Goal: Information Seeking & Learning: Find specific fact

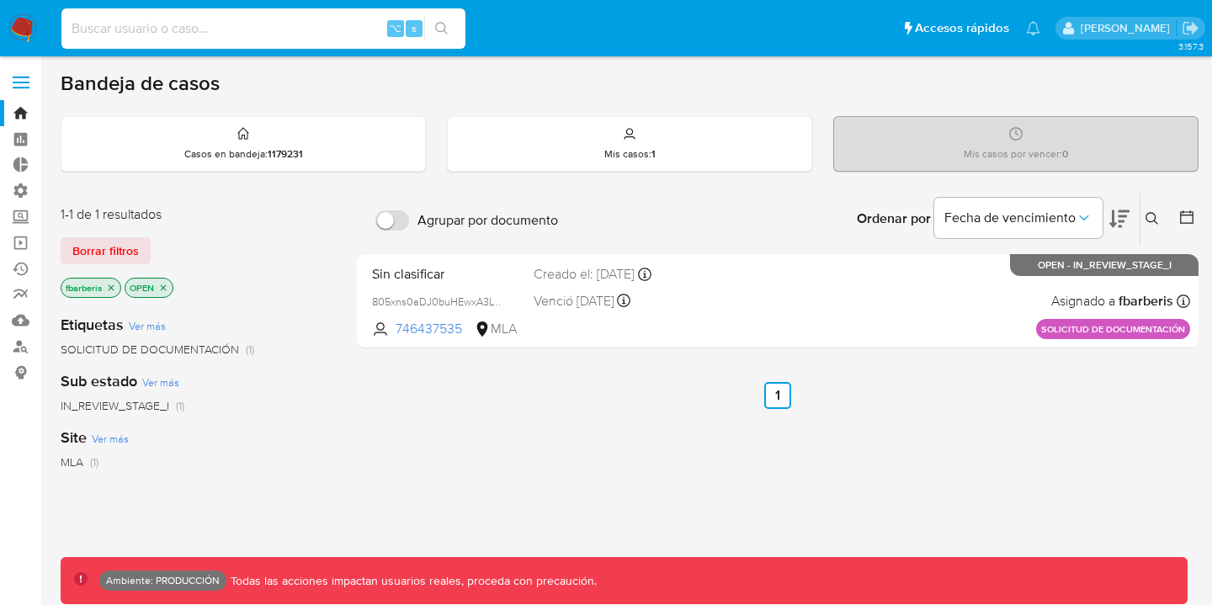
click at [161, 33] on input at bounding box center [263, 29] width 404 height 22
click at [24, 83] on label at bounding box center [21, 82] width 42 height 35
click at [0, 0] on input "checkbox" at bounding box center [0, 0] width 0 height 0
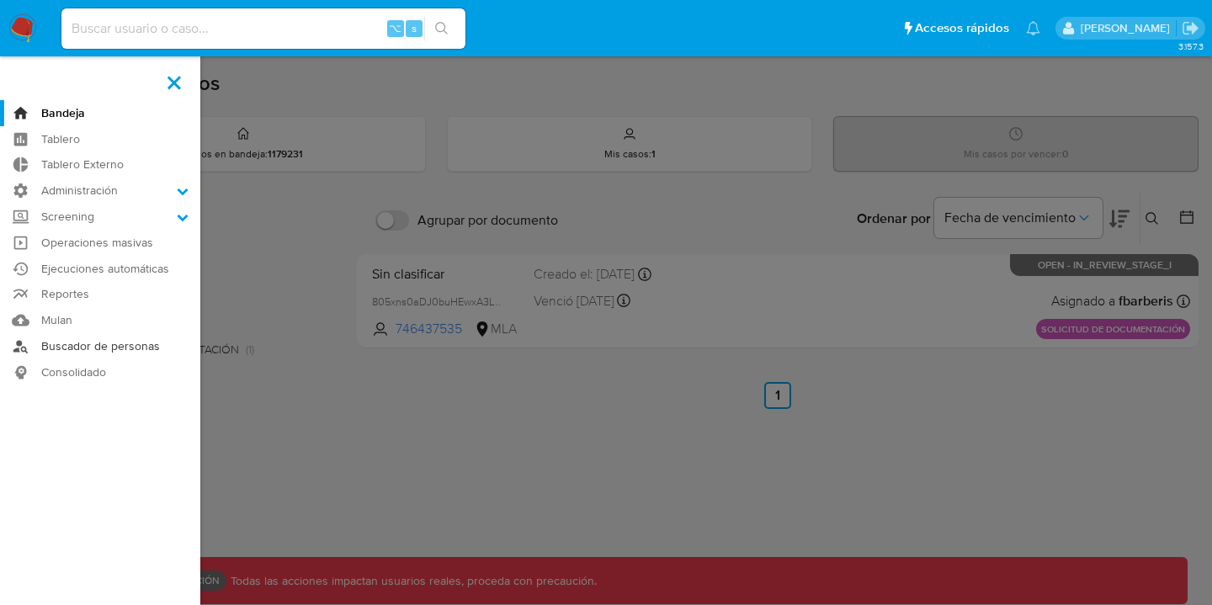
click at [93, 348] on link "Buscador de personas" at bounding box center [100, 346] width 200 height 26
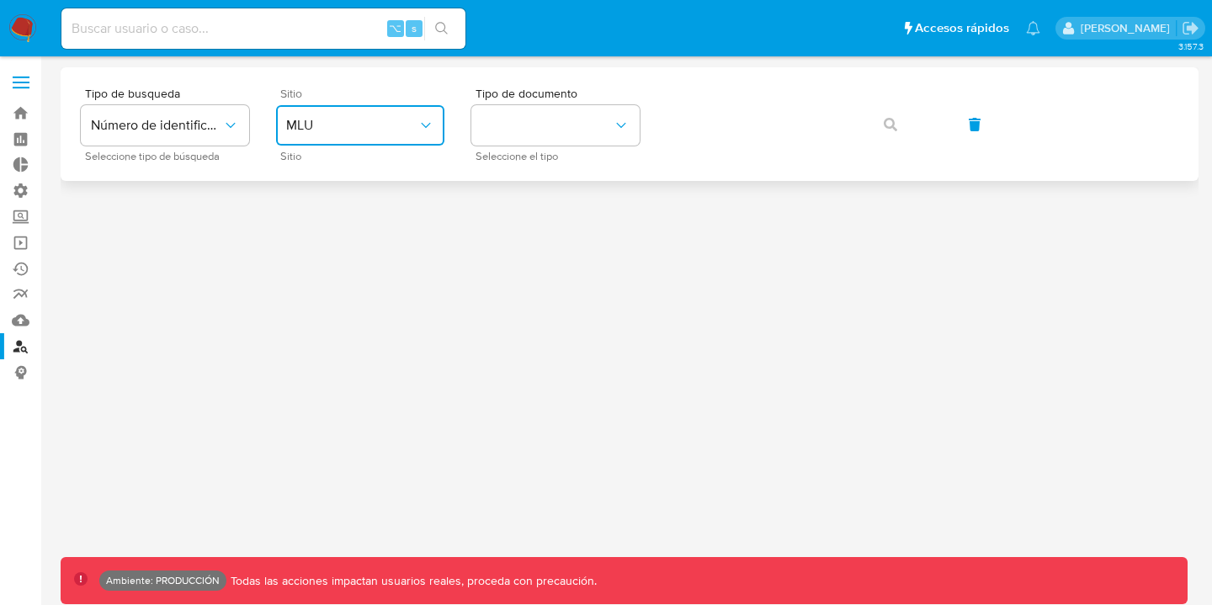
click at [349, 125] on span "MLU" at bounding box center [351, 125] width 131 height 17
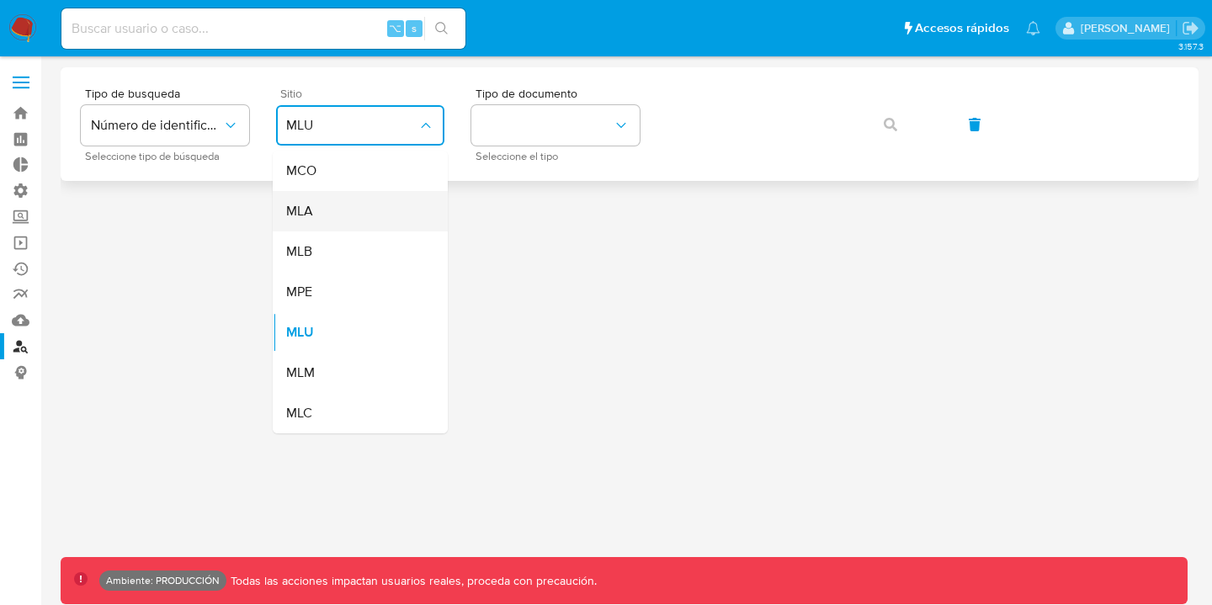
click at [306, 212] on span "MLA" at bounding box center [299, 211] width 27 height 17
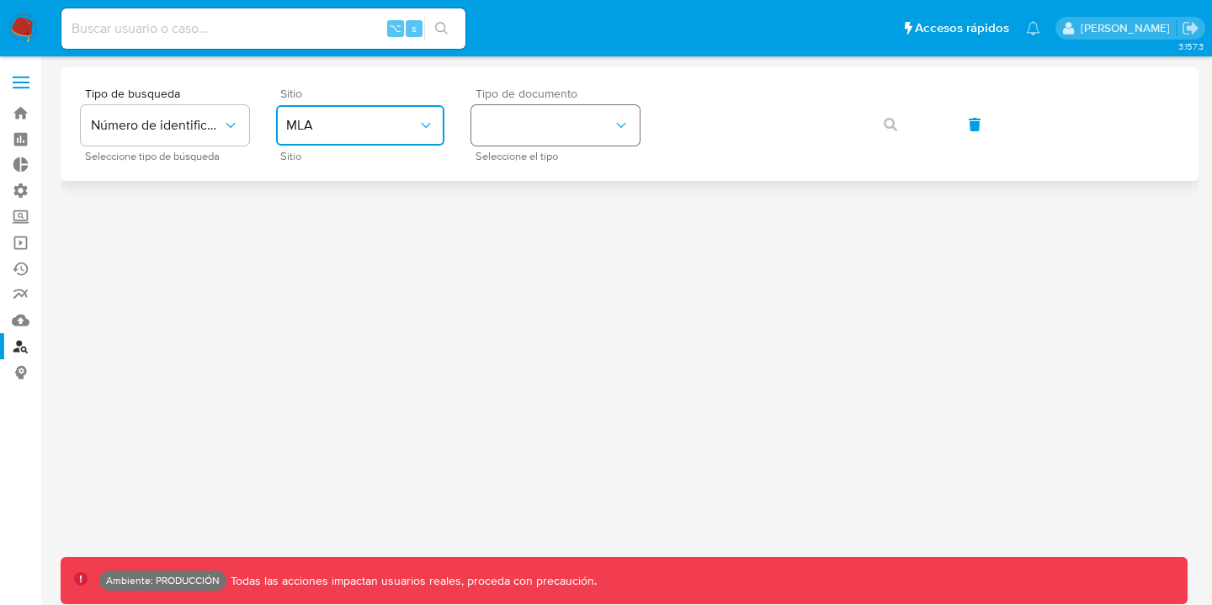
click at [589, 126] on button "identificationType" at bounding box center [555, 125] width 168 height 40
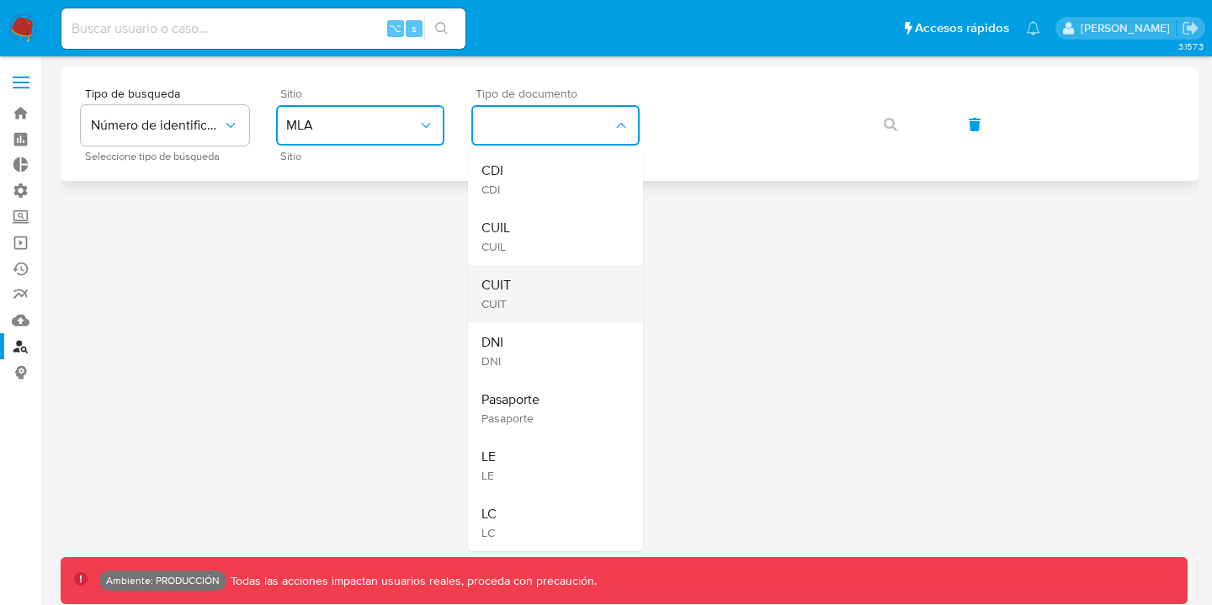
click at [540, 287] on div "CUIT CUIT" at bounding box center [551, 293] width 138 height 57
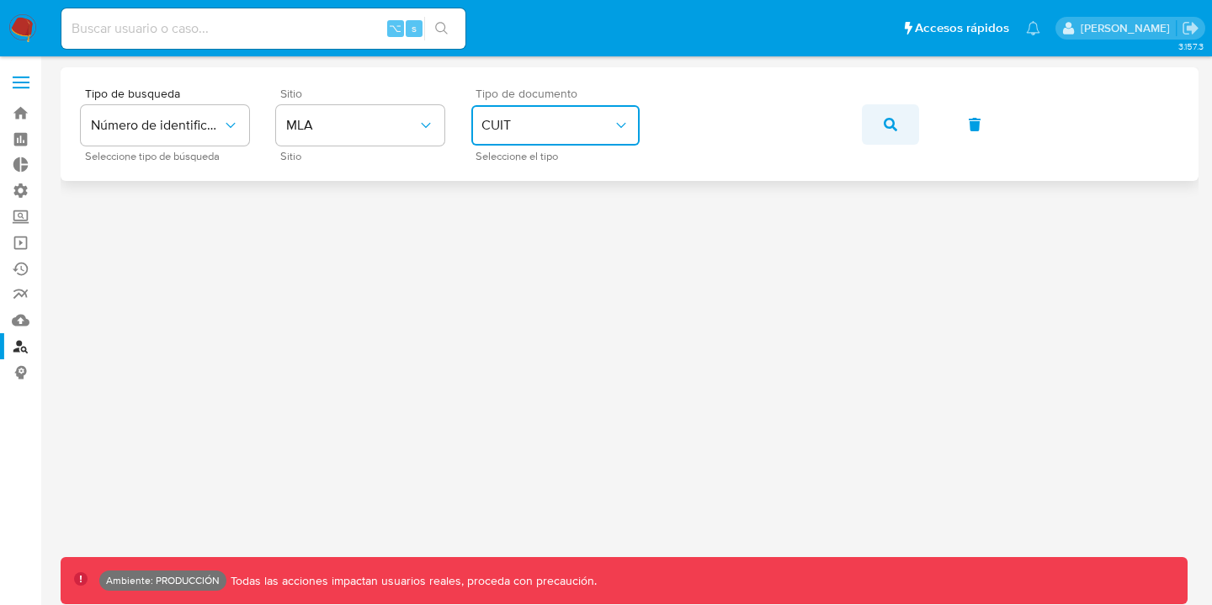
click at [891, 109] on span "button" at bounding box center [890, 124] width 13 height 37
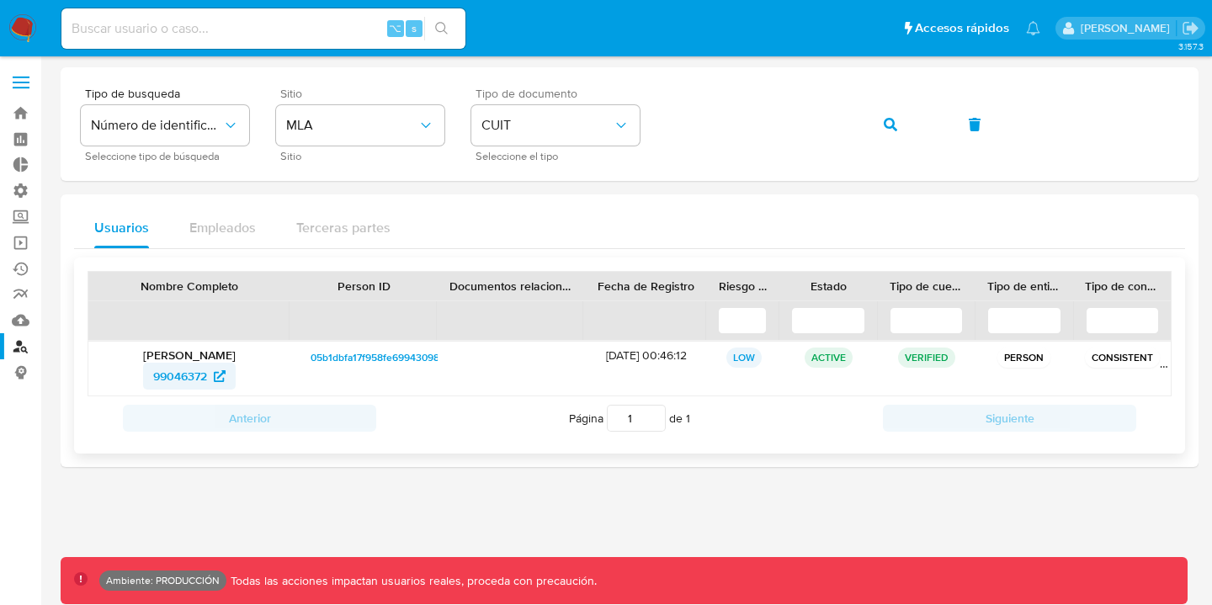
click at [197, 375] on span "99046372" at bounding box center [180, 376] width 54 height 27
click at [885, 129] on icon "button" at bounding box center [890, 124] width 13 height 13
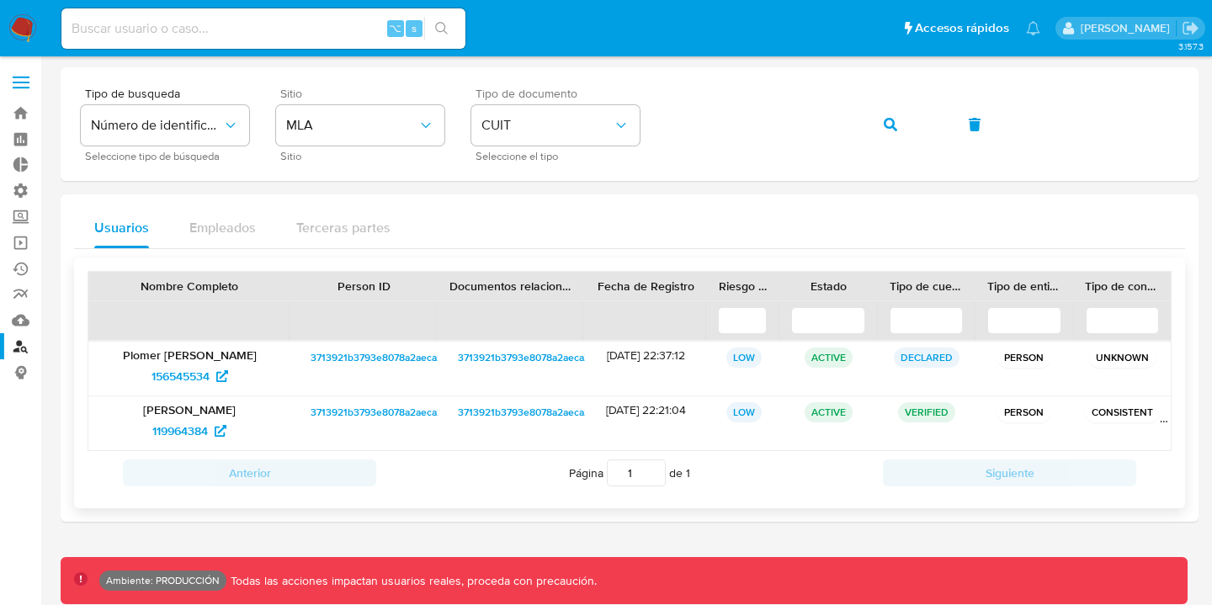
click at [180, 413] on p "Yamila Gisel Plomer" at bounding box center [189, 409] width 178 height 15
click at [187, 431] on span "119964384" at bounding box center [180, 431] width 56 height 27
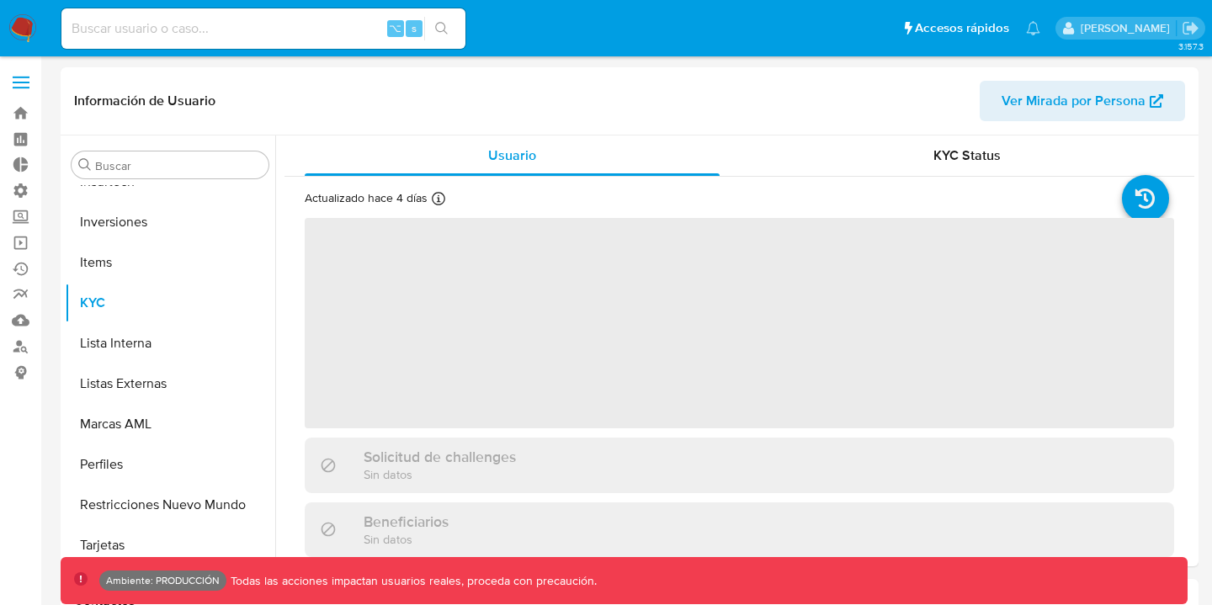
scroll to position [833, 0]
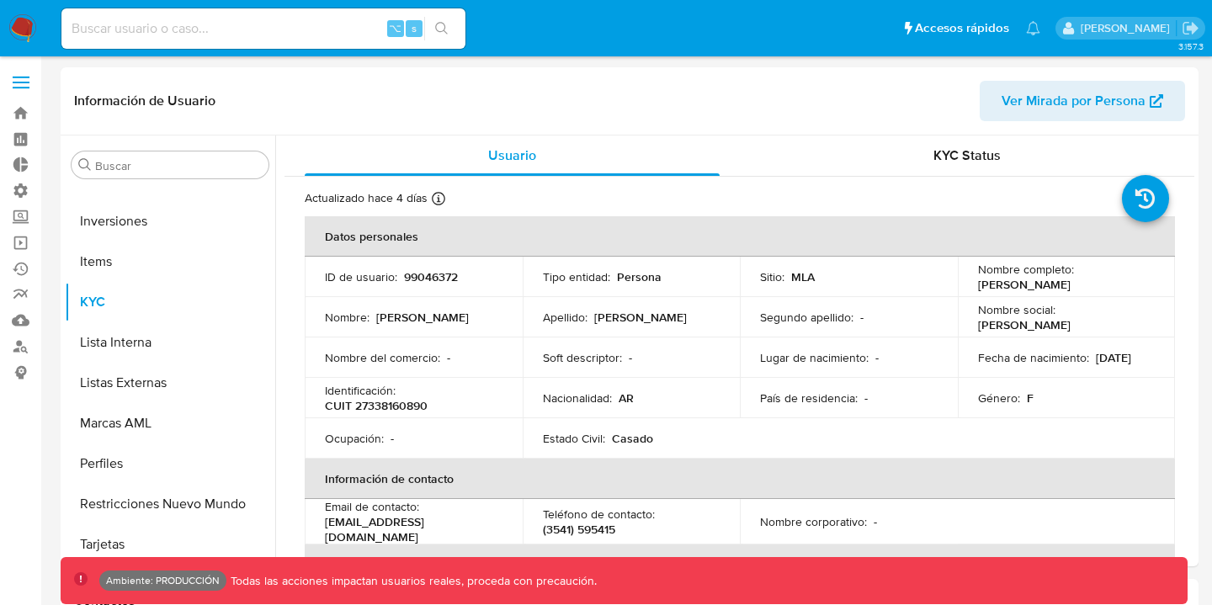
select select "10"
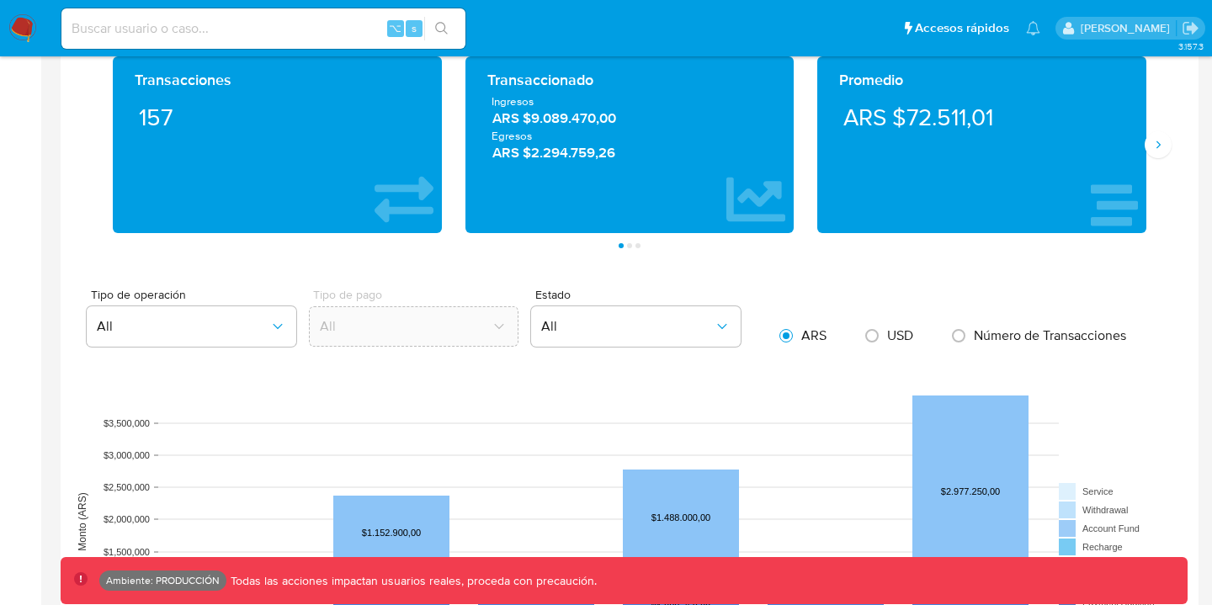
scroll to position [845, 0]
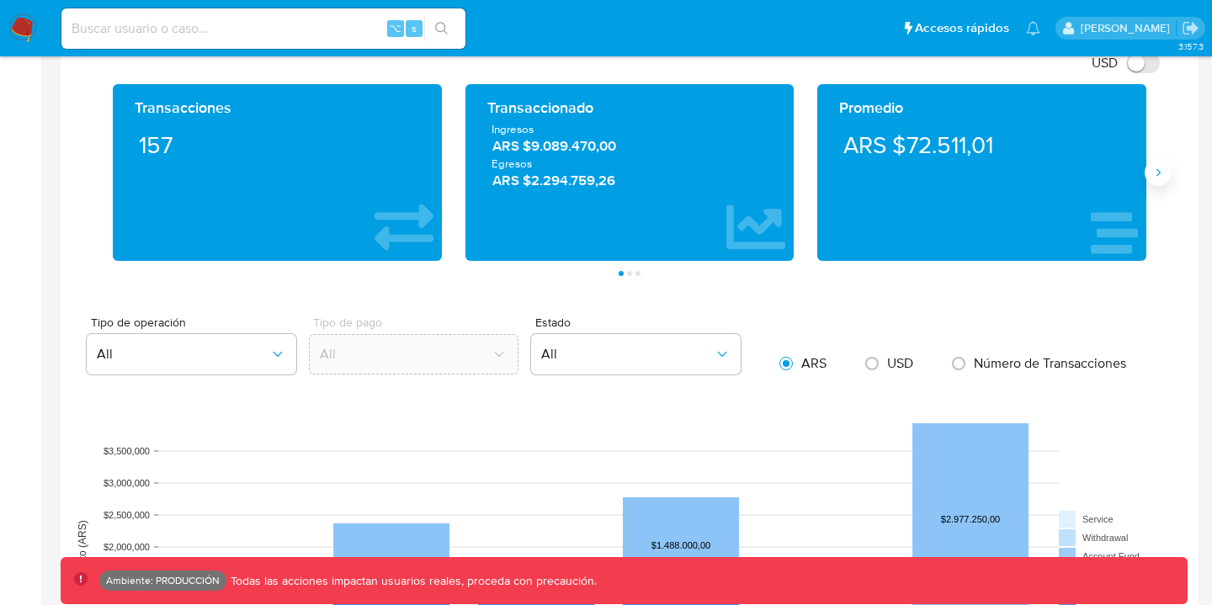
click at [1162, 166] on button "Siguiente" at bounding box center [1158, 172] width 27 height 27
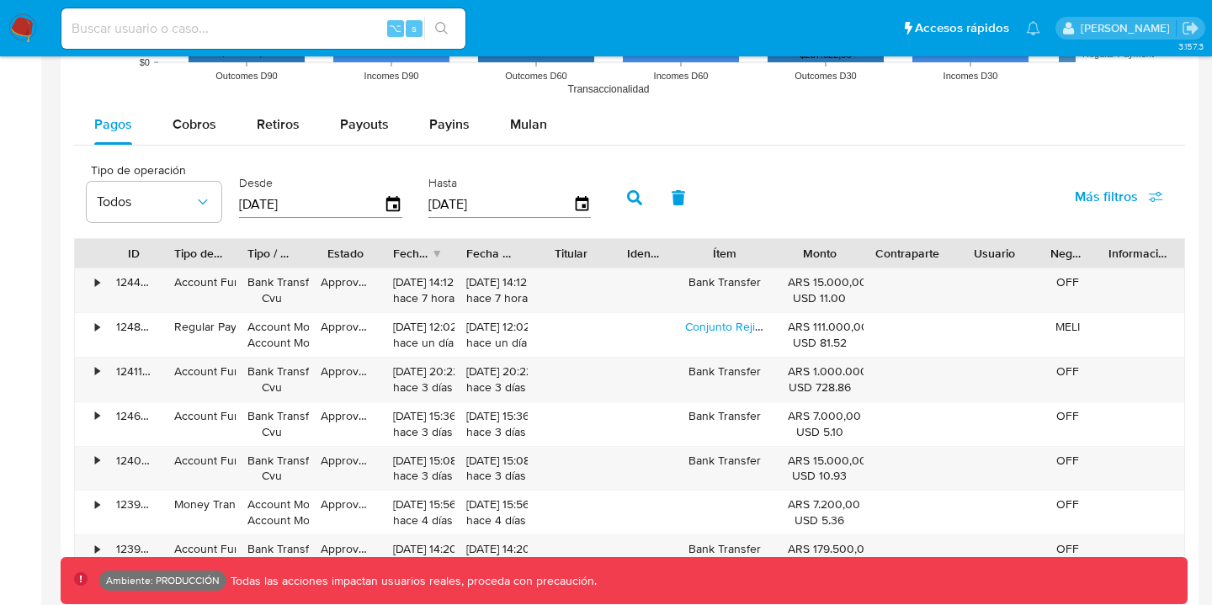
scroll to position [1482, 0]
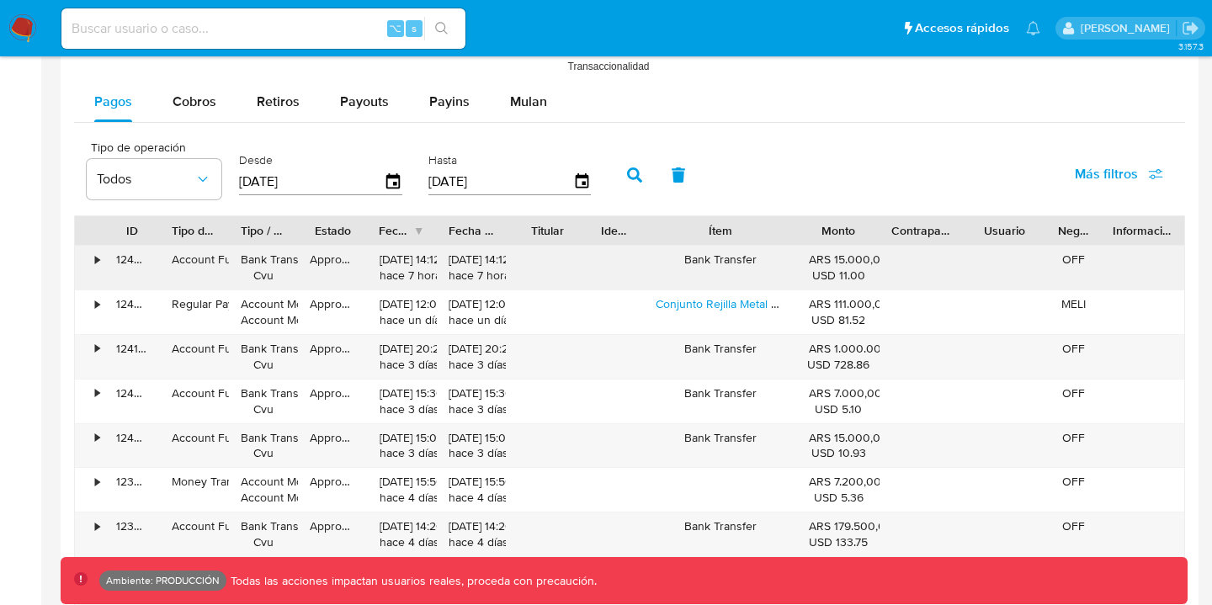
drag, startPoint x: 787, startPoint y: 238, endPoint x: 838, endPoint y: 253, distance: 52.7
click at [838, 253] on div "ID Tipo de operación Tipo / Método Estado Fecha de creación Fecha de aprobación…" at bounding box center [629, 453] width 1111 height 475
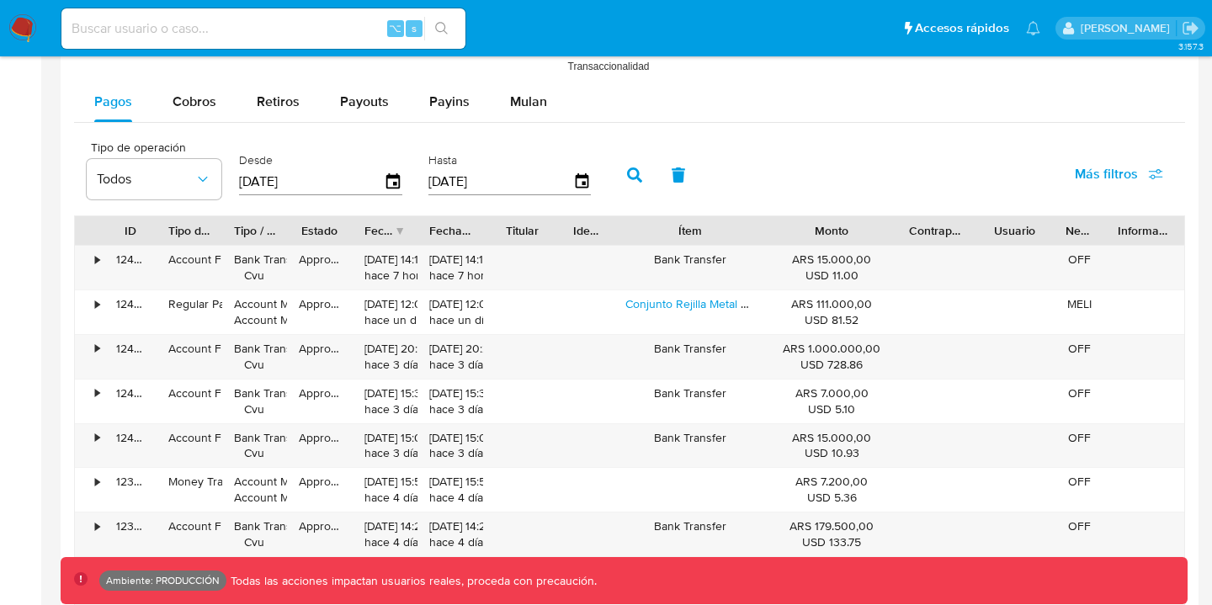
drag, startPoint x: 889, startPoint y: 229, endPoint x: 937, endPoint y: 238, distance: 48.9
click at [937, 238] on div "ID Tipo de operación Tipo / Método Estado Fecha de creación Fecha de aprobación…" at bounding box center [630, 230] width 1110 height 29
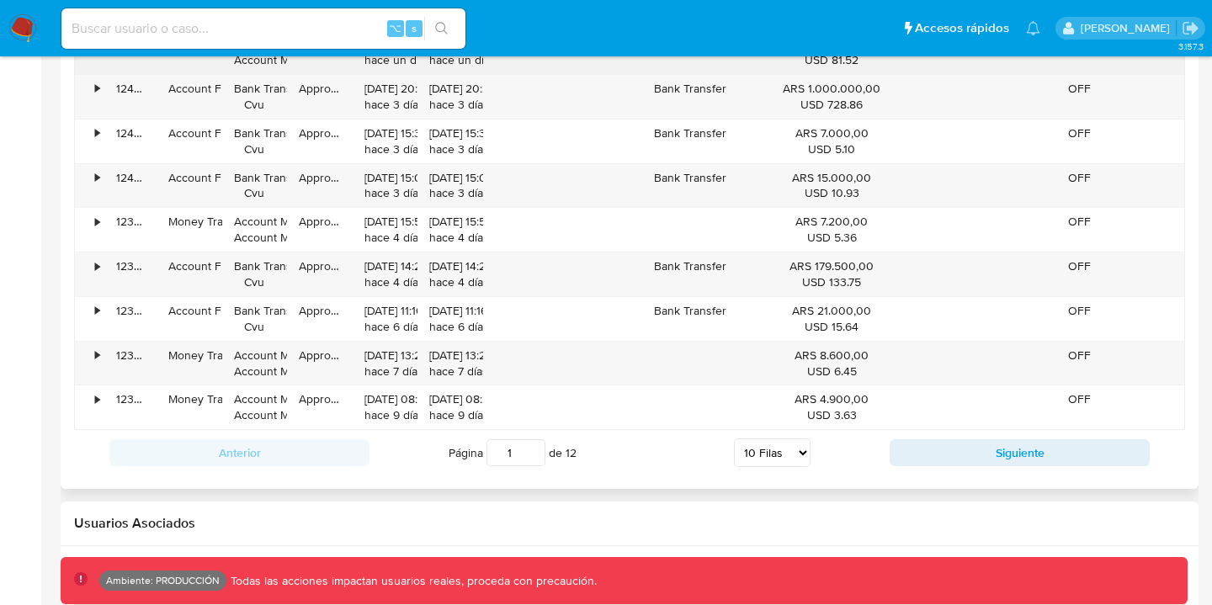
scroll to position [1769, 0]
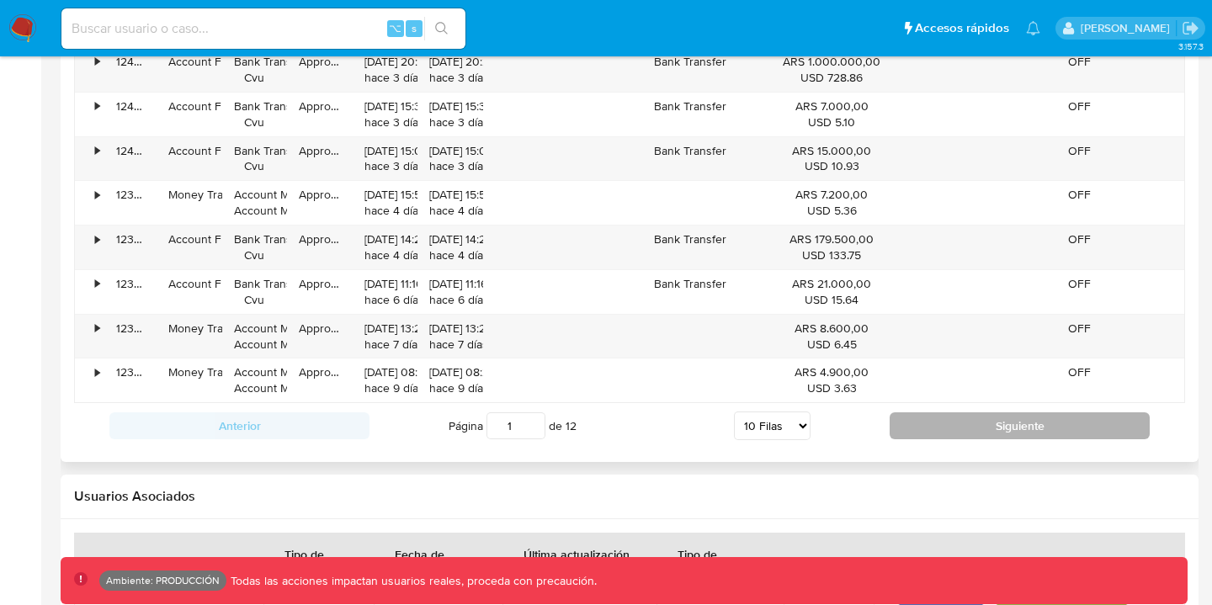
click at [946, 435] on button "Siguiente" at bounding box center [1020, 426] width 260 height 27
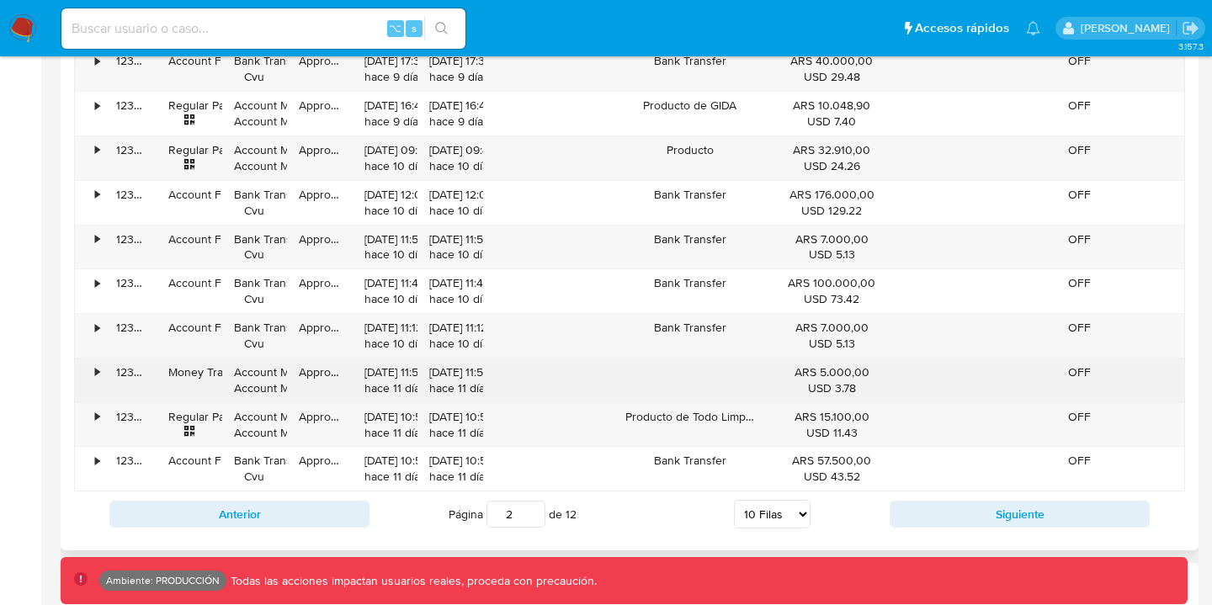
scroll to position [1680, 0]
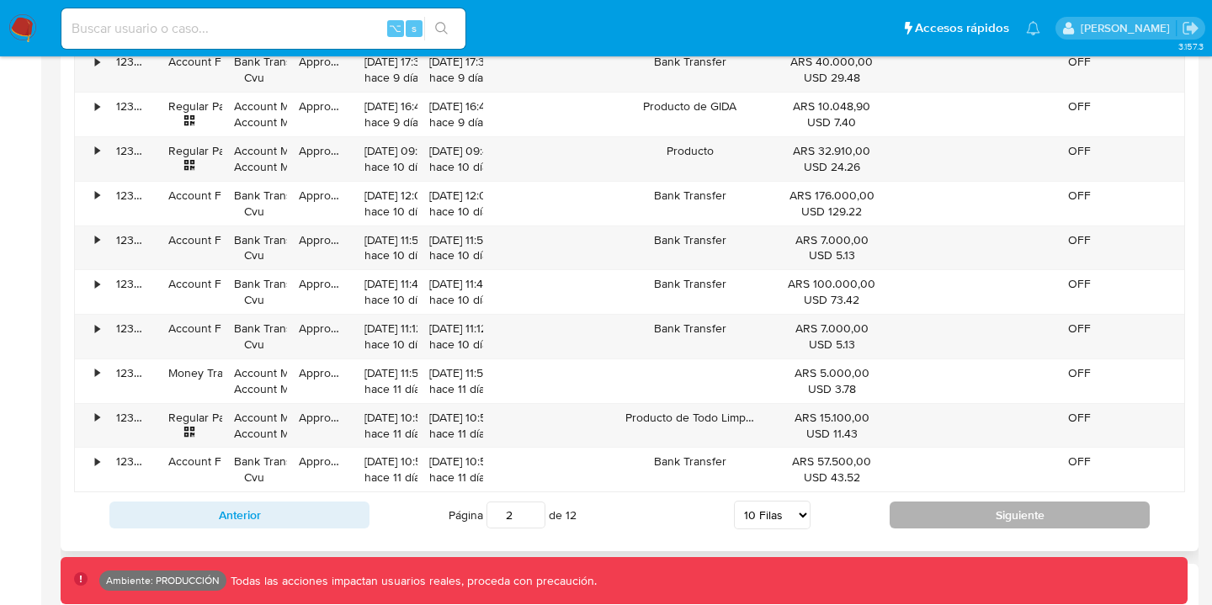
click at [965, 521] on button "Siguiente" at bounding box center [1020, 515] width 260 height 27
type input "3"
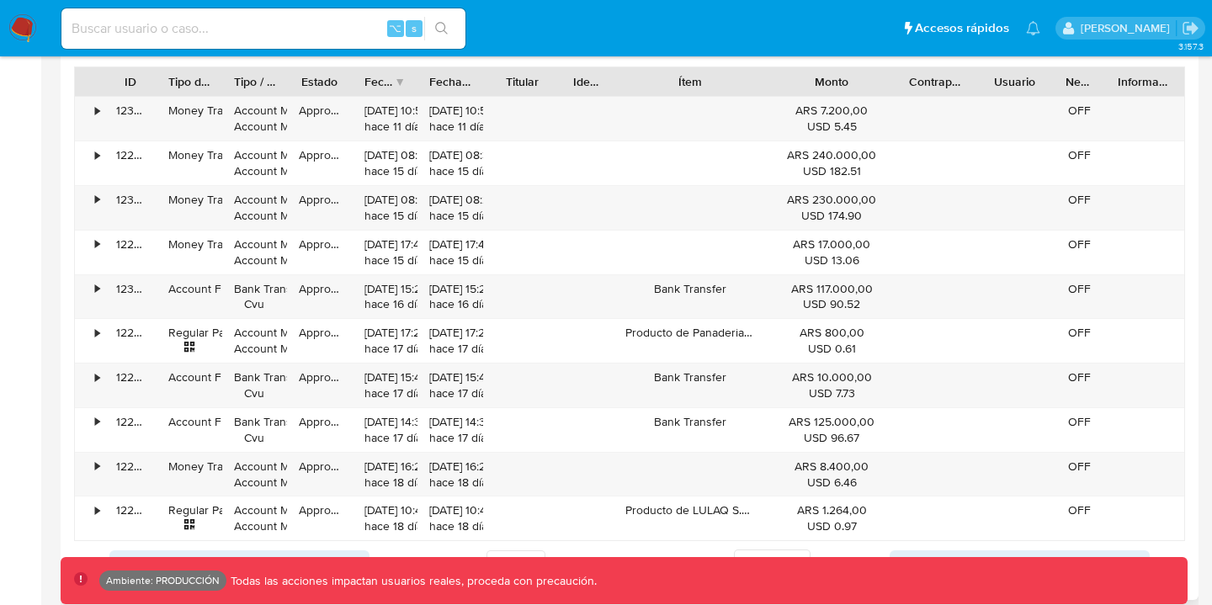
scroll to position [1391, 0]
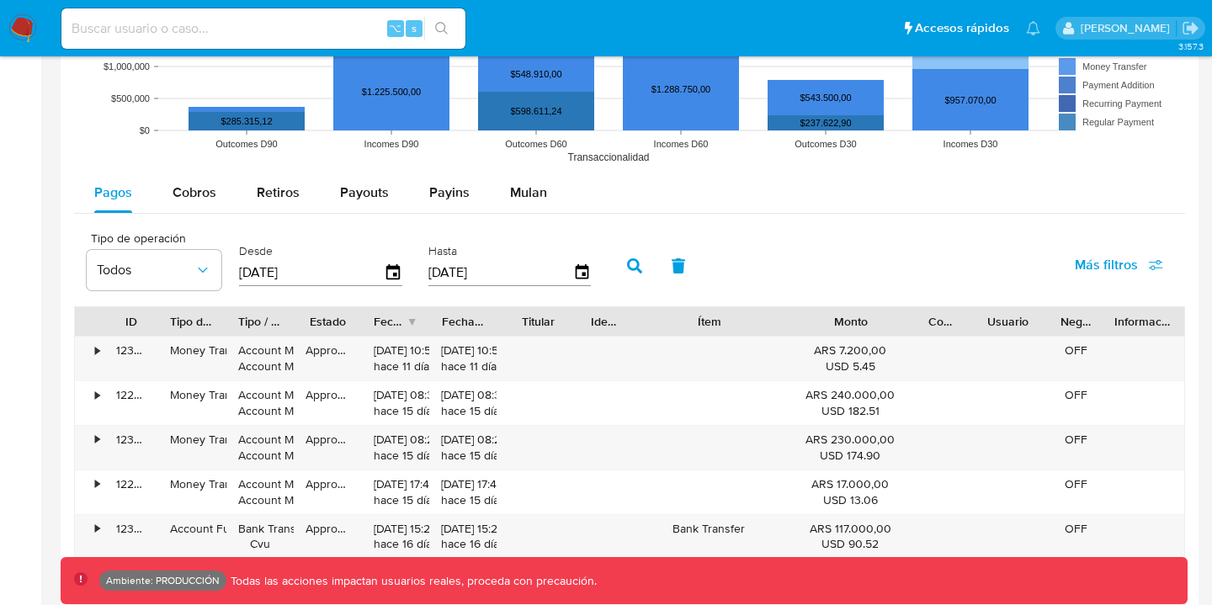
drag, startPoint x: 961, startPoint y: 332, endPoint x: 930, endPoint y: 326, distance: 31.7
click at [930, 326] on div "ID Tipo de operación Tipo / Método Estado Fecha de creación Fecha de aprobación…" at bounding box center [630, 321] width 1110 height 29
click at [184, 205] on div "Cobros" at bounding box center [195, 193] width 44 height 40
select select "10"
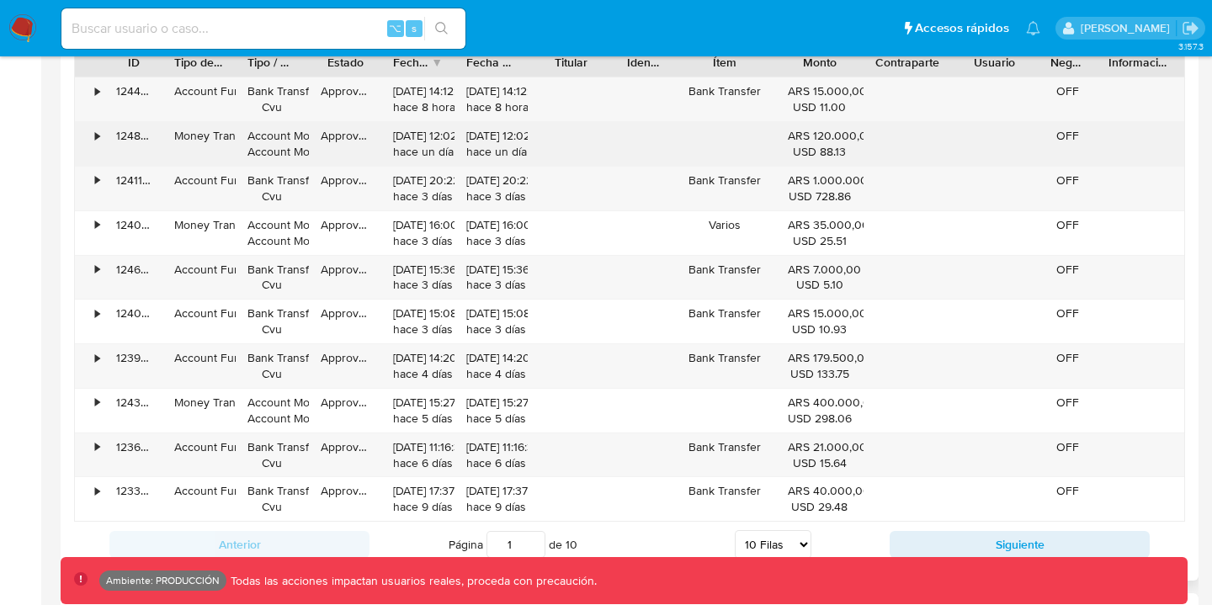
scroll to position [1660, 0]
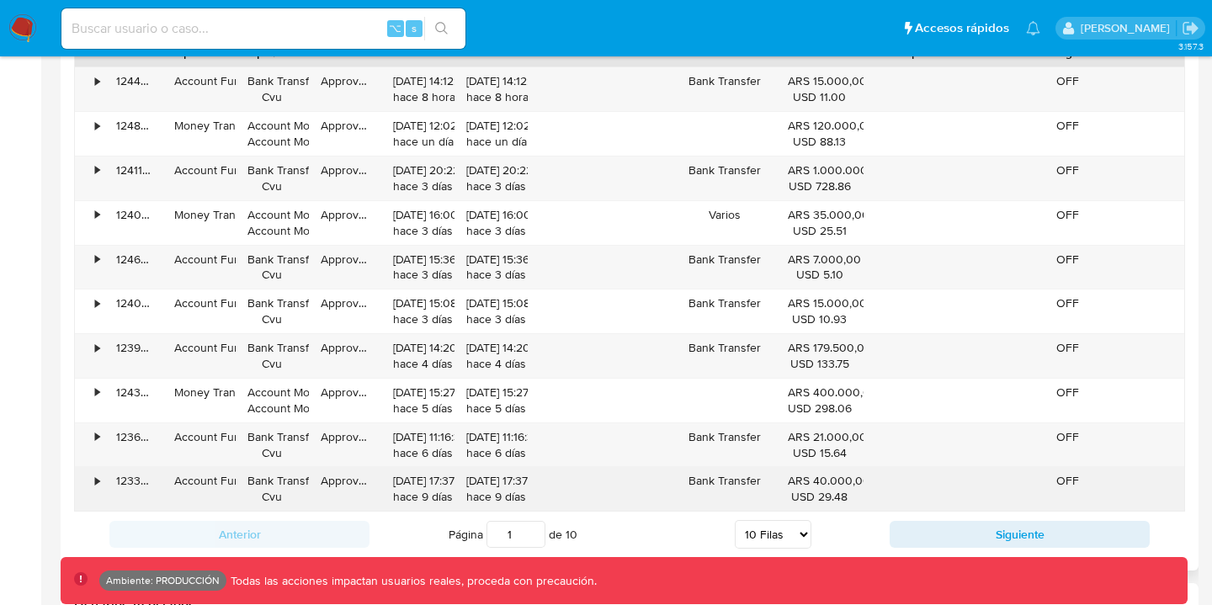
click at [101, 478] on div "•" at bounding box center [89, 489] width 29 height 44
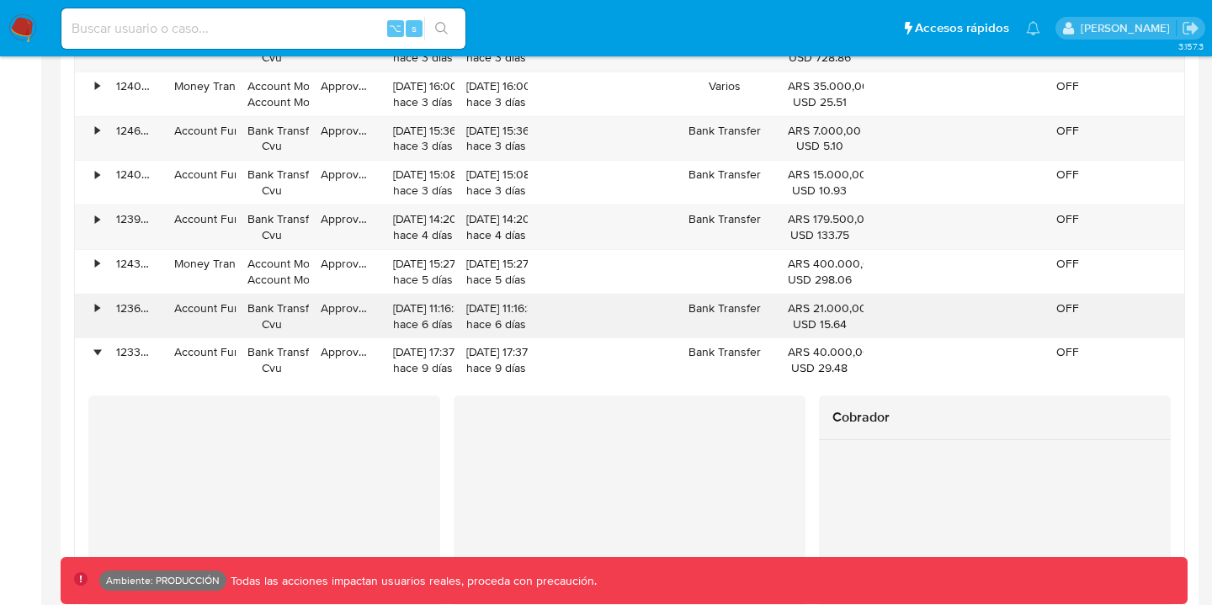
scroll to position [1803, 0]
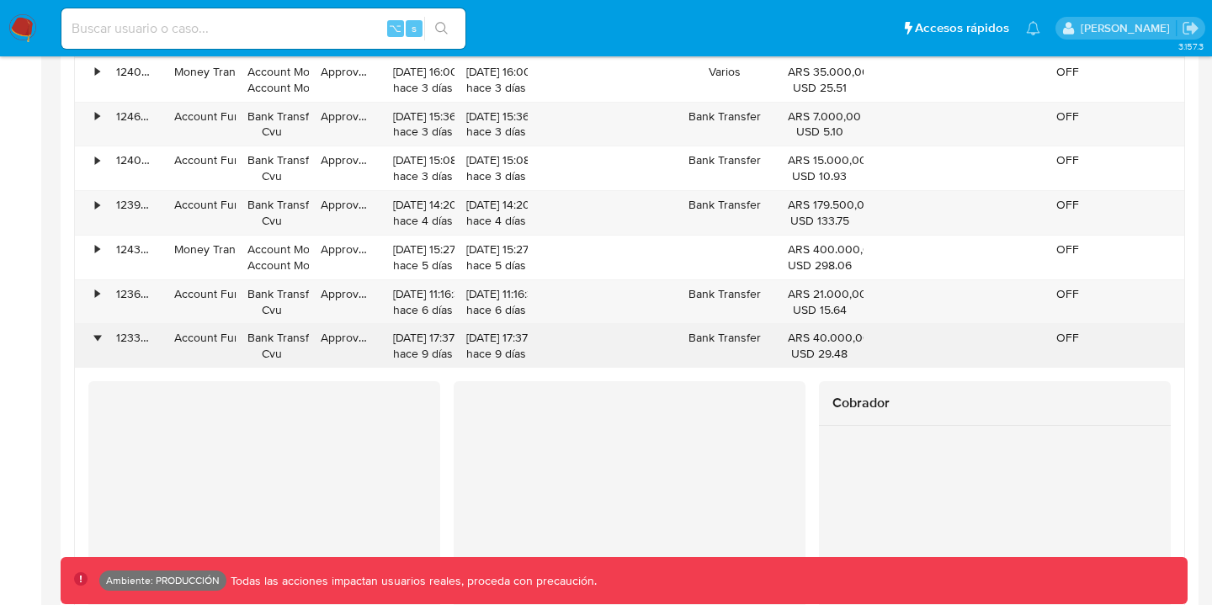
click at [97, 337] on div "•" at bounding box center [97, 338] width 4 height 16
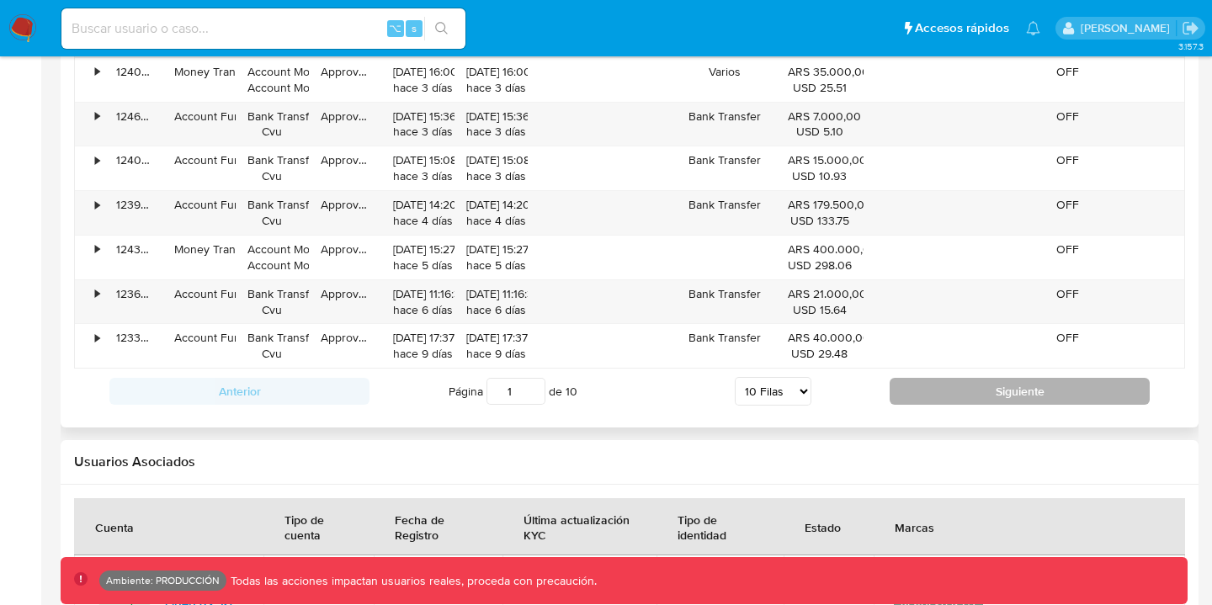
click at [933, 395] on button "Siguiente" at bounding box center [1020, 391] width 260 height 27
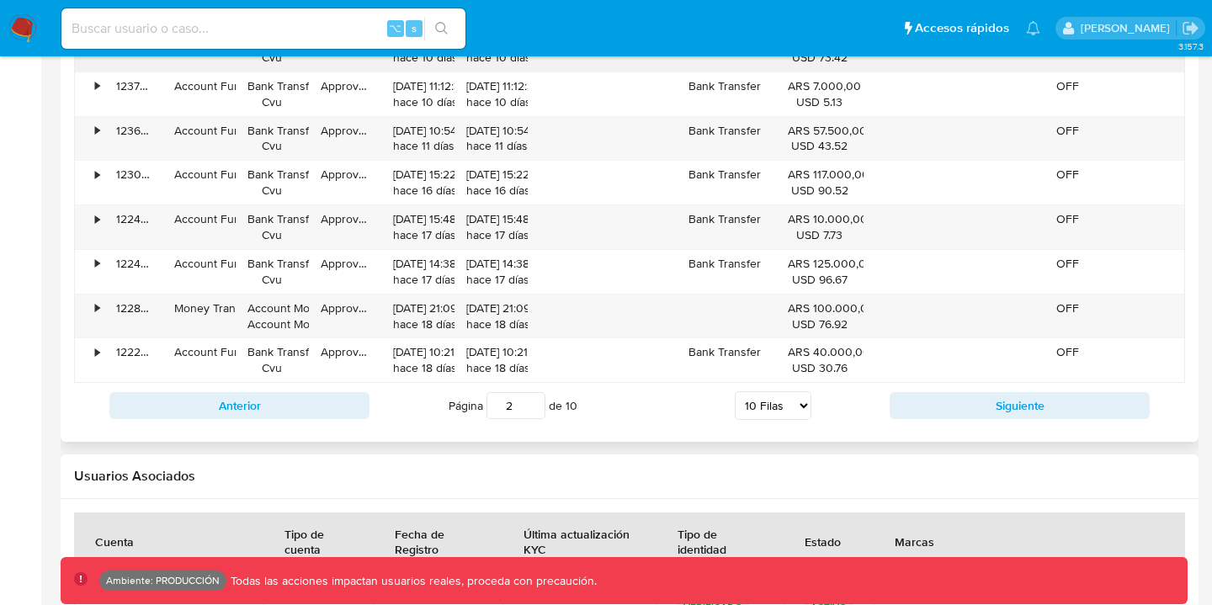
scroll to position [1807, 0]
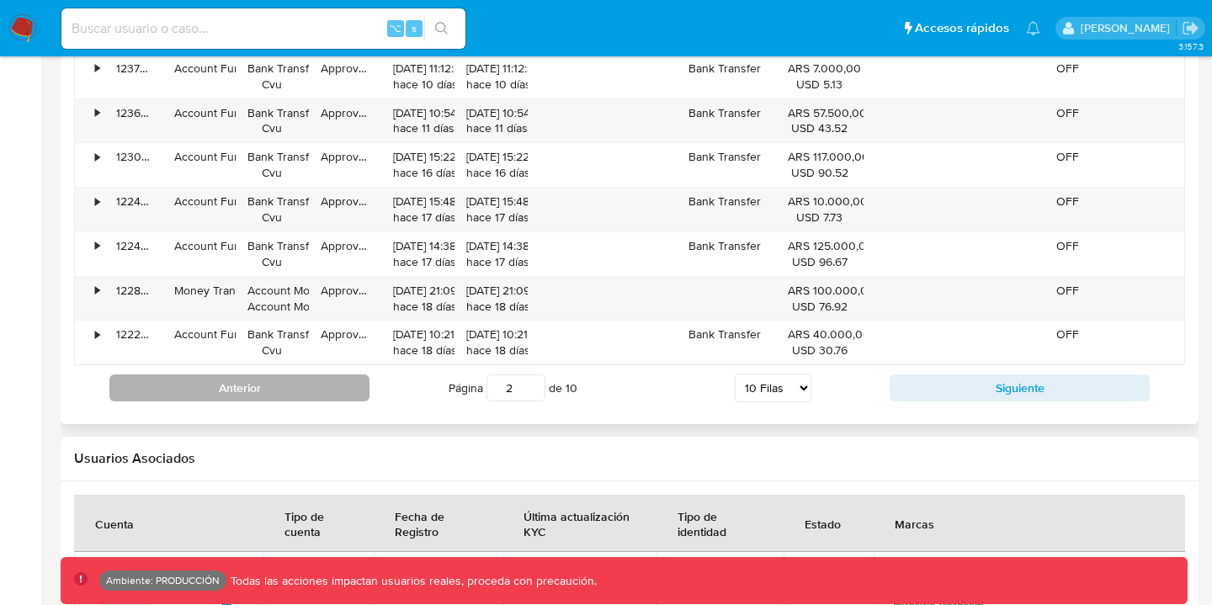
click at [315, 379] on button "Anterior" at bounding box center [239, 388] width 260 height 27
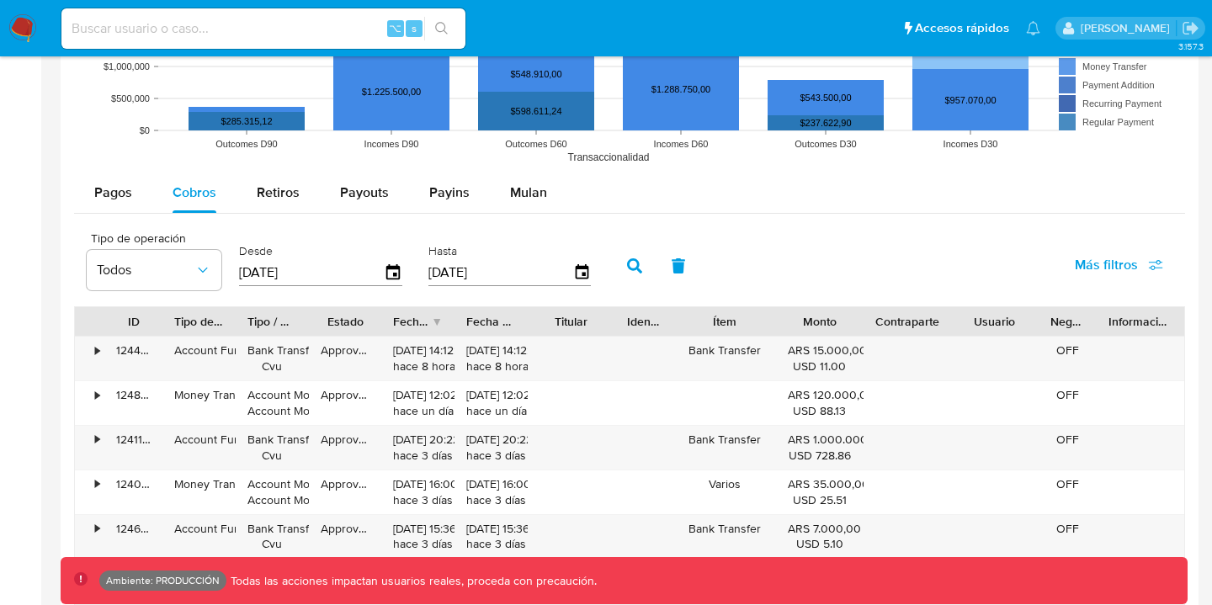
scroll to position [1330, 0]
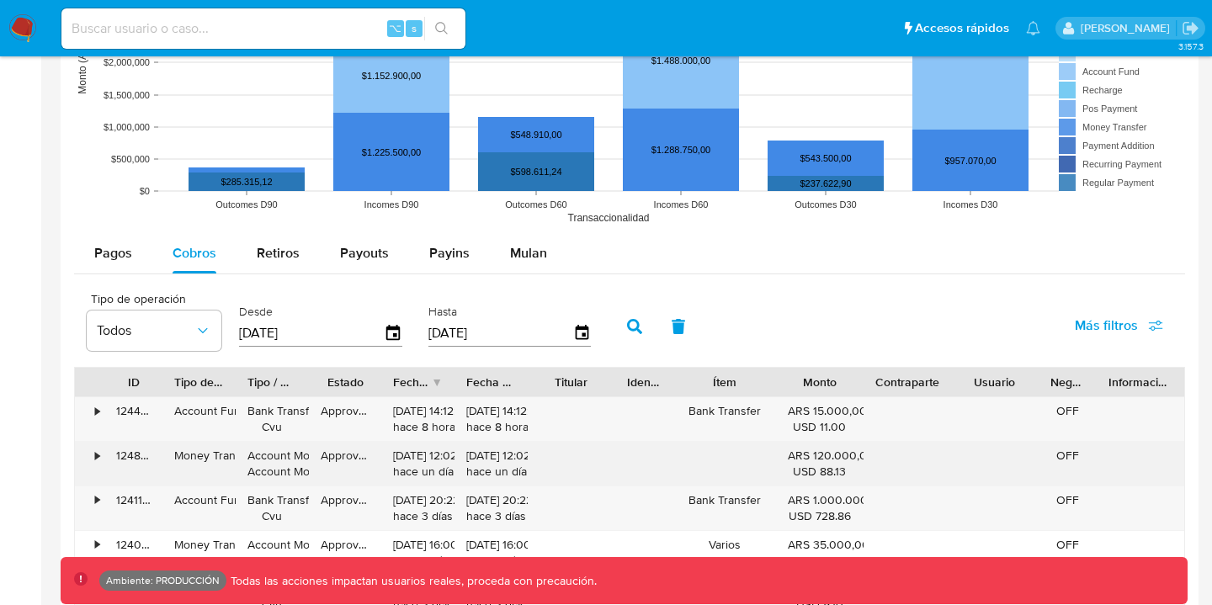
click at [97, 458] on div "•" at bounding box center [97, 456] width 4 height 16
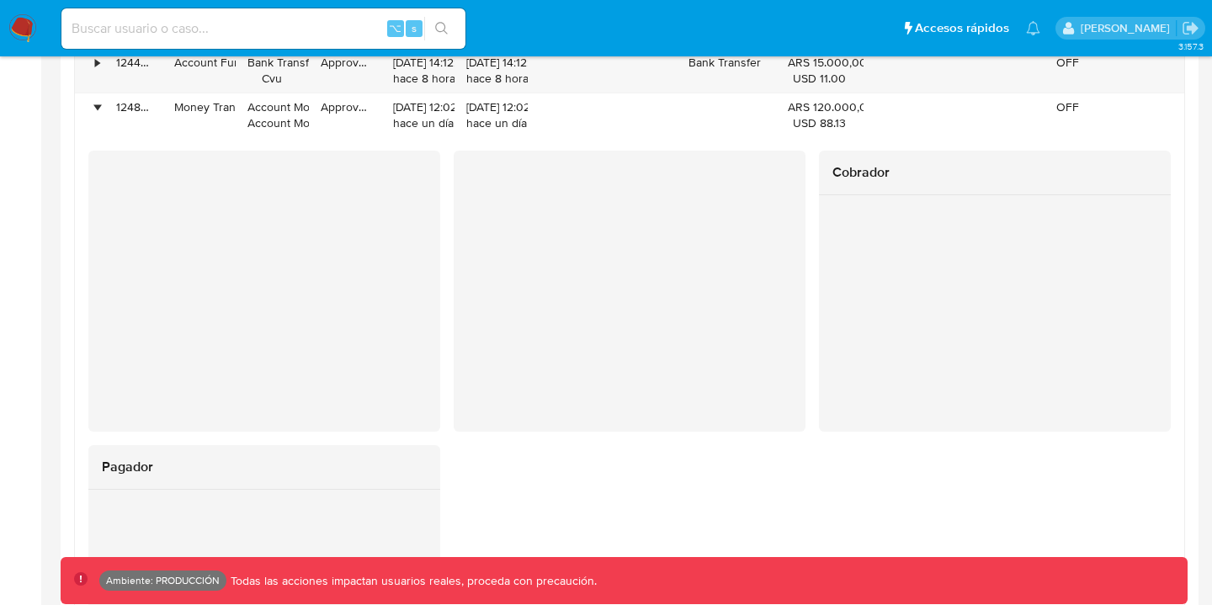
scroll to position [1671, 0]
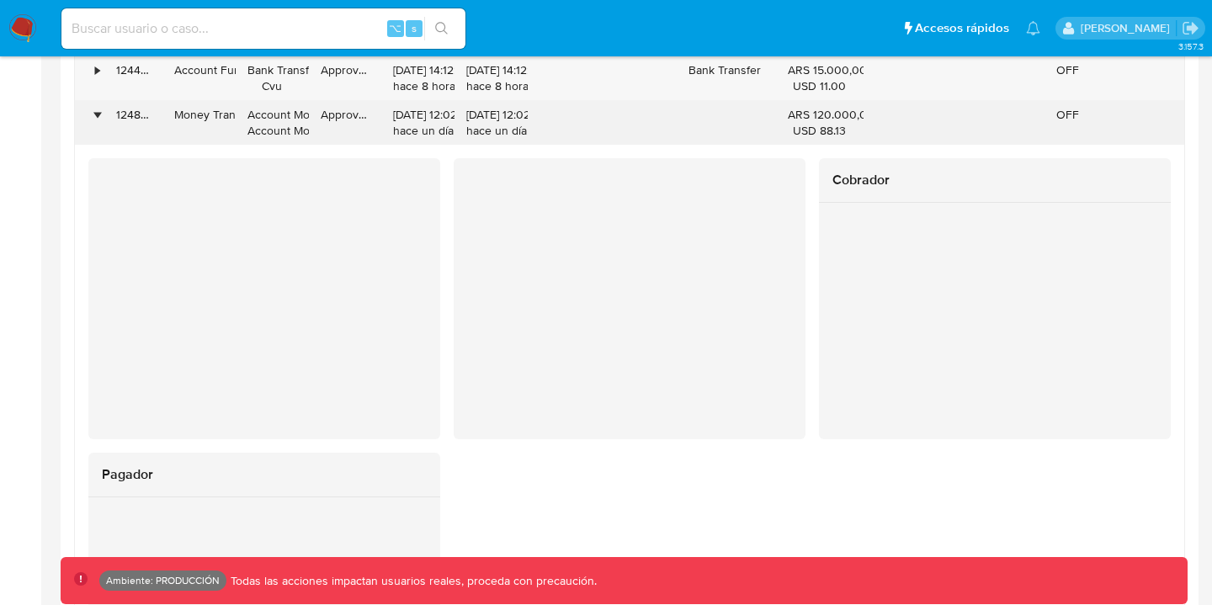
click at [97, 114] on div "•" at bounding box center [97, 115] width 4 height 16
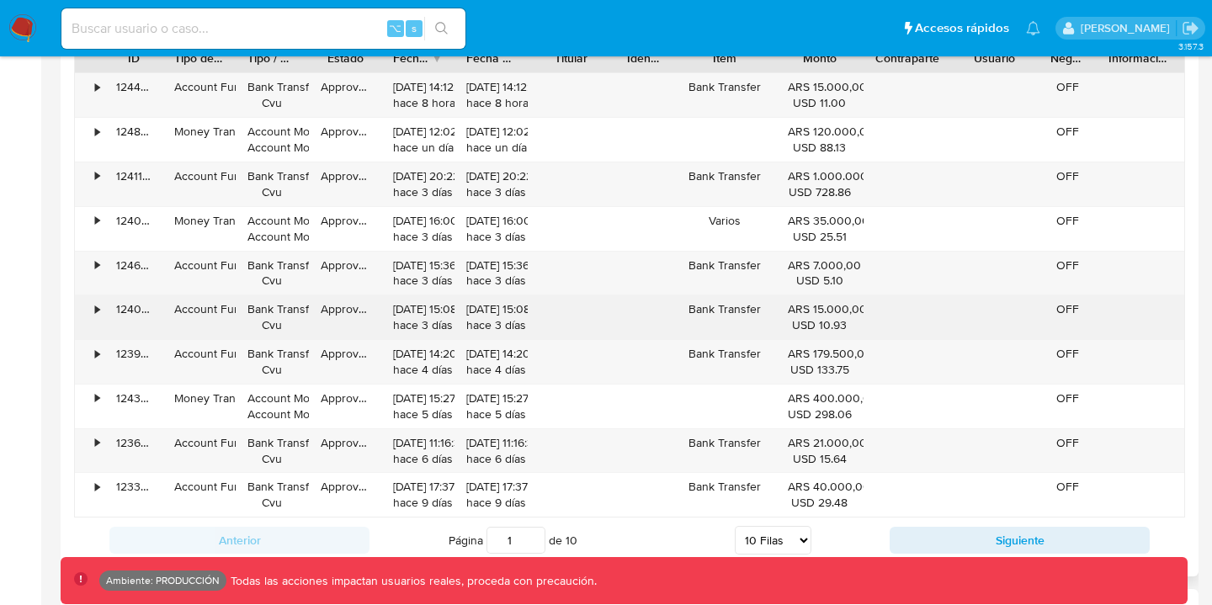
scroll to position [1661, 0]
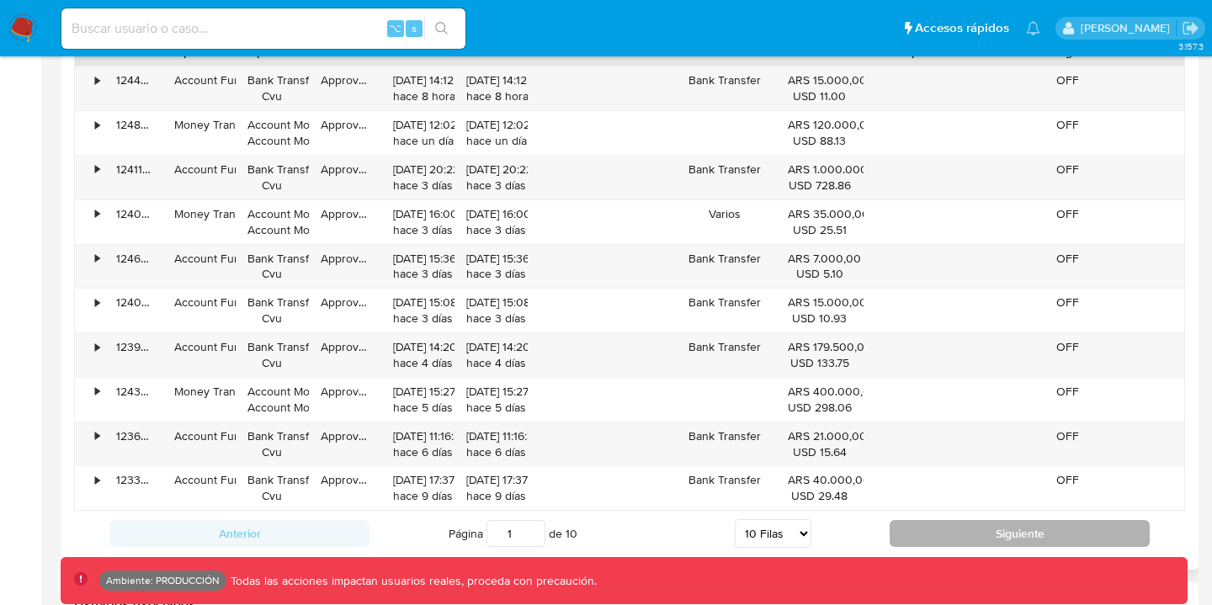
click at [935, 543] on button "Siguiente" at bounding box center [1020, 533] width 260 height 27
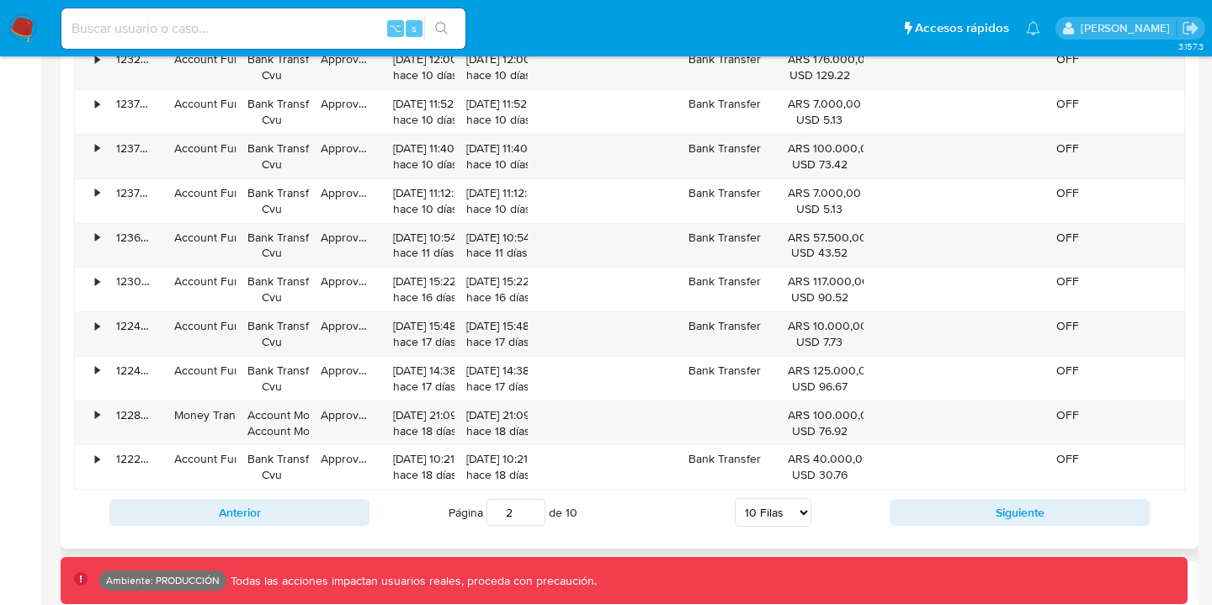
scroll to position [1681, 0]
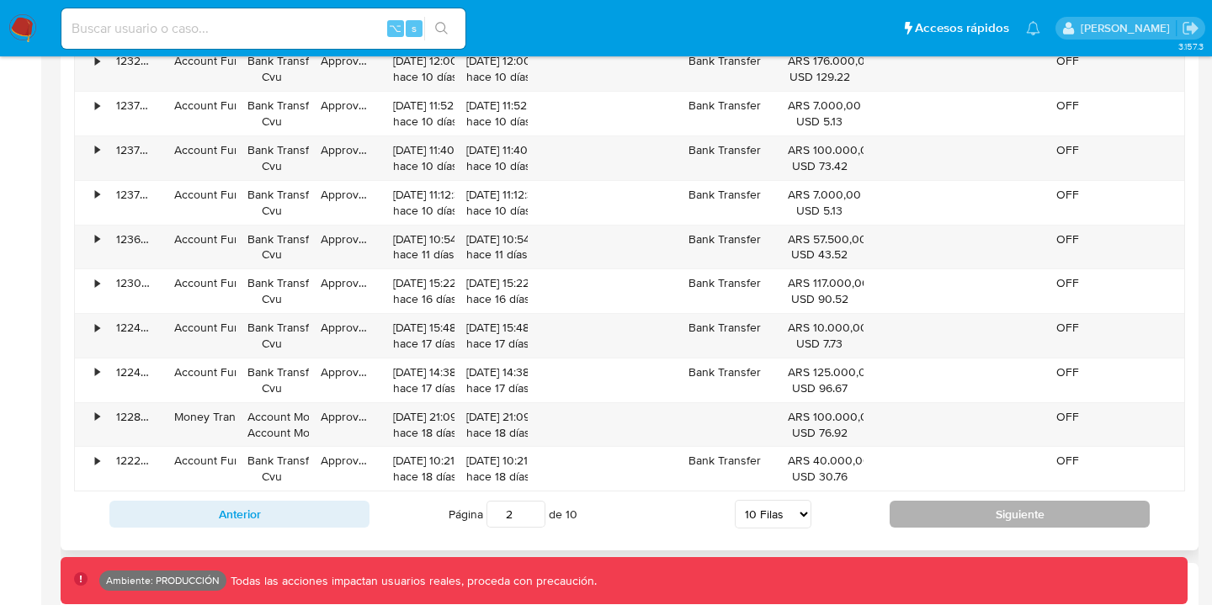
click at [951, 512] on button "Siguiente" at bounding box center [1020, 514] width 260 height 27
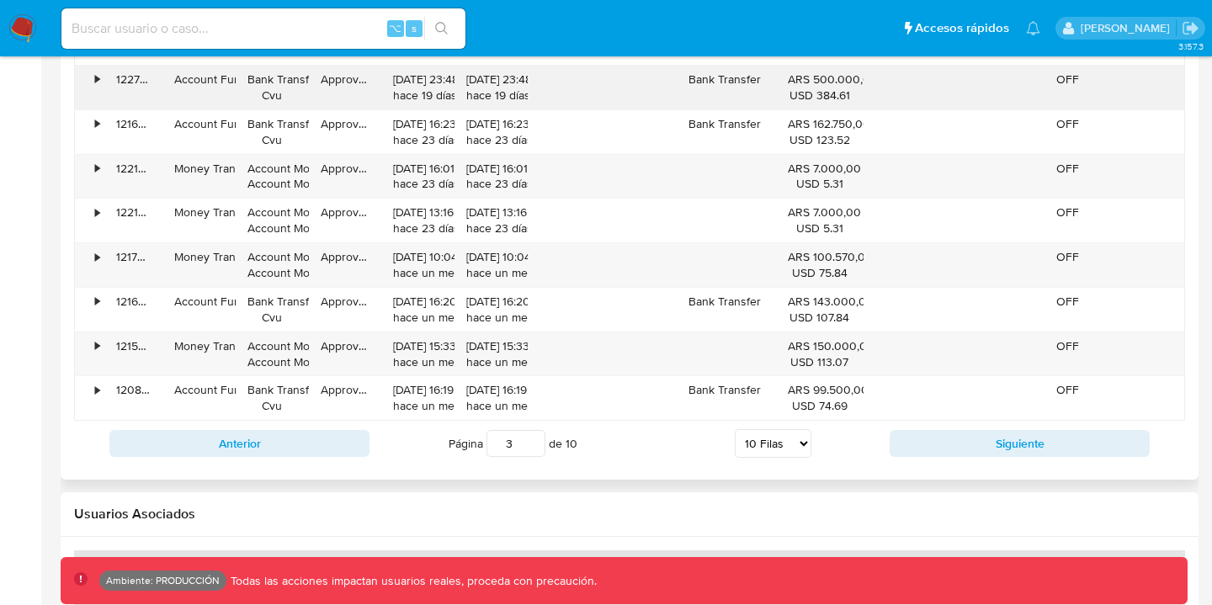
scroll to position [1858, 0]
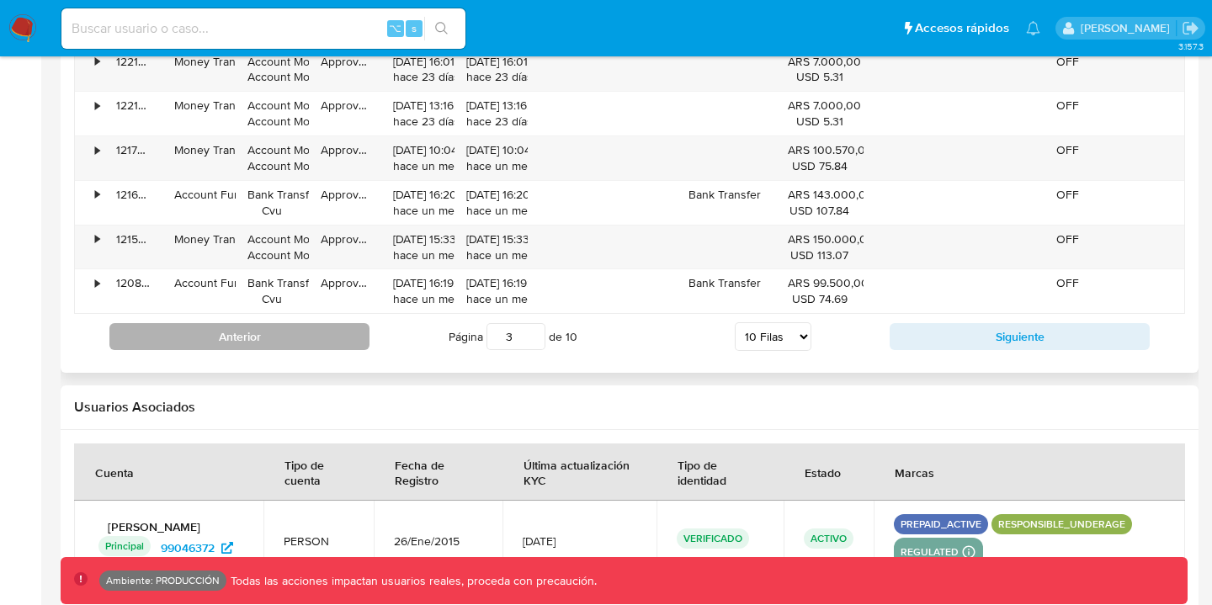
click at [303, 333] on button "Anterior" at bounding box center [239, 336] width 260 height 27
click at [299, 334] on button "Anterior" at bounding box center [239, 336] width 260 height 27
type input "1"
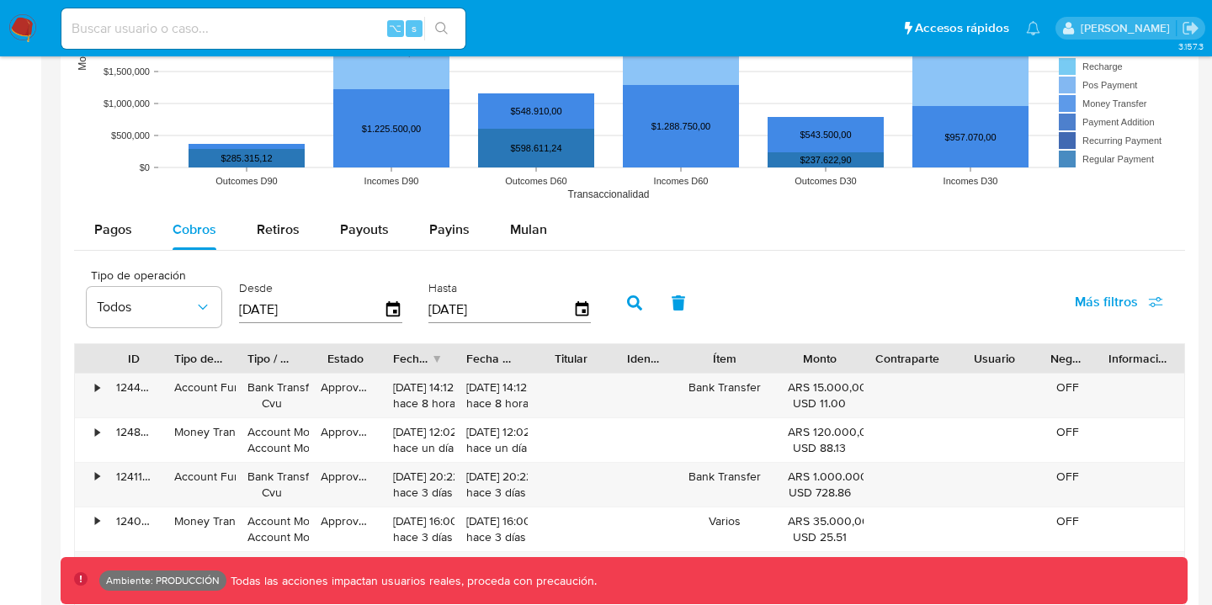
scroll to position [1352, 0]
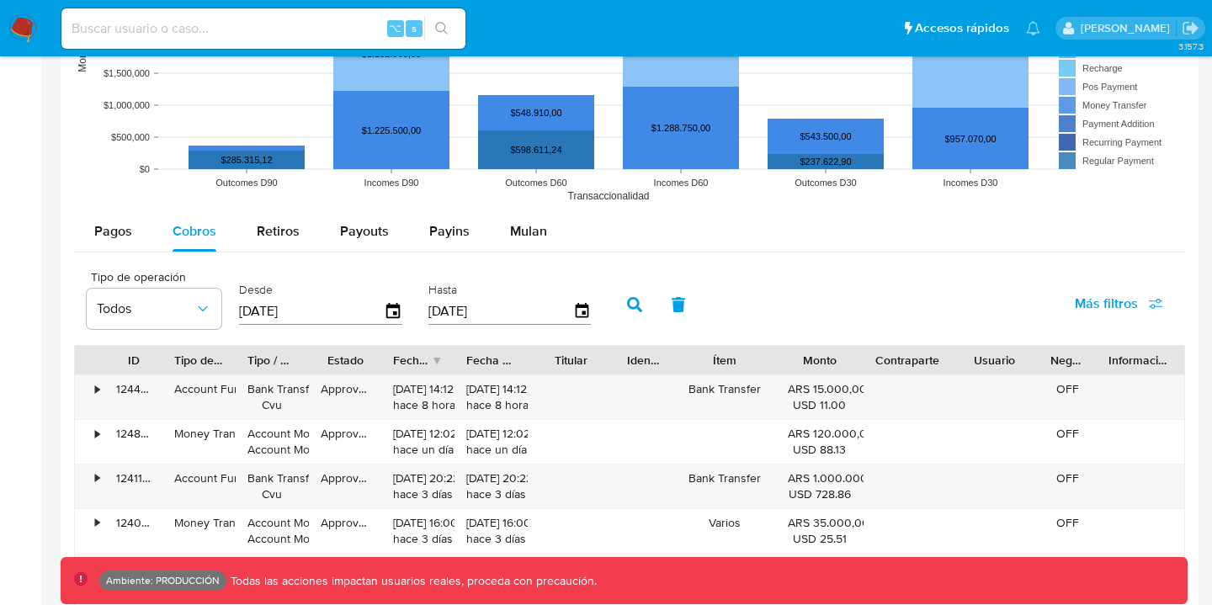
click at [184, 32] on input at bounding box center [263, 29] width 404 height 22
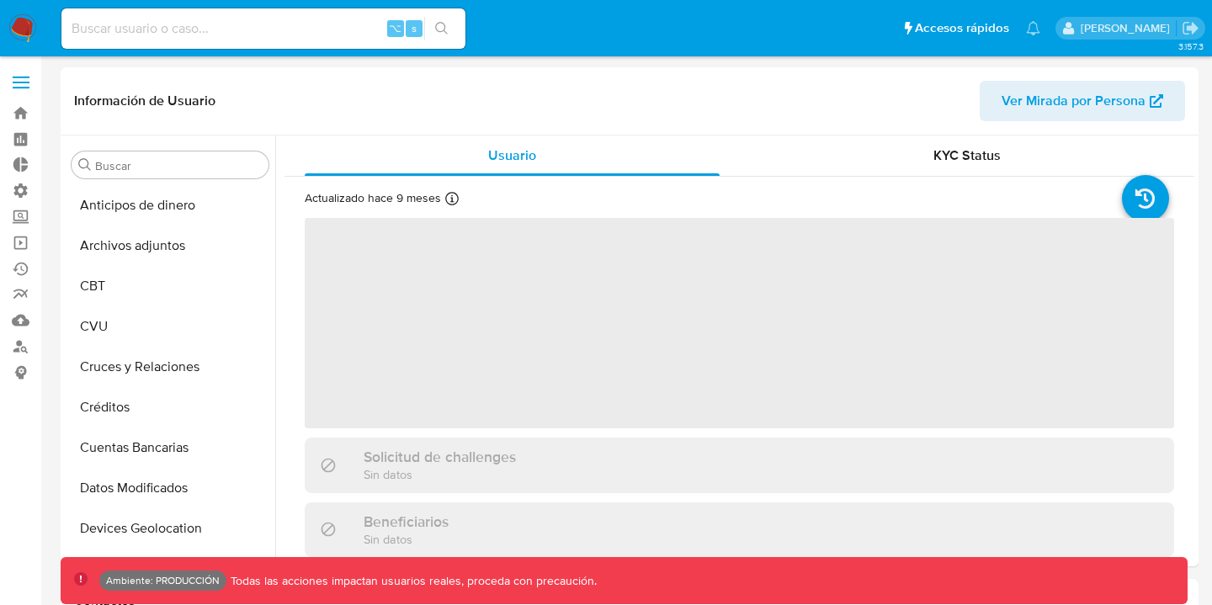
select select "10"
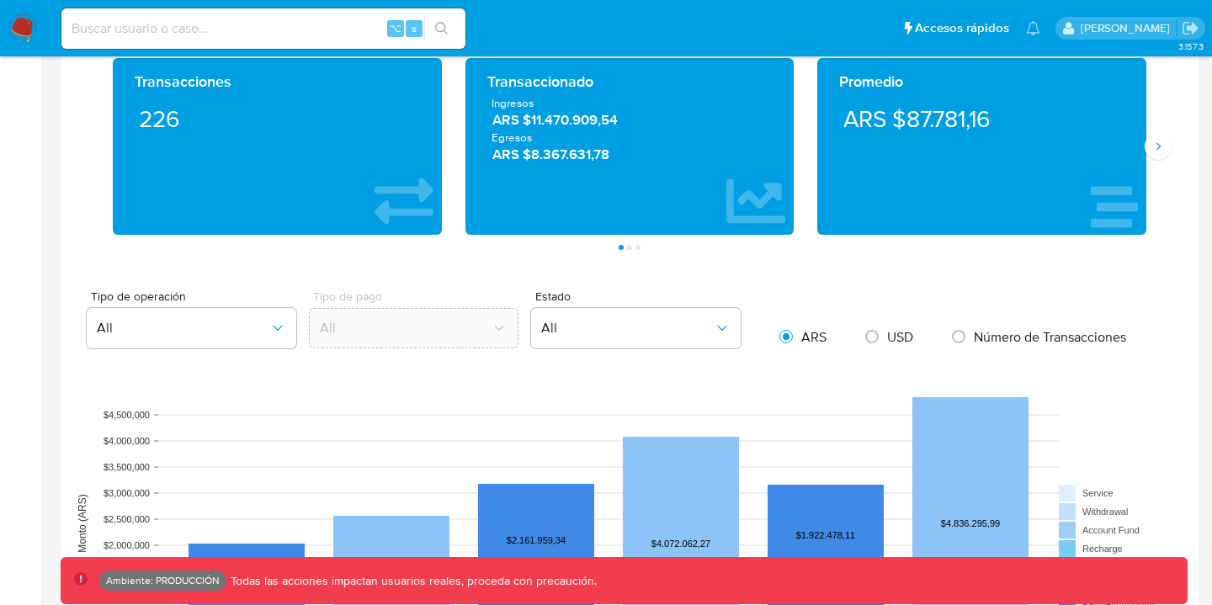
scroll to position [956, 0]
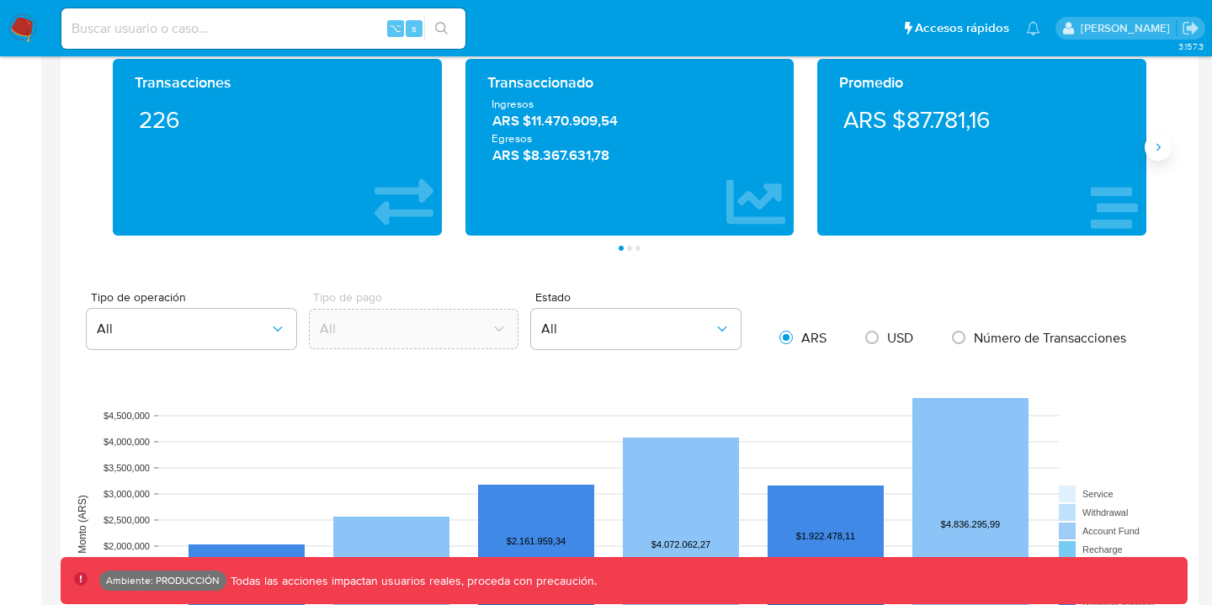
click at [1164, 152] on icon "Siguiente" at bounding box center [1158, 147] width 13 height 13
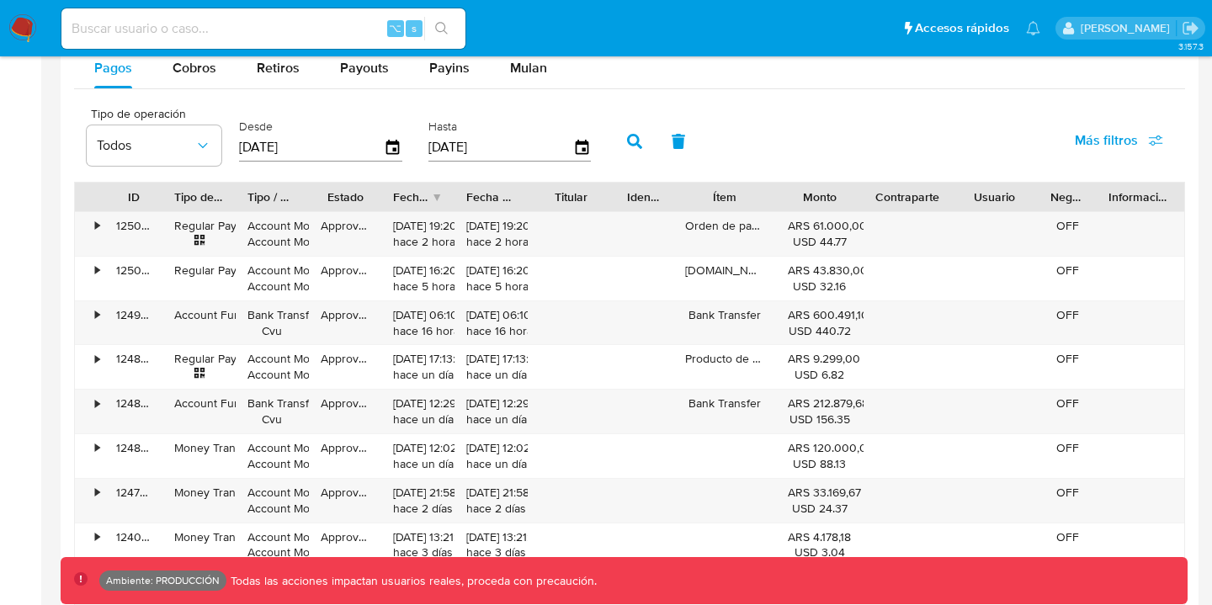
scroll to position [1604, 0]
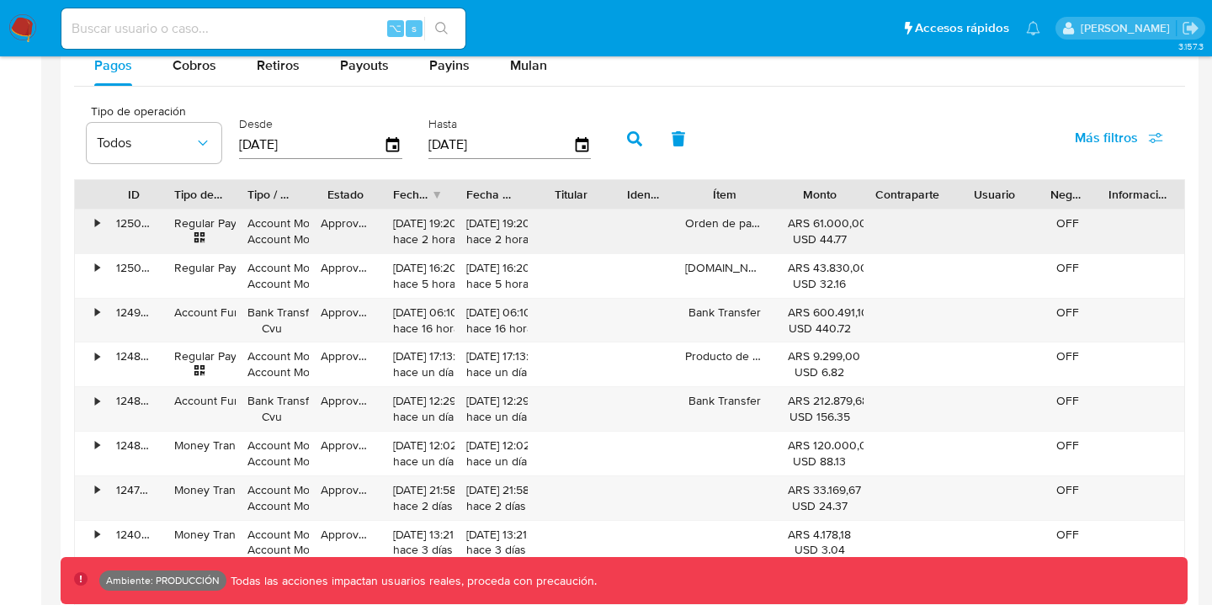
click at [90, 220] on div "•" at bounding box center [89, 232] width 29 height 44
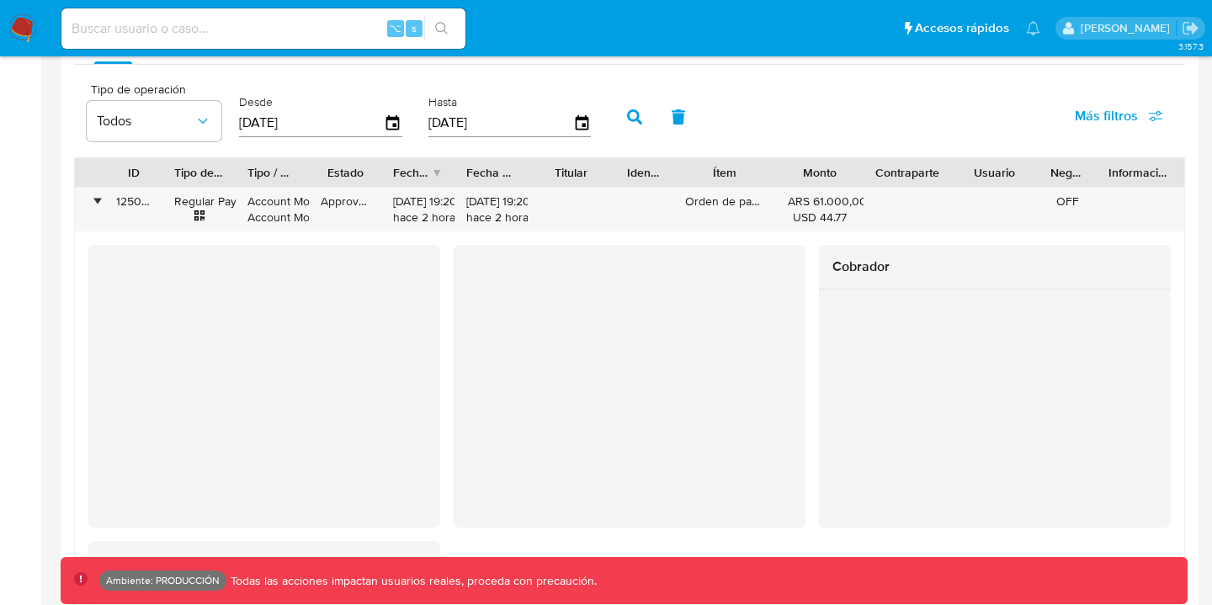
scroll to position [1623, 0]
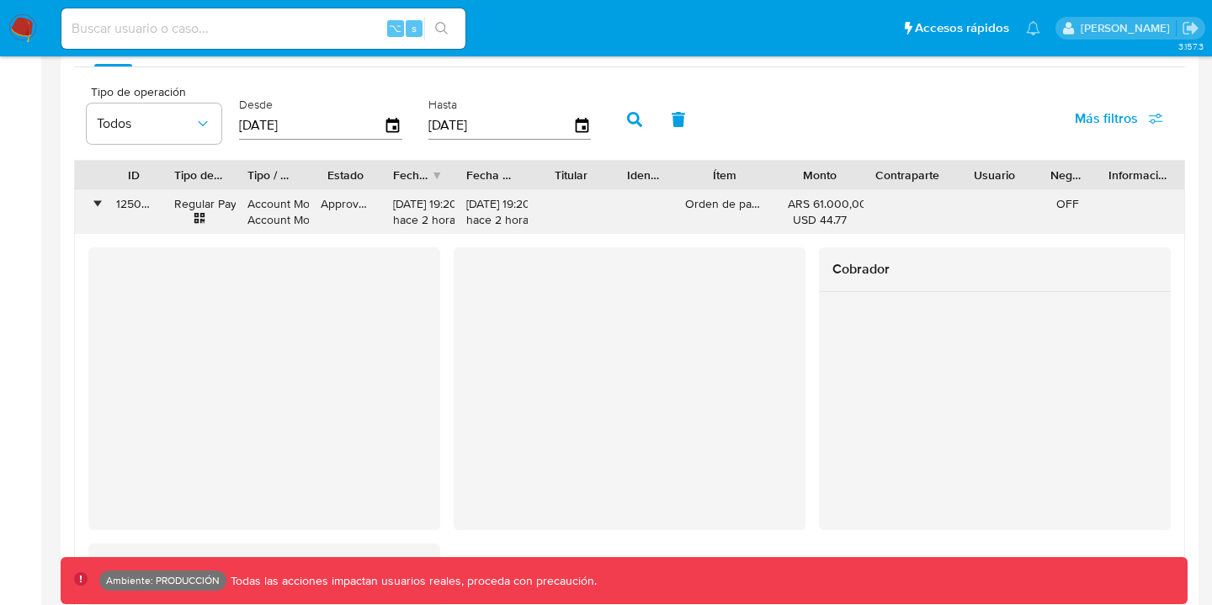
click at [99, 205] on div "•" at bounding box center [97, 204] width 4 height 16
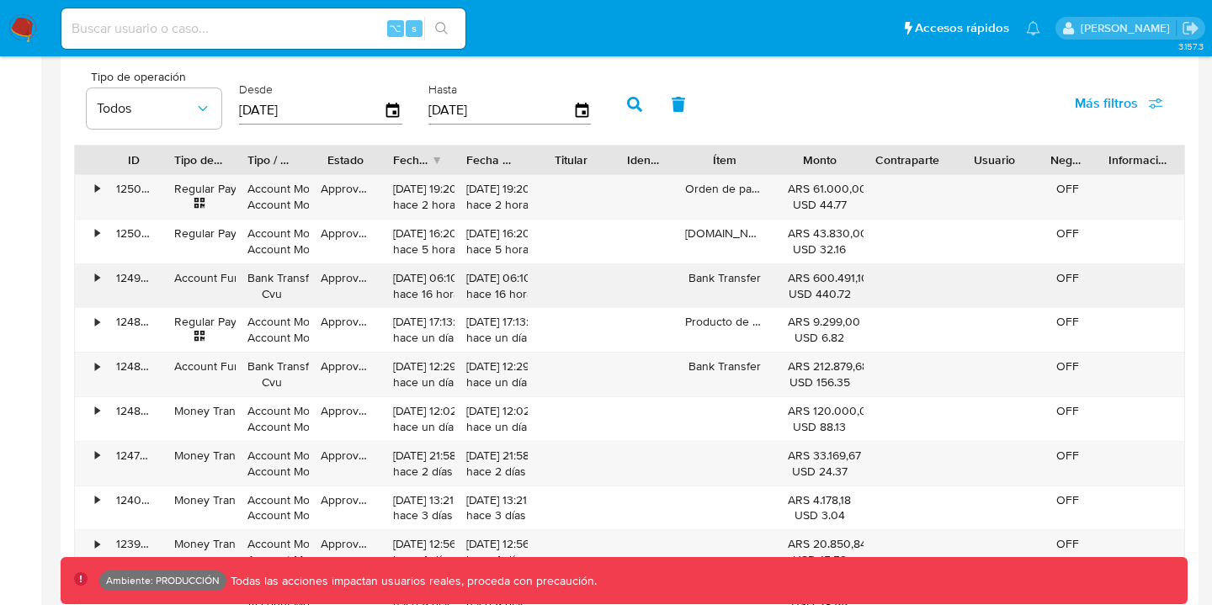
scroll to position [1641, 0]
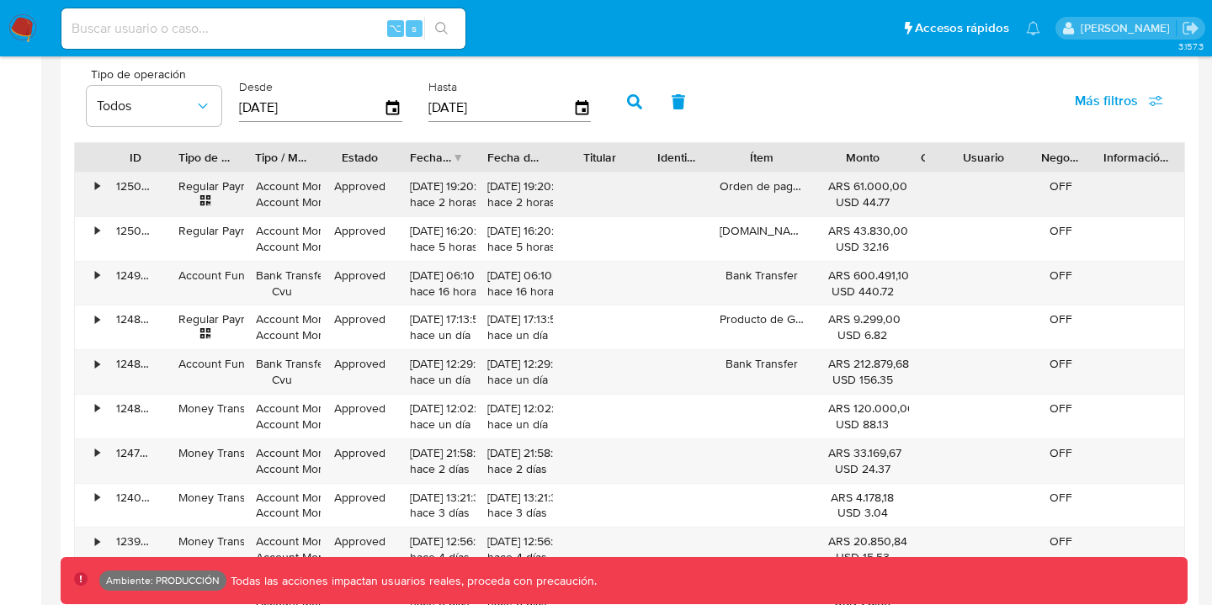
drag, startPoint x: 946, startPoint y: 158, endPoint x: 886, endPoint y: 212, distance: 80.5
click at [886, 212] on div "ID Tipo de operación Tipo / Método Estado Fecha de creación Fecha de aprobación…" at bounding box center [629, 379] width 1111 height 475
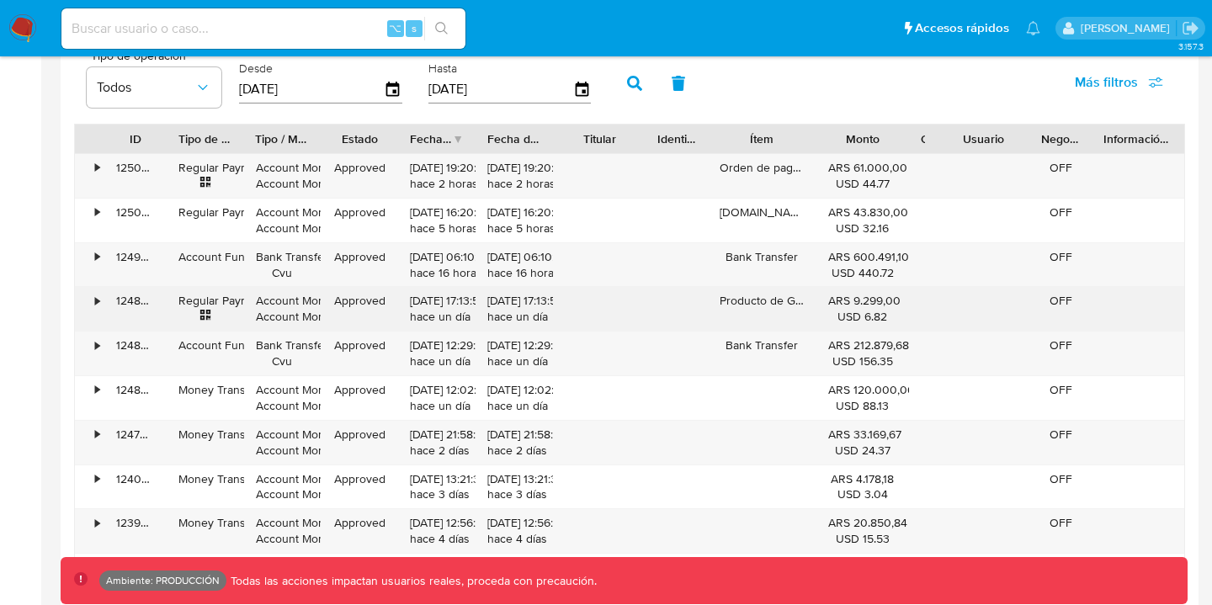
scroll to position [1478, 0]
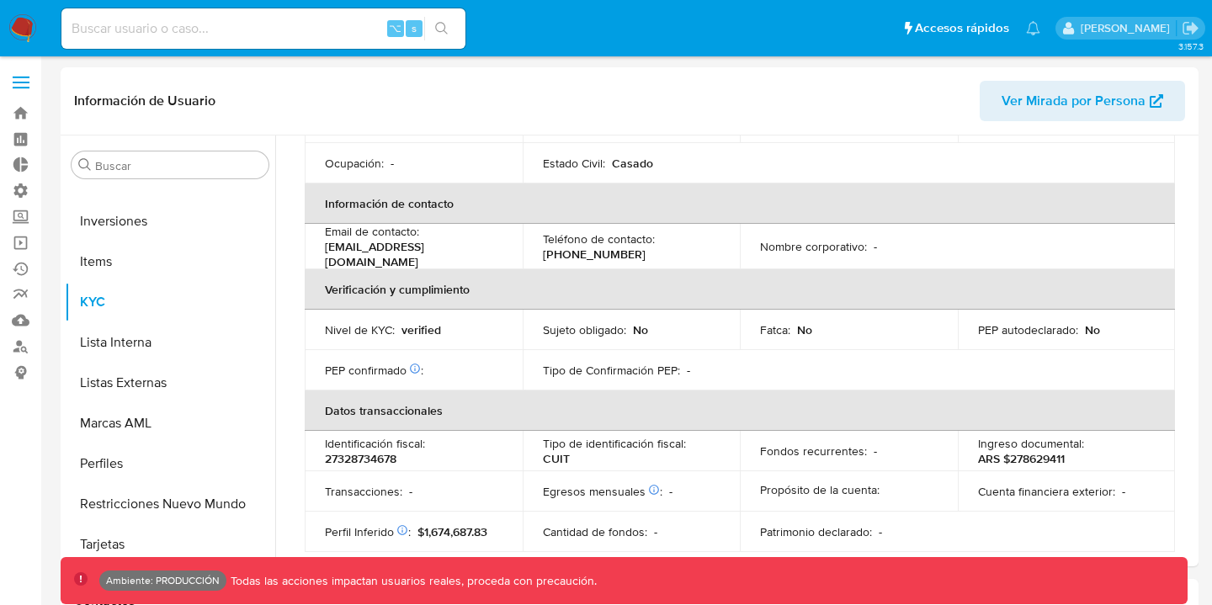
scroll to position [930, 0]
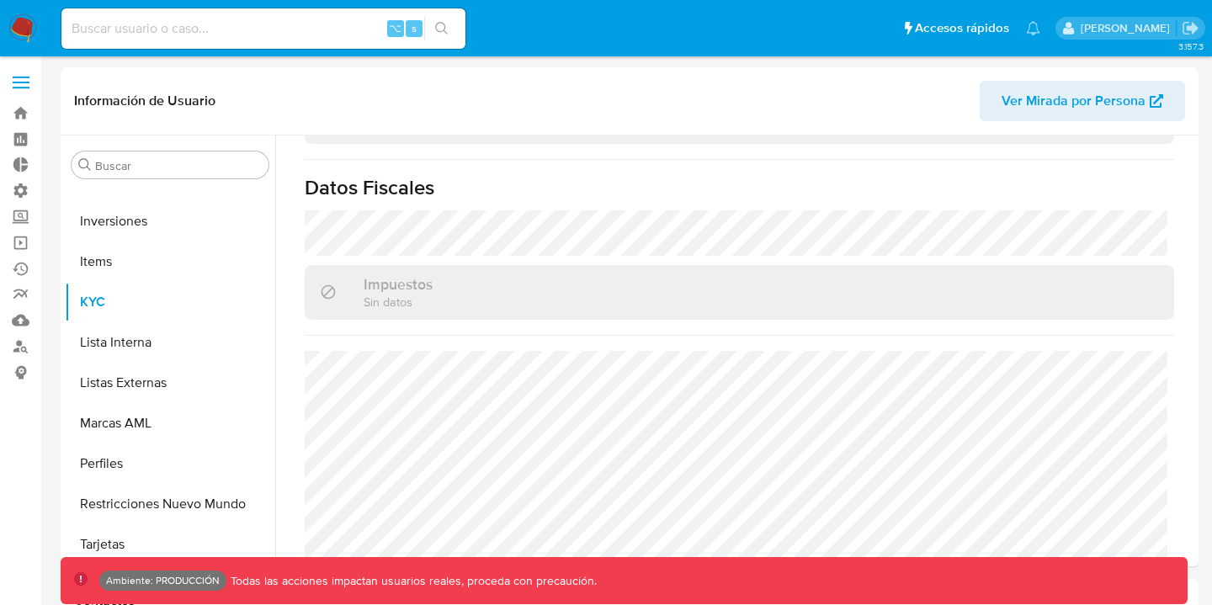
select select "10"
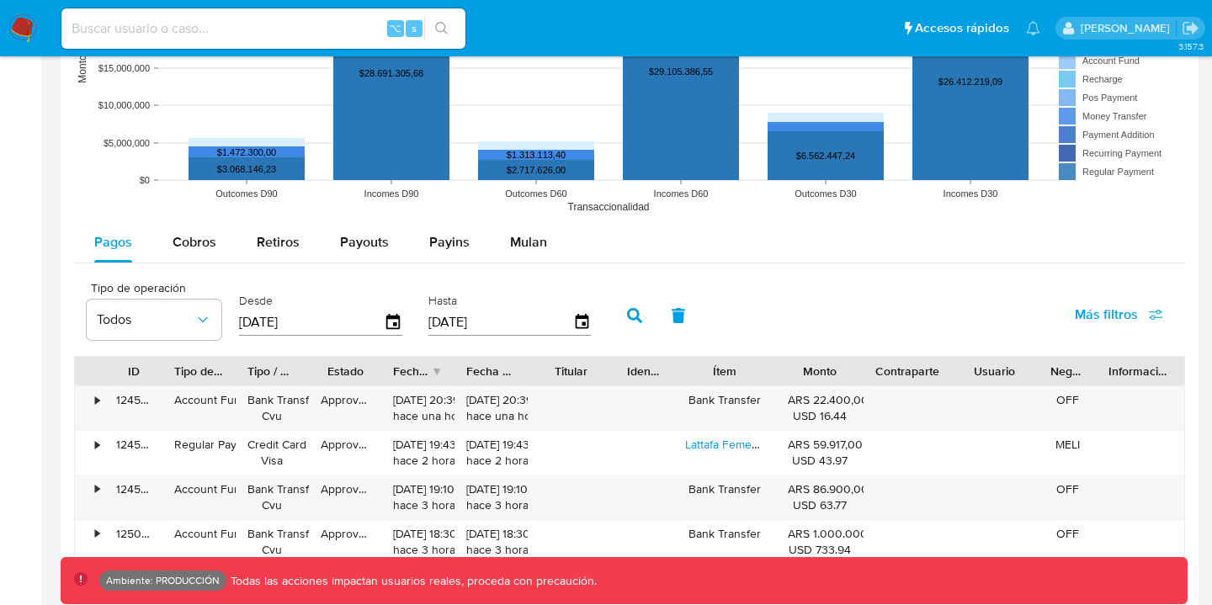
scroll to position [1382, 0]
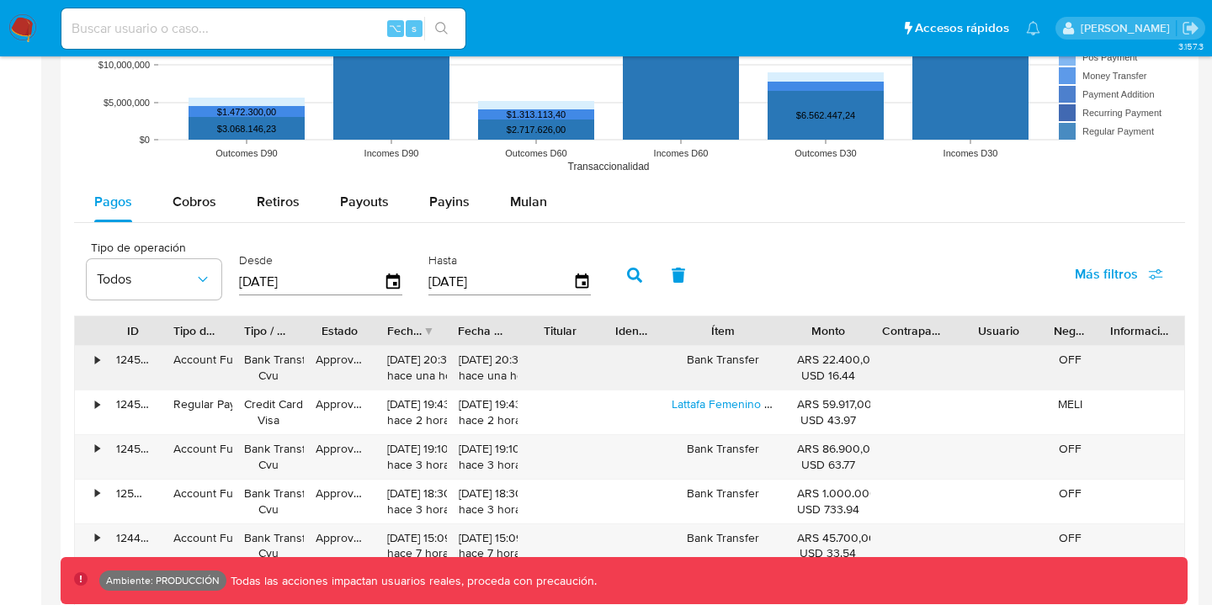
drag, startPoint x: 785, startPoint y: 338, endPoint x: 807, endPoint y: 363, distance: 34.0
click at [807, 363] on div "ID Tipo de operación Tipo / Método Estado Fecha de creación Fecha de aprobación…" at bounding box center [629, 553] width 1111 height 475
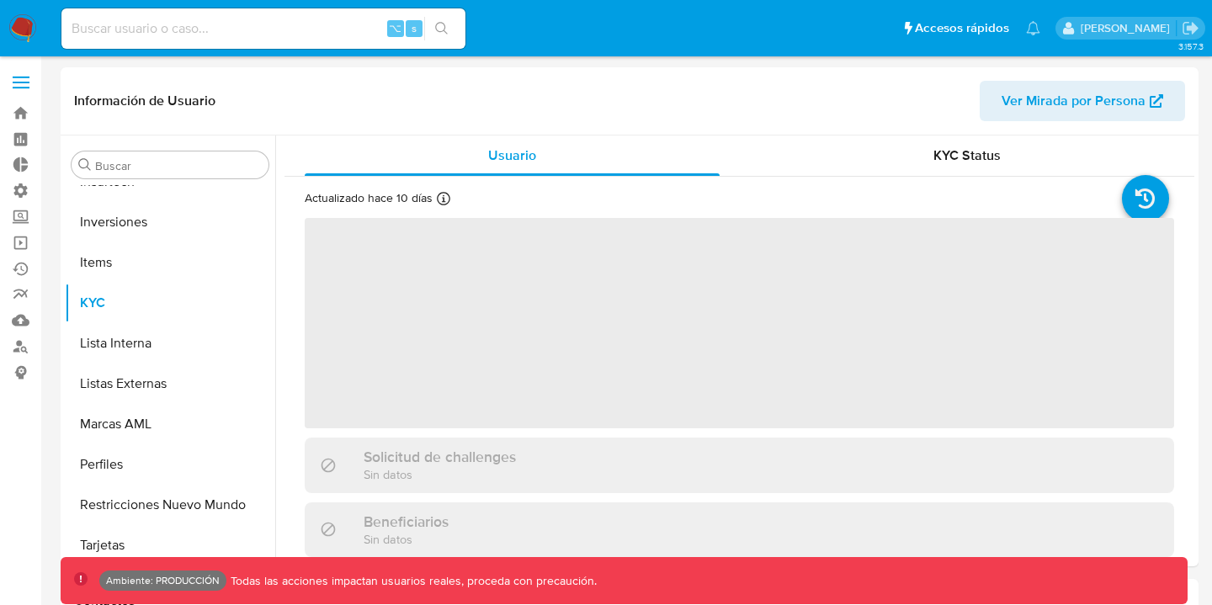
scroll to position [792, 0]
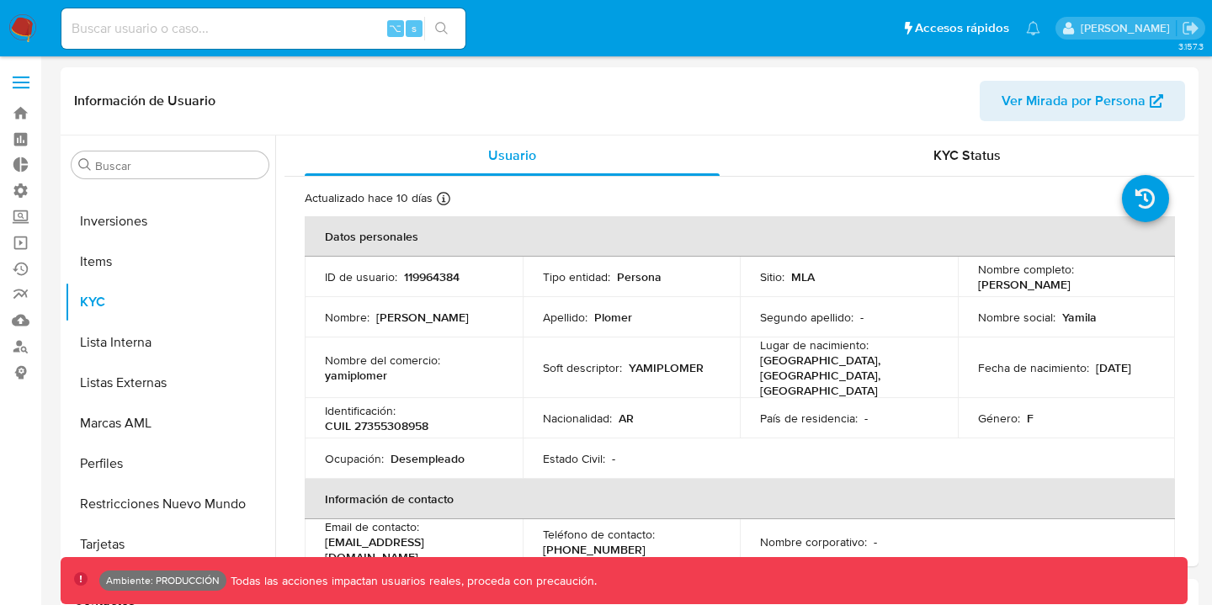
select select "10"
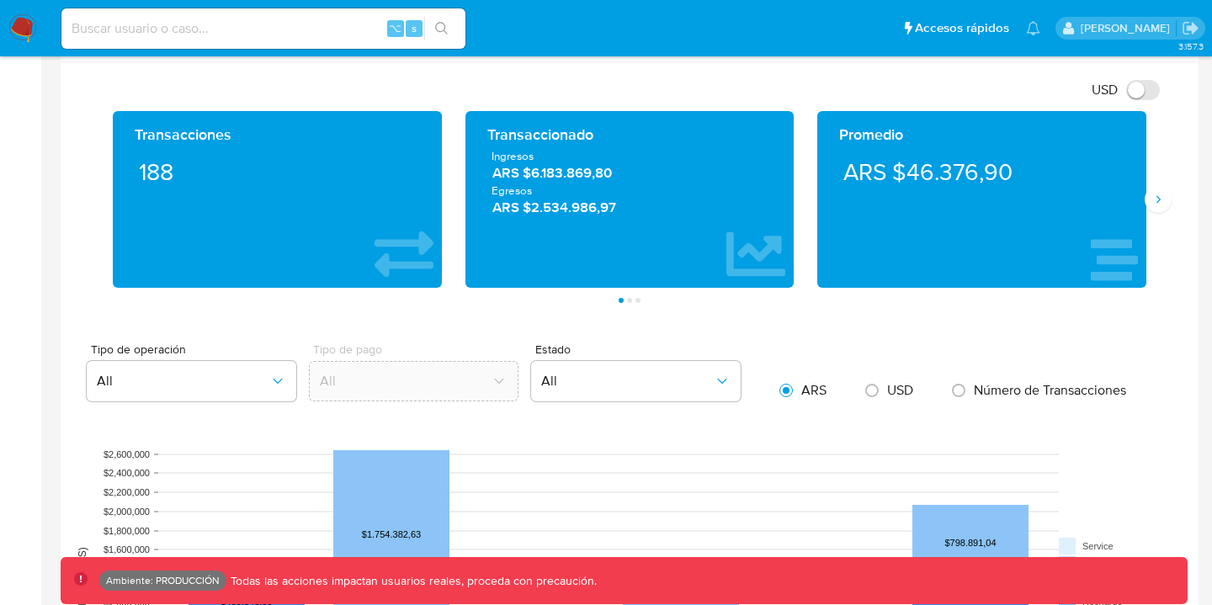
scroll to position [711, 0]
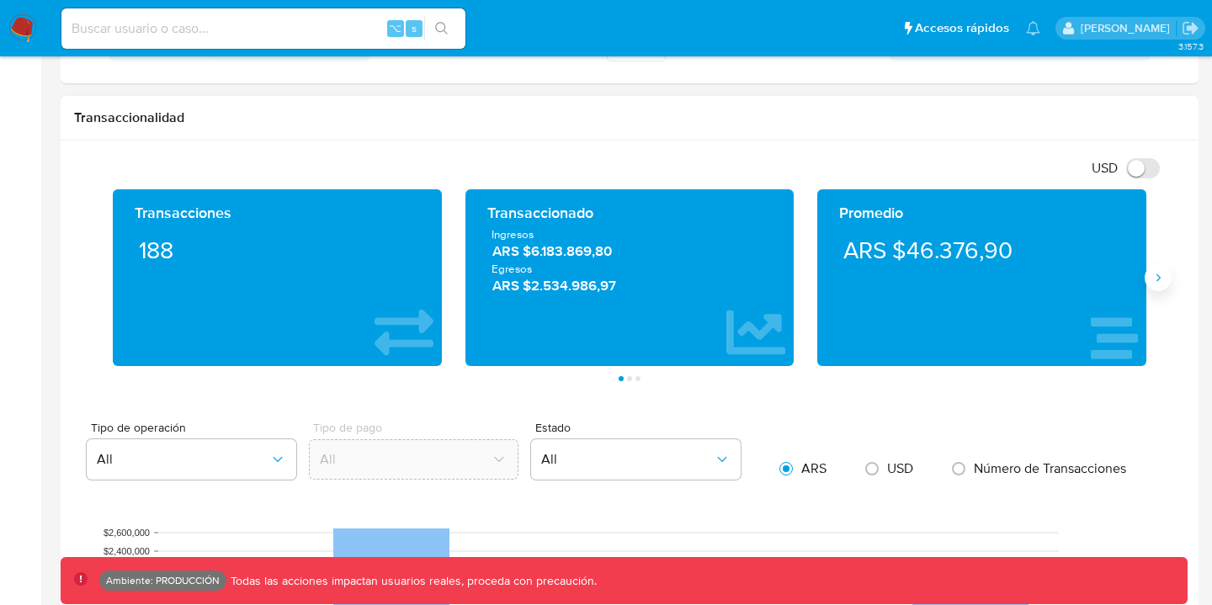
click at [1159, 278] on icon "Siguiente" at bounding box center [1158, 277] width 13 height 13
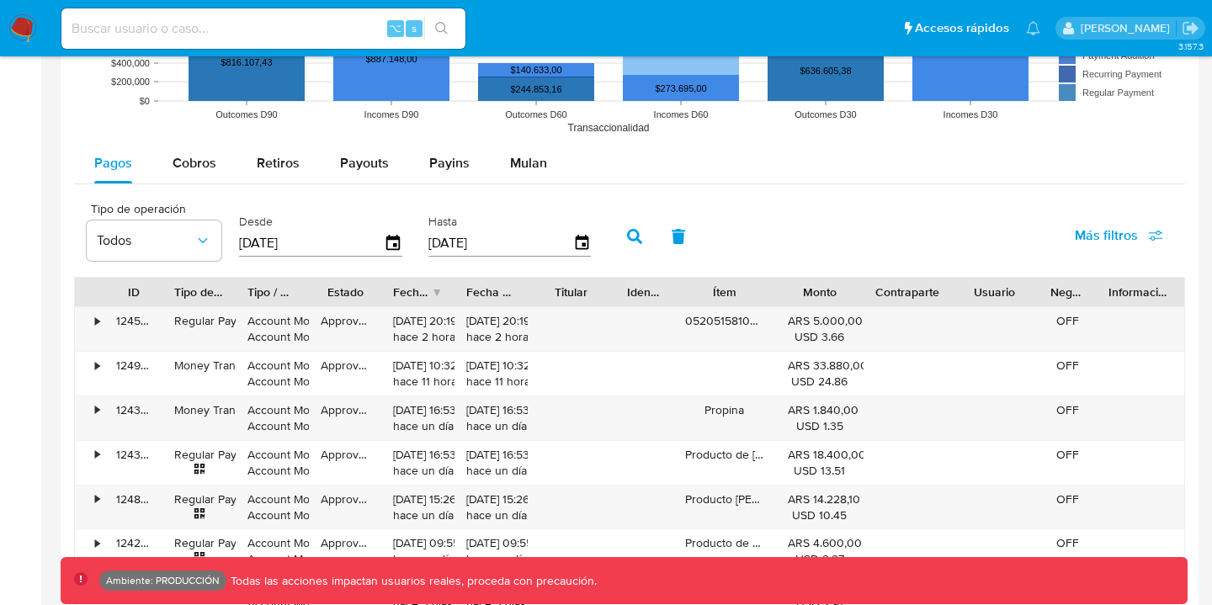
scroll to position [1393, 0]
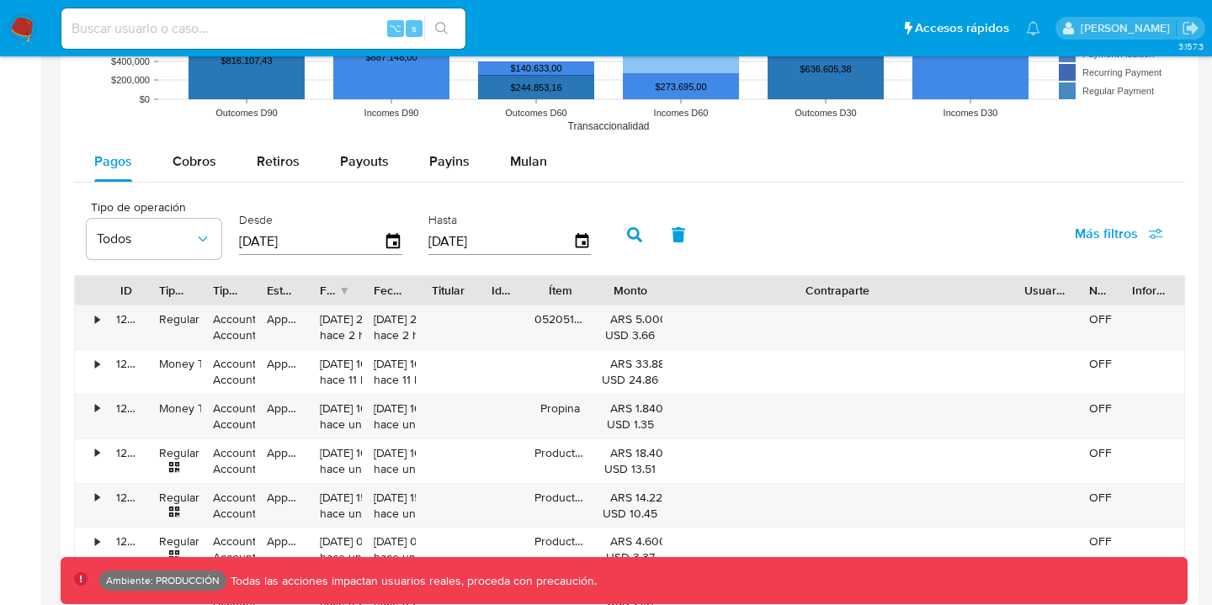
drag, startPoint x: 949, startPoint y: 289, endPoint x: 1212, endPoint y: 310, distance: 263.5
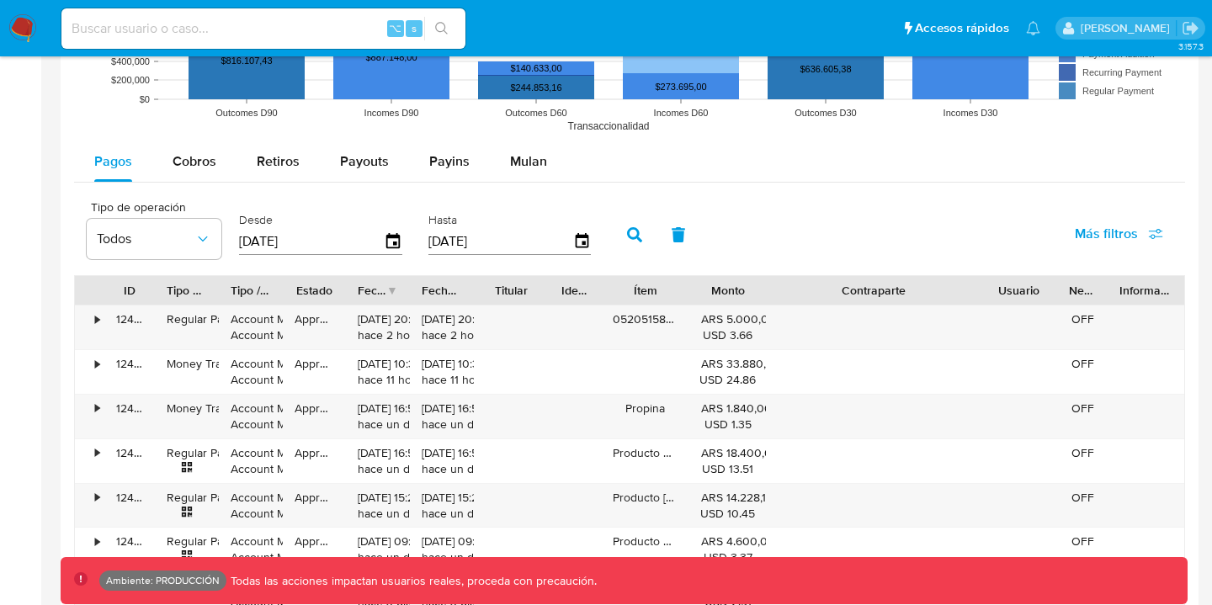
drag, startPoint x: 1023, startPoint y: 285, endPoint x: 887, endPoint y: 298, distance: 136.1
click at [887, 298] on div "Contraparte" at bounding box center [873, 290] width 215 height 29
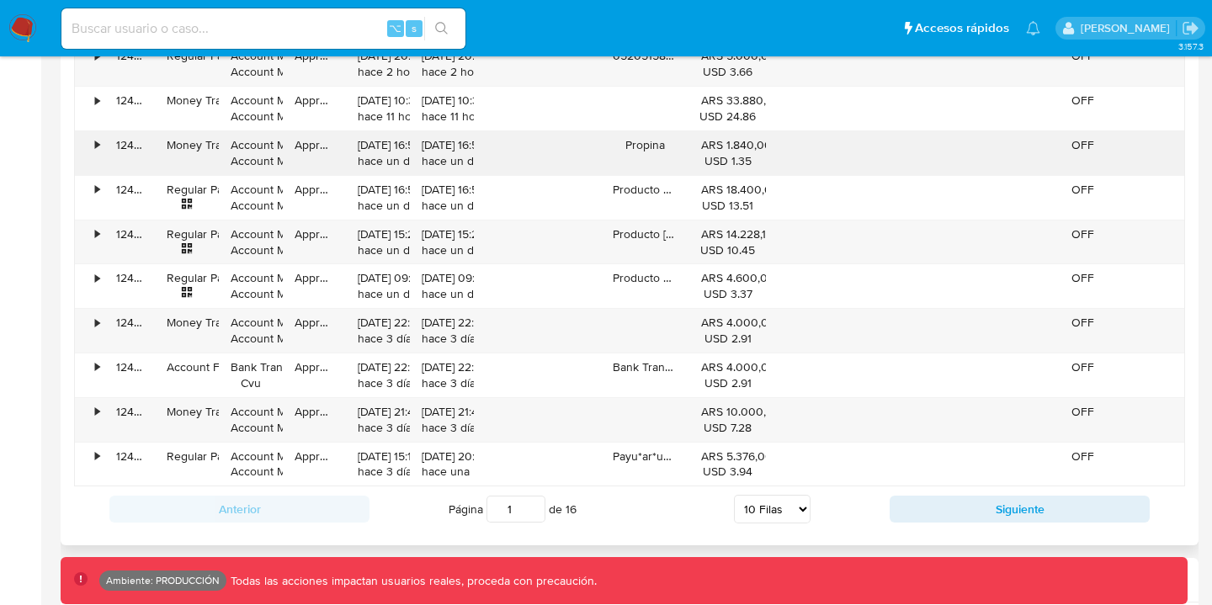
scroll to position [1654, 0]
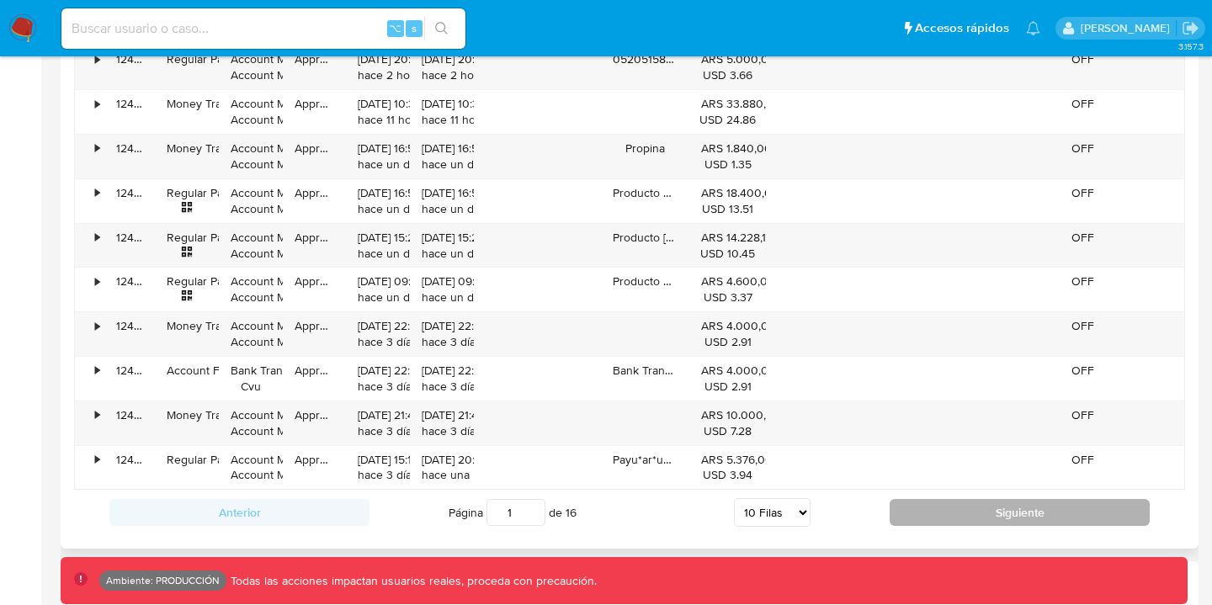
click at [892, 503] on button "Siguiente" at bounding box center [1020, 512] width 260 height 27
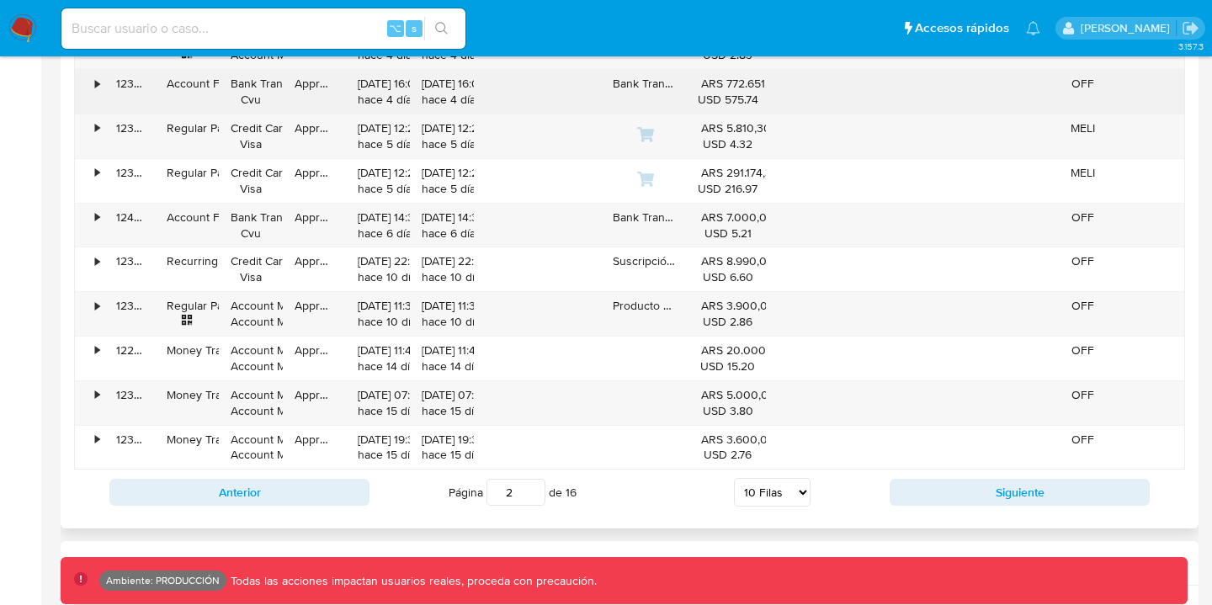
scroll to position [1759, 0]
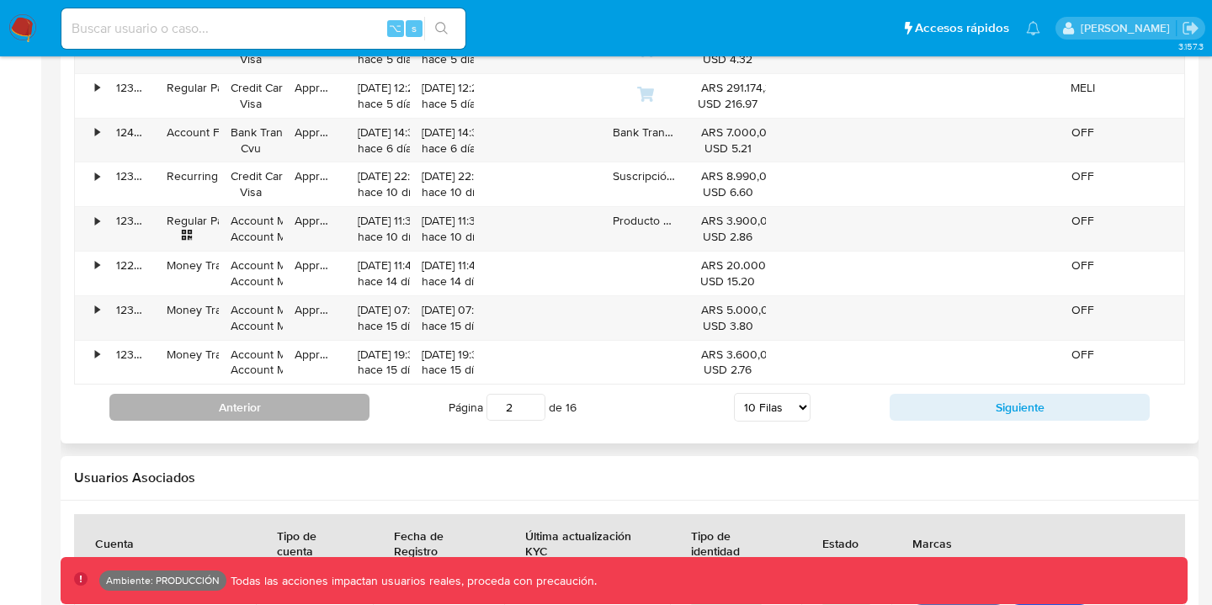
click at [248, 409] on button "Anterior" at bounding box center [239, 407] width 260 height 27
type input "1"
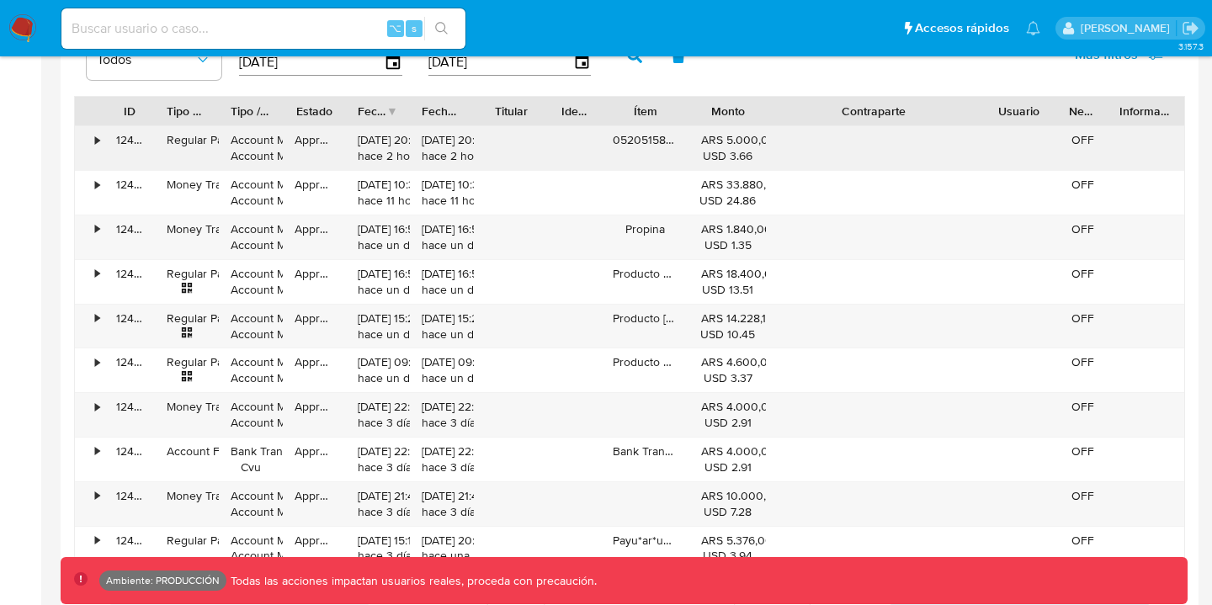
scroll to position [1515, 0]
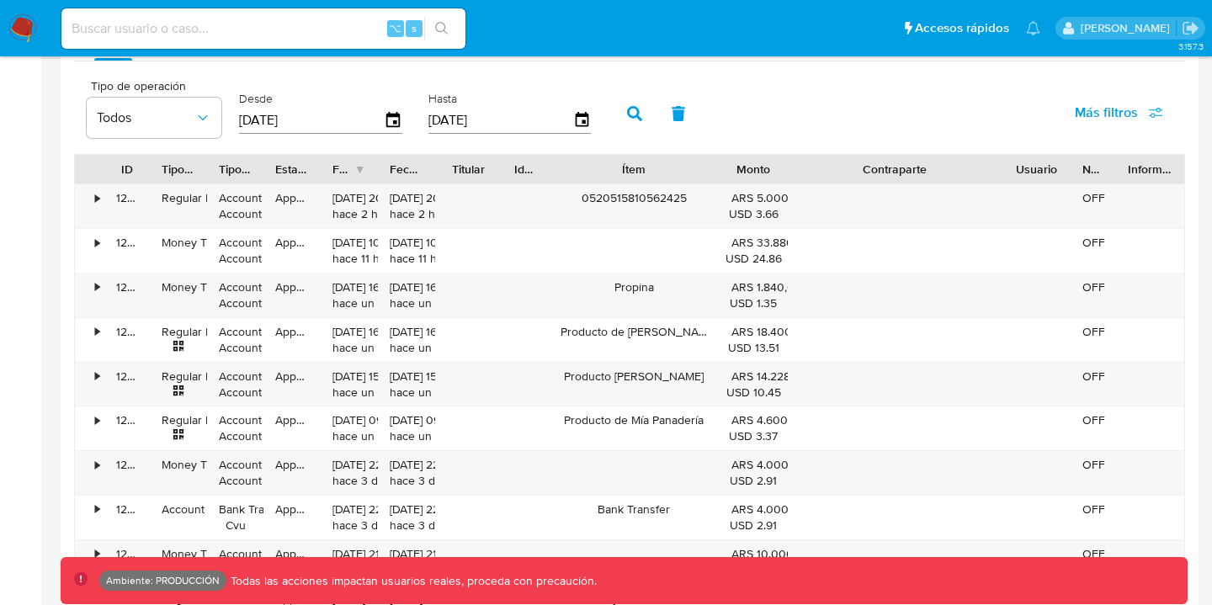
drag, startPoint x: 689, startPoint y: 177, endPoint x: 769, endPoint y: 176, distance: 80.0
click at [770, 177] on div "ID Tipo de operación Tipo / Método Estado Fecha de creación Fecha de aprobación…" at bounding box center [630, 169] width 1110 height 29
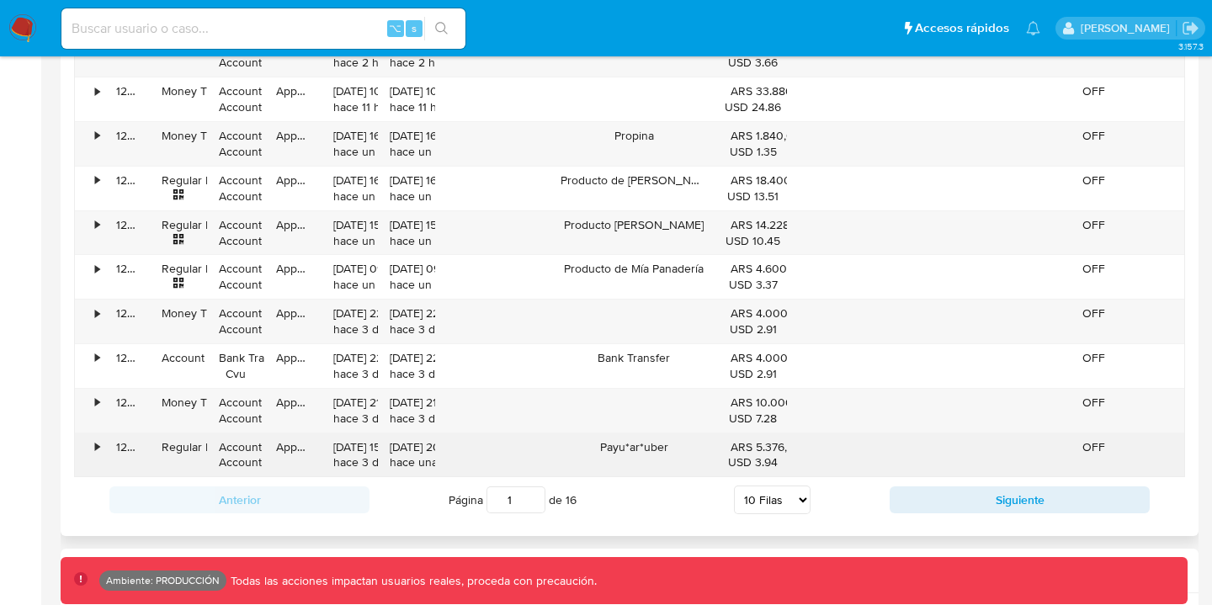
scroll to position [1482, 0]
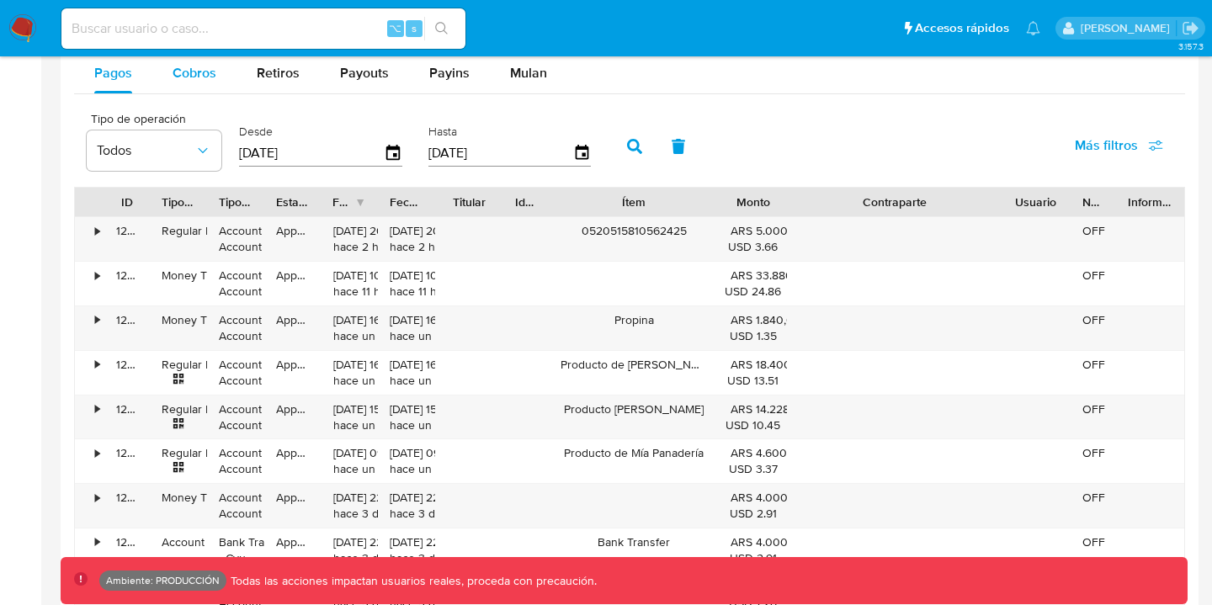
click at [200, 84] on div "Cobros" at bounding box center [195, 73] width 44 height 40
select select "10"
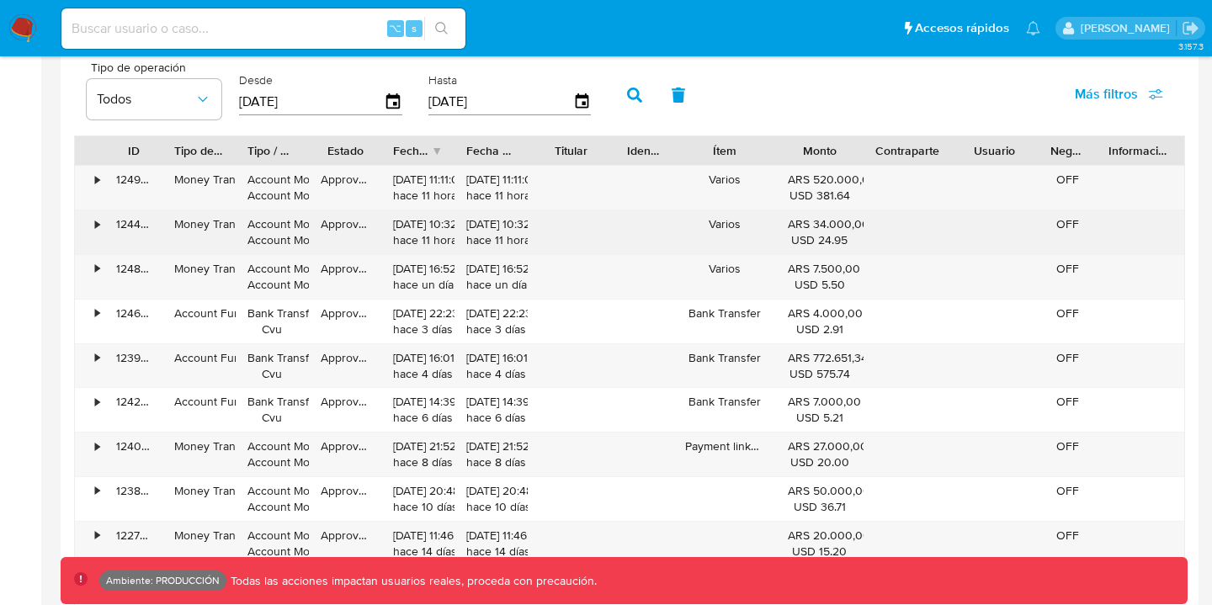
scroll to position [1541, 0]
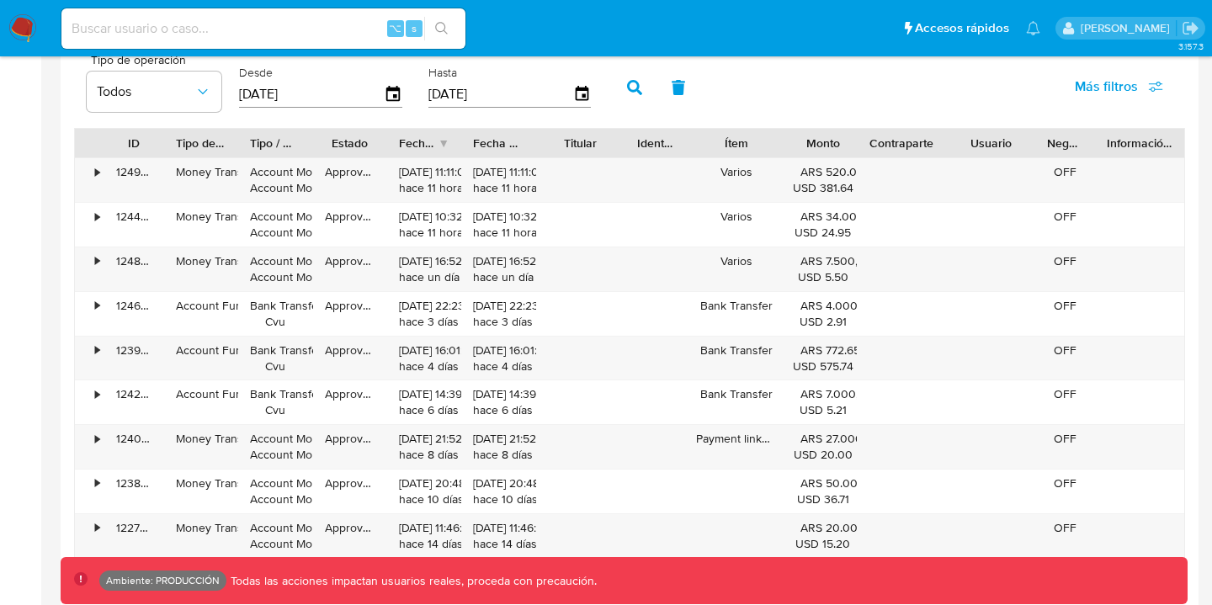
drag, startPoint x: 861, startPoint y: 136, endPoint x: 843, endPoint y: 144, distance: 20.3
click at [842, 145] on div at bounding box center [857, 143] width 30 height 29
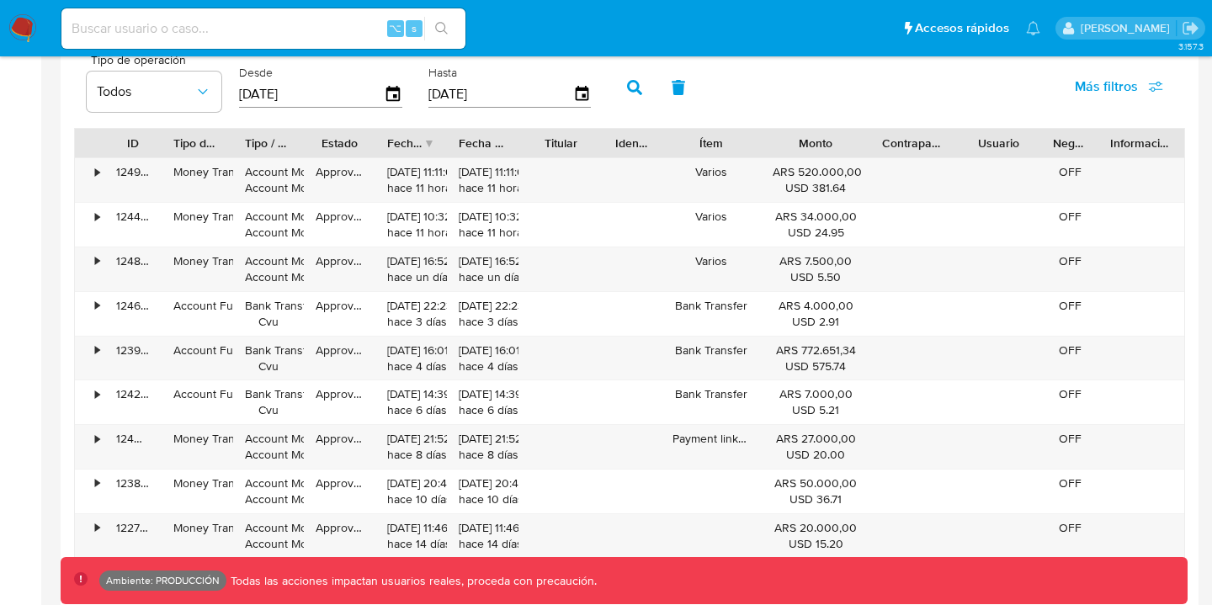
drag, startPoint x: 856, startPoint y: 137, endPoint x: 897, endPoint y: 136, distance: 40.4
click at [898, 137] on div "ID Tipo de operación Tipo / Método Estado Fecha de creación Fecha de aprobación…" at bounding box center [630, 143] width 1110 height 29
click at [99, 173] on div "•" at bounding box center [97, 172] width 4 height 16
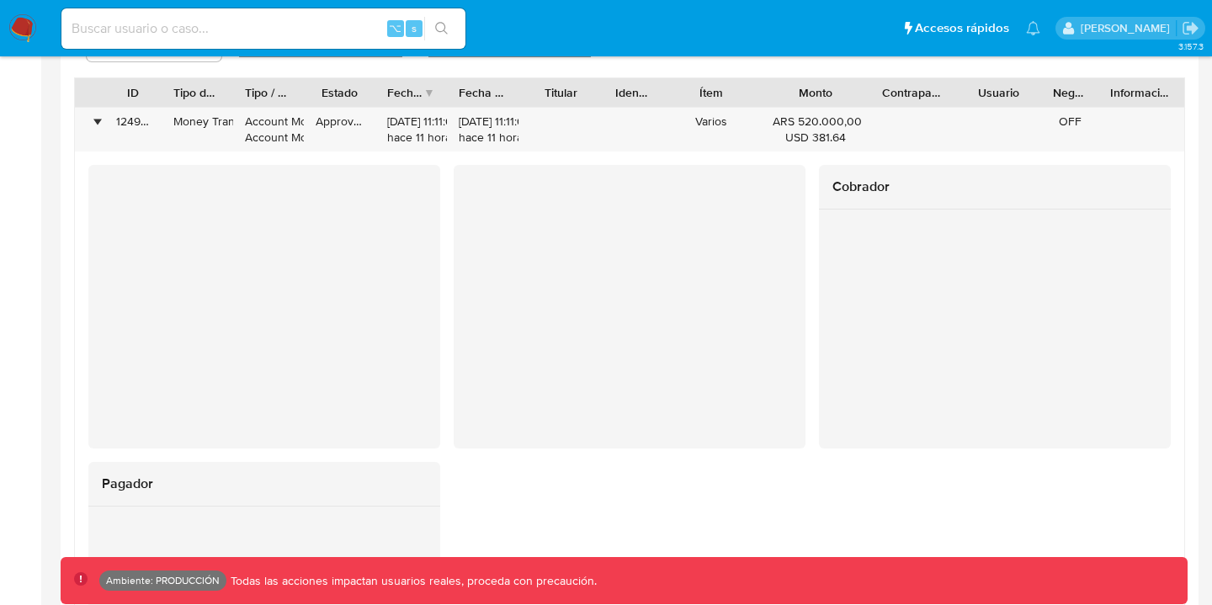
scroll to position [1515, 0]
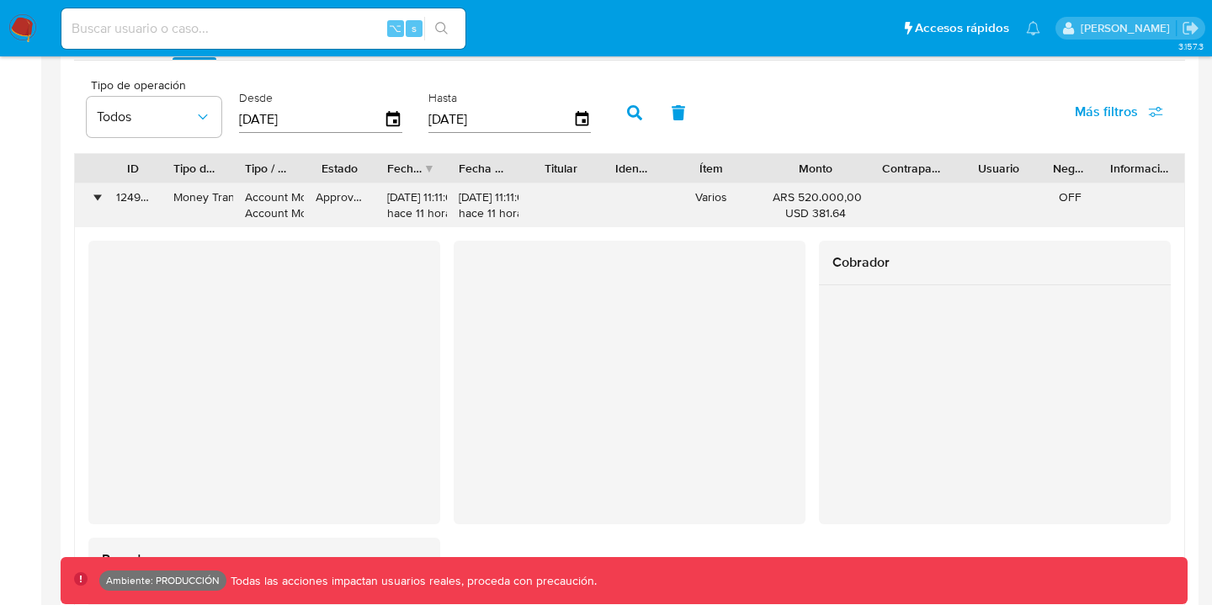
click at [95, 200] on div "•" at bounding box center [97, 197] width 4 height 16
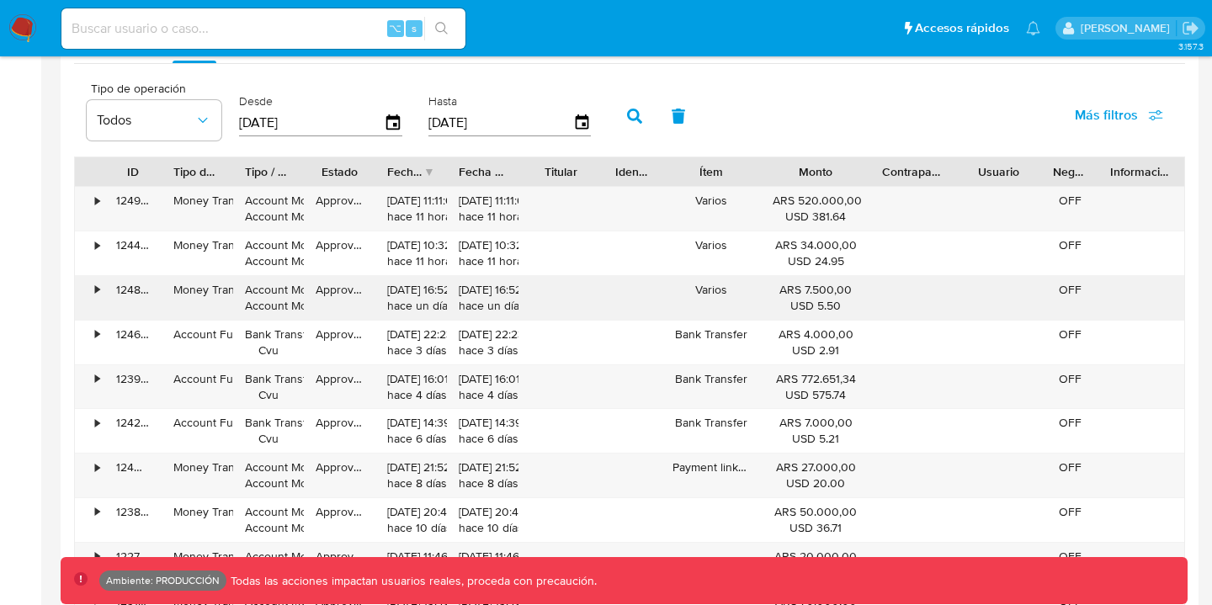
scroll to position [1506, 0]
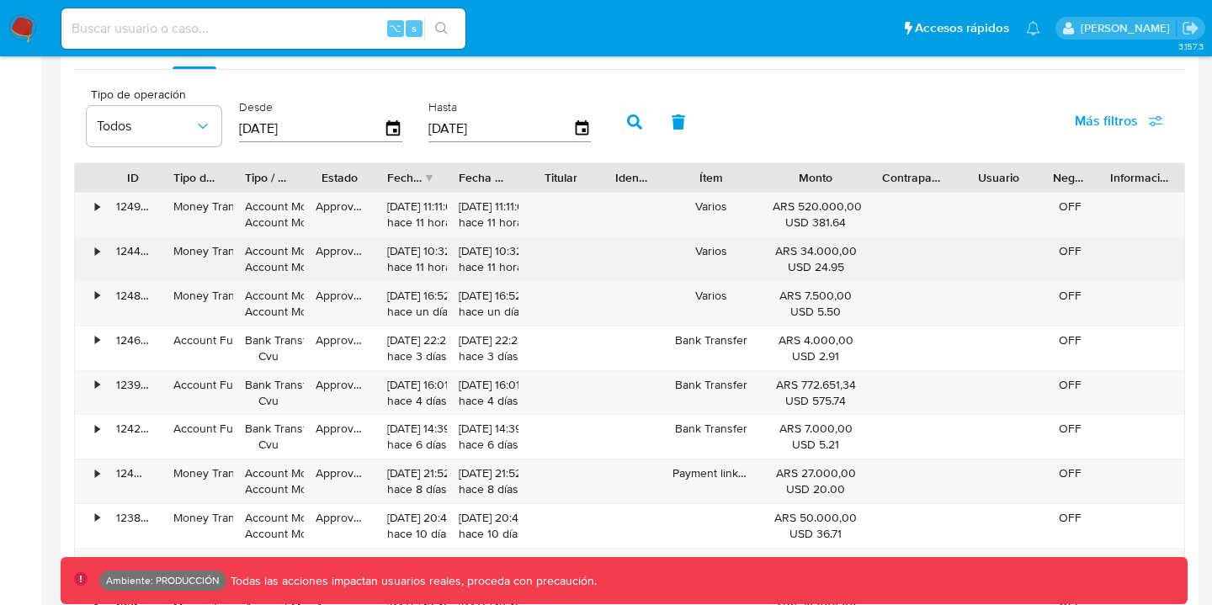
click at [96, 248] on div "•" at bounding box center [97, 251] width 4 height 16
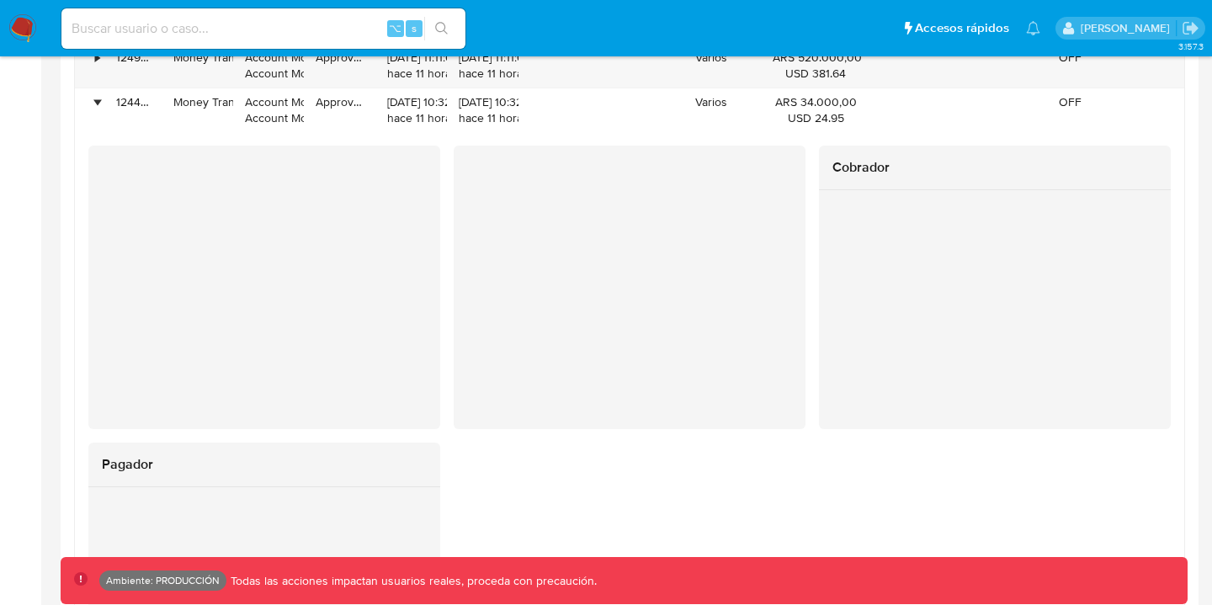
scroll to position [1544, 0]
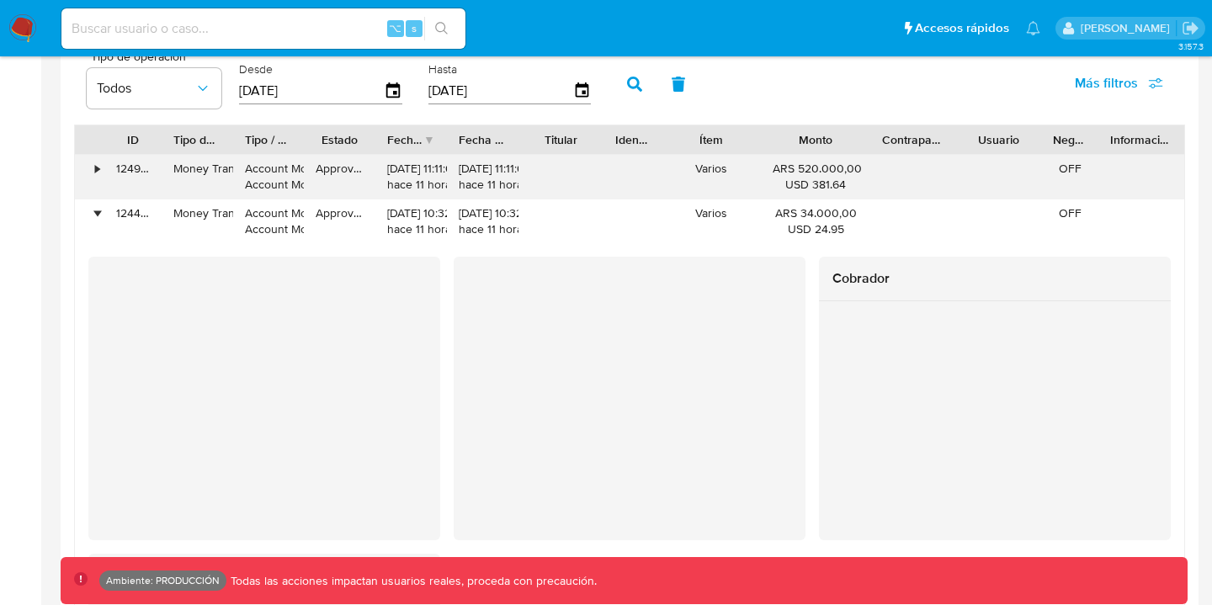
click at [94, 178] on div "•" at bounding box center [89, 177] width 29 height 44
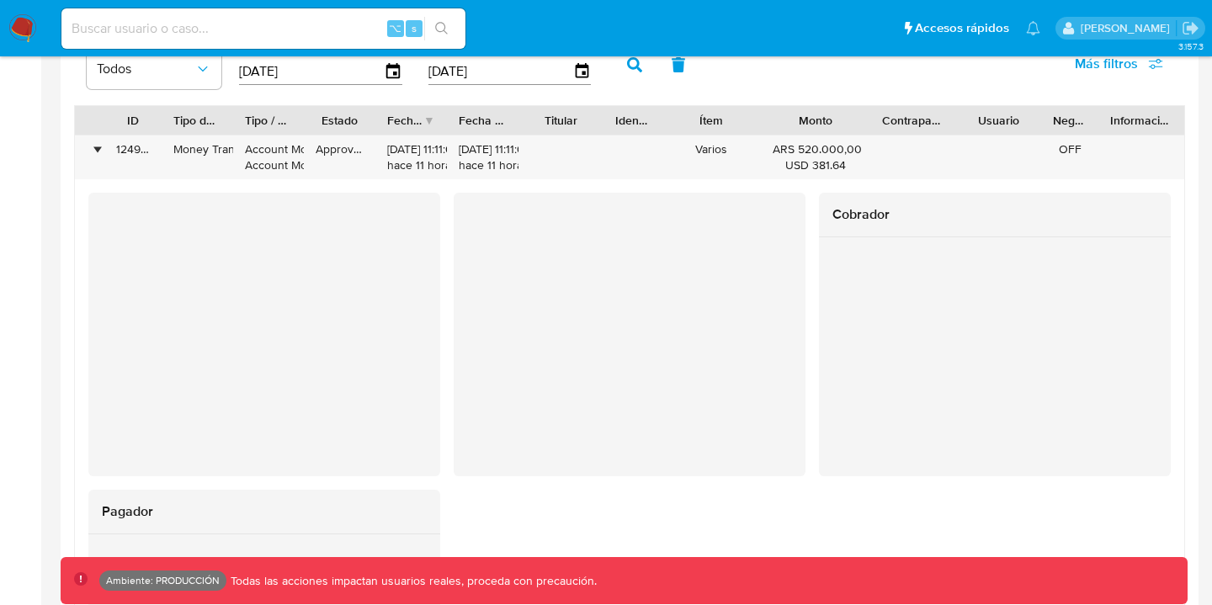
scroll to position [1562, 0]
click at [98, 154] on div "•" at bounding box center [97, 151] width 4 height 16
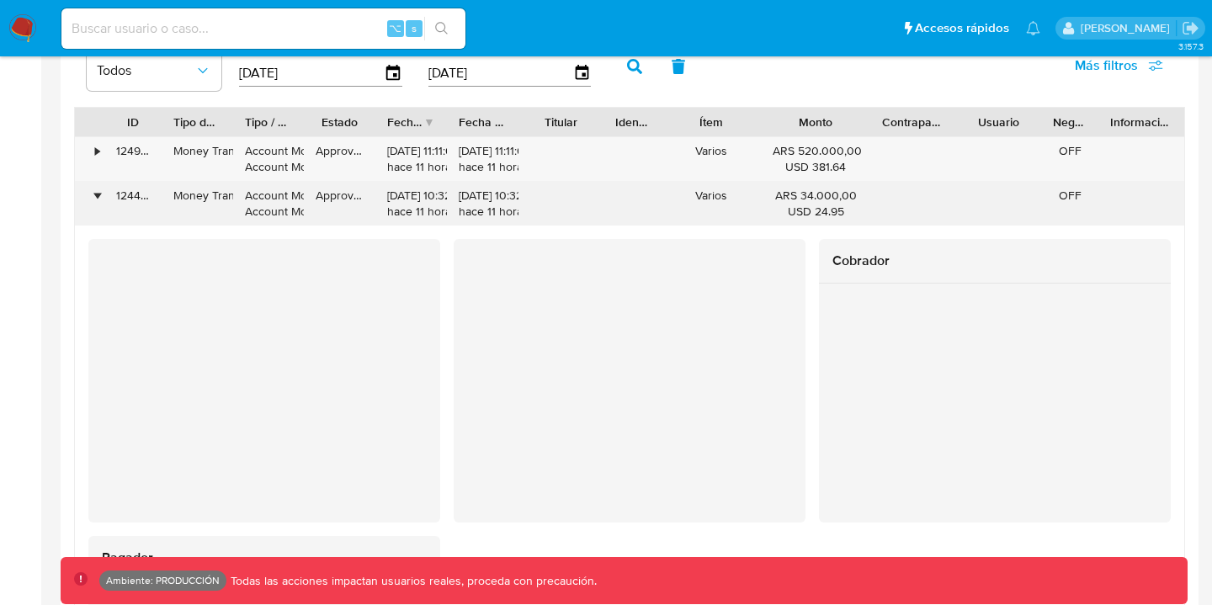
click at [95, 198] on div "•" at bounding box center [97, 196] width 4 height 16
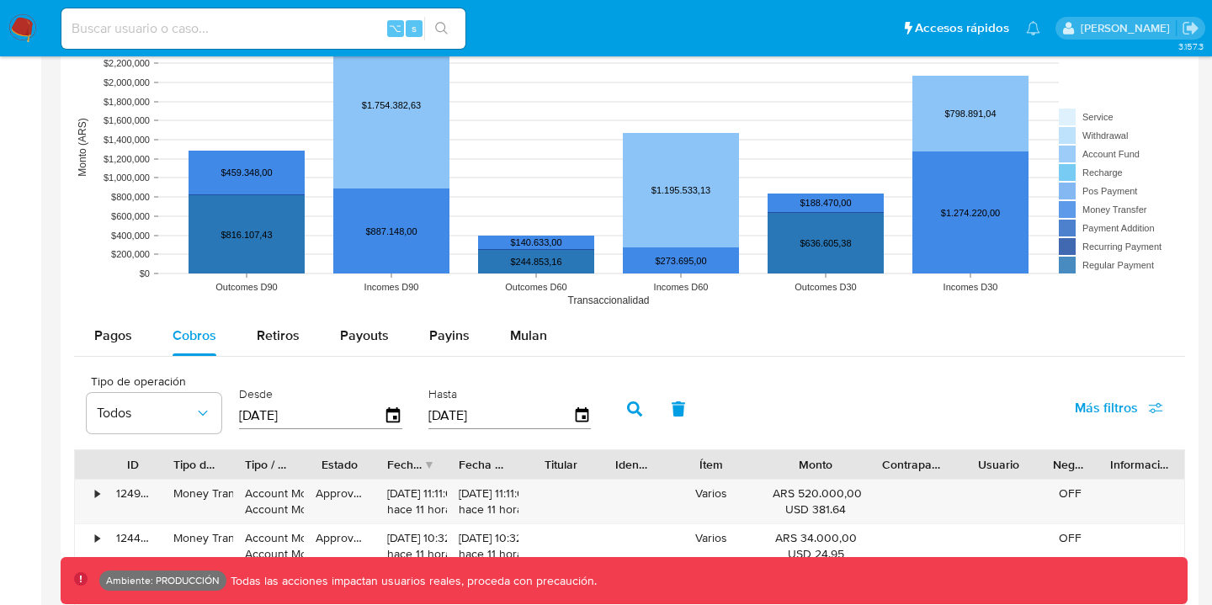
scroll to position [815, 0]
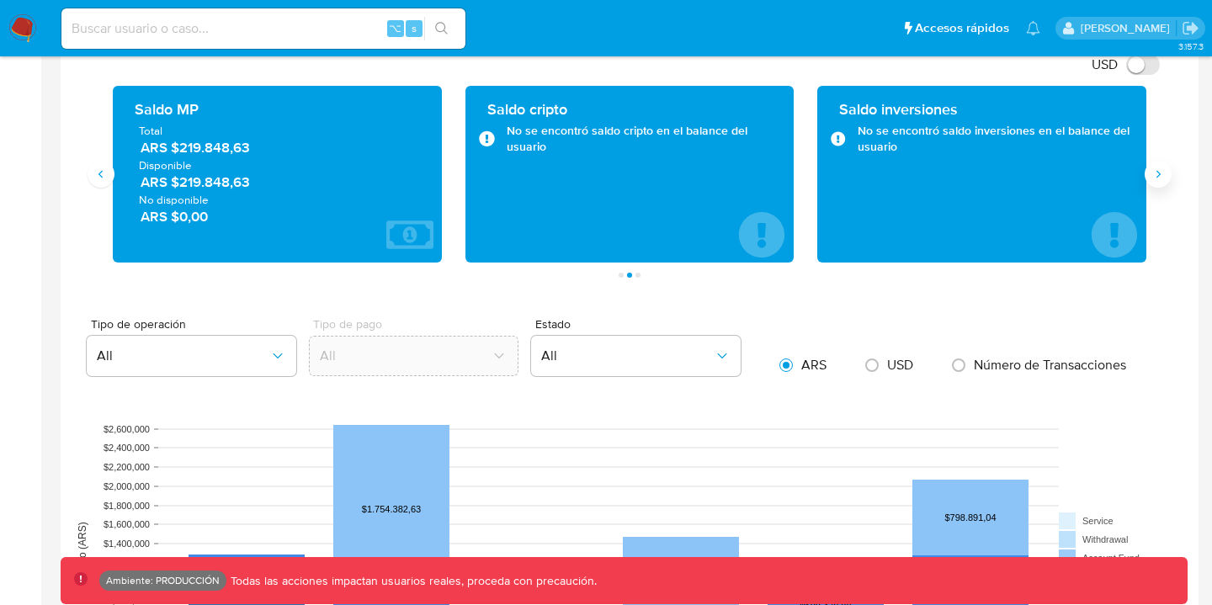
click at [1155, 175] on icon "Siguiente" at bounding box center [1158, 174] width 13 height 13
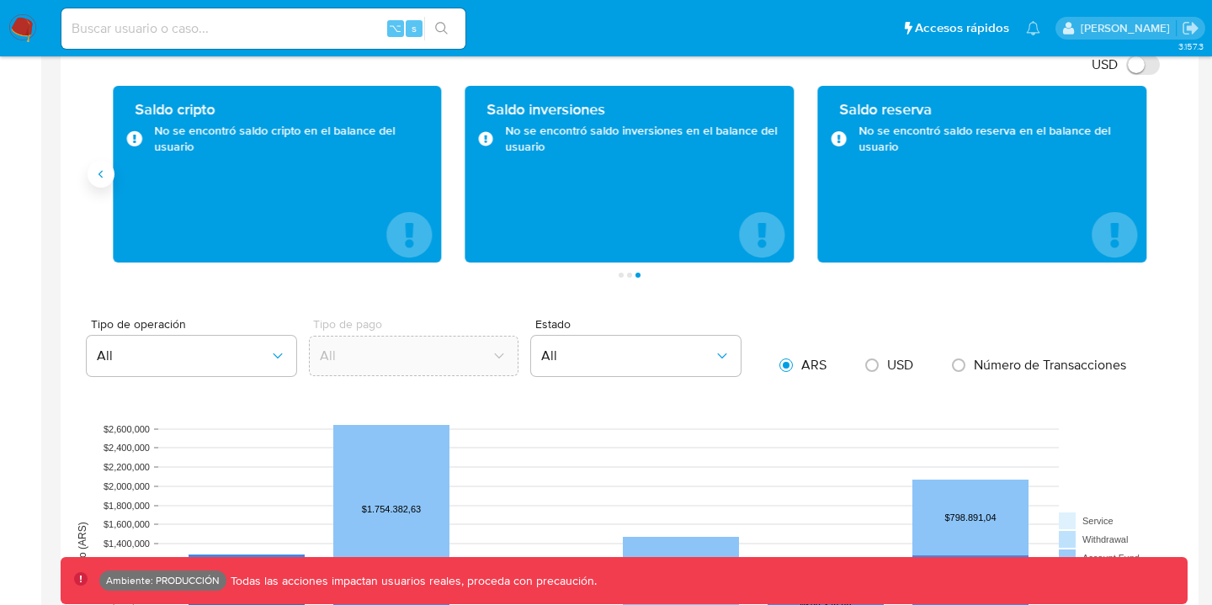
click at [101, 187] on button "Anterior" at bounding box center [101, 174] width 27 height 27
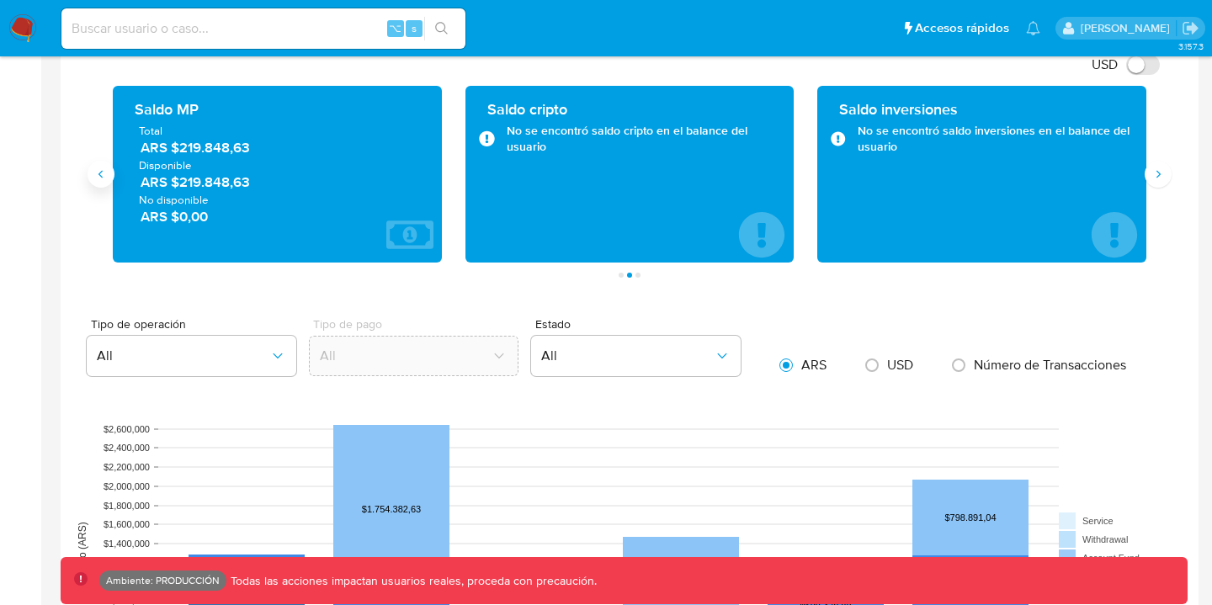
click at [104, 174] on icon "Anterior" at bounding box center [100, 174] width 13 height 13
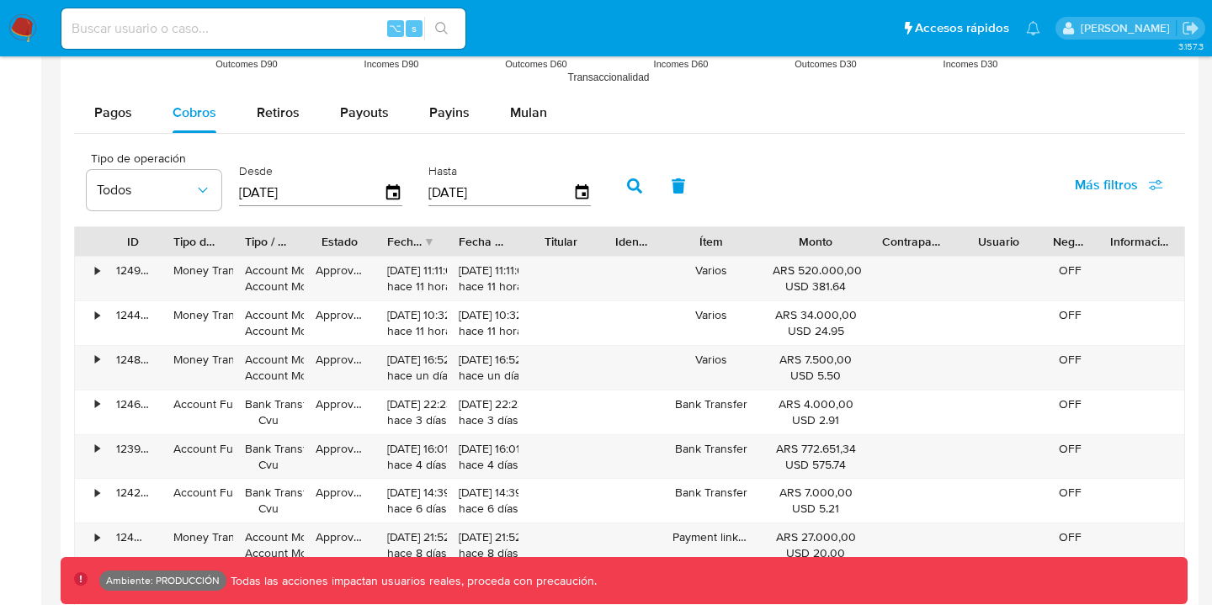
scroll to position [1463, 0]
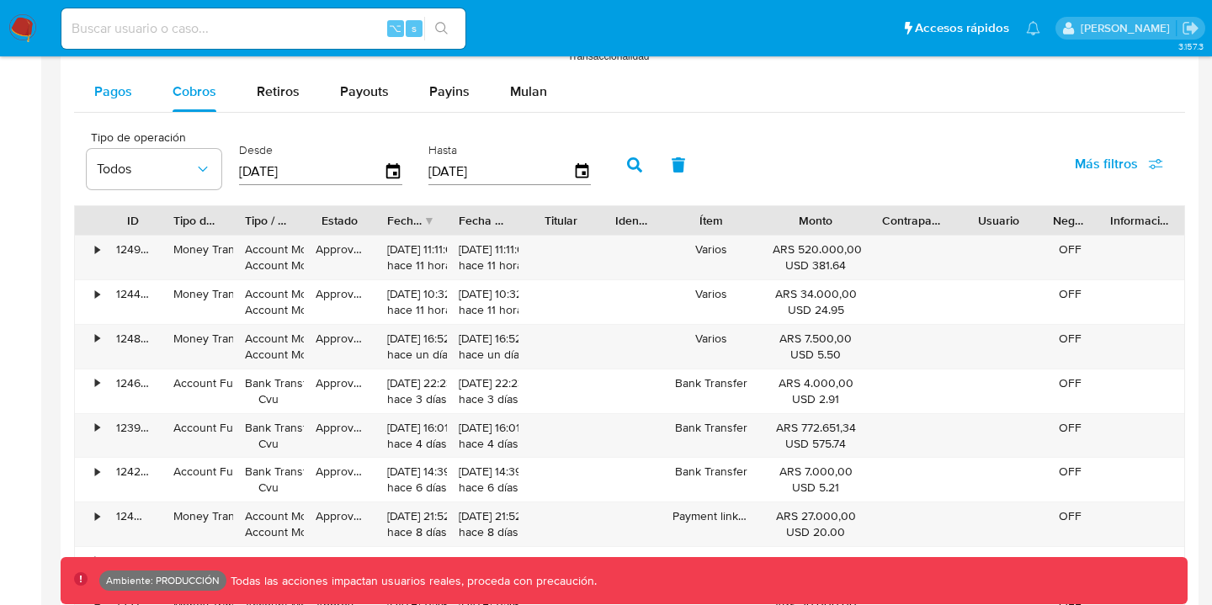
click at [121, 104] on div "Pagos" at bounding box center [113, 92] width 38 height 40
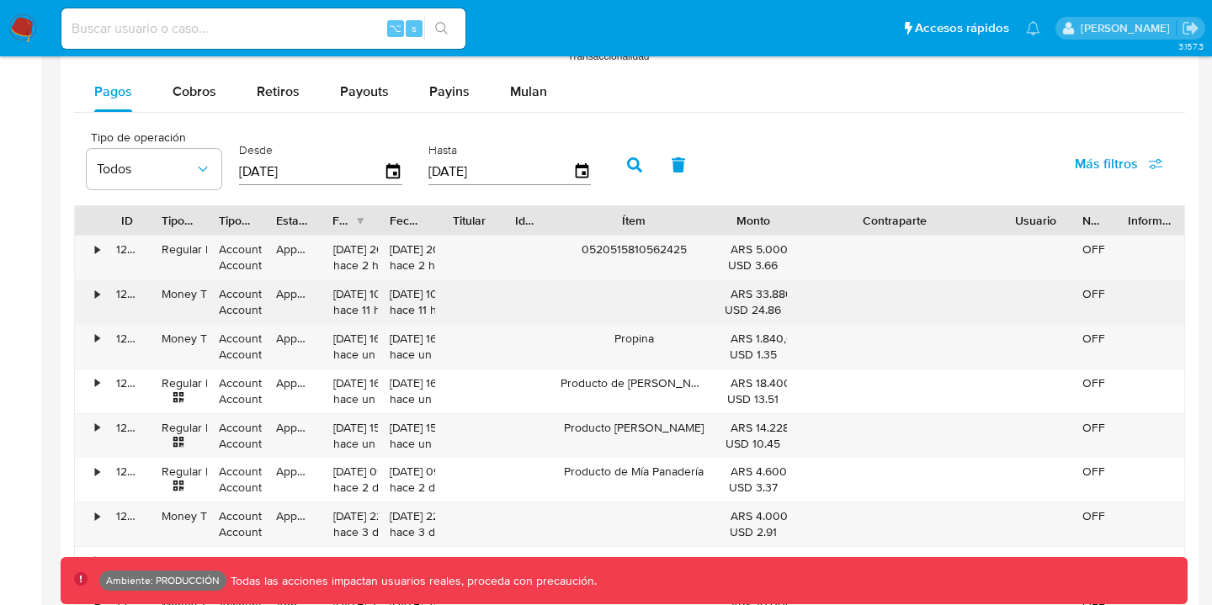
click at [95, 292] on div "•" at bounding box center [97, 294] width 4 height 16
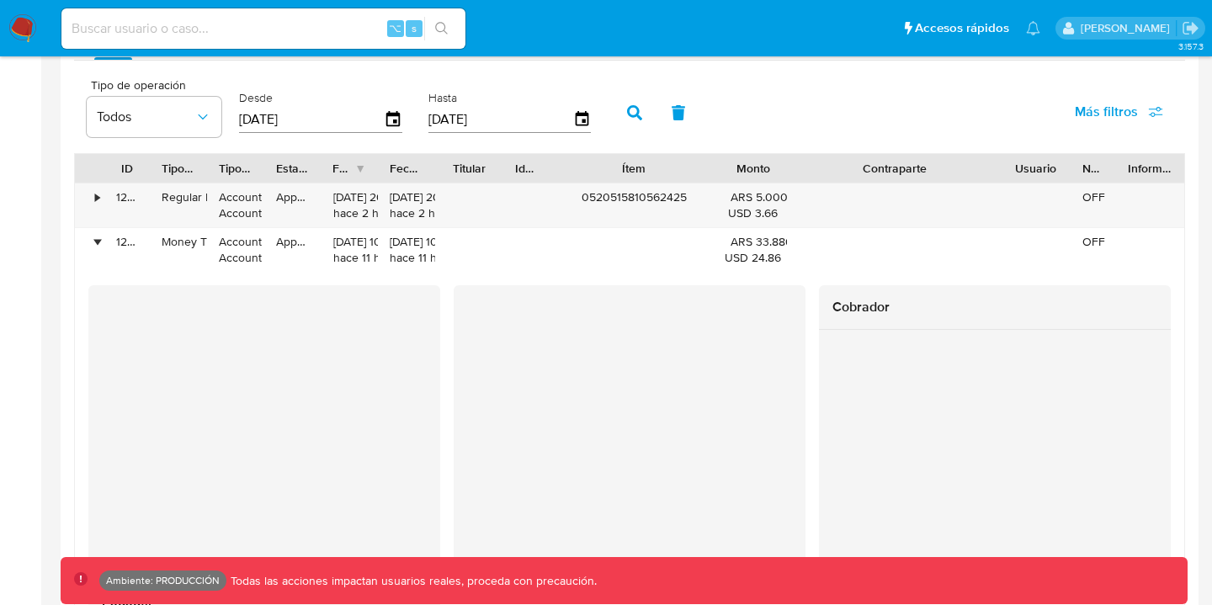
scroll to position [1515, 0]
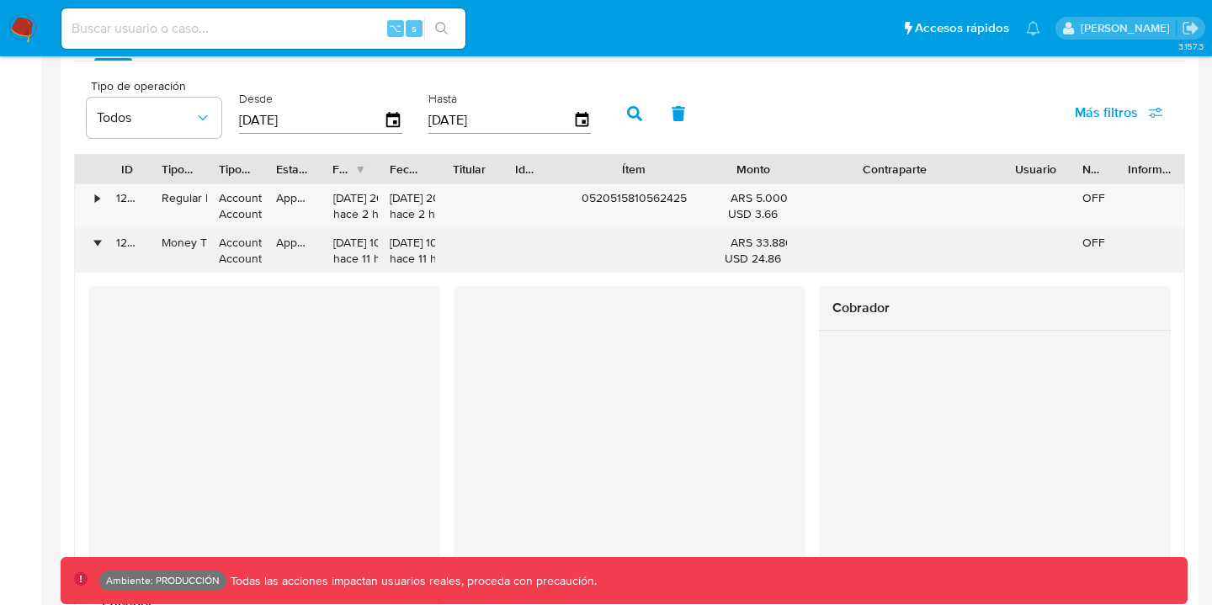
click at [95, 242] on div "•" at bounding box center [97, 243] width 4 height 16
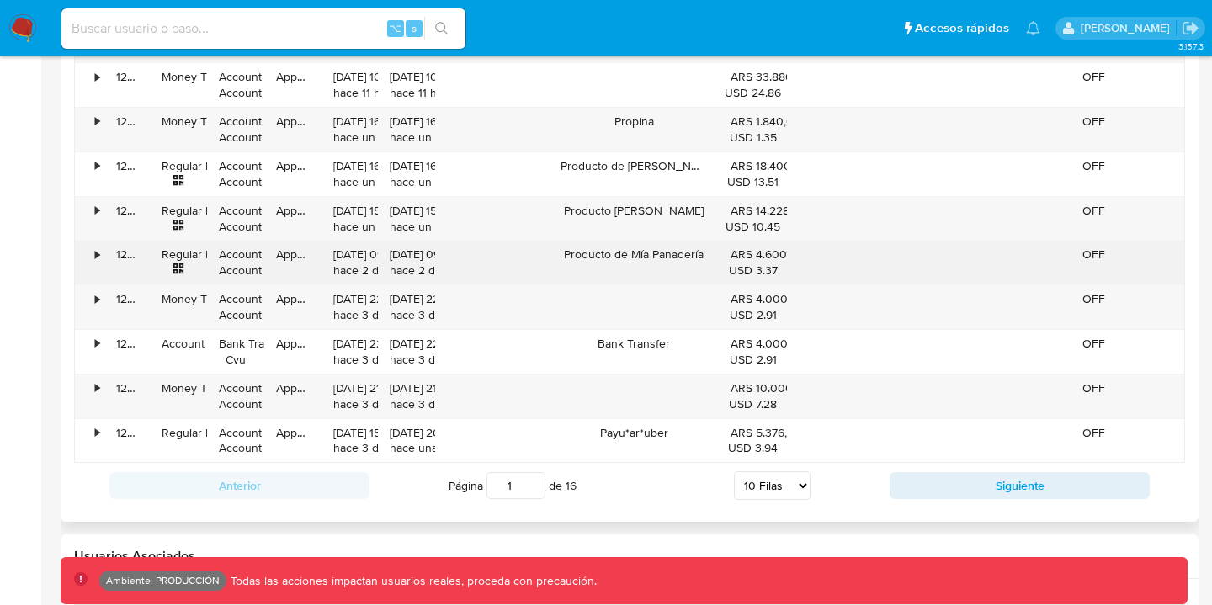
scroll to position [1694, 0]
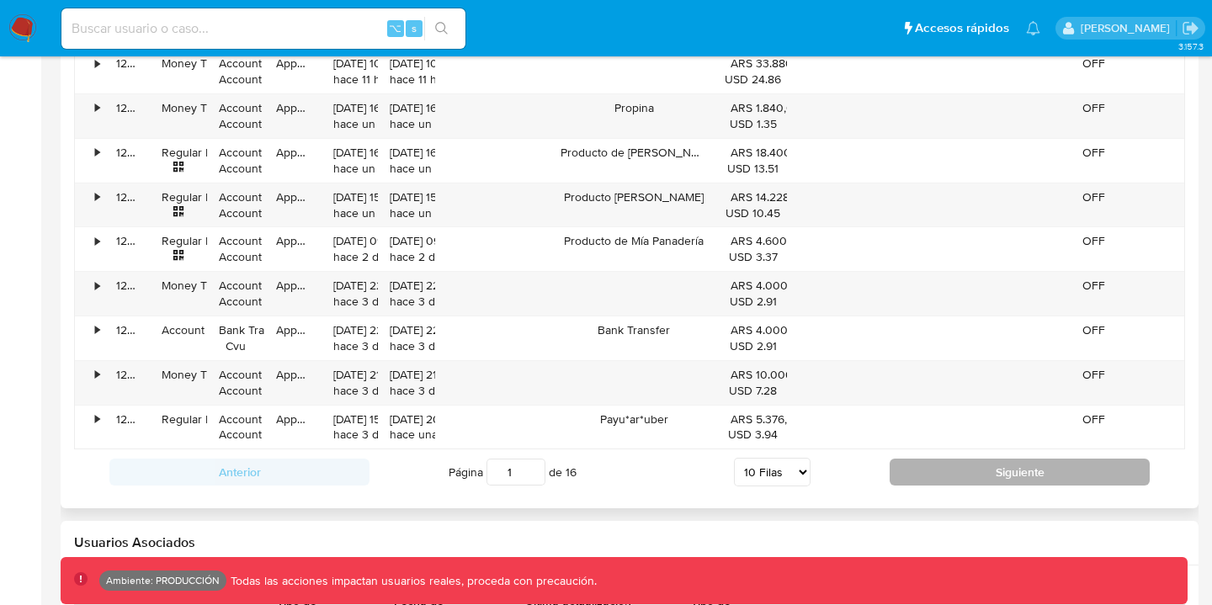
click at [906, 475] on button "Siguiente" at bounding box center [1020, 472] width 260 height 27
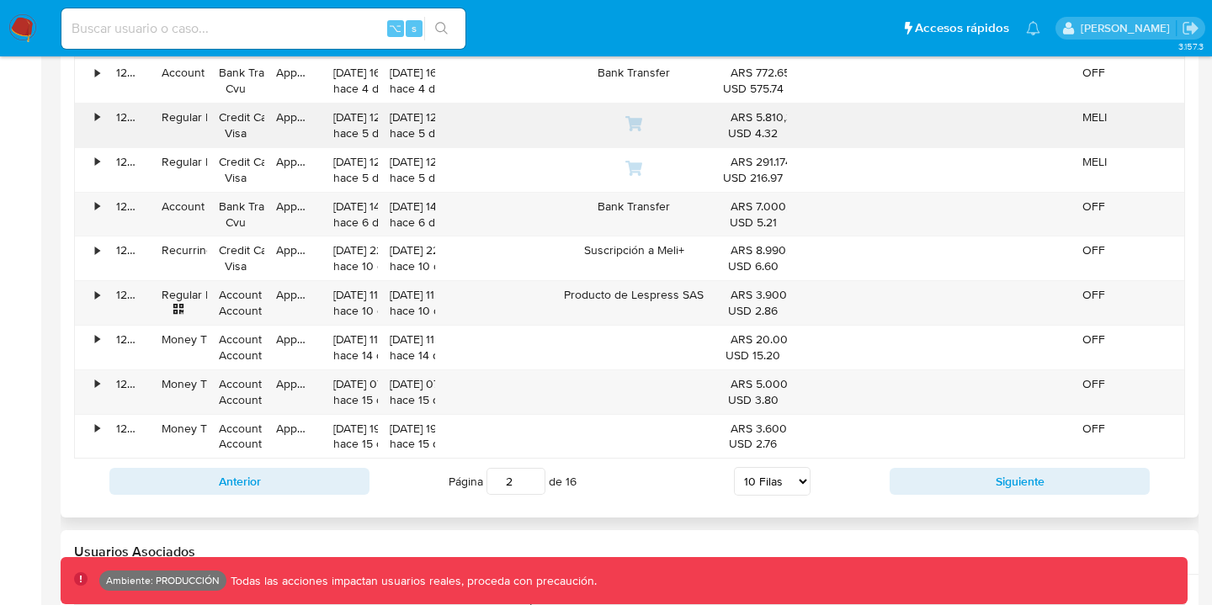
scroll to position [1689, 0]
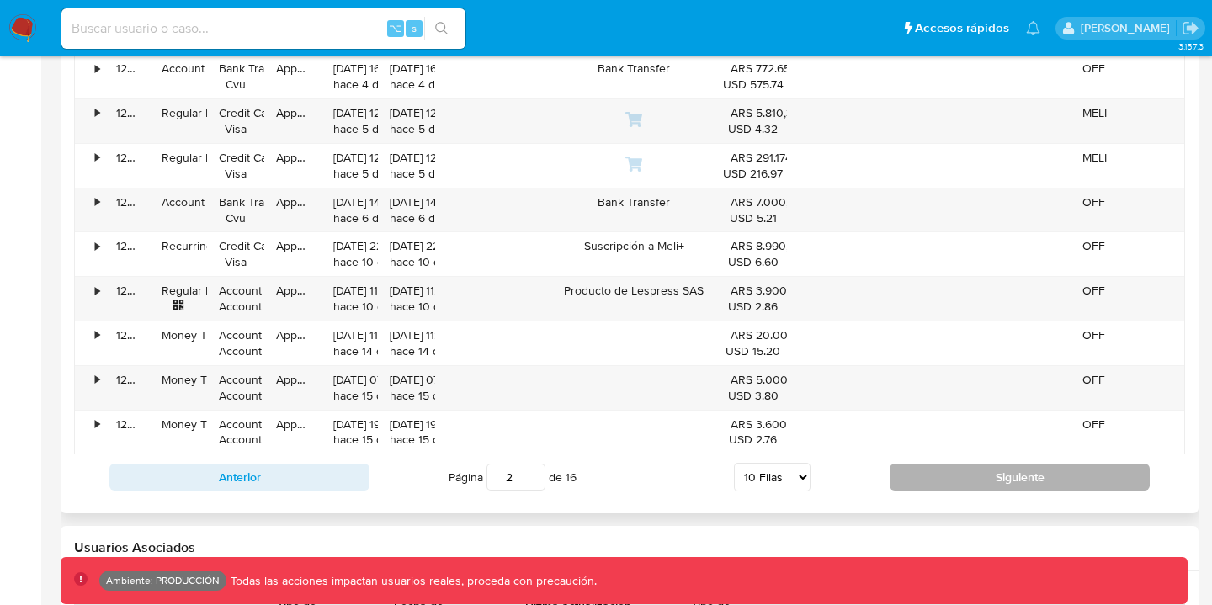
click at [1006, 490] on button "Siguiente" at bounding box center [1020, 477] width 260 height 27
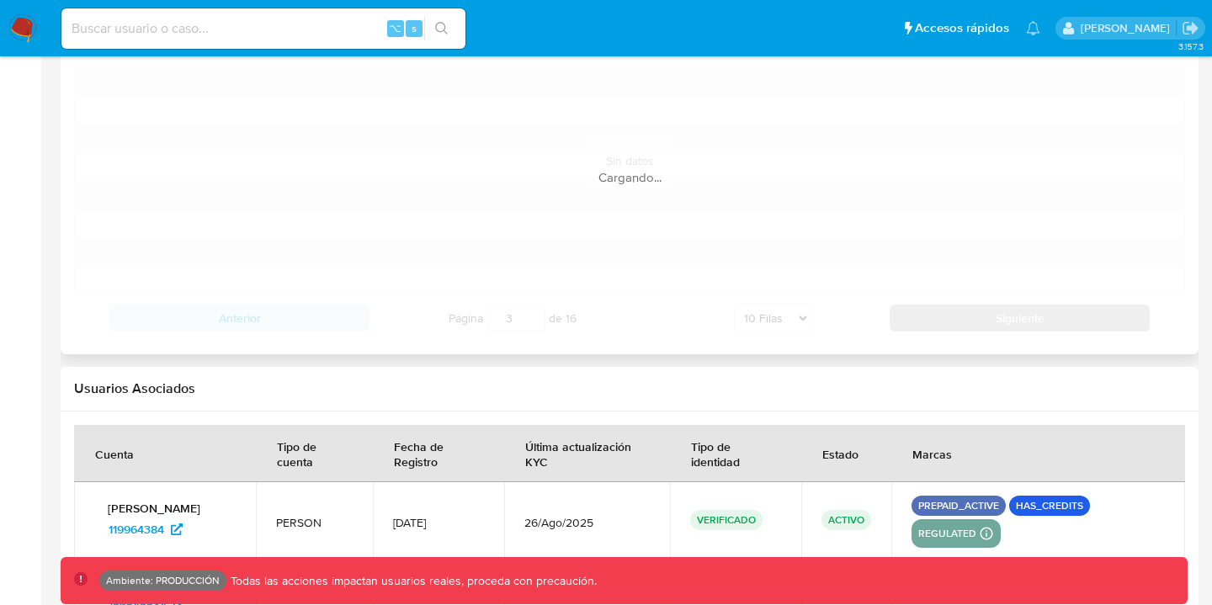
click at [1006, 490] on td "prepaid_active has_credits regulated Detalle MLA UIF COMPLIES LEGACY Mark Id ML…" at bounding box center [1039, 521] width 294 height 79
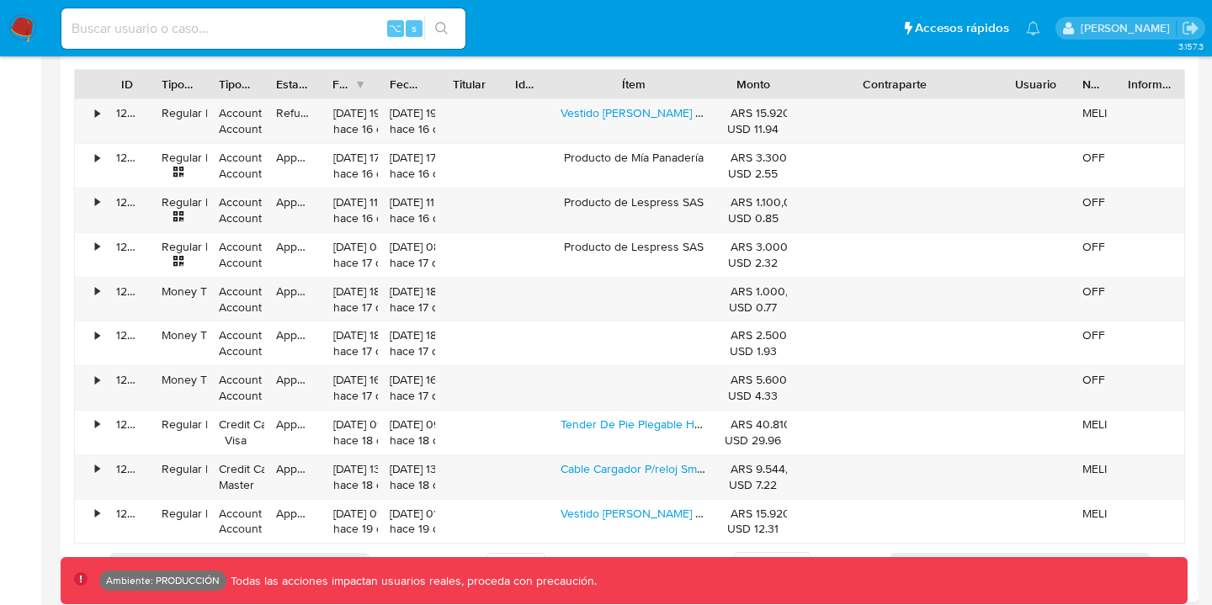
scroll to position [1533, 0]
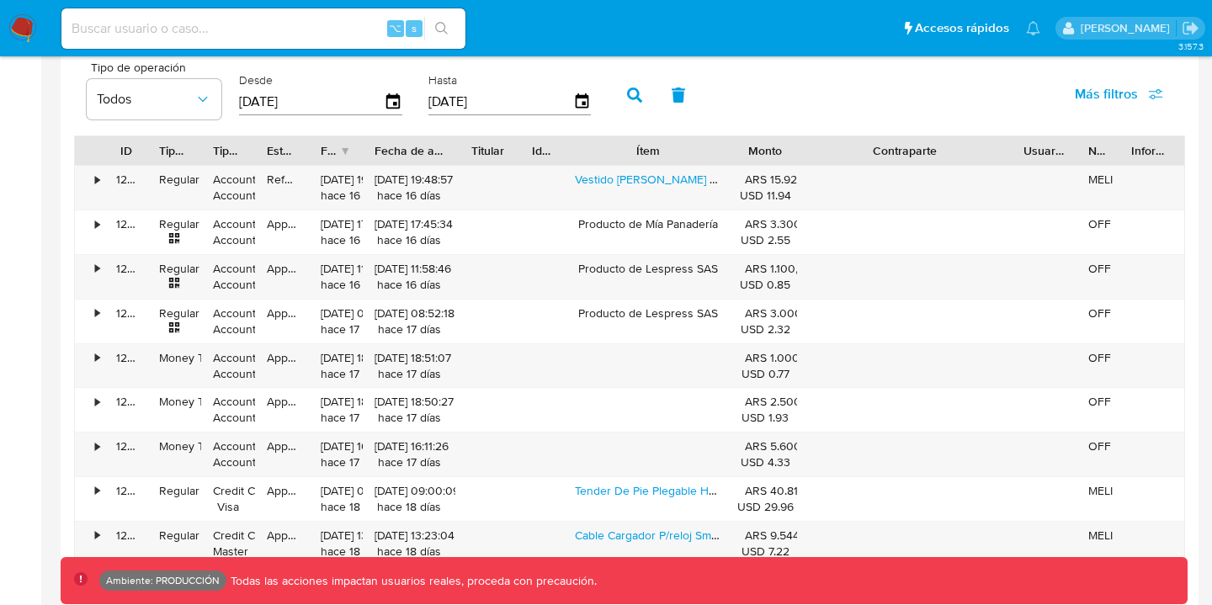
drag, startPoint x: 445, startPoint y: 149, endPoint x: 481, endPoint y: 151, distance: 35.4
click at [481, 151] on div "ID Tipo de operación Tipo / Método Estado Fecha de creación Fecha de aprobación…" at bounding box center [630, 150] width 1110 height 29
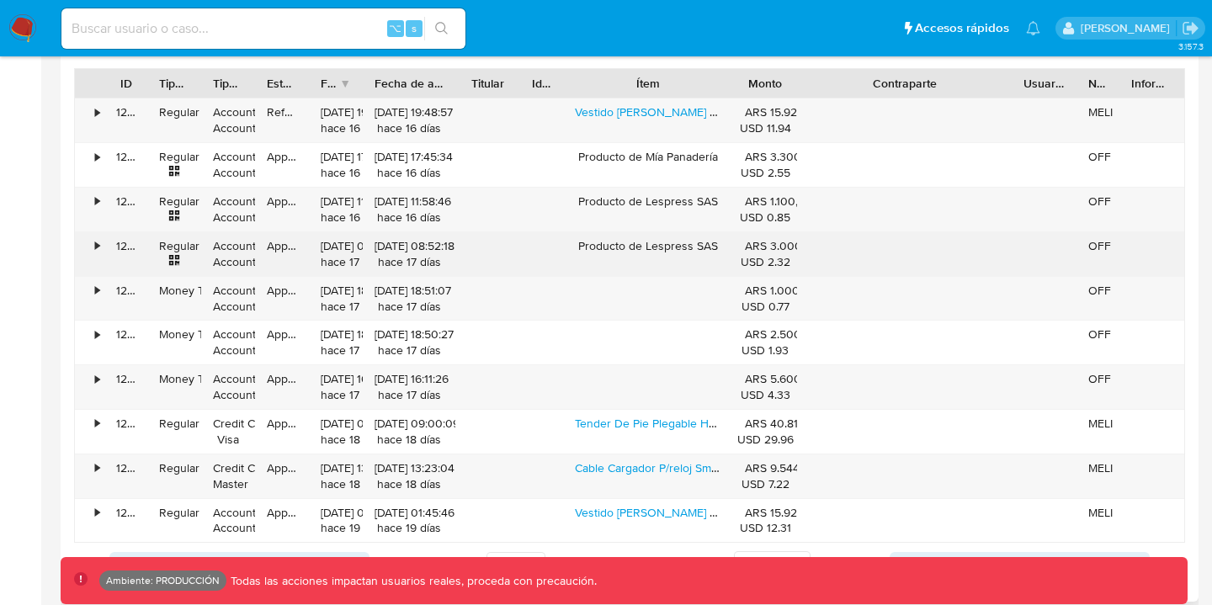
scroll to position [1726, 0]
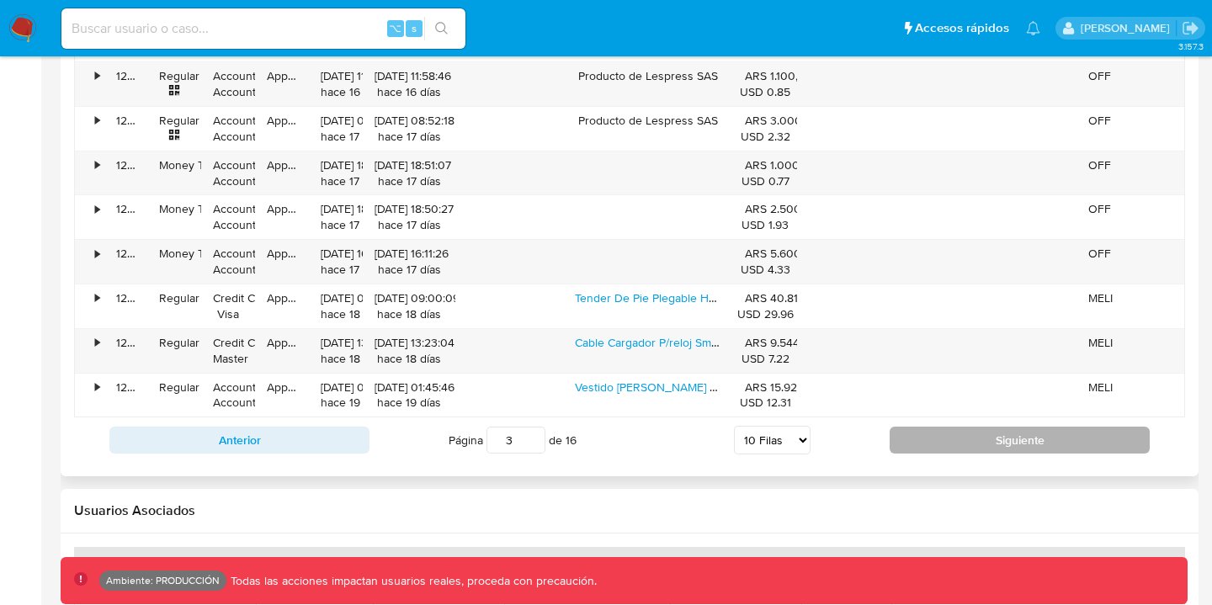
click at [940, 446] on button "Siguiente" at bounding box center [1020, 440] width 260 height 27
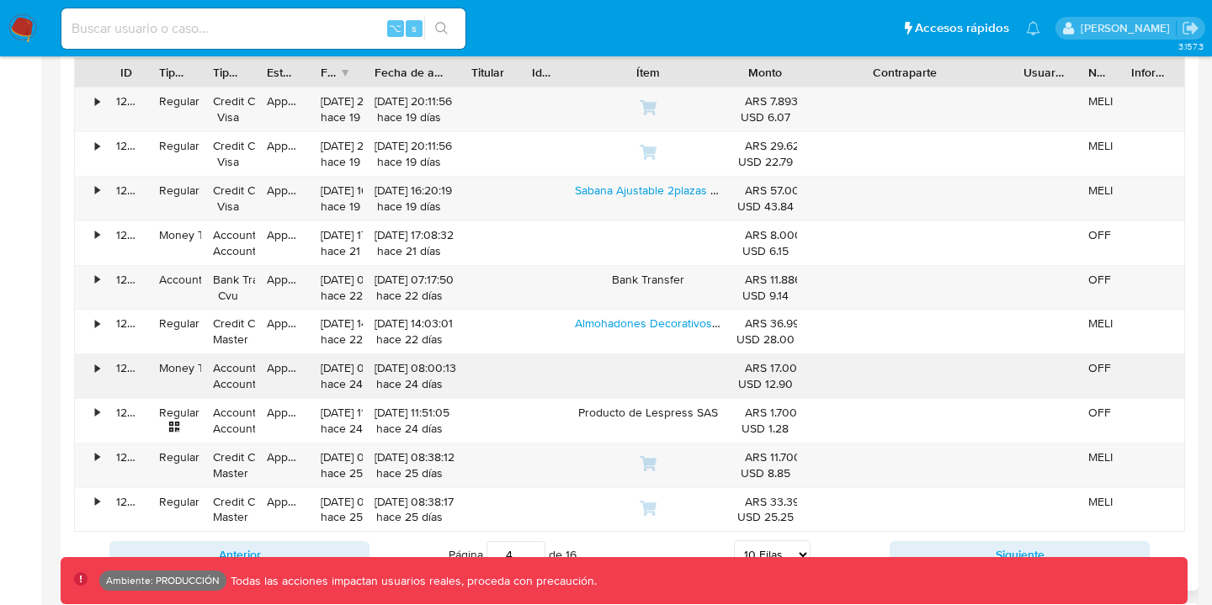
scroll to position [1609, 0]
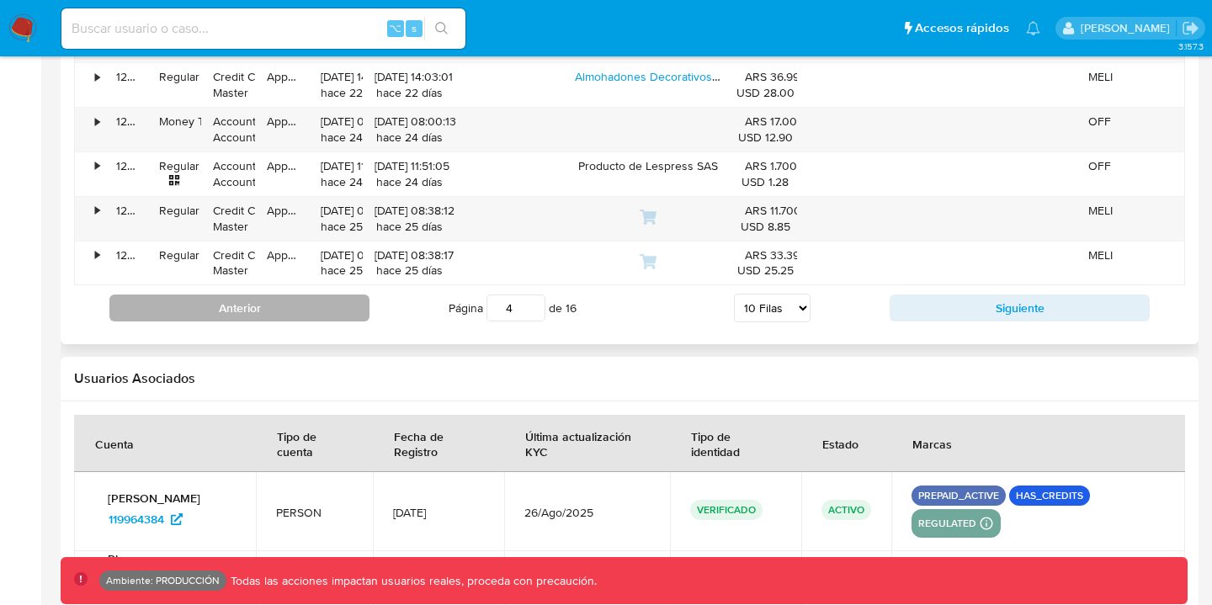
click at [352, 317] on button "Anterior" at bounding box center [239, 308] width 260 height 27
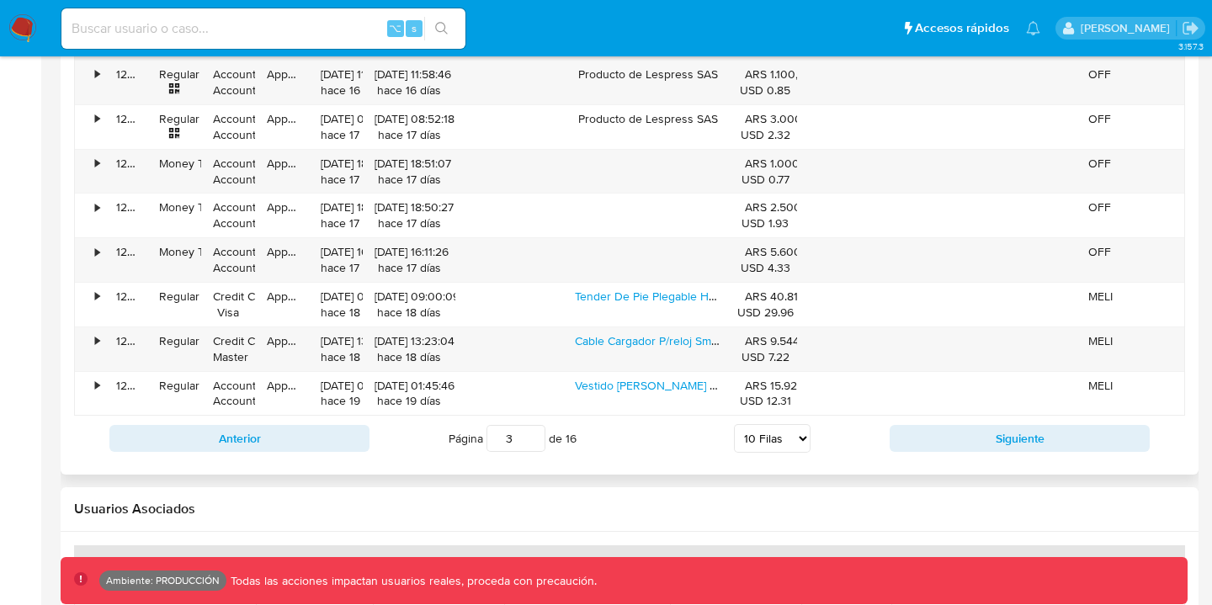
scroll to position [1761, 0]
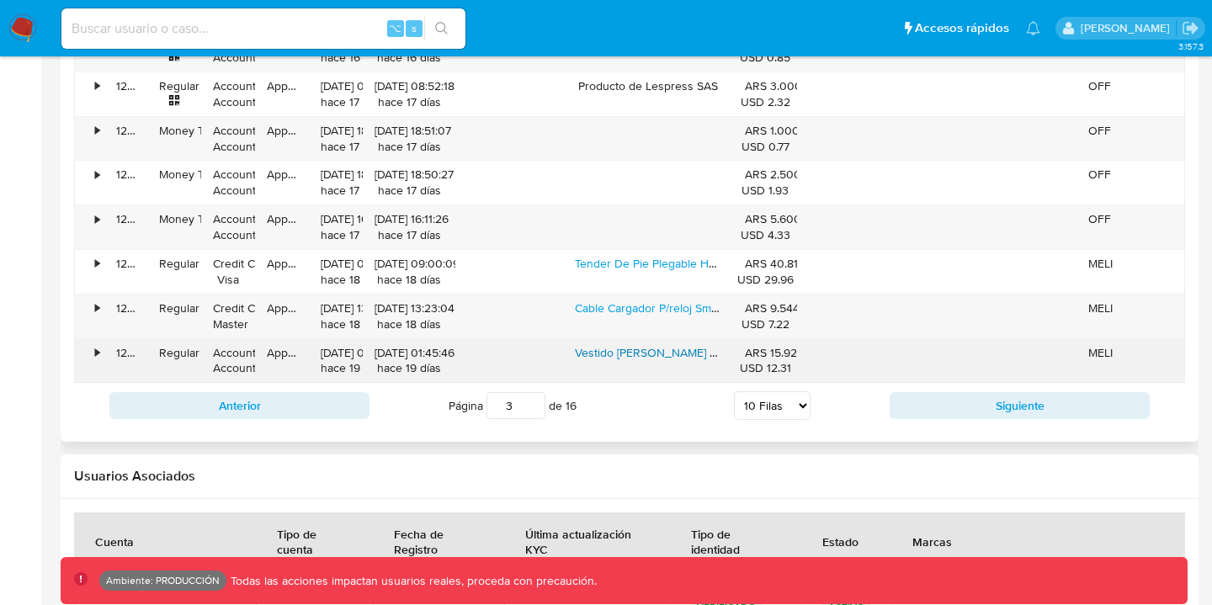
click at [642, 354] on link "Vestido De Morley Lanilla Polera Manga Larga Abrigado Talles Negro L" at bounding box center [776, 352] width 402 height 17
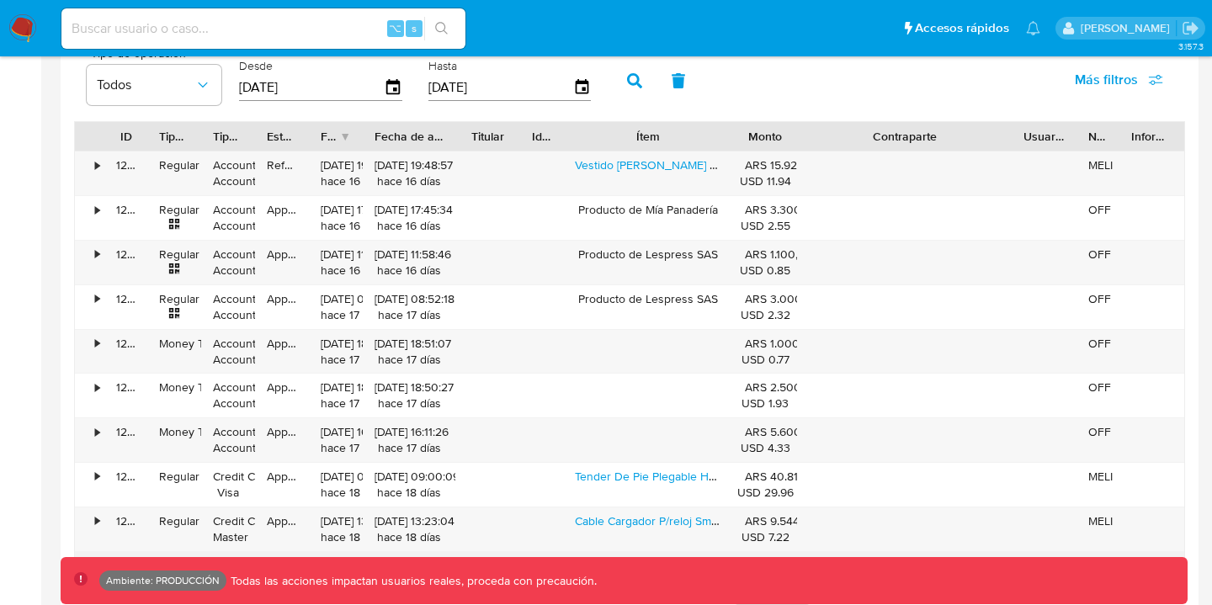
scroll to position [1512, 0]
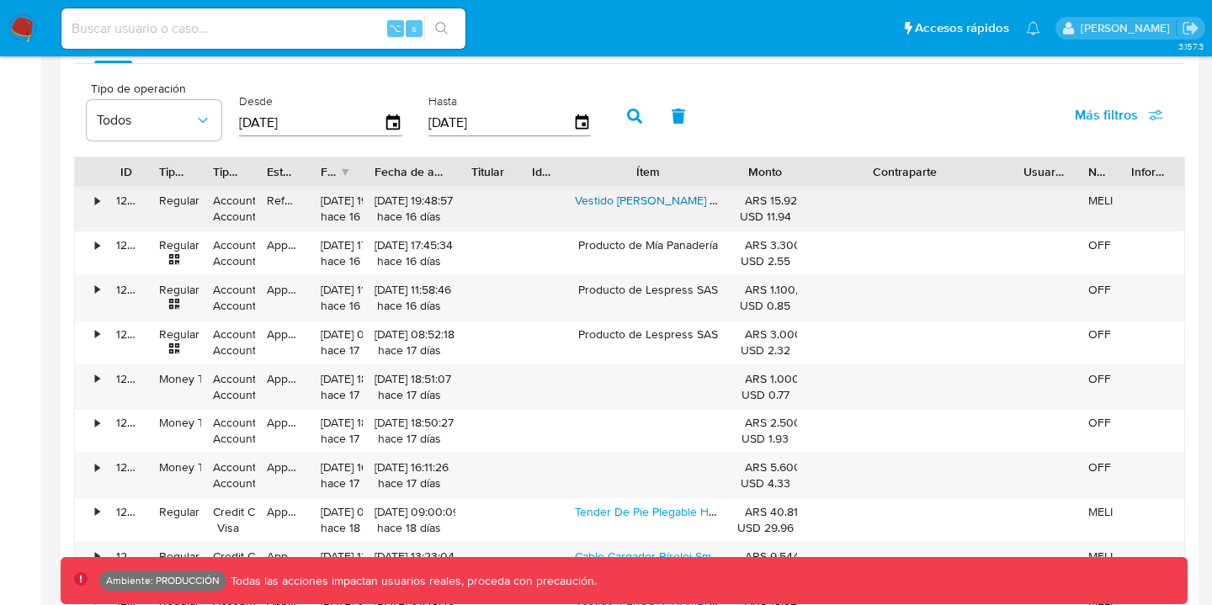
click at [683, 206] on link "Vestido De Morley Lanilla Polera Manga Larga Abrigado Talles Negro M" at bounding box center [777, 200] width 405 height 17
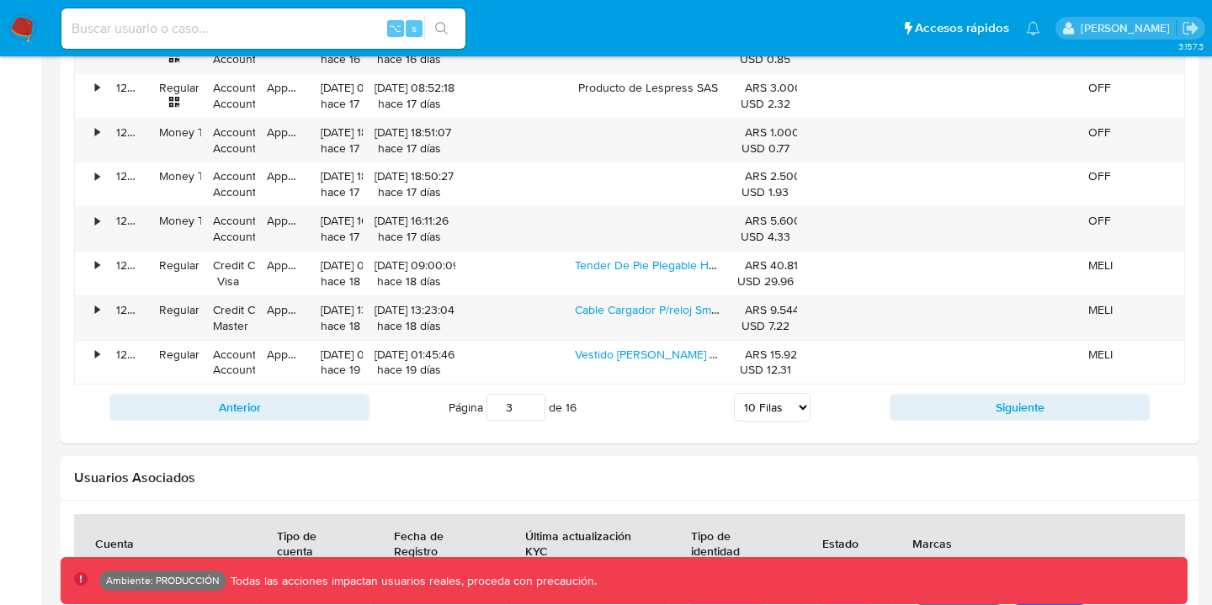
scroll to position [1853, 0]
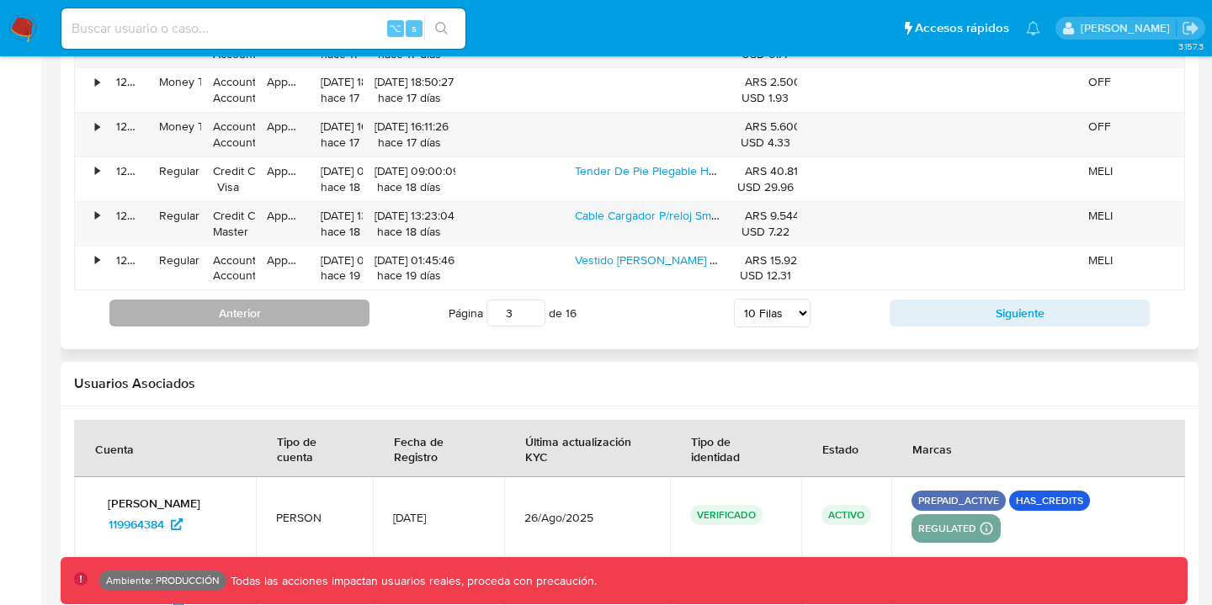
click at [314, 308] on button "Anterior" at bounding box center [239, 313] width 260 height 27
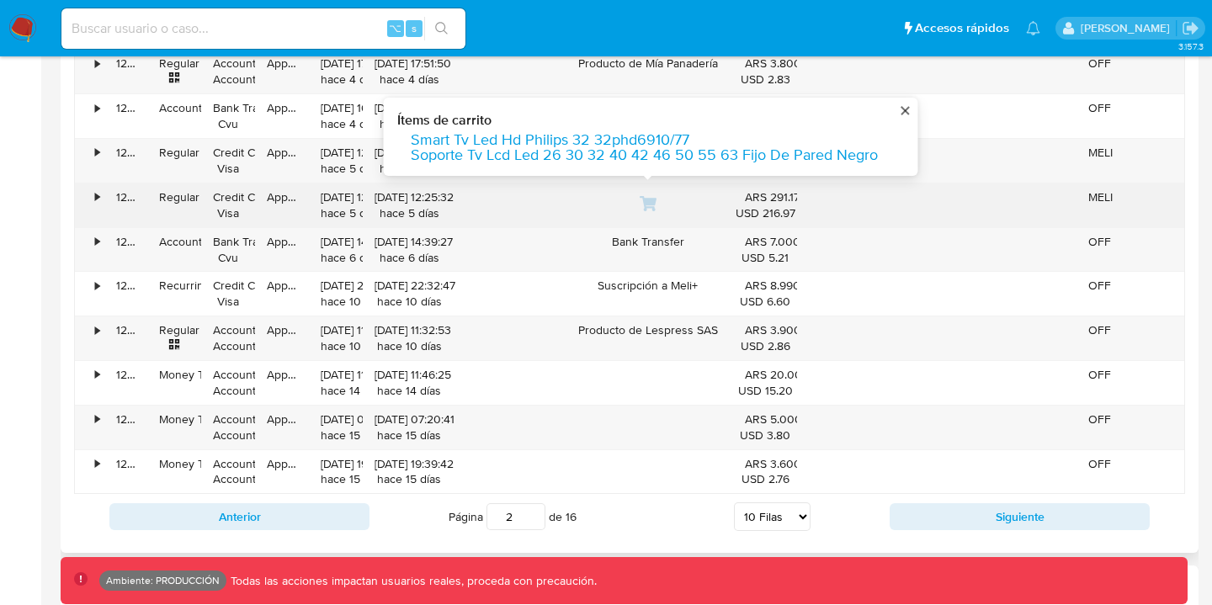
scroll to position [1432, 0]
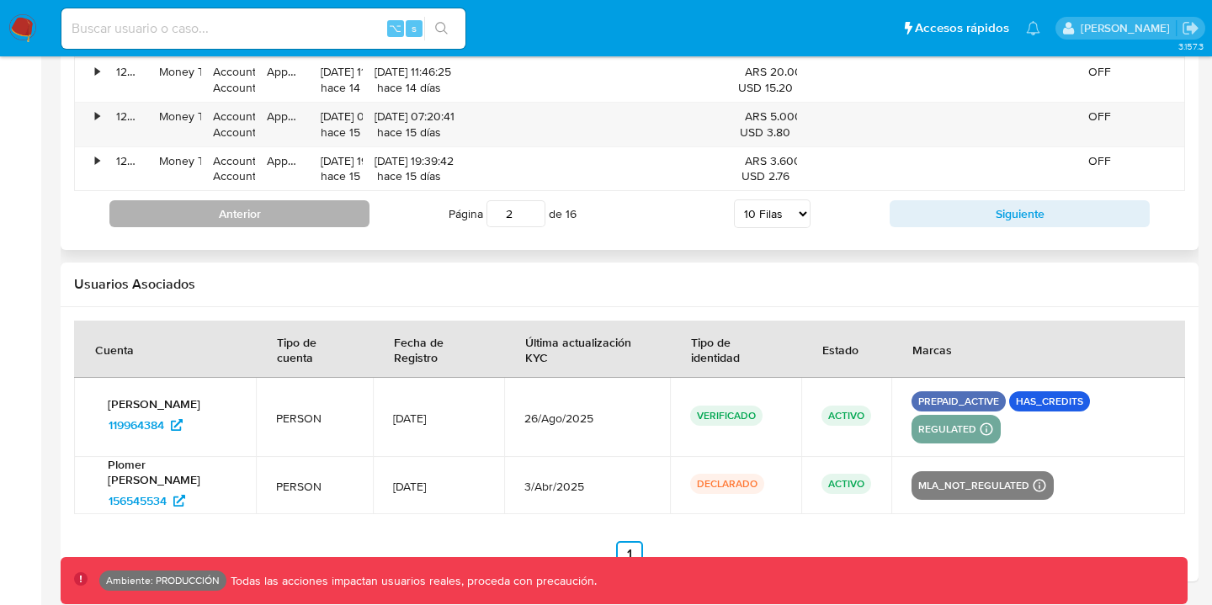
click at [206, 220] on button "Anterior" at bounding box center [239, 213] width 260 height 27
type input "1"
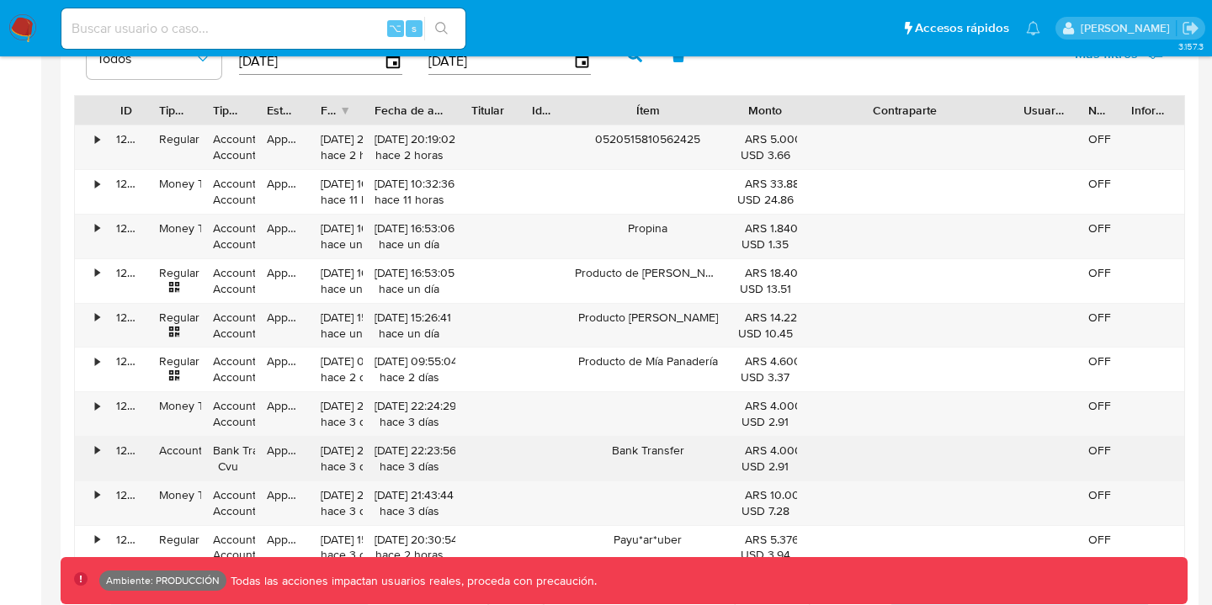
scroll to position [1553, 0]
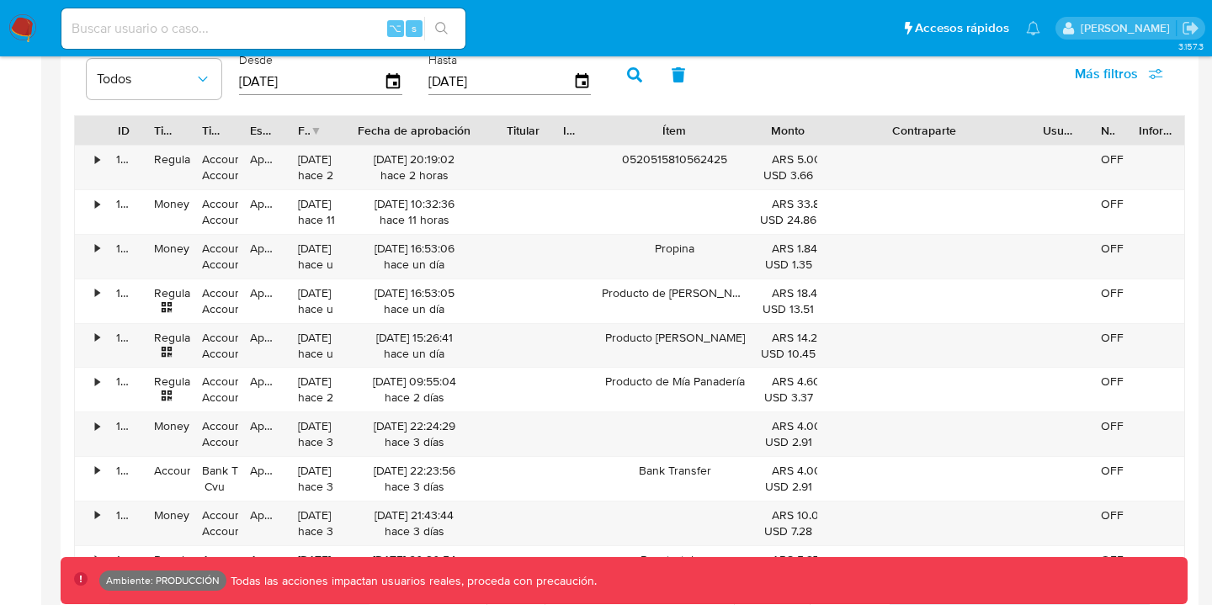
drag, startPoint x: 447, startPoint y: 125, endPoint x: 514, endPoint y: 131, distance: 67.5
click at [514, 131] on div "ID Tipo de operación Tipo / Método Estado Fecha de creación Fecha de aprobación…" at bounding box center [630, 130] width 1110 height 29
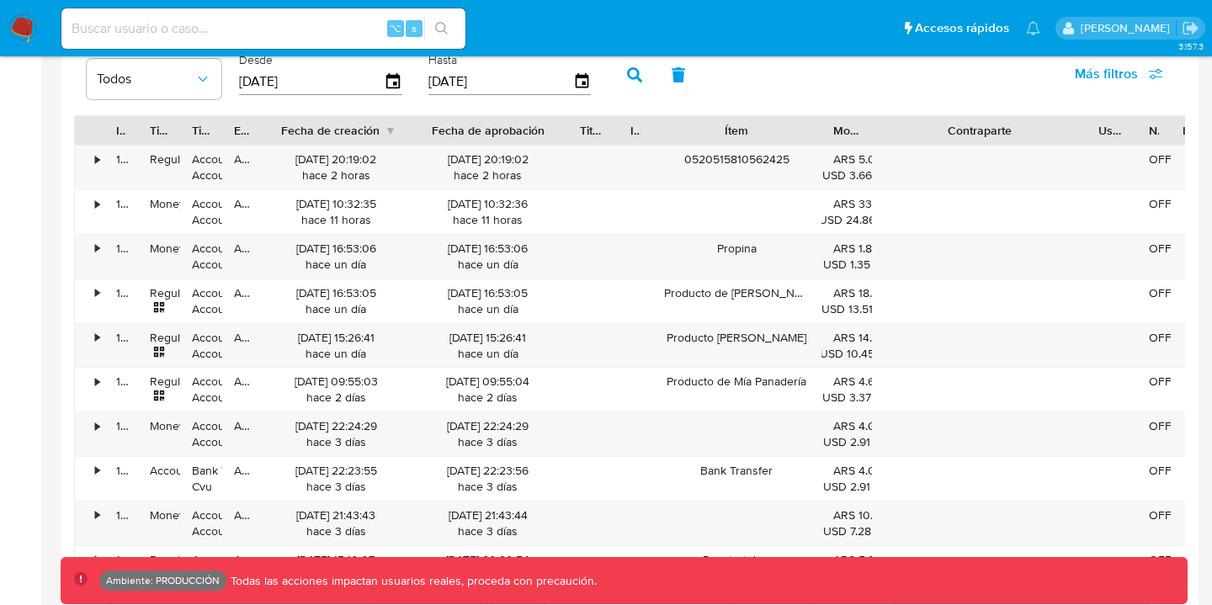
drag, startPoint x: 333, startPoint y: 134, endPoint x: 428, endPoint y: 143, distance: 95.6
click at [429, 144] on div "ID Tipo de operación Tipo / Método Estado Fecha de creación Fecha de aprobación…" at bounding box center [647, 130] width 1145 height 29
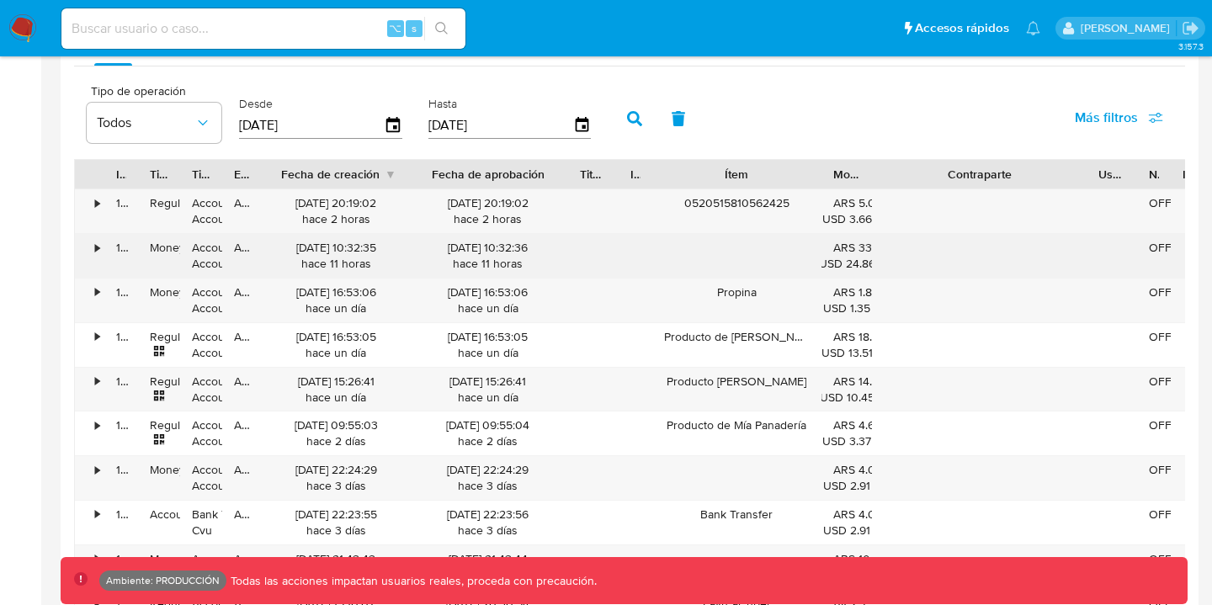
scroll to position [1509, 0]
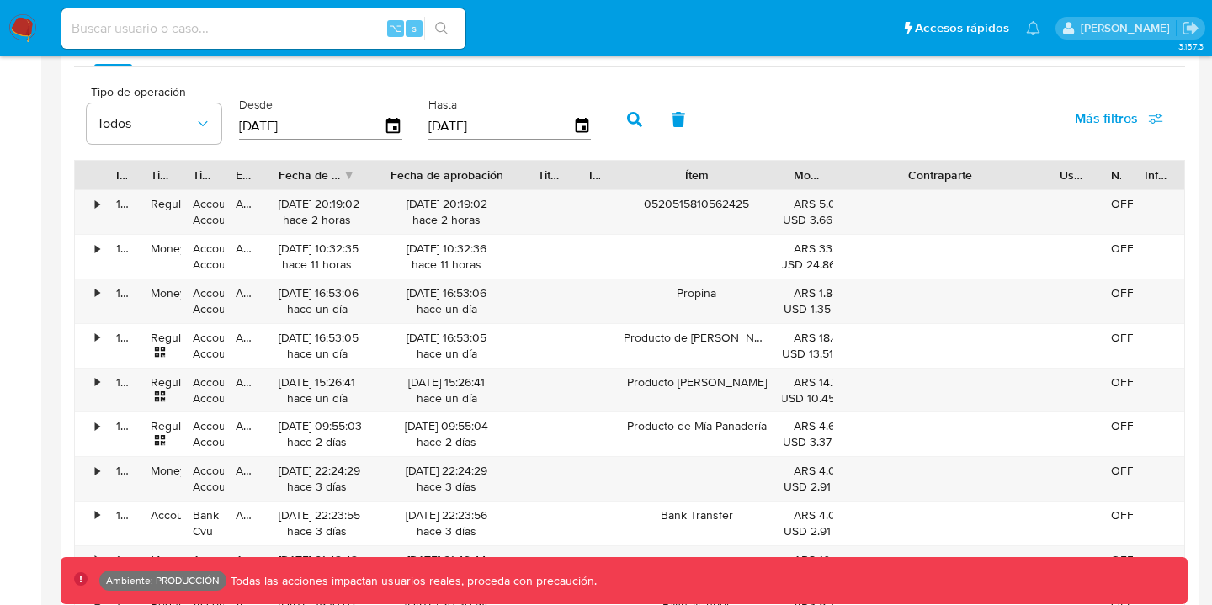
drag, startPoint x: 419, startPoint y: 175, endPoint x: 376, endPoint y: 181, distance: 43.3
click at [377, 182] on div at bounding box center [367, 175] width 30 height 29
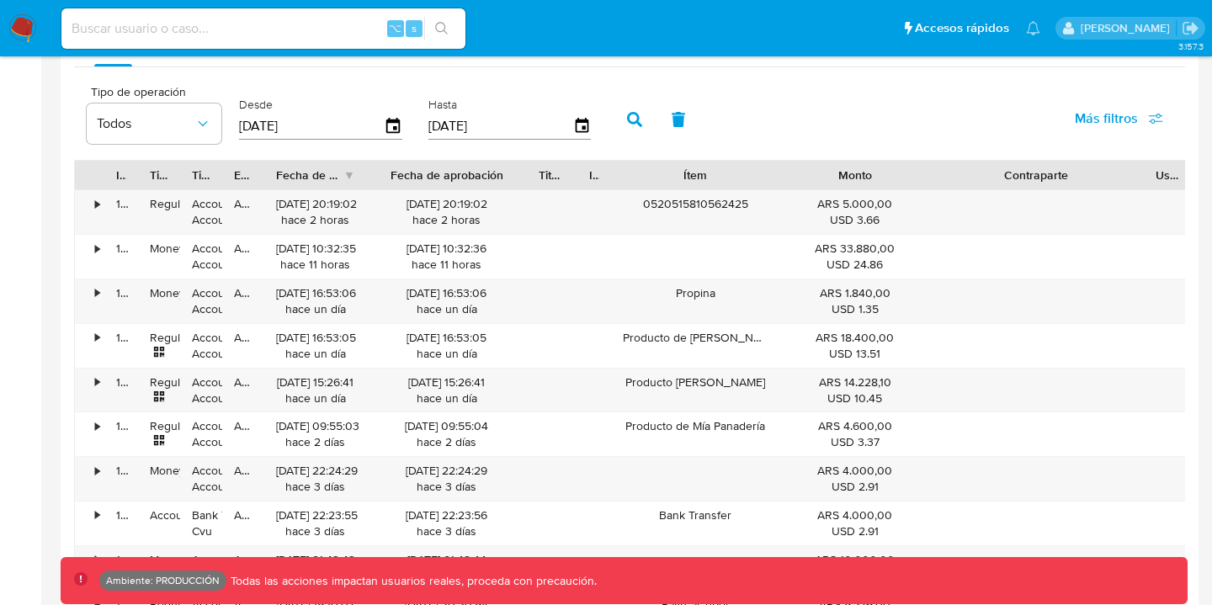
drag, startPoint x: 838, startPoint y: 173, endPoint x: 932, endPoint y: 179, distance: 94.5
click at [933, 179] on div at bounding box center [929, 175] width 30 height 29
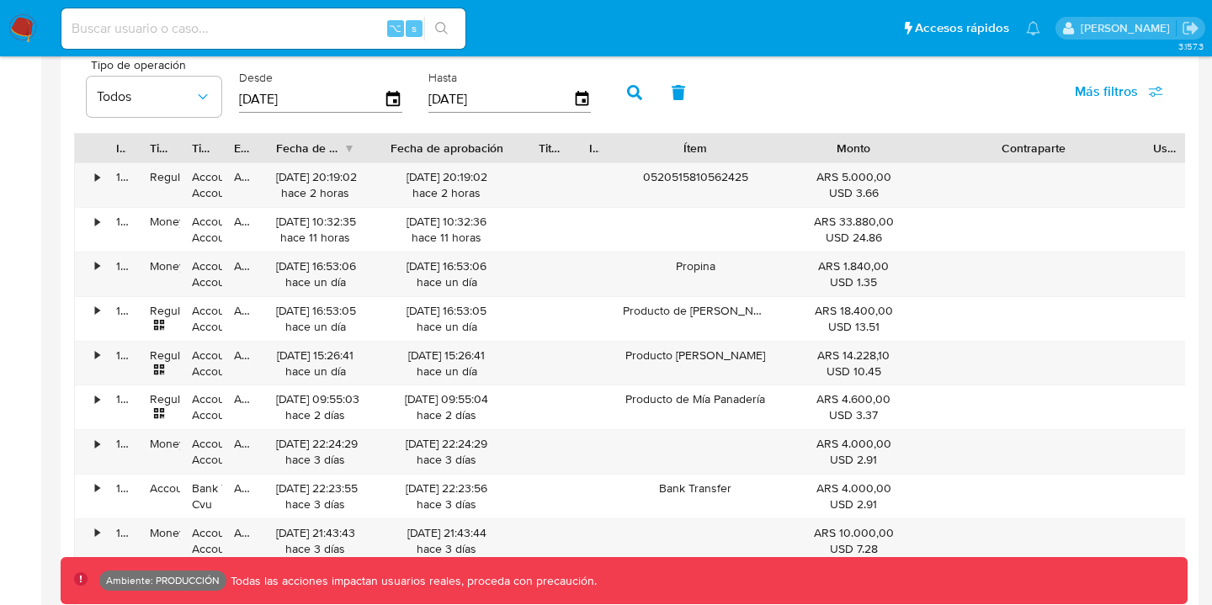
scroll to position [1530, 0]
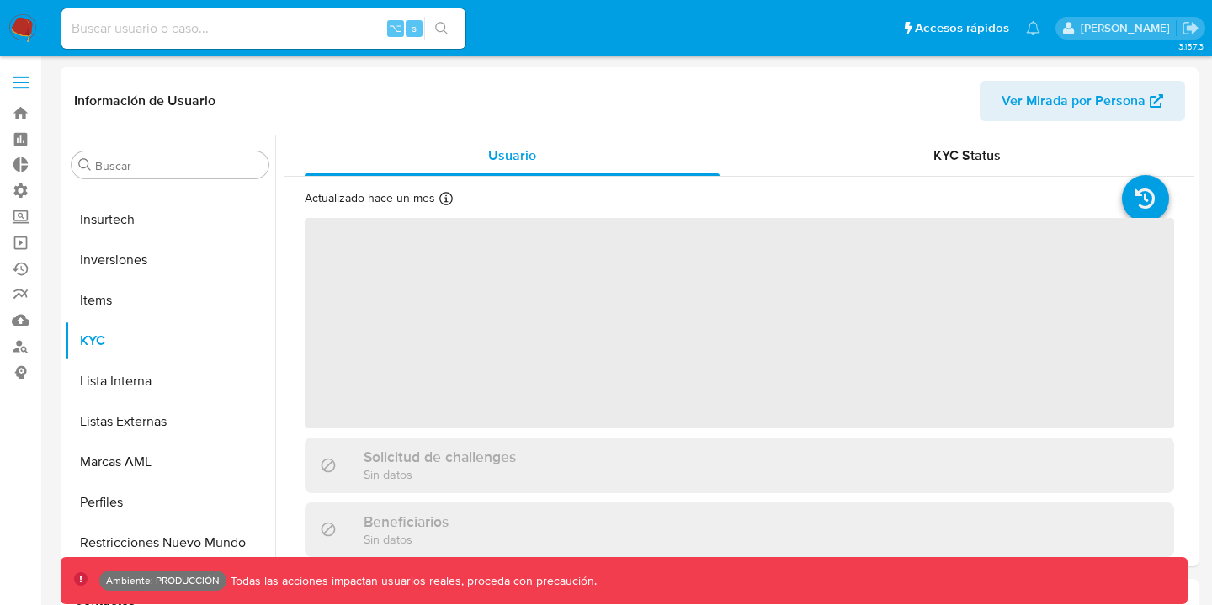
scroll to position [792, 0]
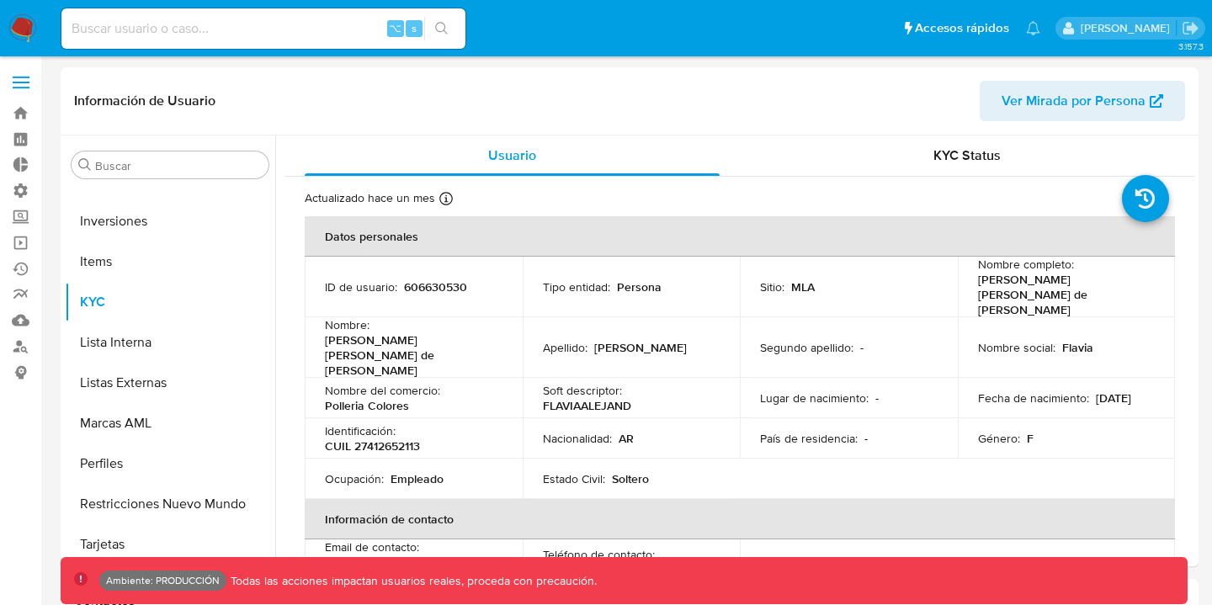
select select "10"
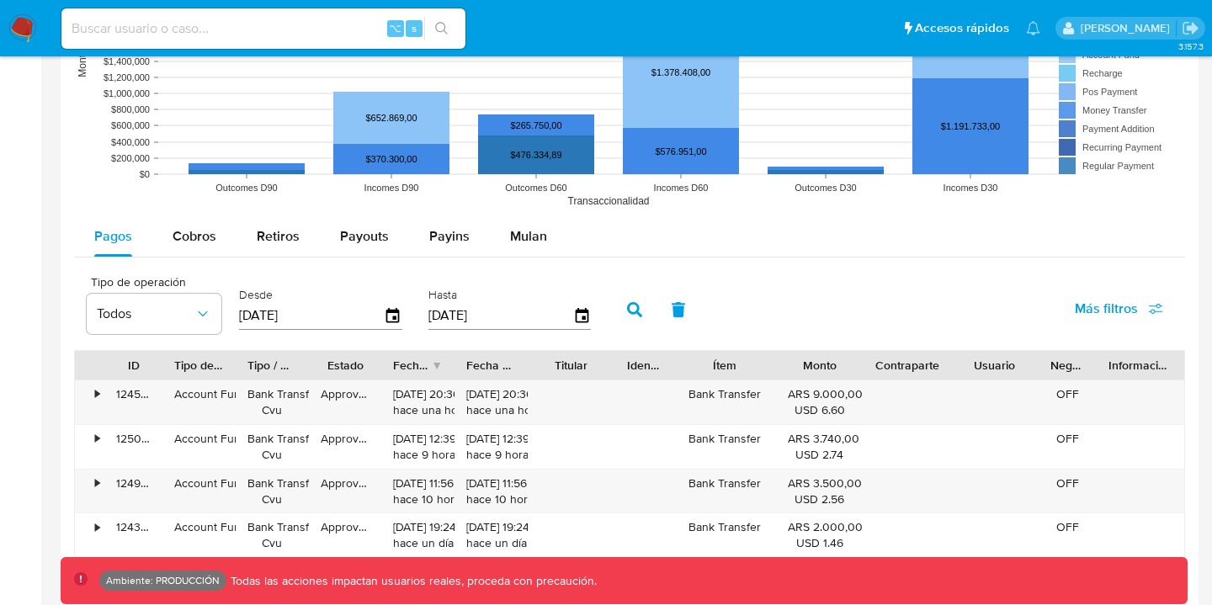
scroll to position [1436, 0]
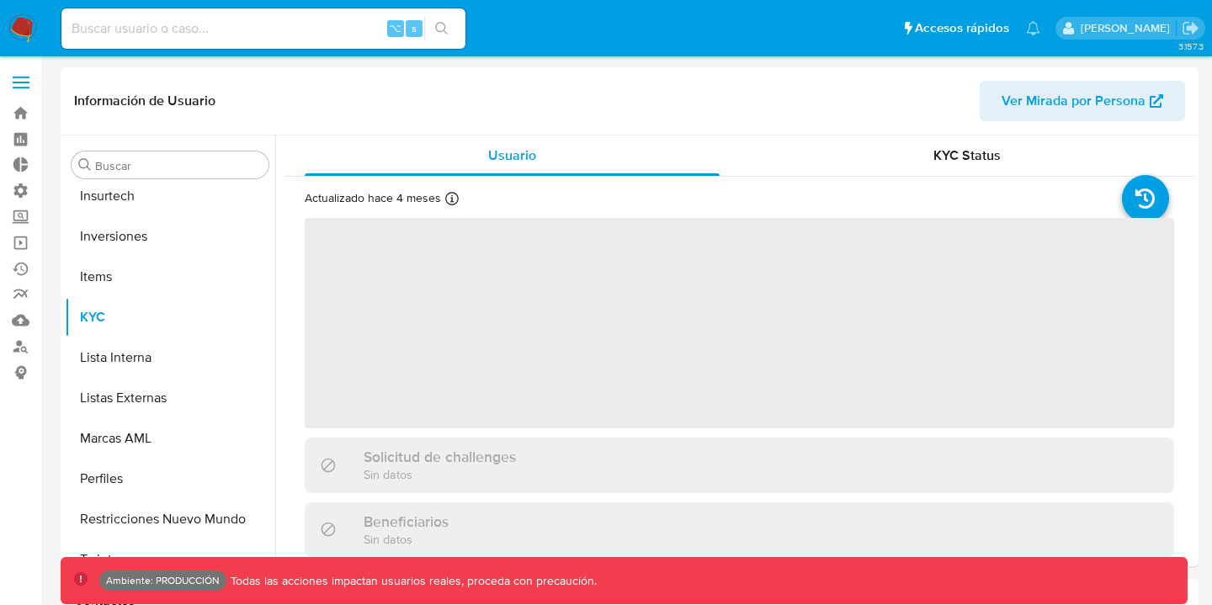
scroll to position [792, 0]
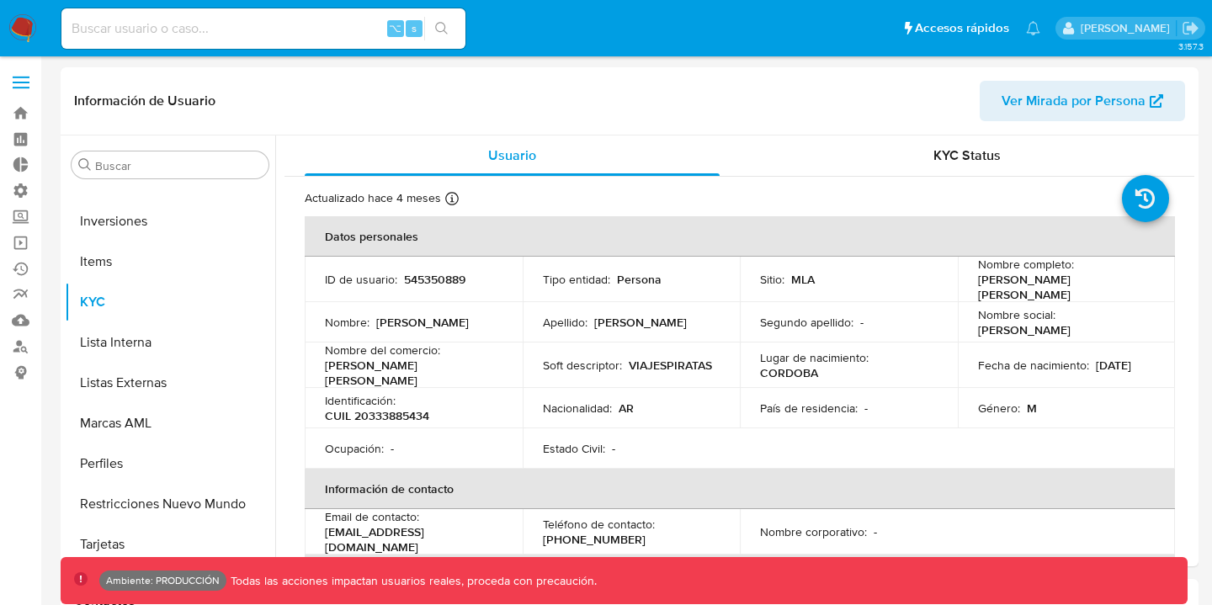
select select "10"
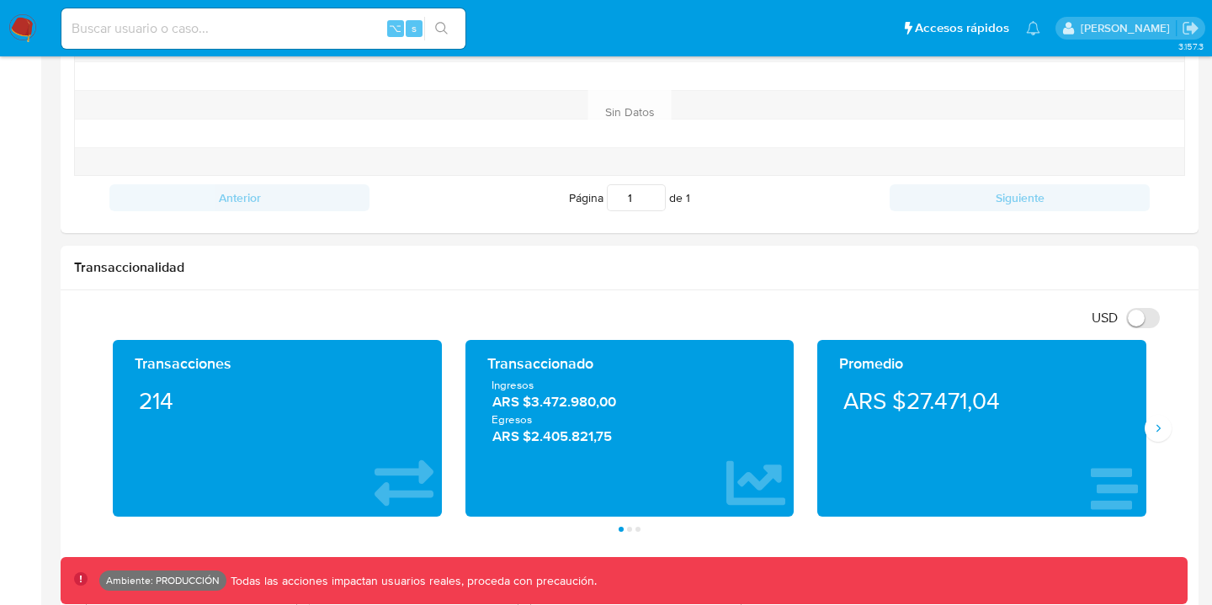
scroll to position [712, 0]
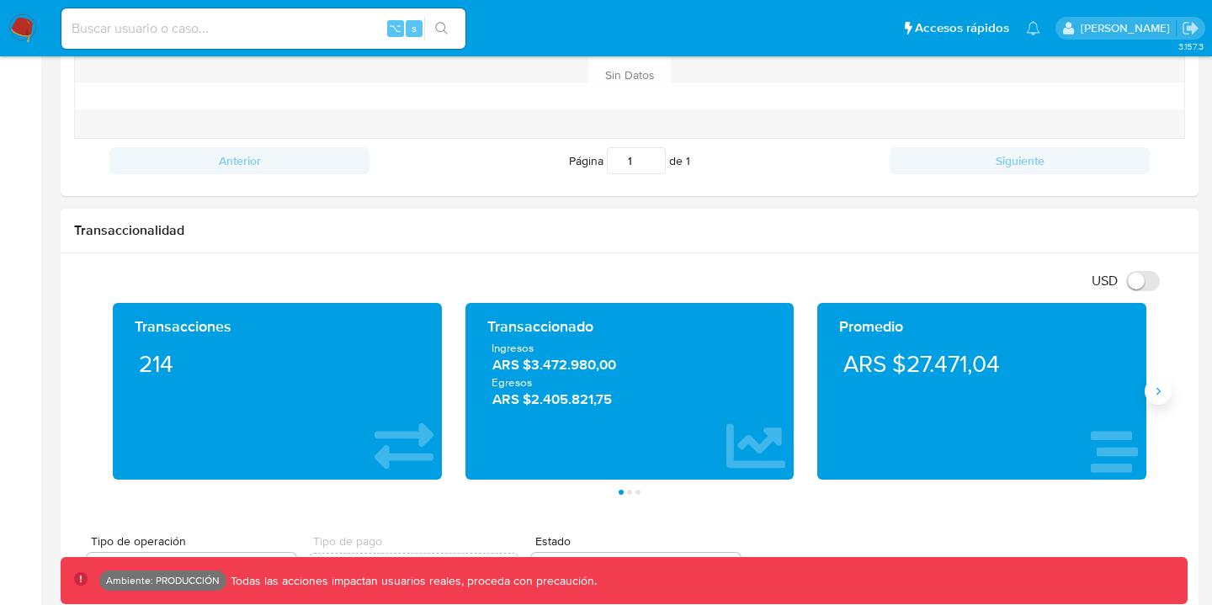
click at [1152, 394] on icon "Siguiente" at bounding box center [1158, 391] width 13 height 13
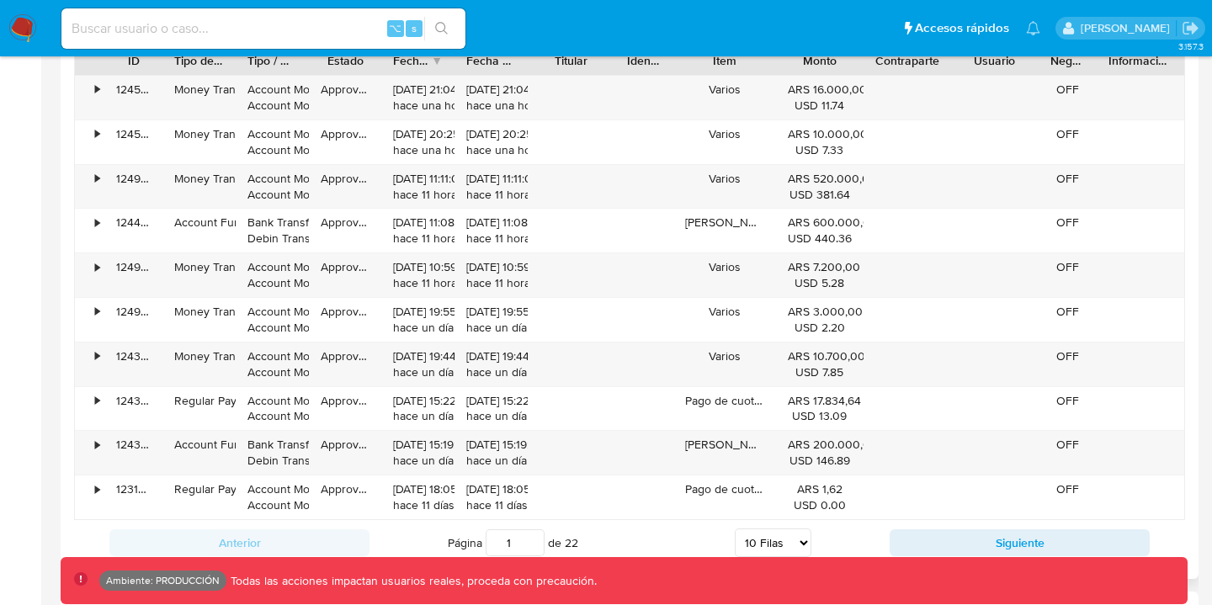
scroll to position [1744, 0]
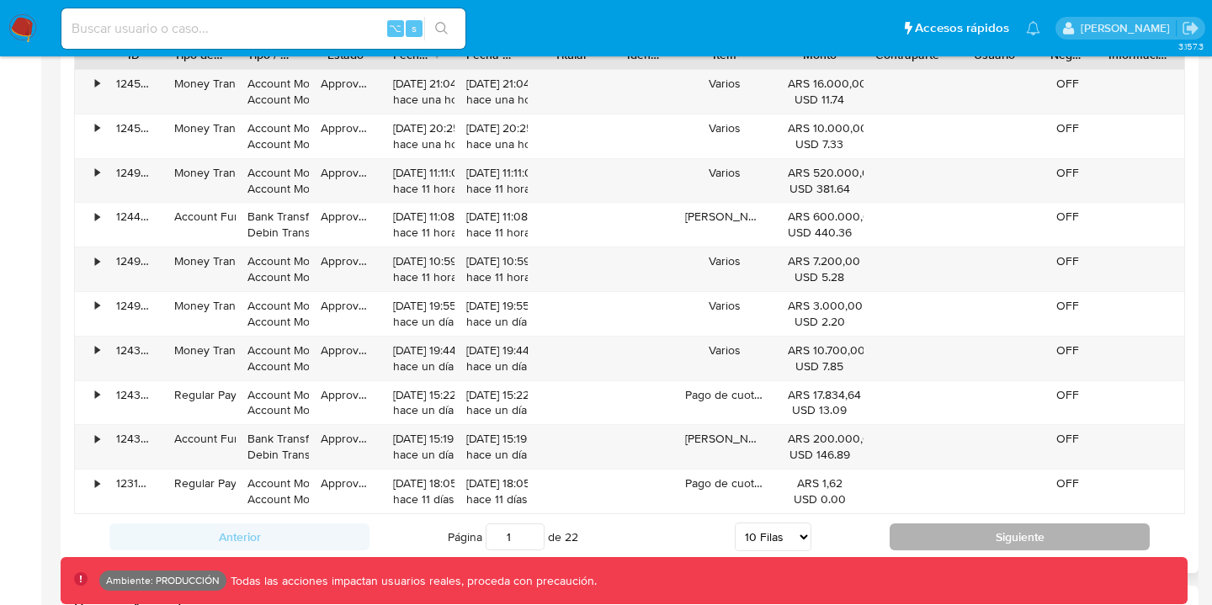
click at [912, 530] on button "Siguiente" at bounding box center [1020, 537] width 260 height 27
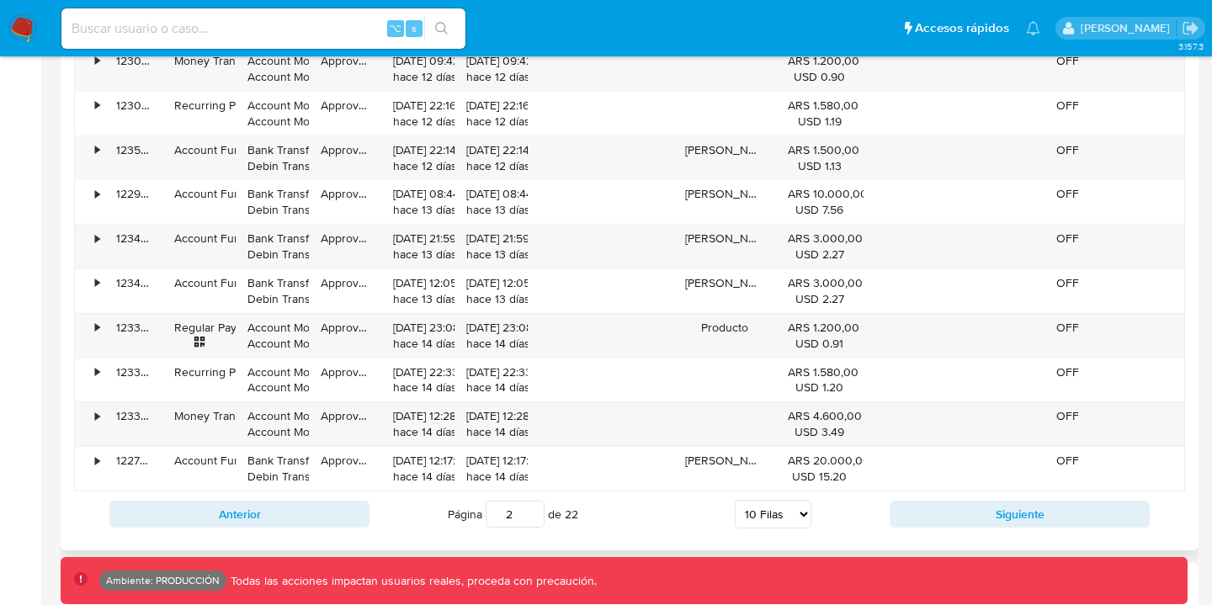
scroll to position [1772, 0]
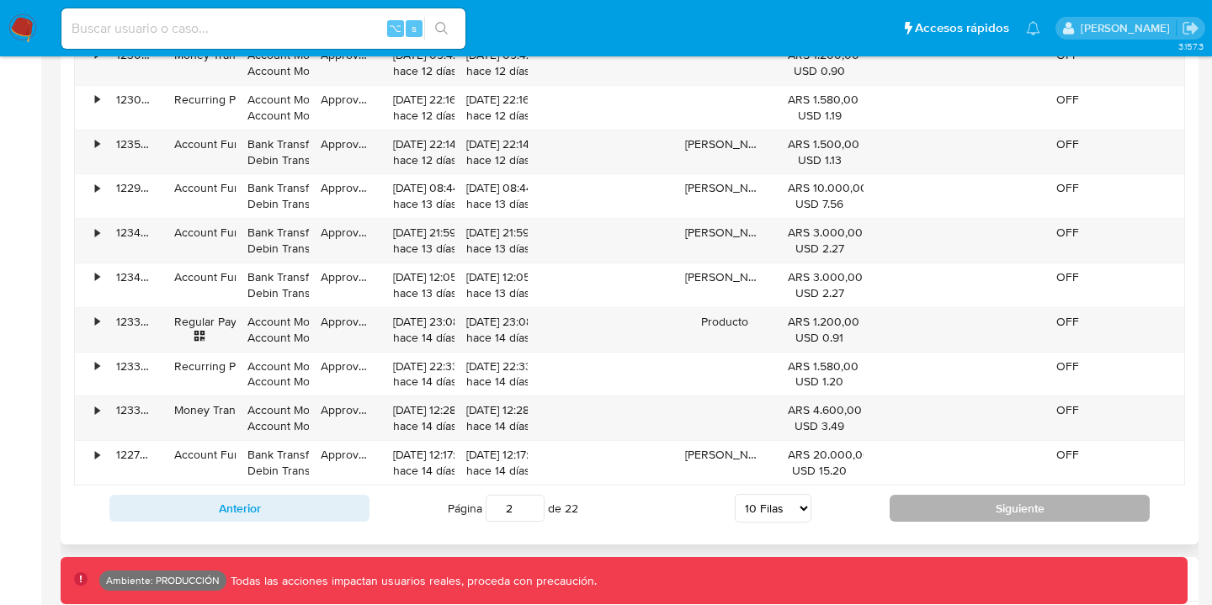
click at [926, 509] on button "Siguiente" at bounding box center [1020, 508] width 260 height 27
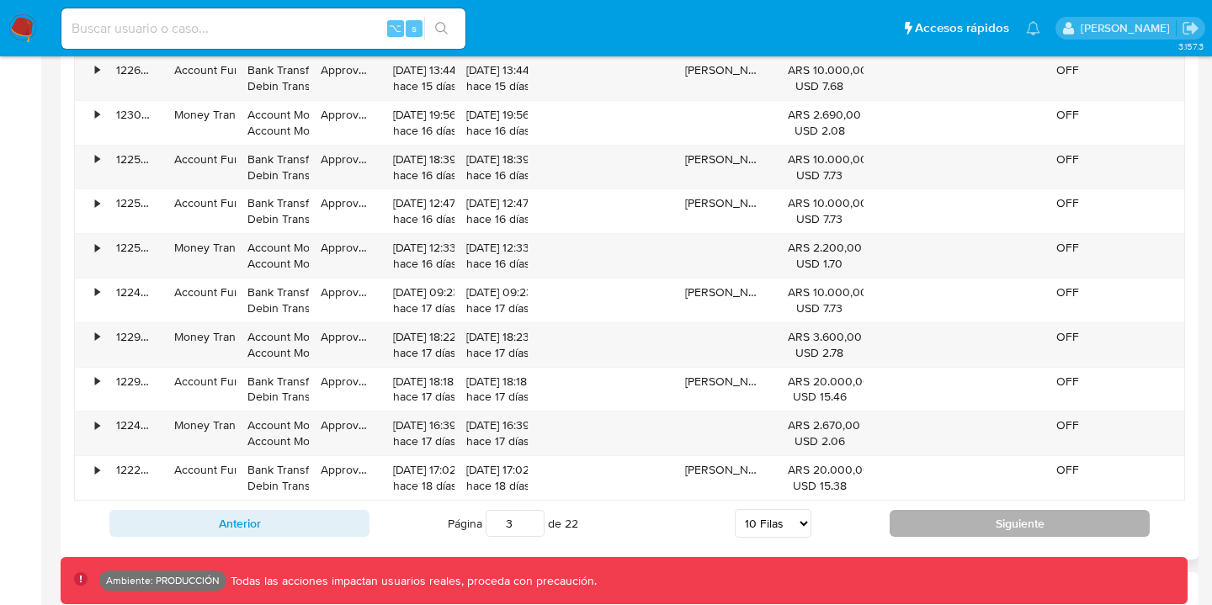
scroll to position [1758, 0]
click at [934, 519] on button "Siguiente" at bounding box center [1020, 522] width 260 height 27
type input "4"
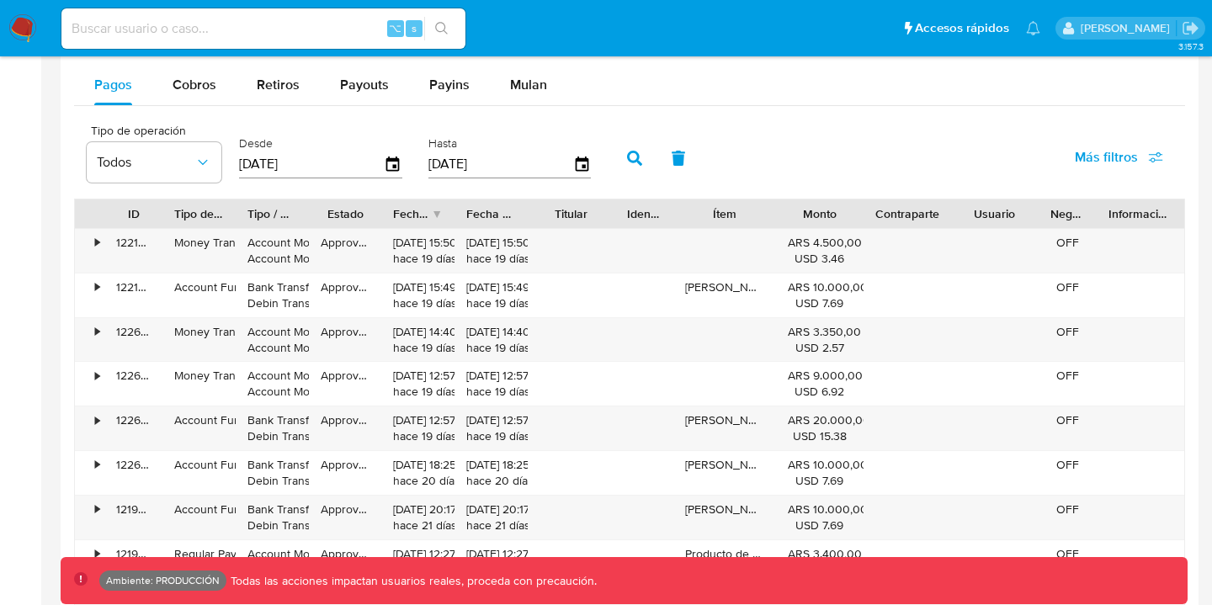
scroll to position [1556, 0]
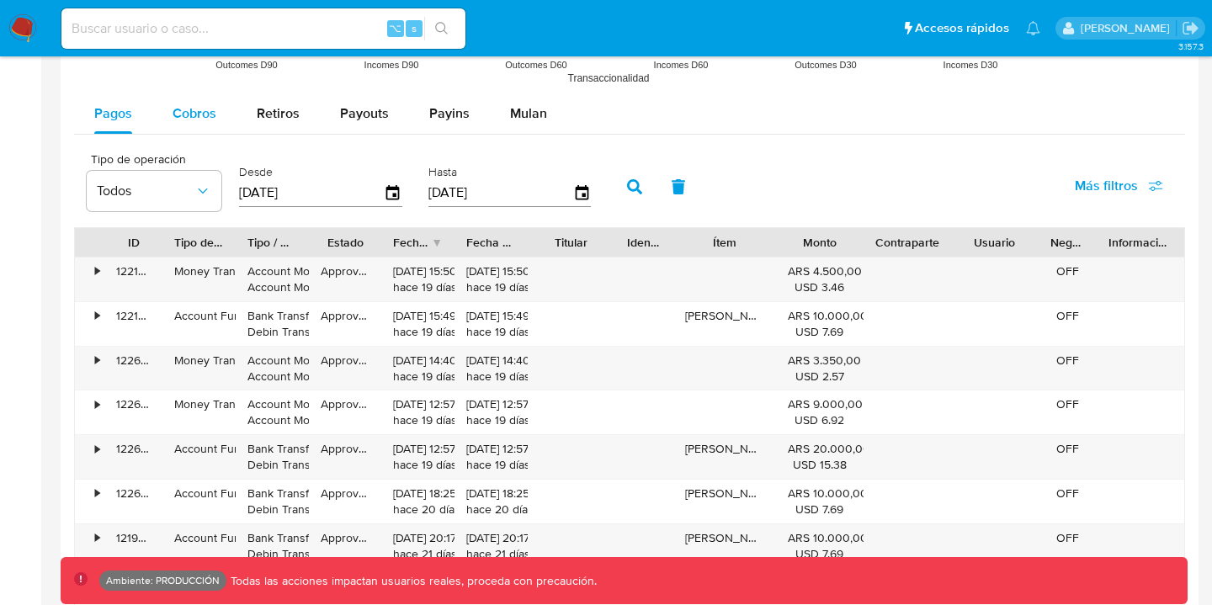
click at [183, 119] on span "Cobros" at bounding box center [195, 113] width 44 height 19
select select "10"
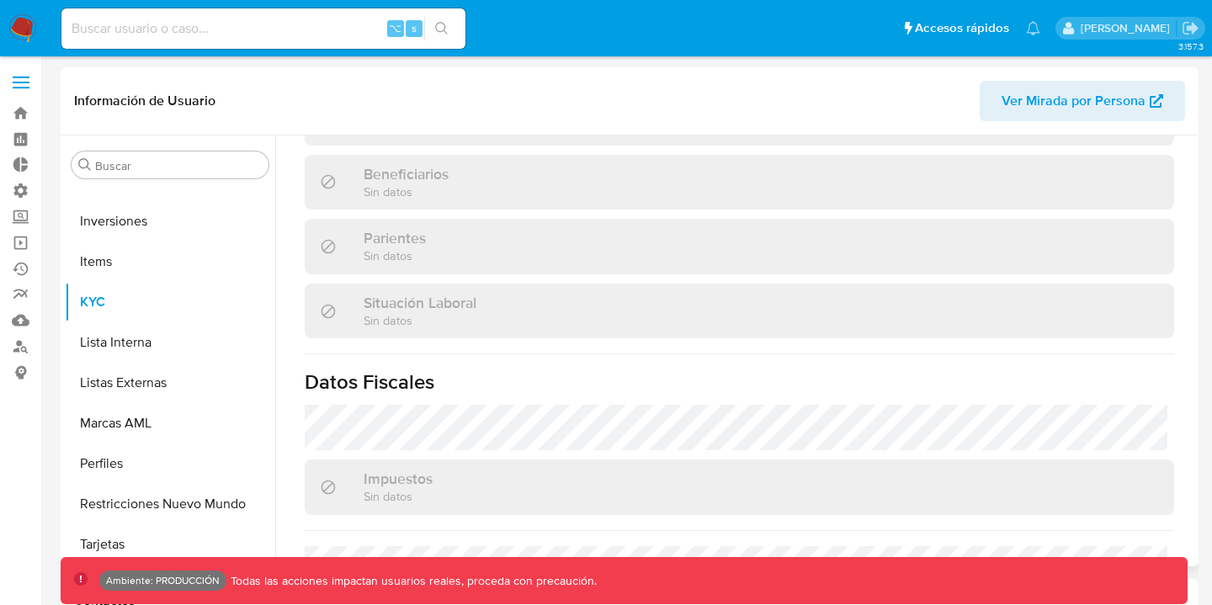
scroll to position [902, 0]
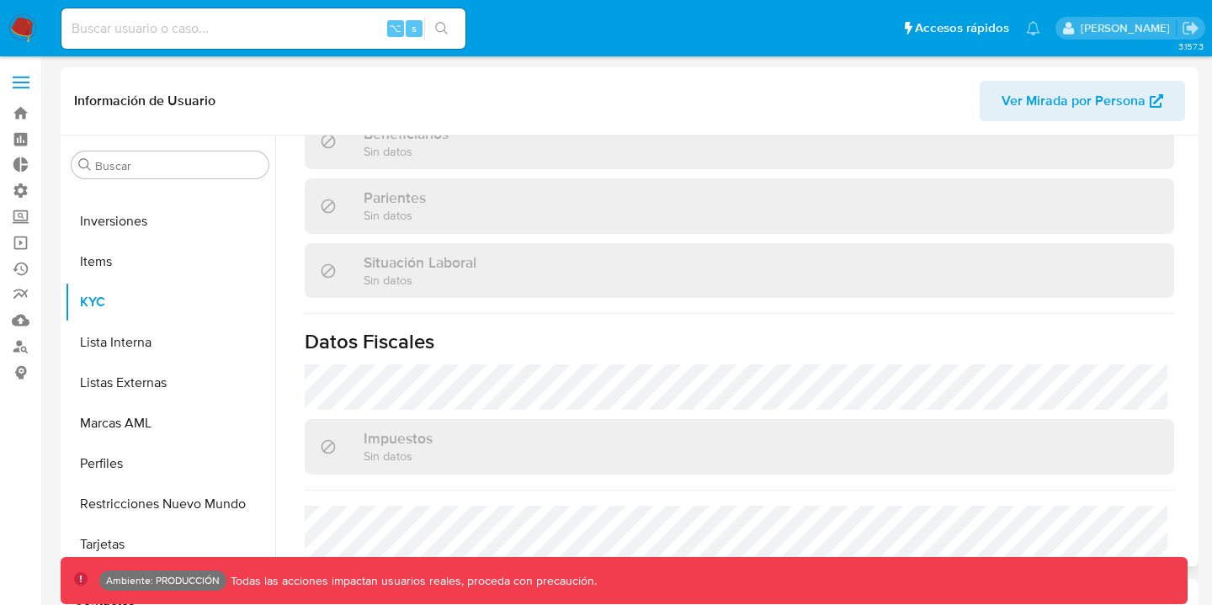
select select "10"
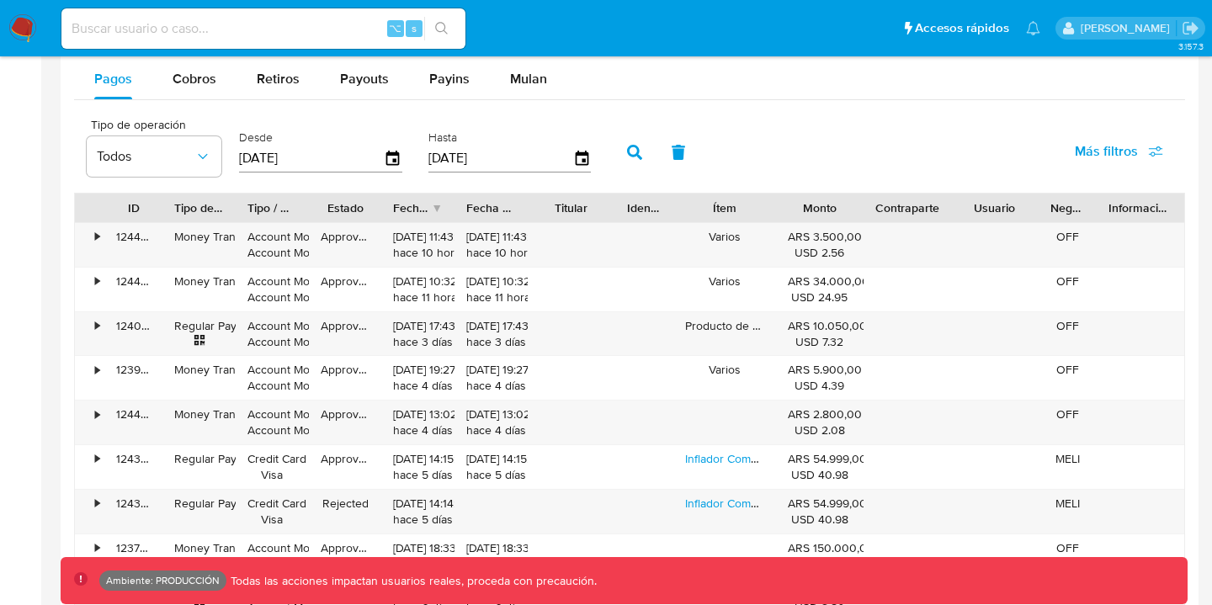
scroll to position [1594, 0]
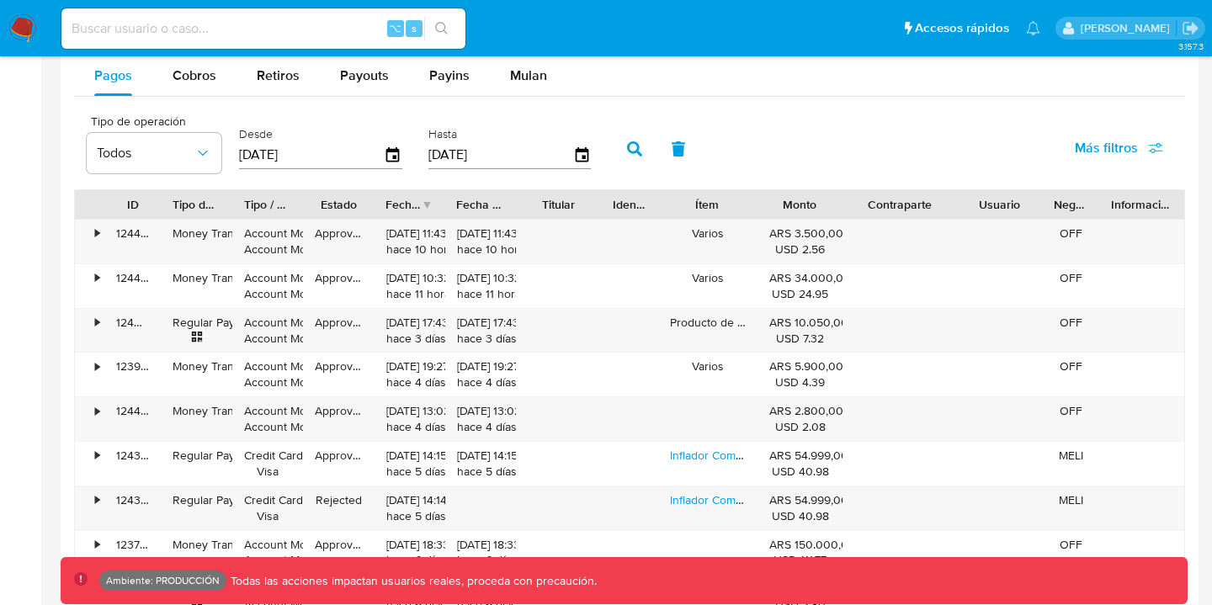
click at [974, 227] on div "ID Tipo de operación Tipo / Método Estado Fecha de creación Fecha de aprobación…" at bounding box center [629, 426] width 1111 height 475
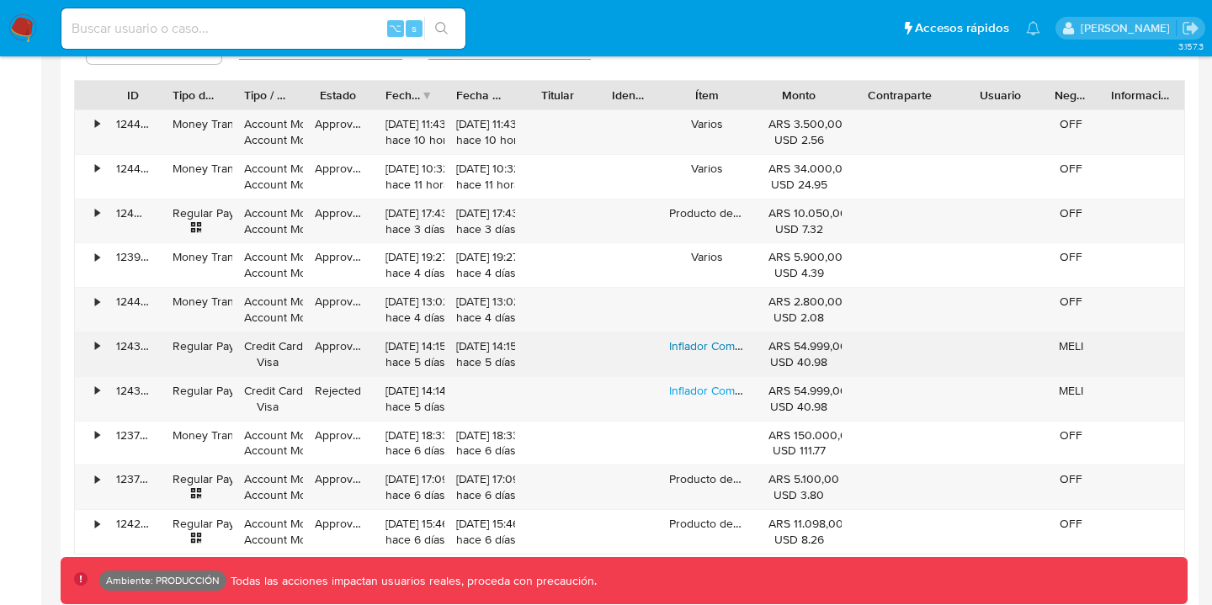
scroll to position [1710, 0]
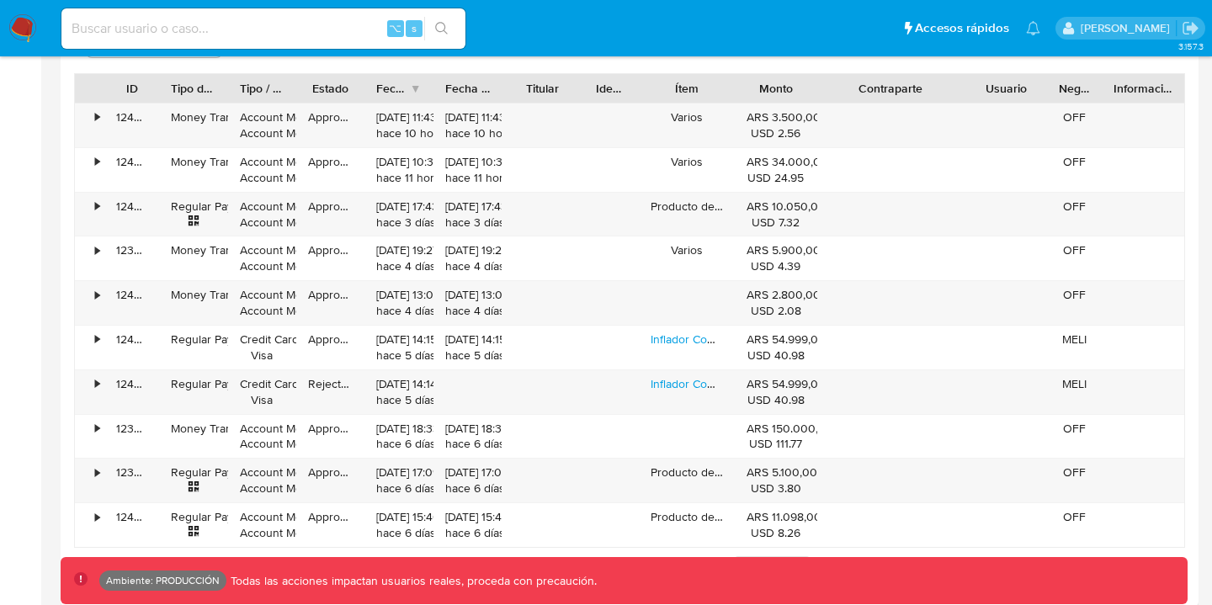
drag, startPoint x: 950, startPoint y: 90, endPoint x: 983, endPoint y: 102, distance: 34.9
click at [983, 102] on div "ID Tipo de operación Tipo / Método Estado Fecha de creación Fecha de aprobación…" at bounding box center [630, 88] width 1110 height 29
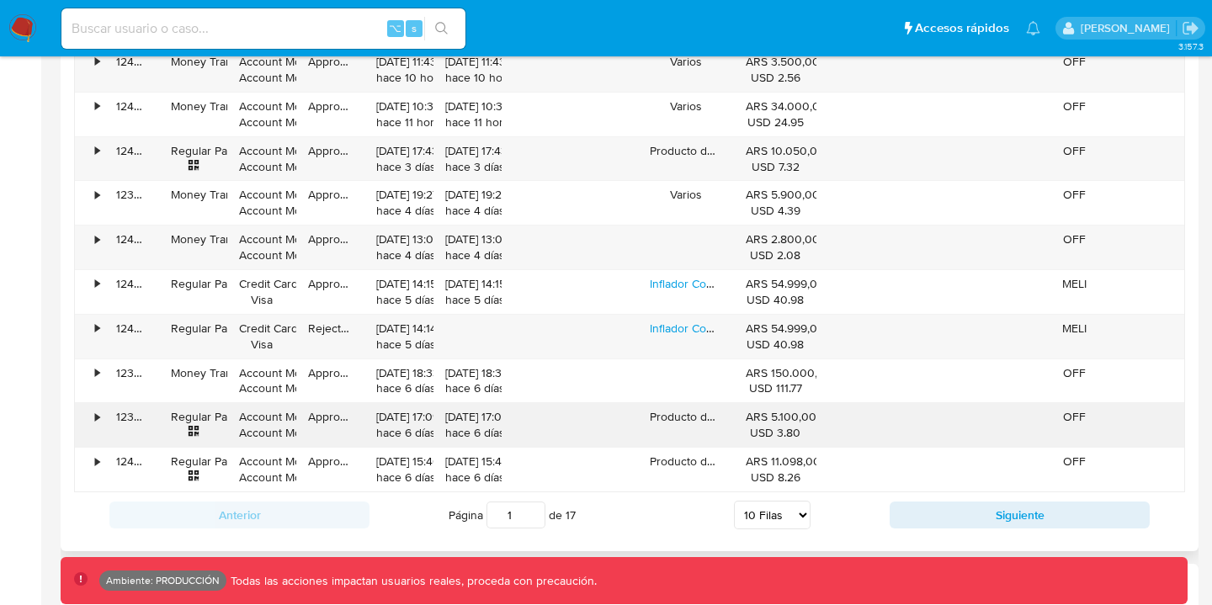
scroll to position [1767, 0]
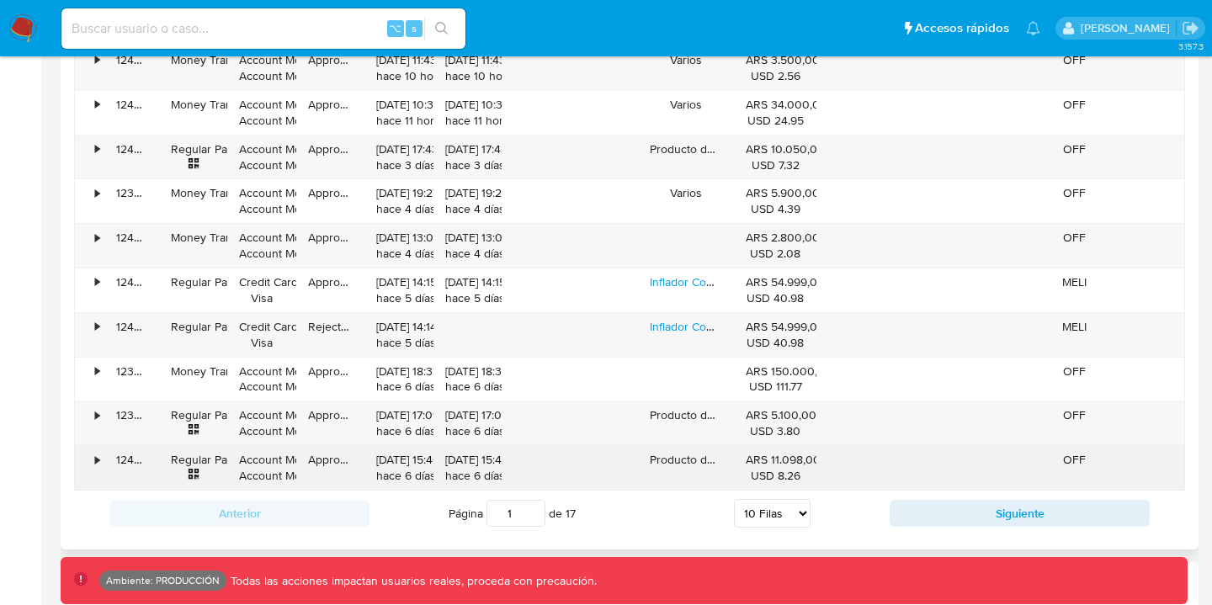
click at [99, 462] on div "•" at bounding box center [97, 460] width 4 height 16
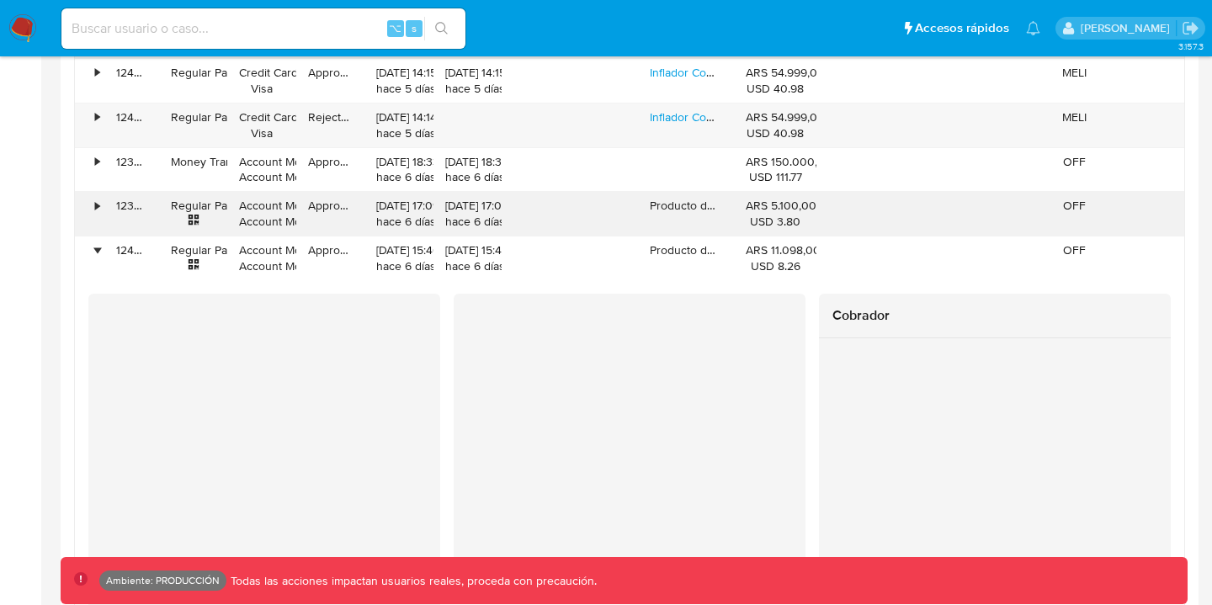
scroll to position [1944, 0]
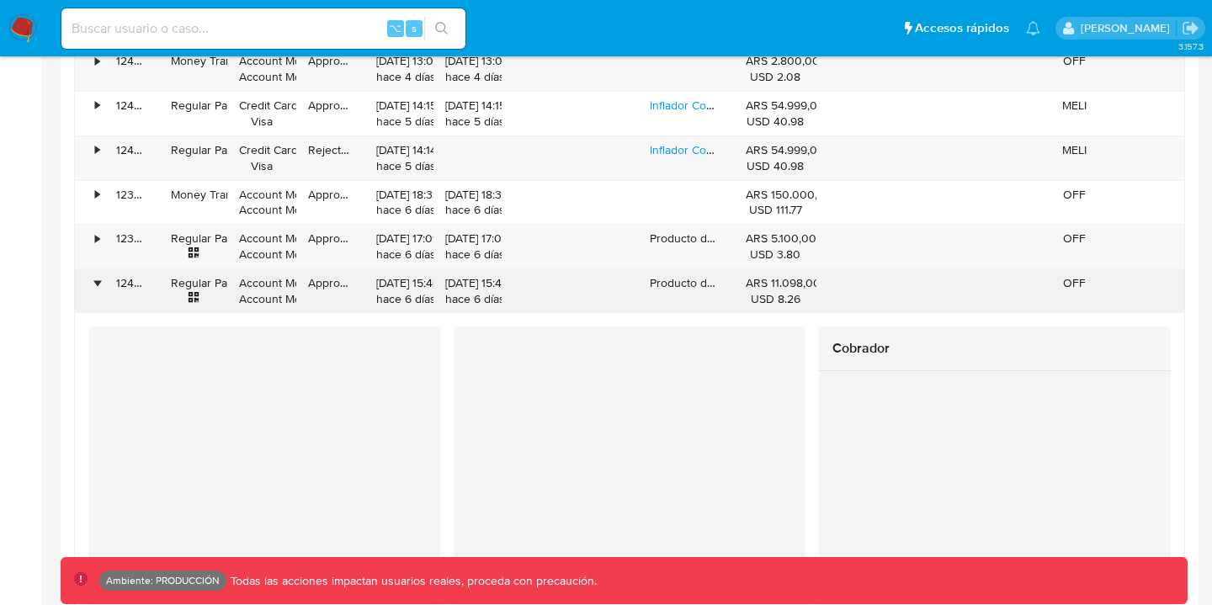
click at [98, 280] on div "•" at bounding box center [97, 283] width 4 height 16
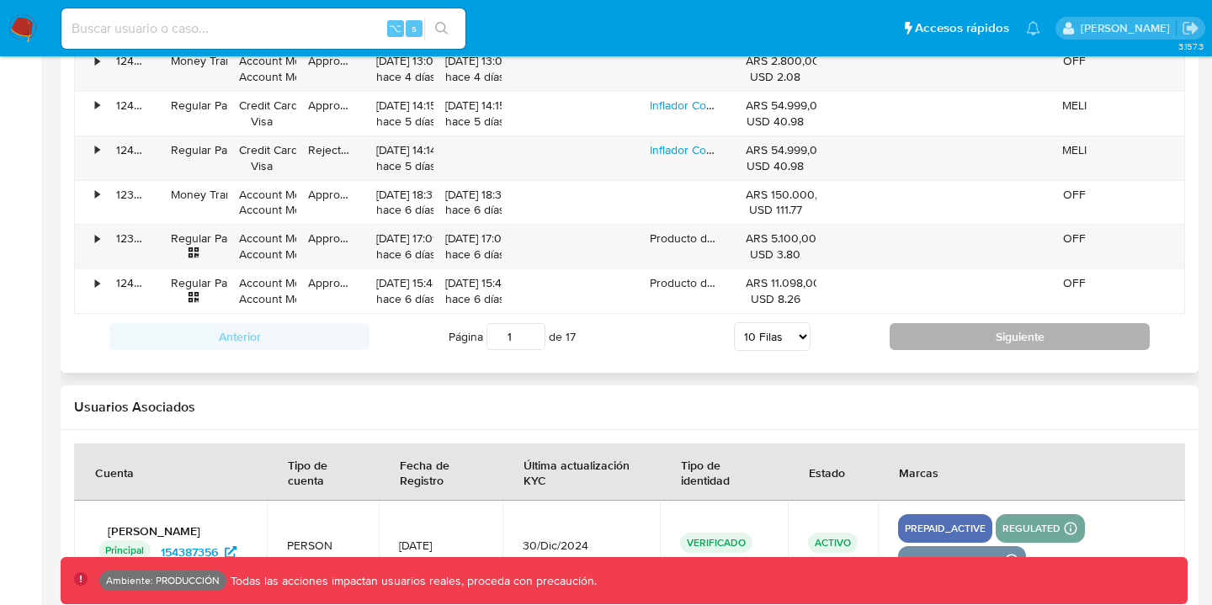
click at [926, 340] on button "Siguiente" at bounding box center [1020, 336] width 260 height 27
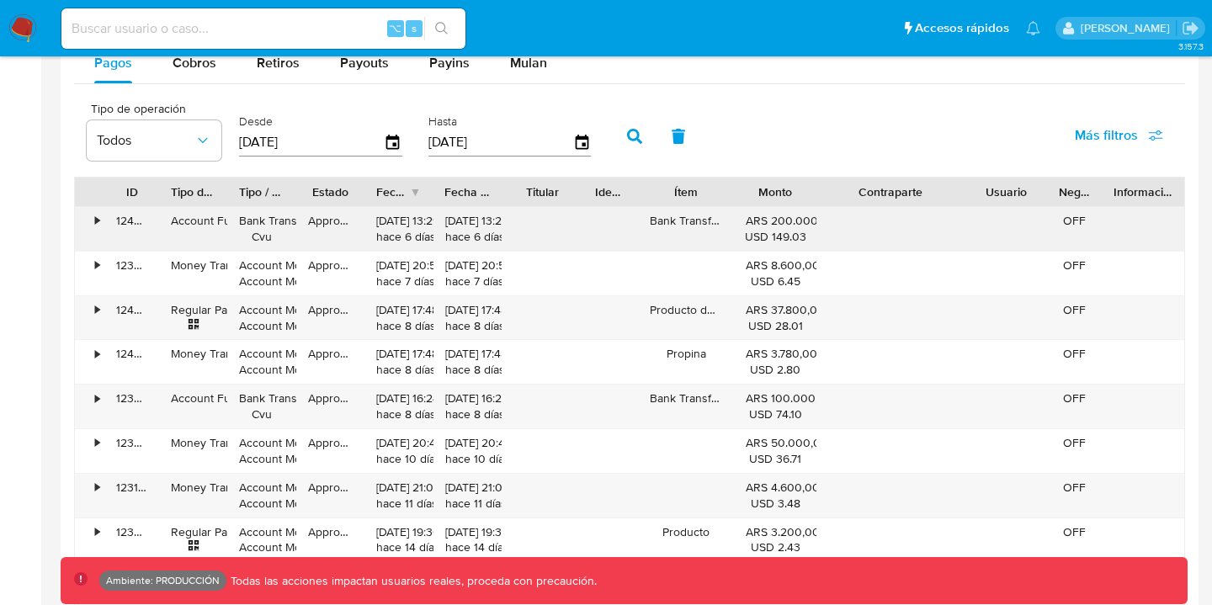
scroll to position [1608, 0]
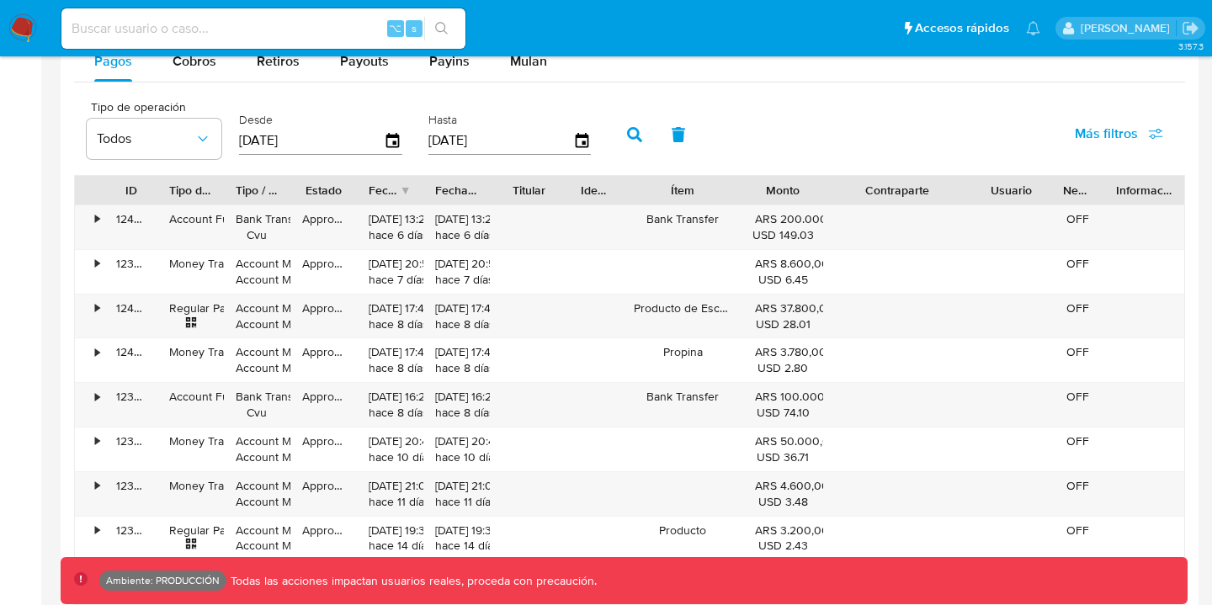
drag, startPoint x: 747, startPoint y: 196, endPoint x: 772, endPoint y: 204, distance: 26.4
click at [772, 204] on div "ID Tipo de operación Tipo / Método Estado Fecha de creación Fecha de aprobación…" at bounding box center [630, 190] width 1110 height 29
click at [95, 306] on div "•" at bounding box center [97, 309] width 4 height 16
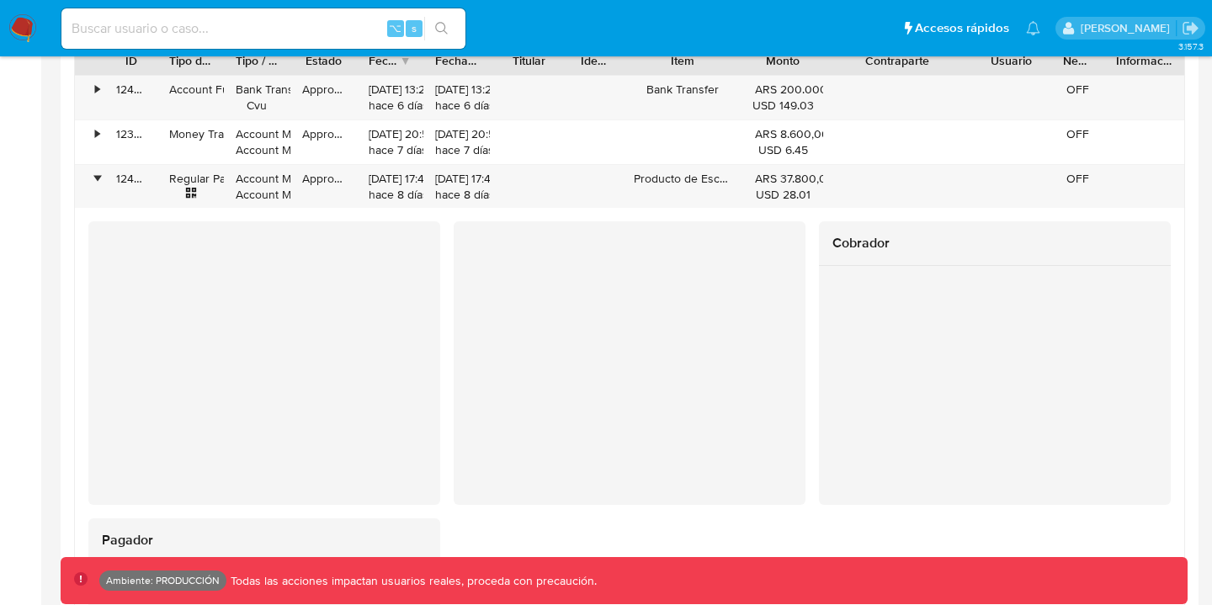
scroll to position [1803, 0]
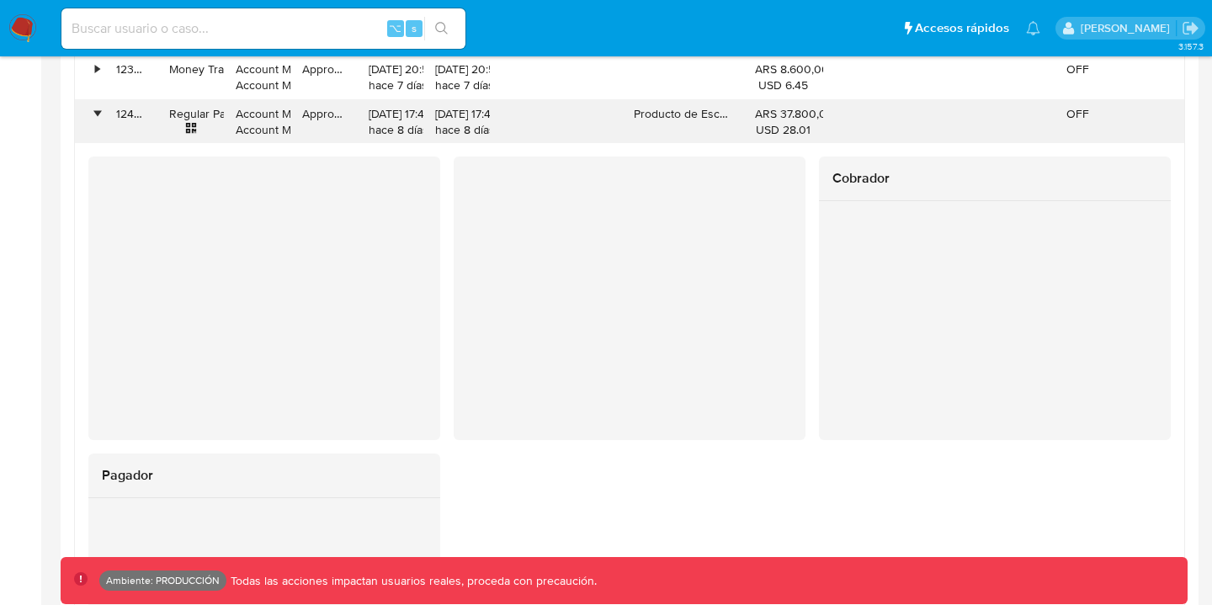
click at [99, 111] on div "•" at bounding box center [97, 114] width 4 height 16
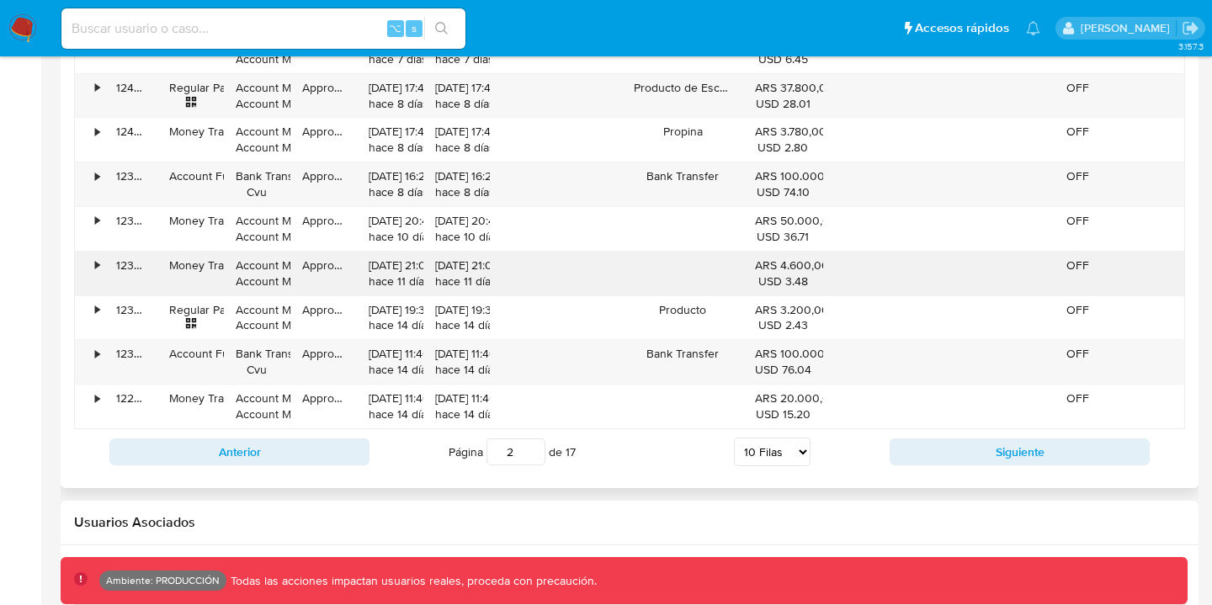
scroll to position [1834, 0]
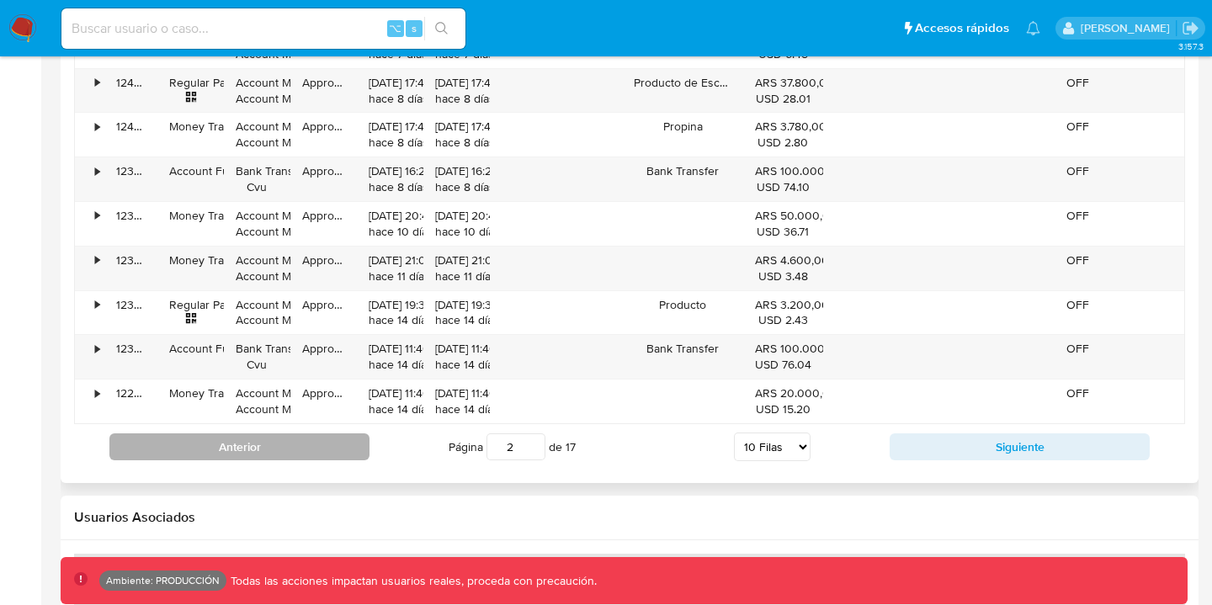
click at [214, 449] on button "Anterior" at bounding box center [239, 447] width 260 height 27
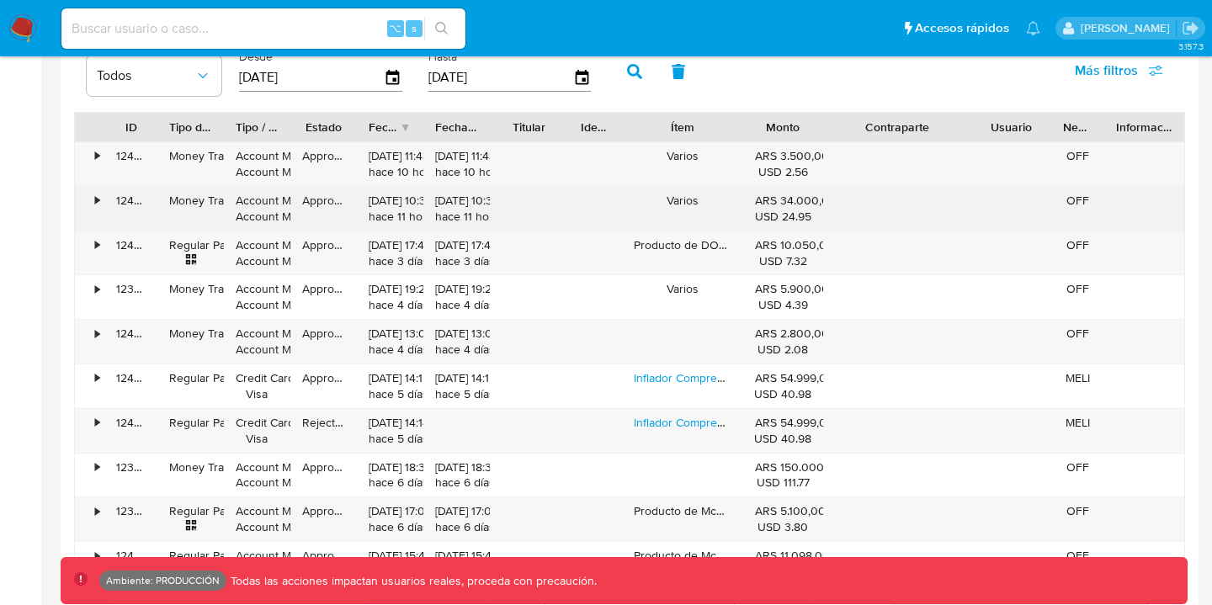
scroll to position [1669, 0]
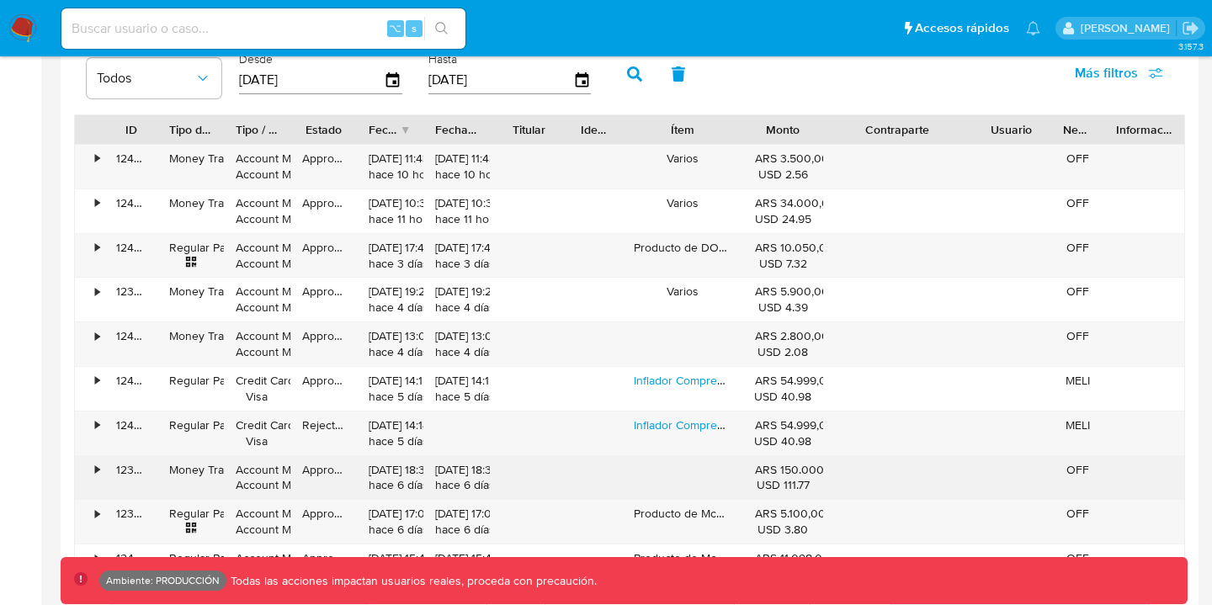
click at [95, 470] on div "•" at bounding box center [97, 470] width 4 height 16
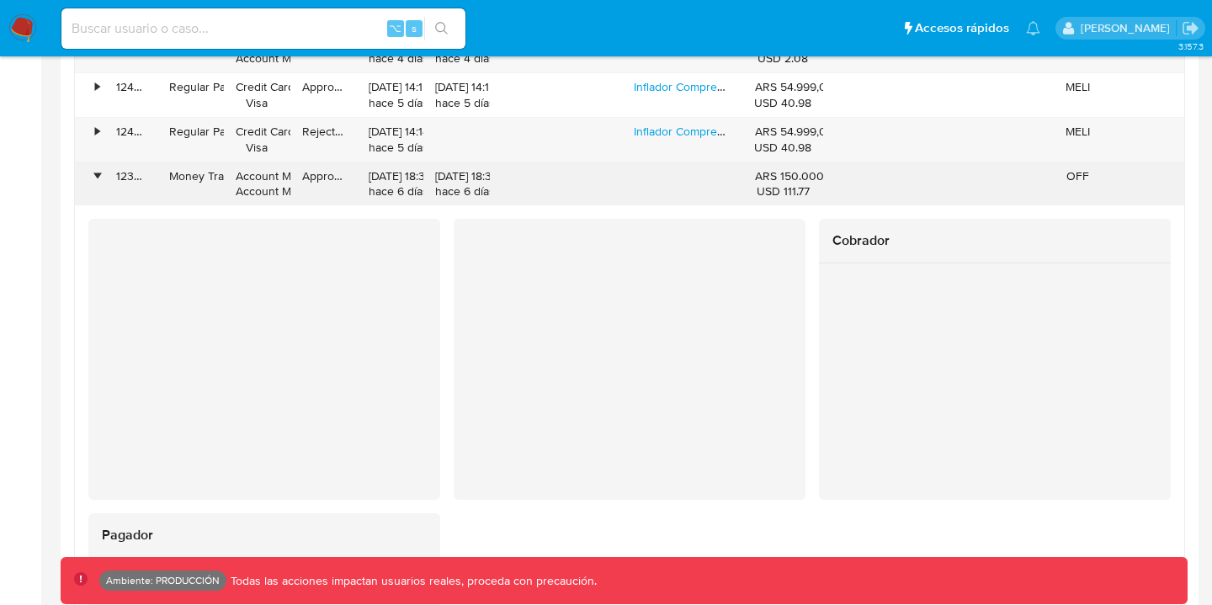
scroll to position [1818, 0]
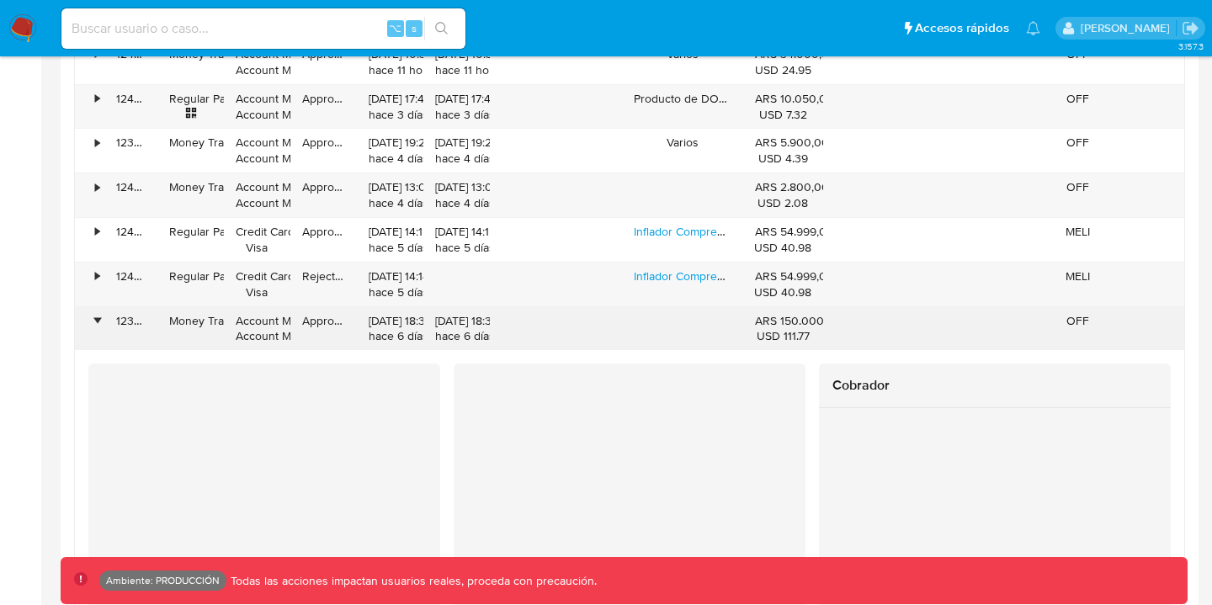
click at [93, 317] on div "•" at bounding box center [89, 329] width 29 height 44
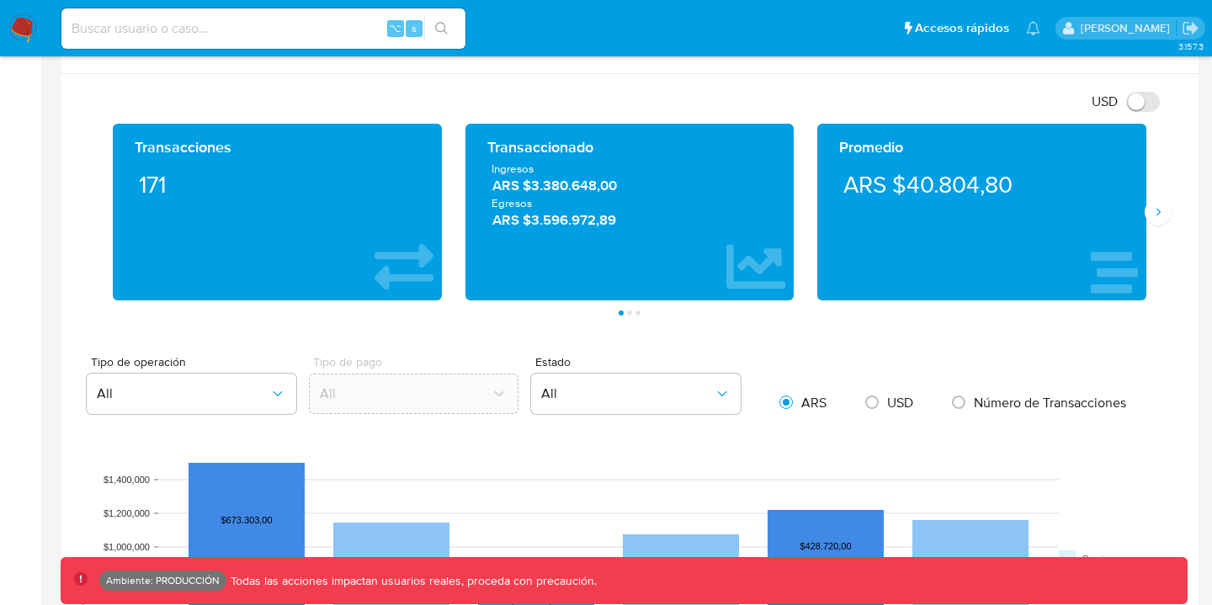
scroll to position [758, 0]
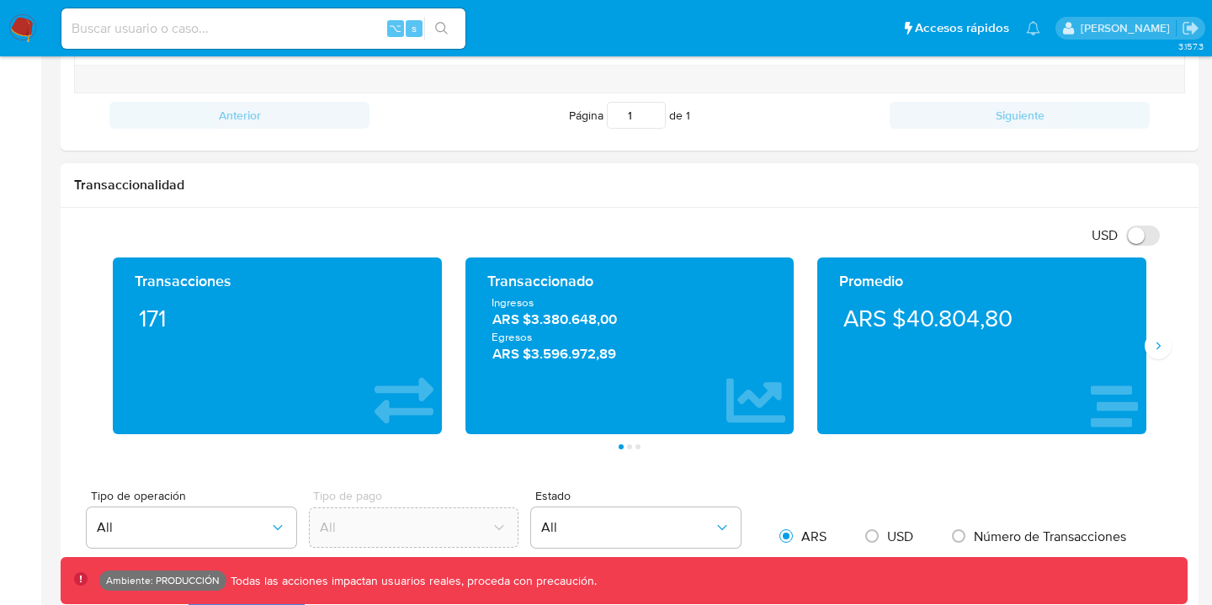
click at [1167, 359] on div "Transacciones 171 Transaccionado Ingresos ARS $3.380.648,00 Egresos ARS $3.596.…" at bounding box center [629, 354] width 1111 height 192
click at [1161, 354] on button "Siguiente" at bounding box center [1158, 346] width 27 height 27
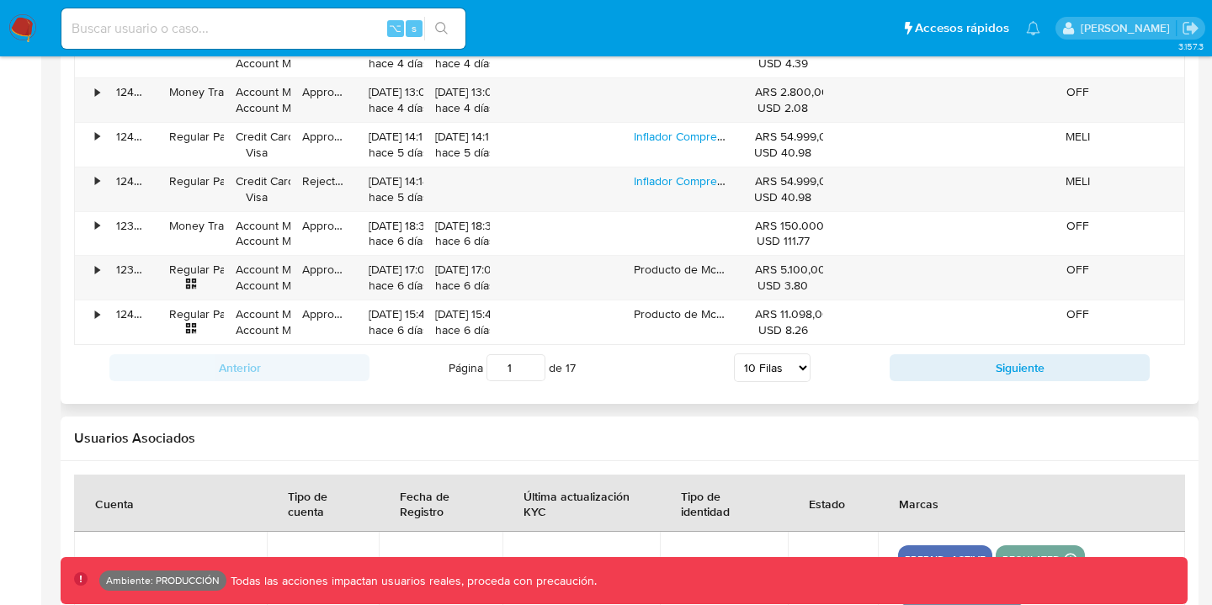
scroll to position [1994, 0]
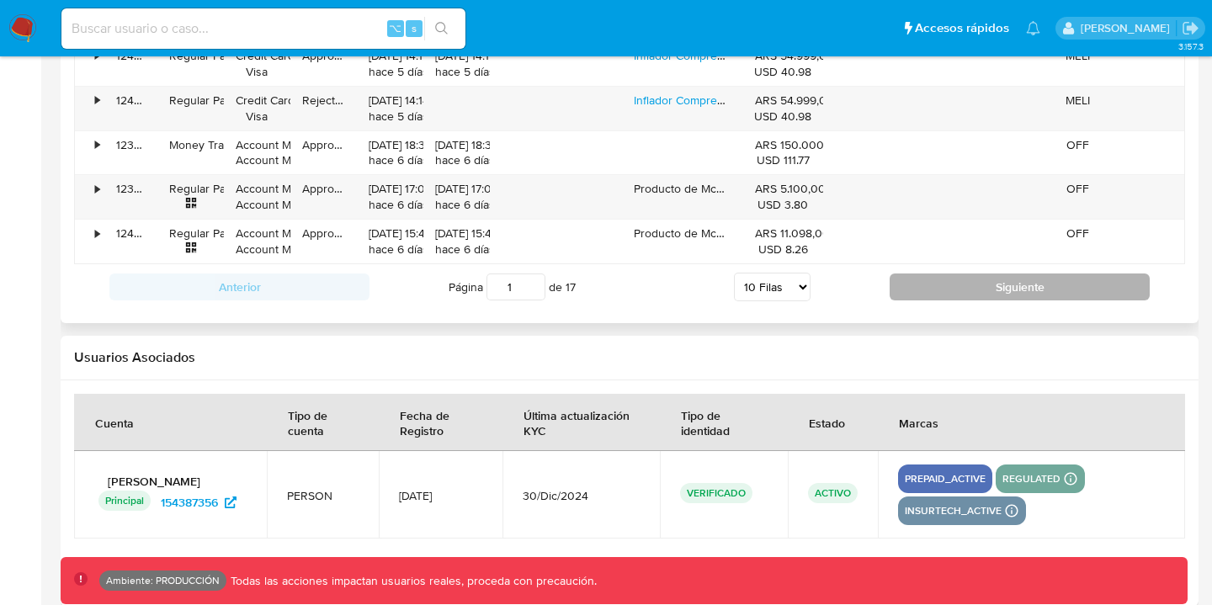
click at [987, 297] on button "Siguiente" at bounding box center [1020, 287] width 260 height 27
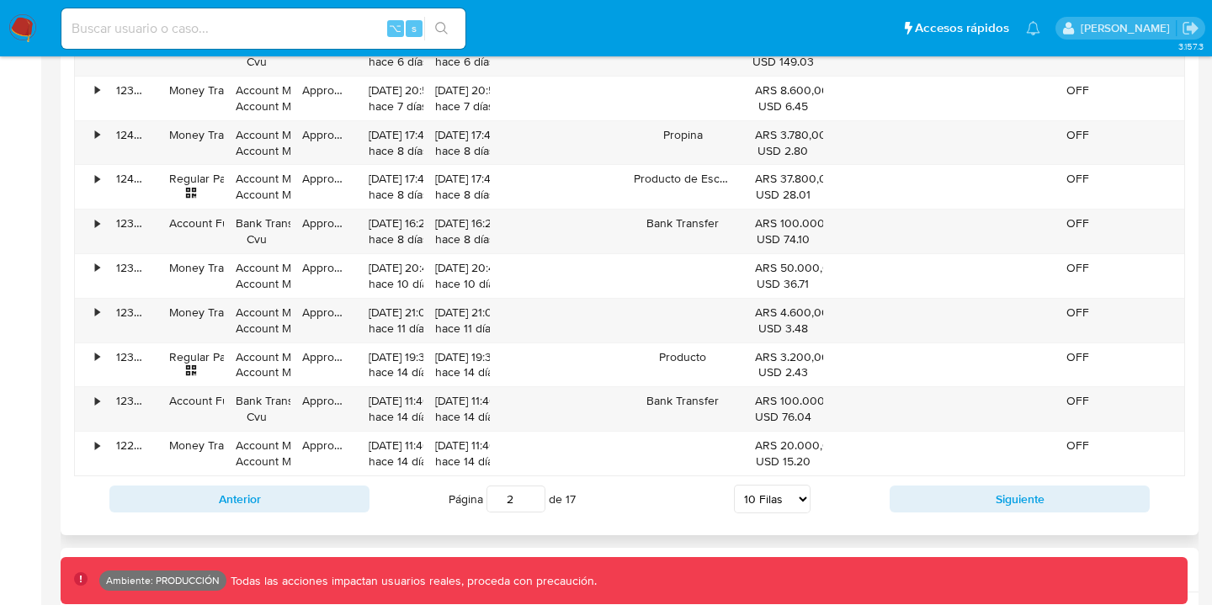
scroll to position [1784, 0]
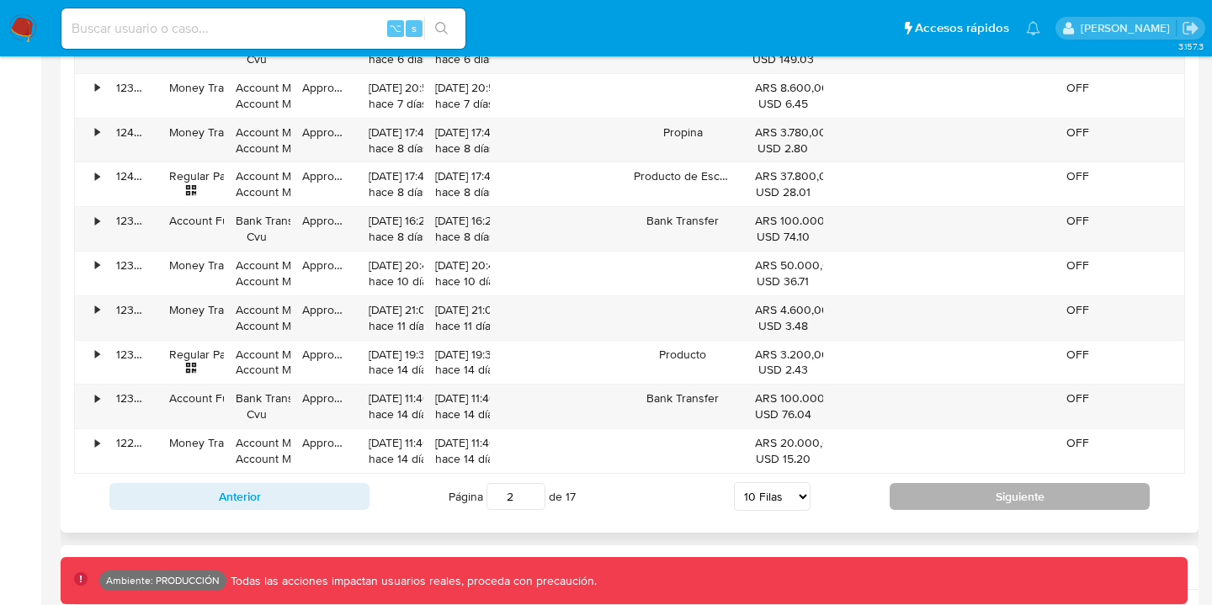
click at [928, 493] on button "Siguiente" at bounding box center [1020, 496] width 260 height 27
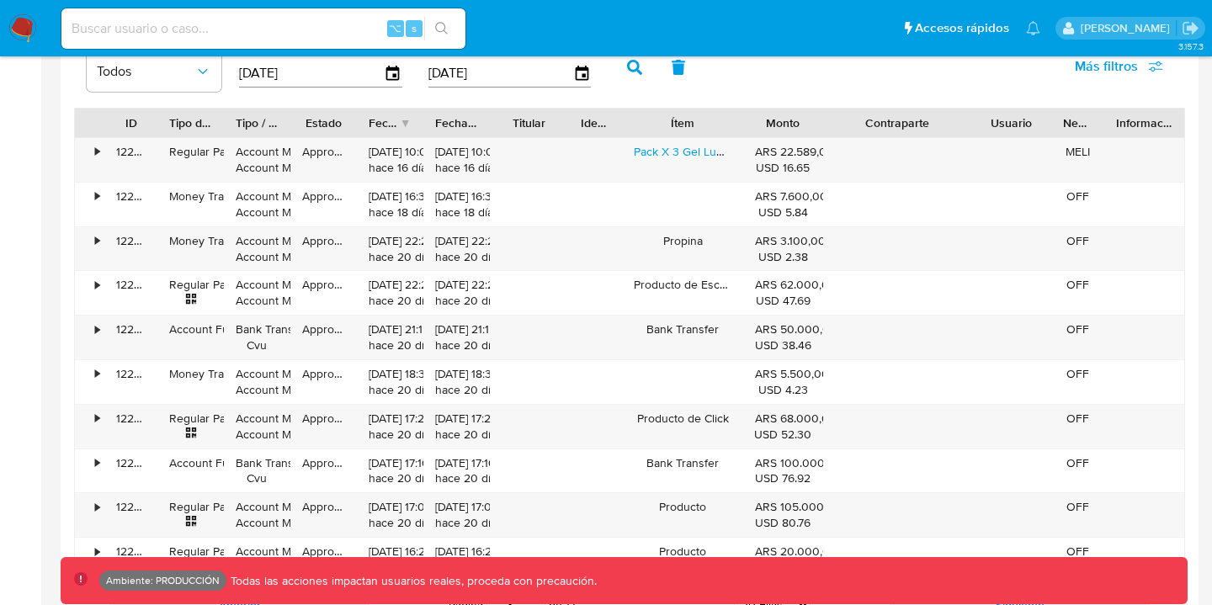
scroll to position [1674, 0]
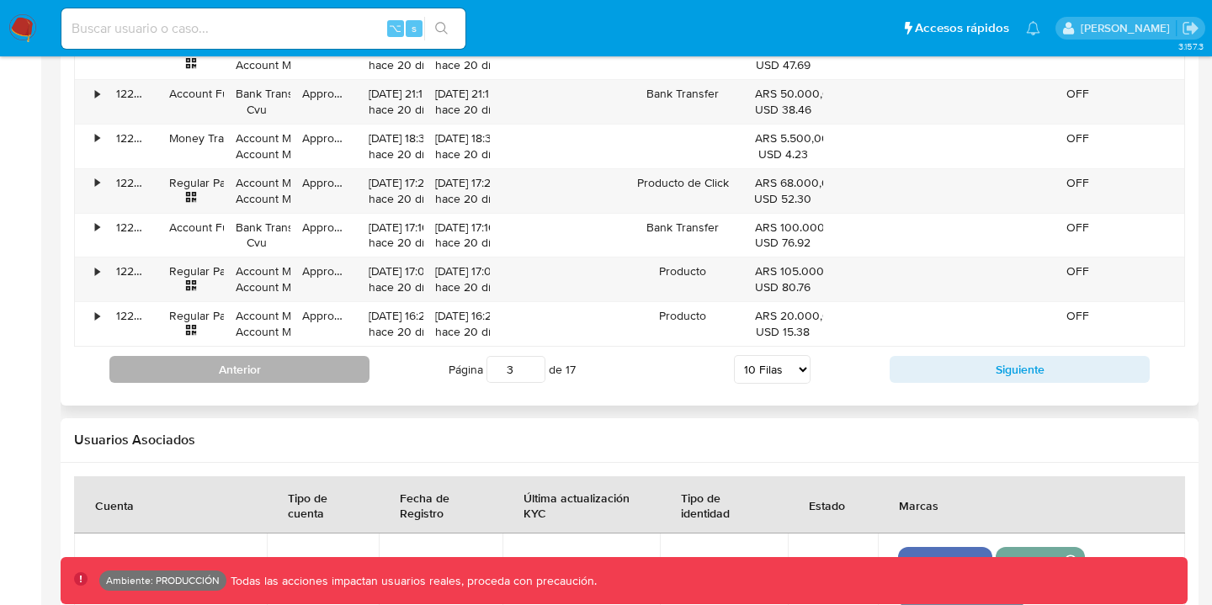
click at [296, 382] on button "Anterior" at bounding box center [239, 369] width 260 height 27
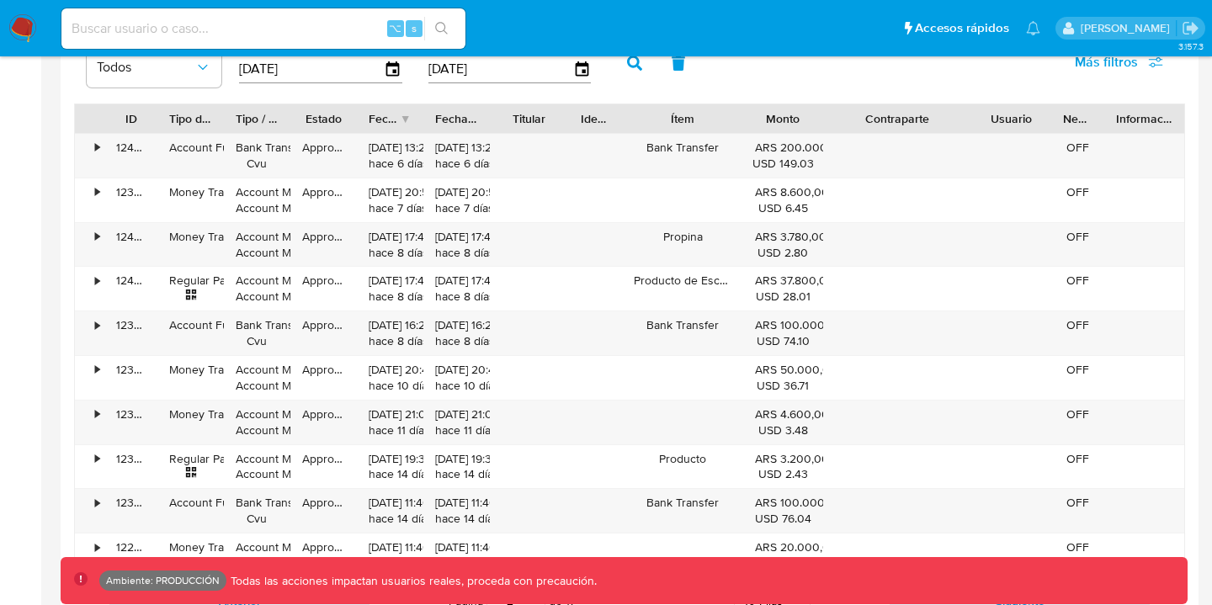
scroll to position [1681, 0]
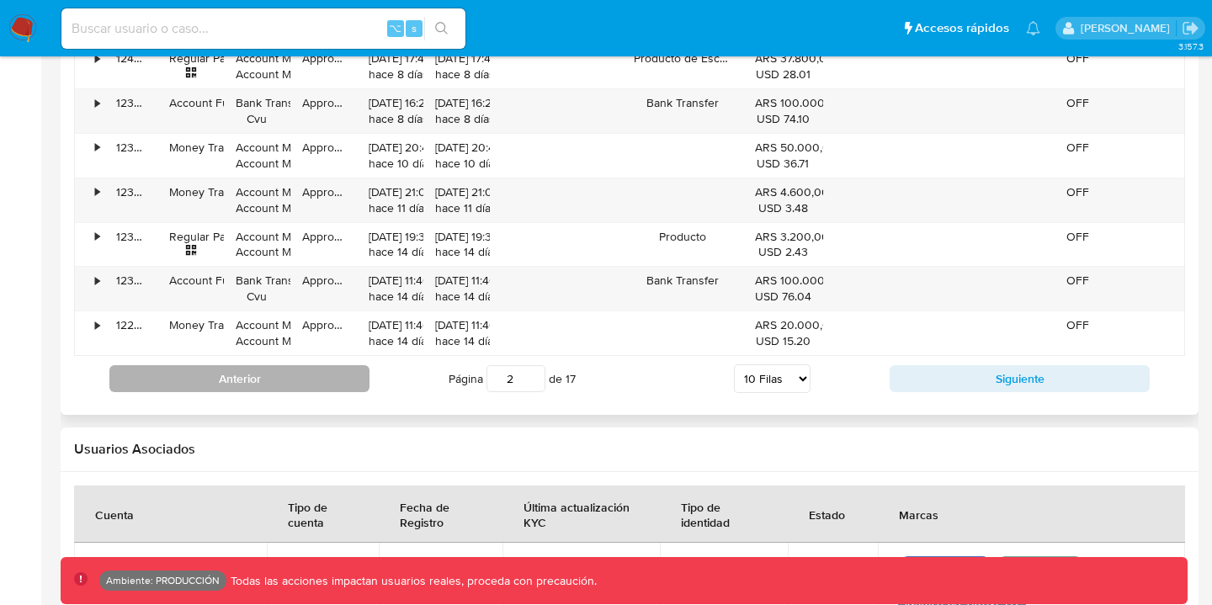
click at [280, 390] on button "Anterior" at bounding box center [239, 378] width 260 height 27
type input "1"
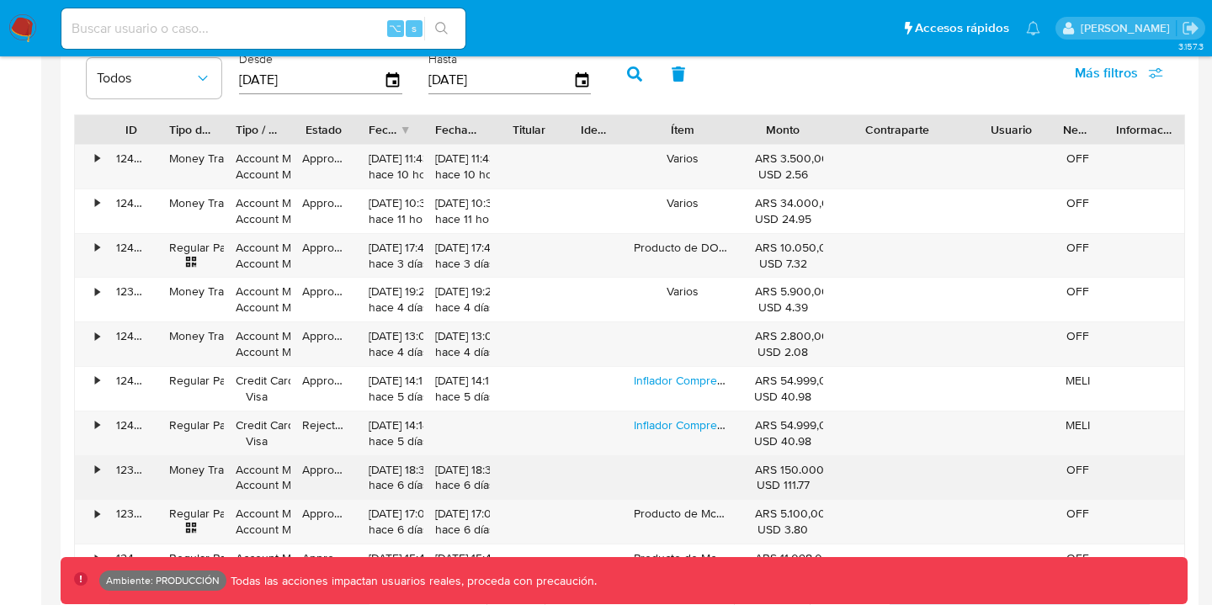
scroll to position [1649, 0]
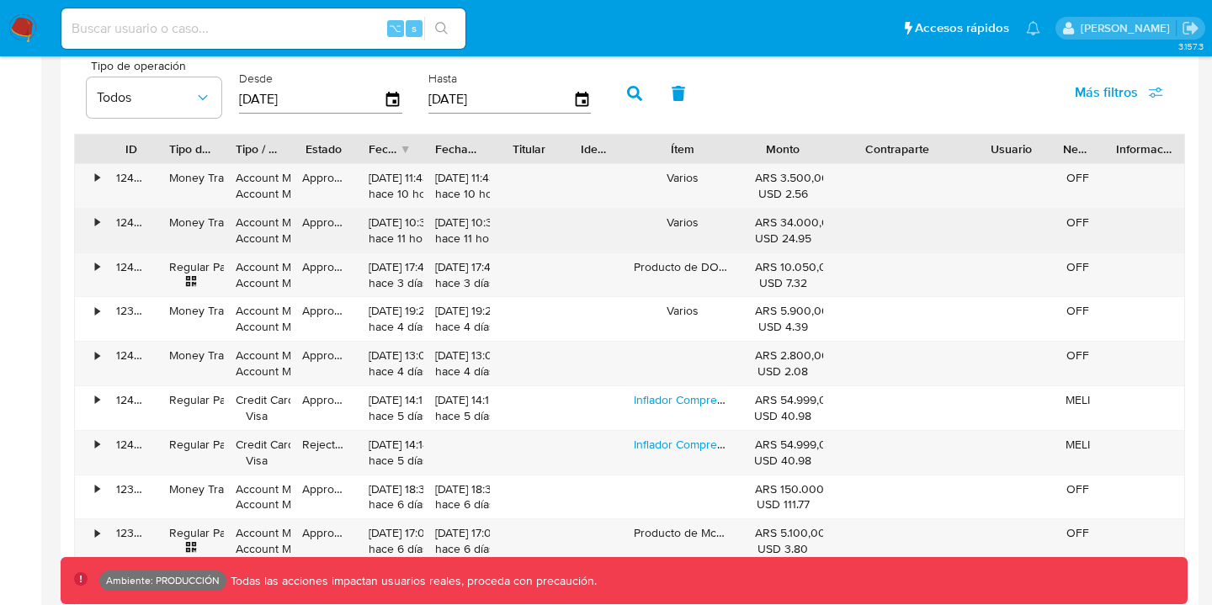
click at [98, 216] on div "•" at bounding box center [97, 223] width 4 height 16
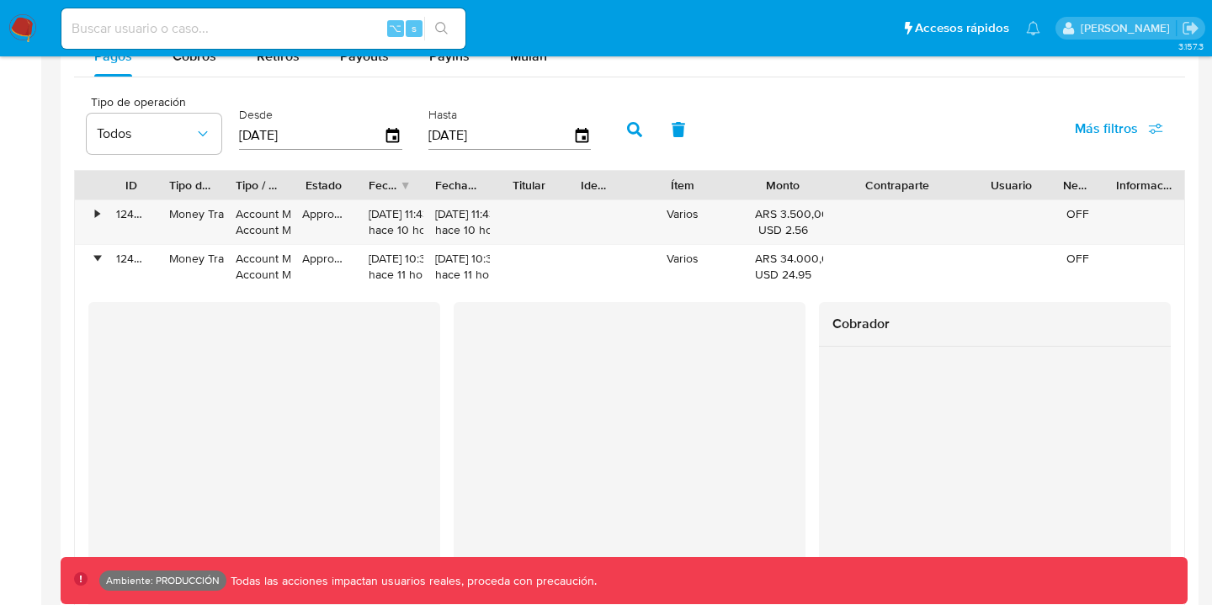
scroll to position [1544, 0]
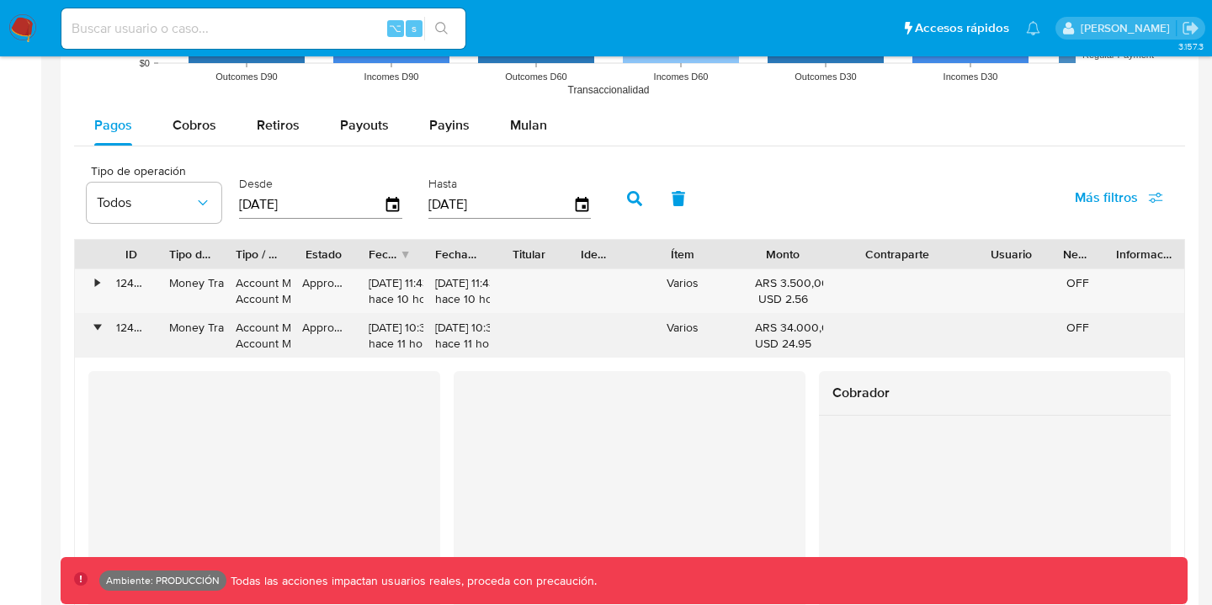
click at [97, 333] on div "•" at bounding box center [97, 328] width 4 height 16
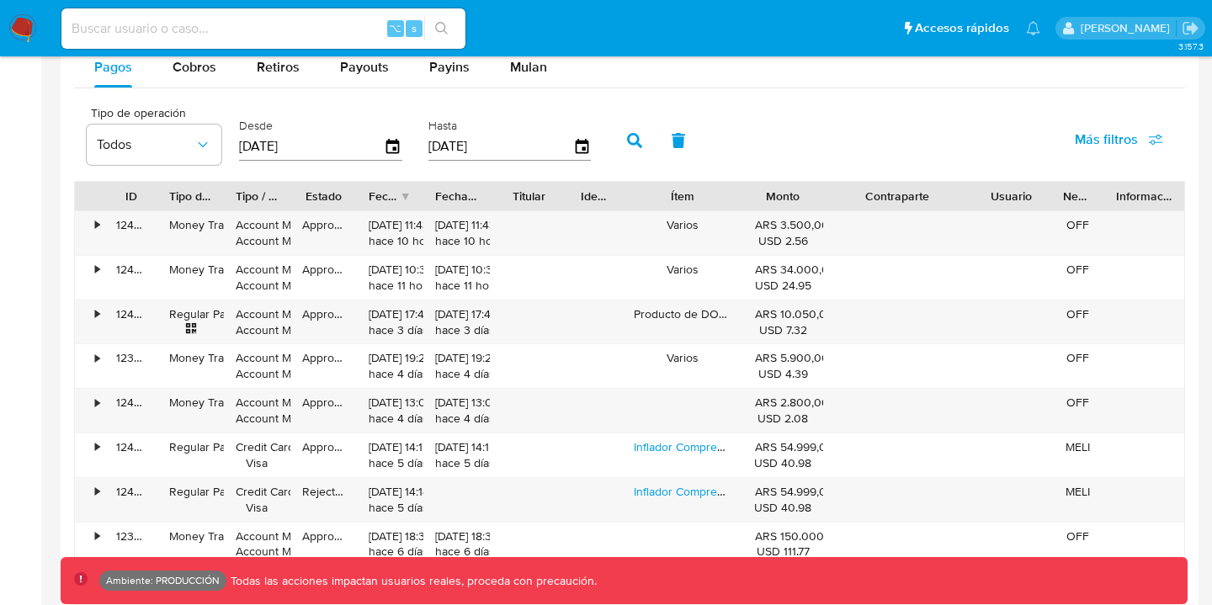
scroll to position [1601, 0]
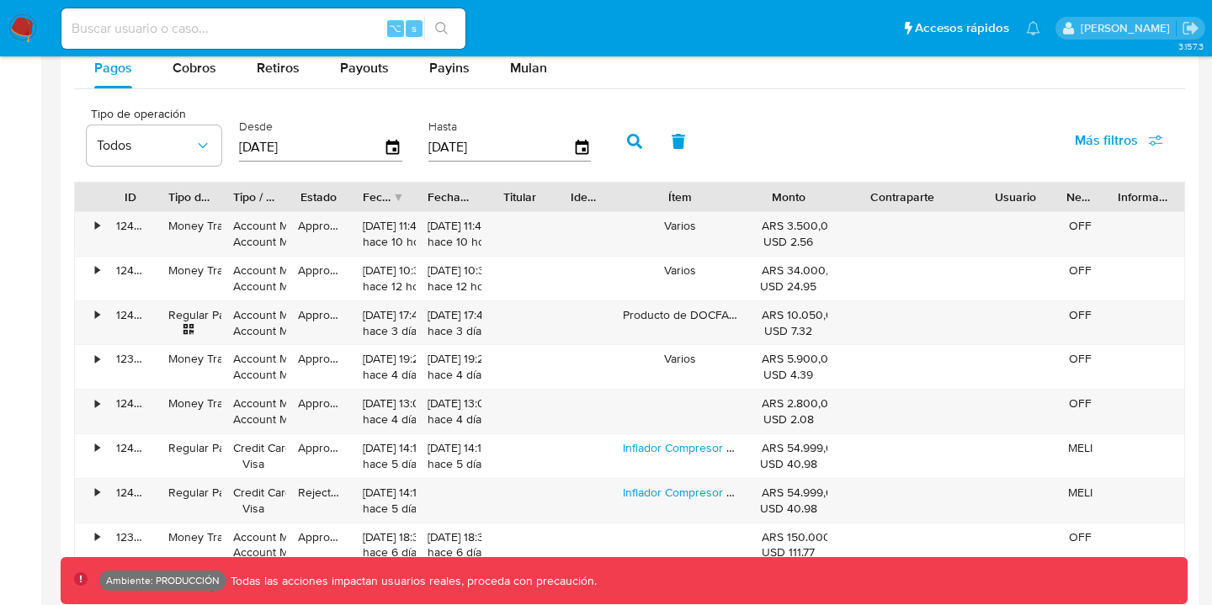
drag, startPoint x: 748, startPoint y: 192, endPoint x: 767, endPoint y: 198, distance: 19.4
click at [767, 198] on div "ID Tipo de operación Tipo / Método Estado Fecha de creación Fecha de aprobación…" at bounding box center [630, 197] width 1110 height 29
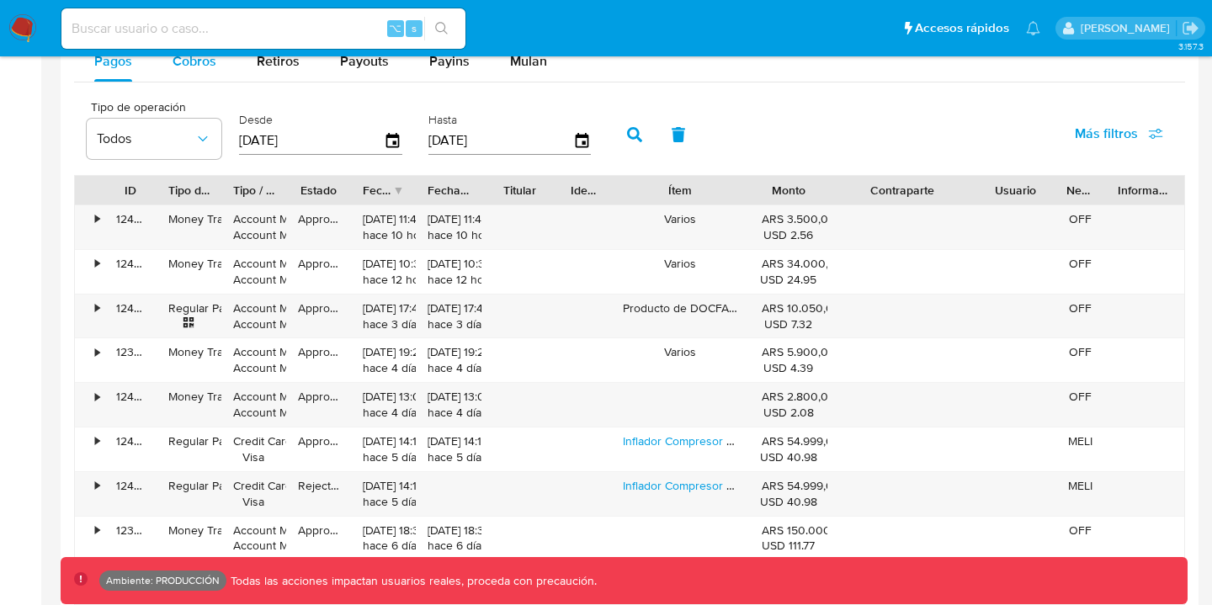
click at [207, 60] on span "Cobros" at bounding box center [195, 60] width 44 height 19
select select "10"
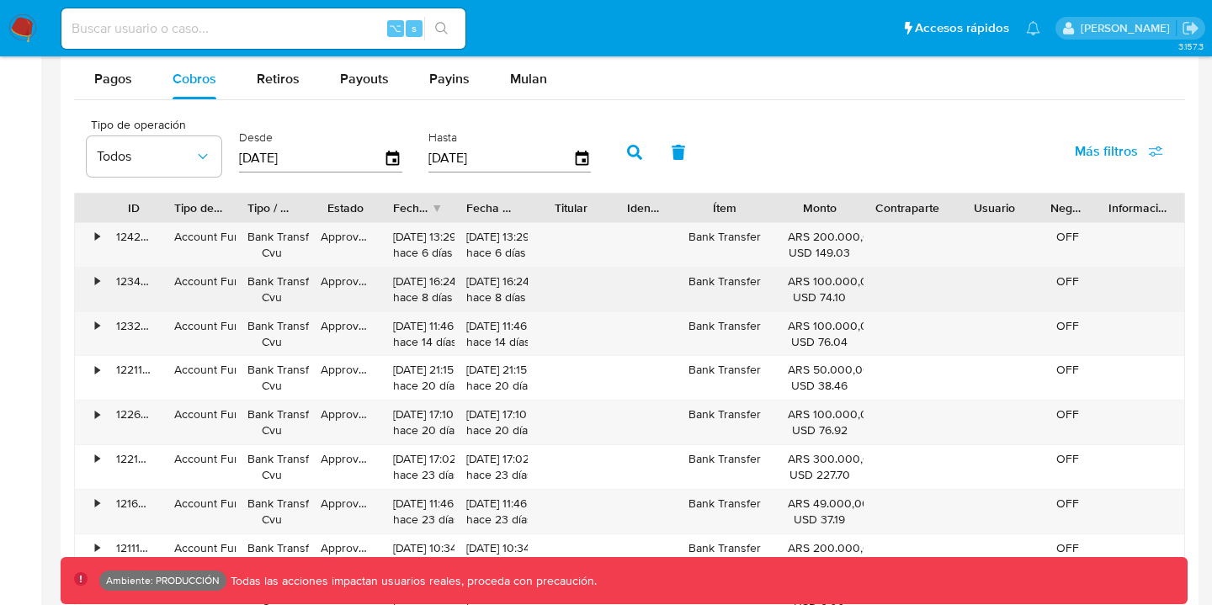
scroll to position [1590, 0]
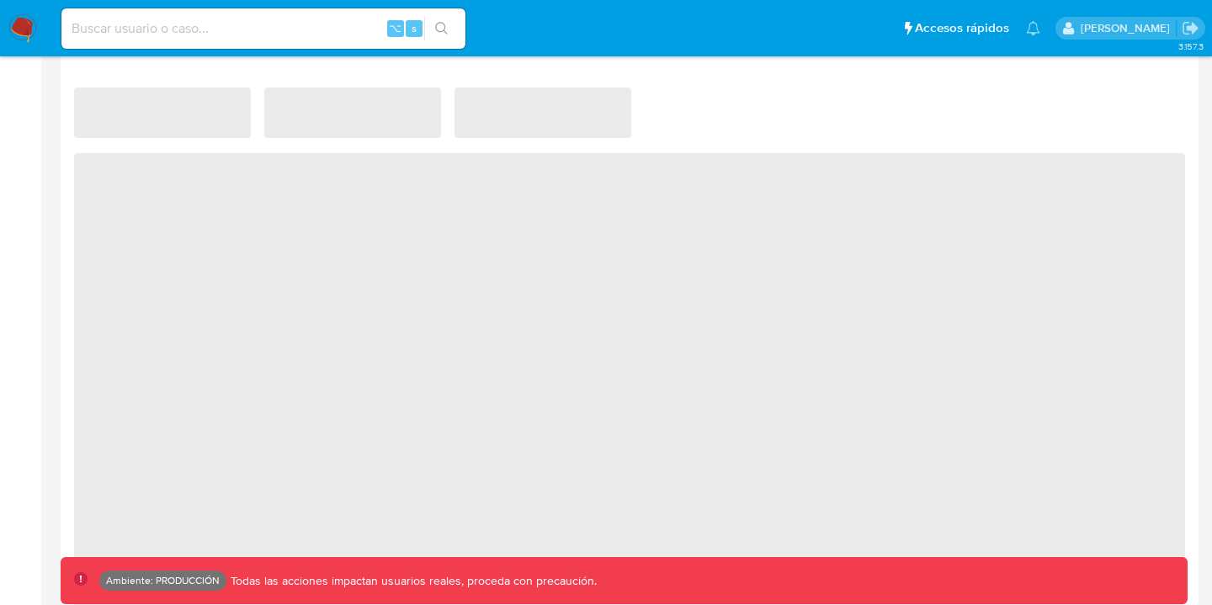
scroll to position [902, 0]
select select "10"
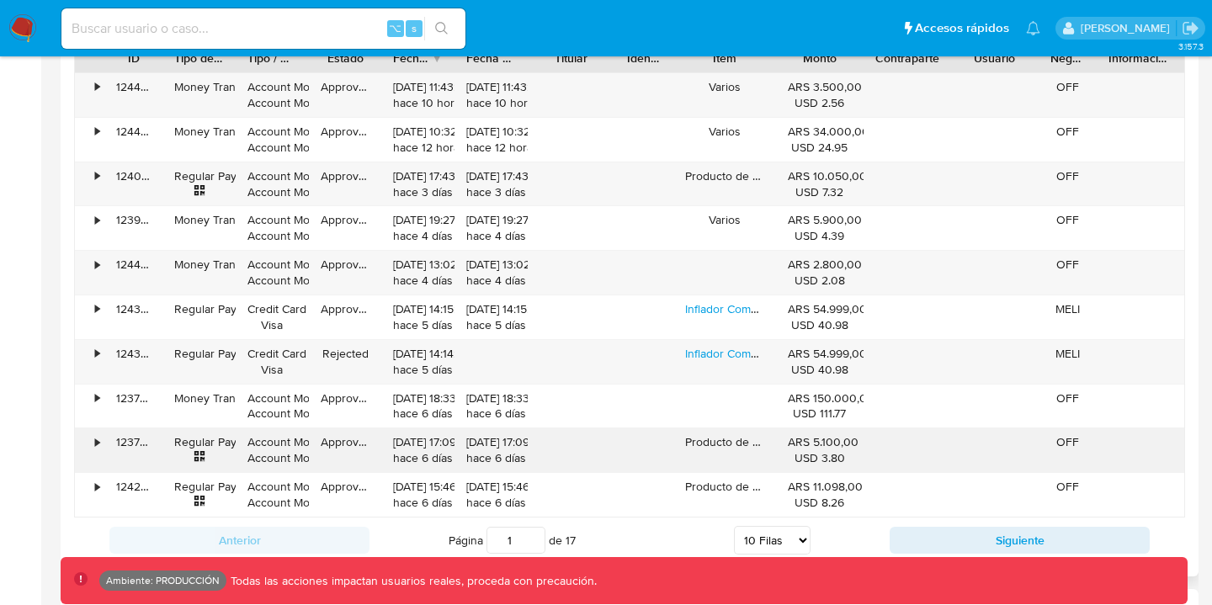
scroll to position [1745, 0]
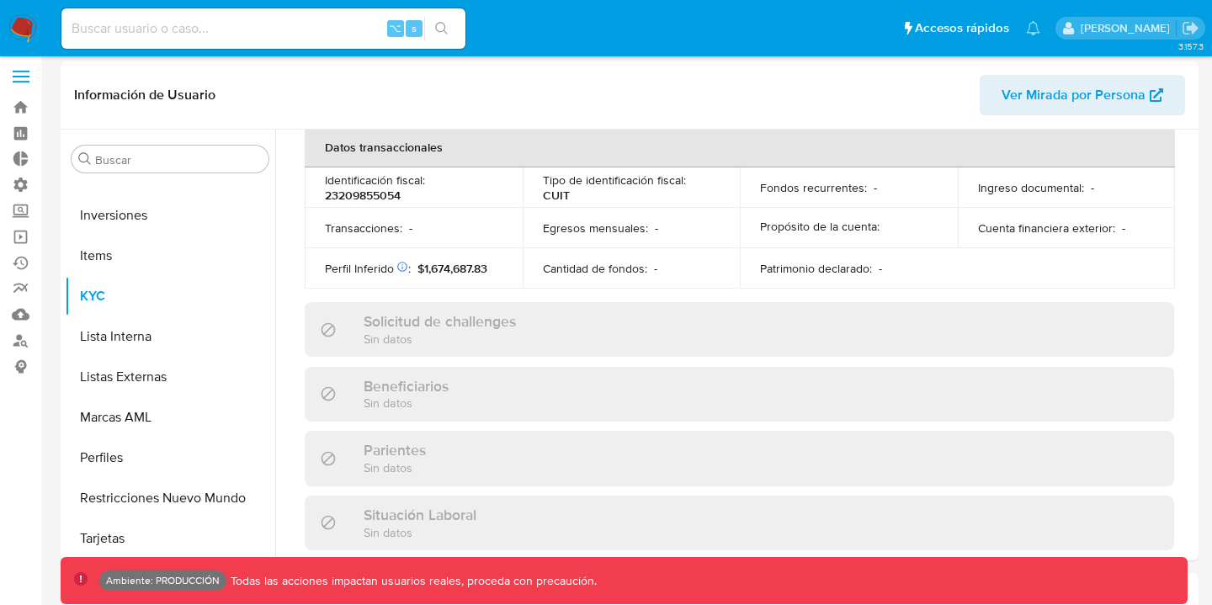
scroll to position [914, 0]
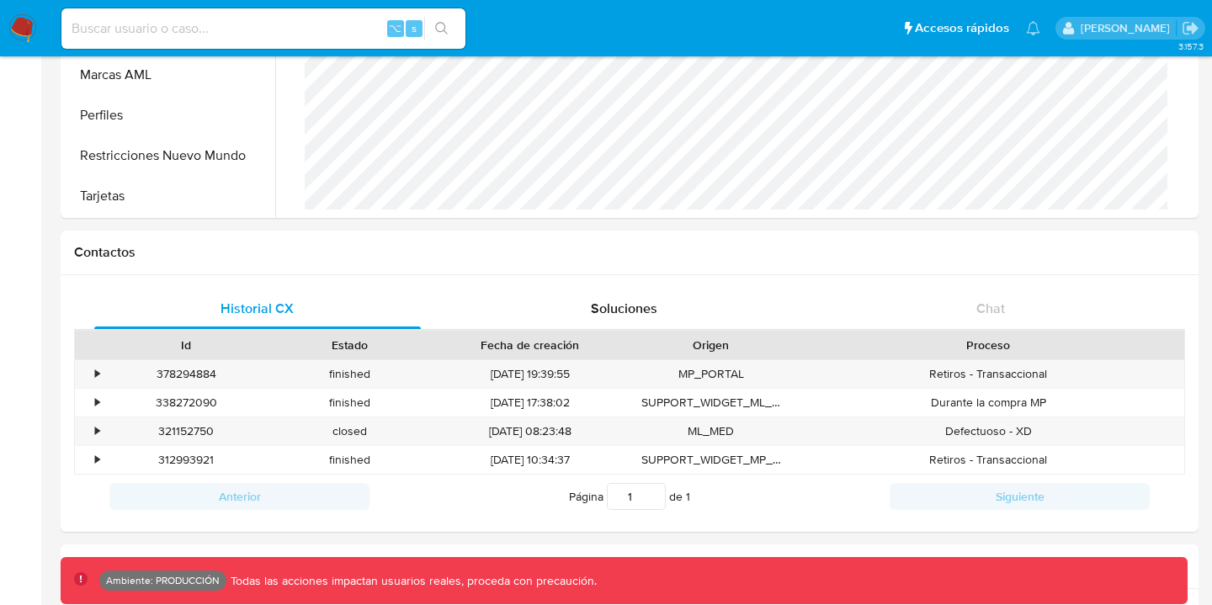
select select "10"
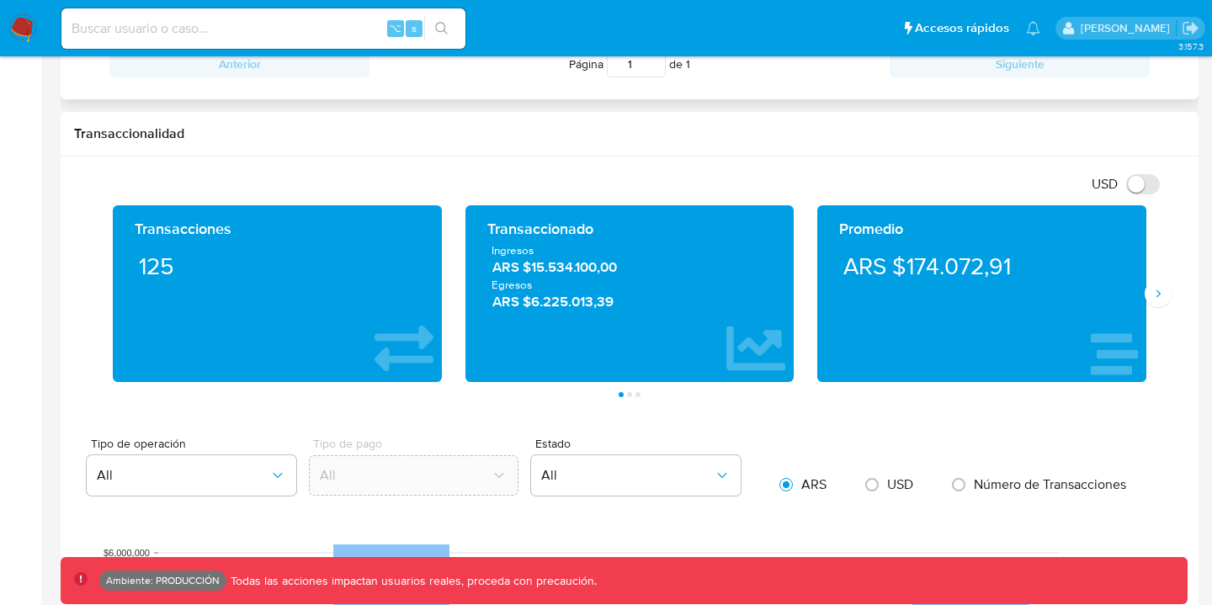
scroll to position [824, 0]
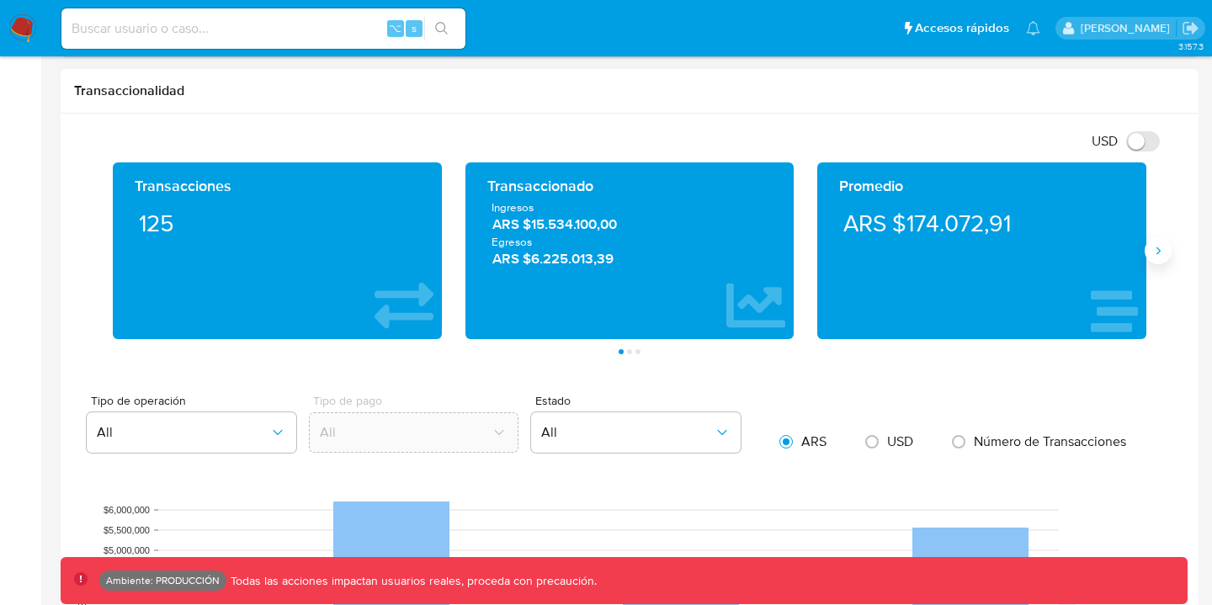
click at [1157, 255] on icon "Siguiente" at bounding box center [1158, 250] width 13 height 13
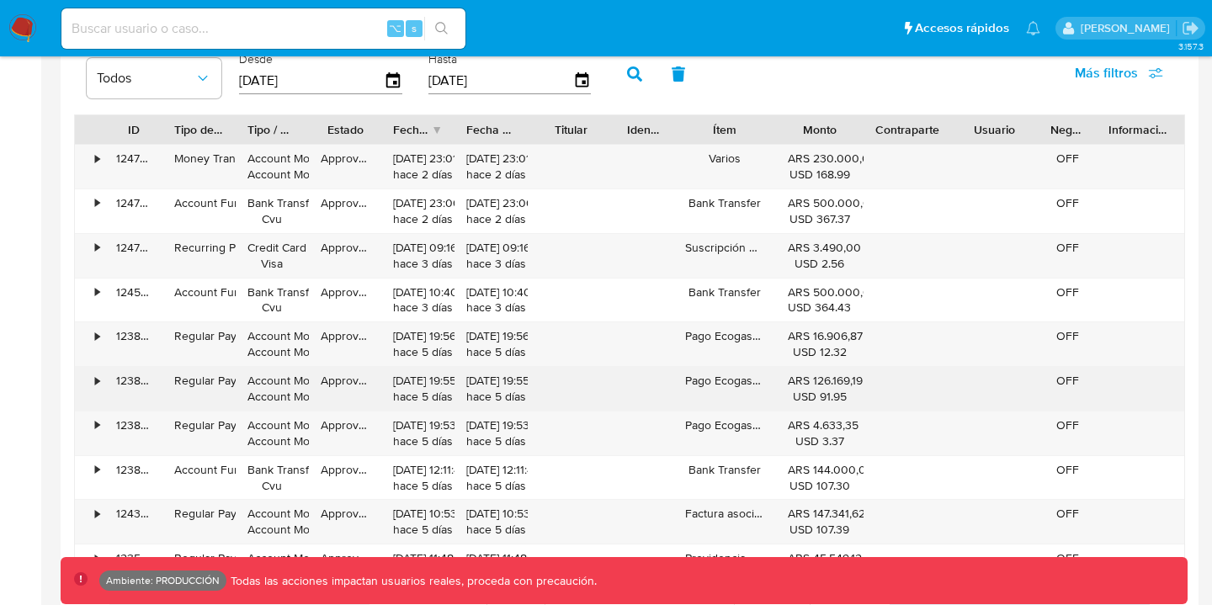
scroll to position [1634, 0]
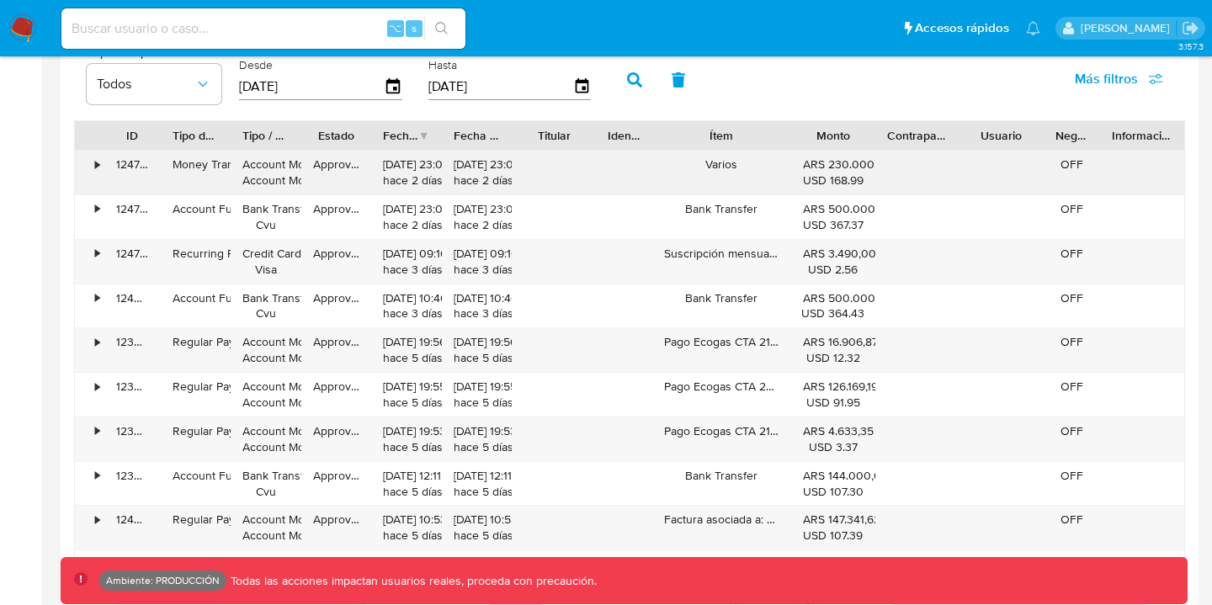
drag, startPoint x: 781, startPoint y: 129, endPoint x: 809, endPoint y: 178, distance: 56.2
click at [814, 178] on div "ID Tipo de operación Tipo / Método Estado Fecha de creación Fecha de aprobación…" at bounding box center [629, 357] width 1111 height 475
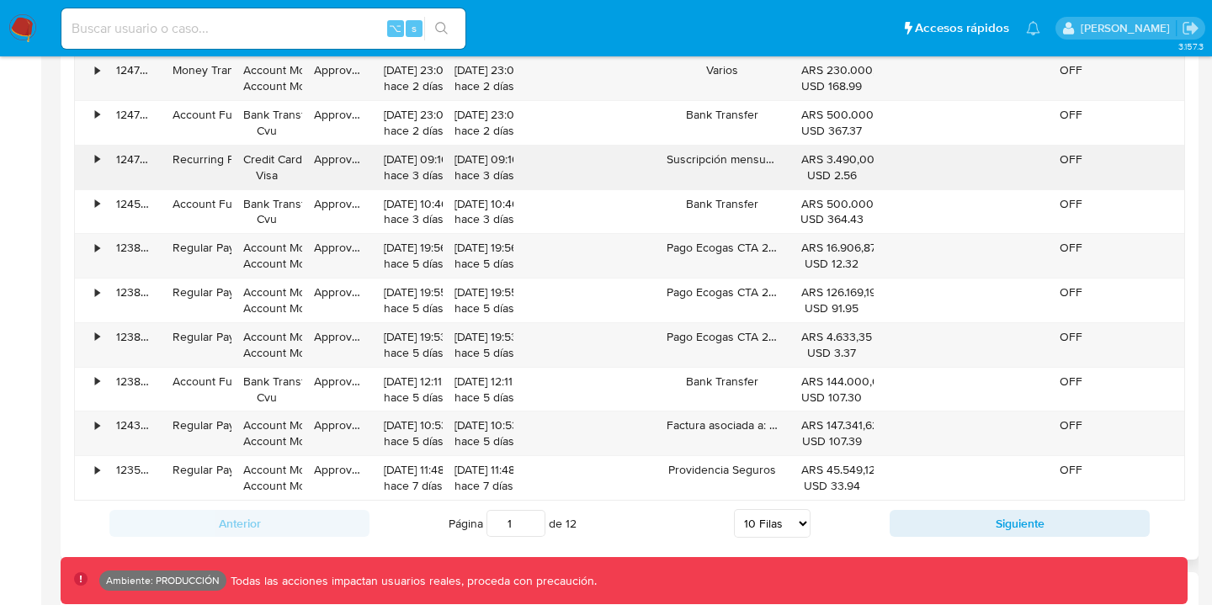
scroll to position [1766, 0]
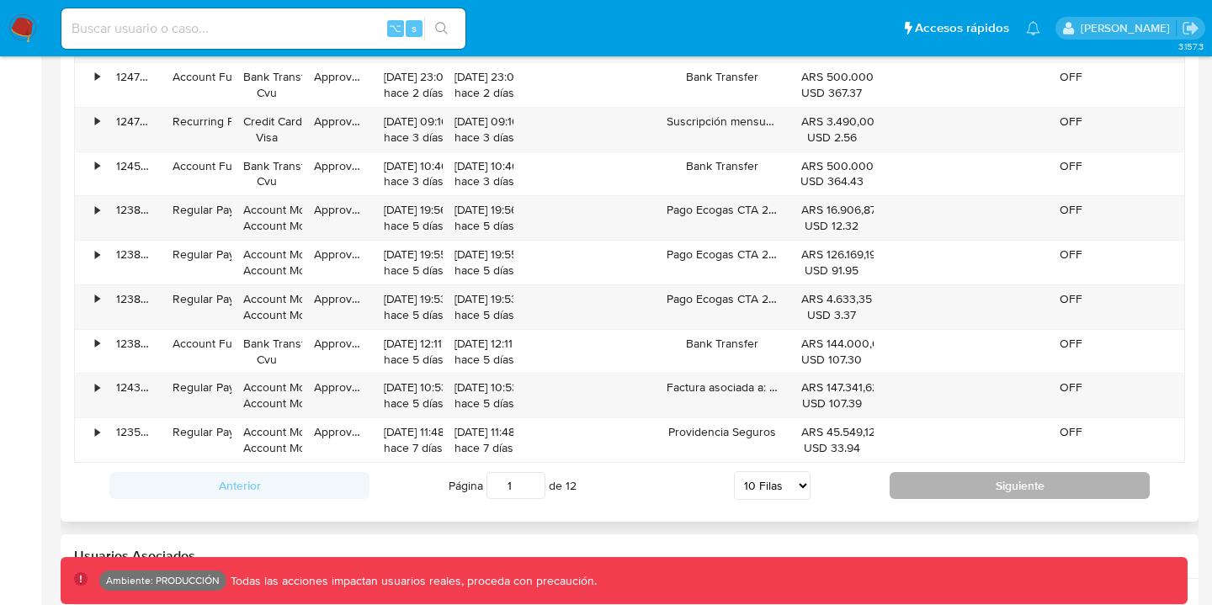
click at [964, 481] on button "Siguiente" at bounding box center [1020, 485] width 260 height 27
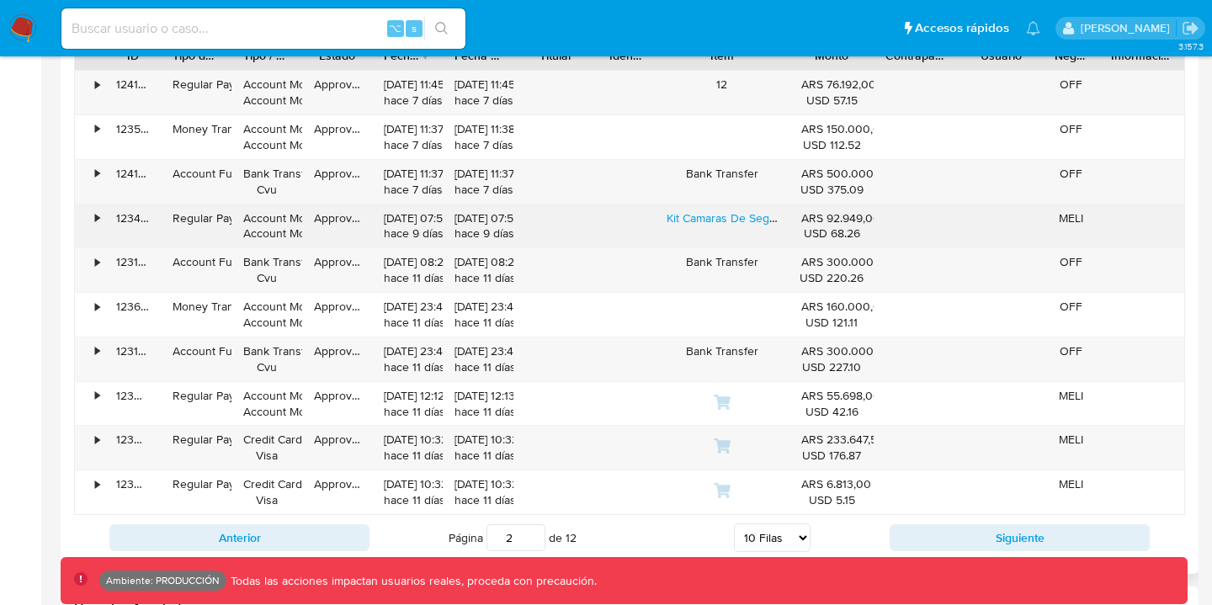
scroll to position [1726, 0]
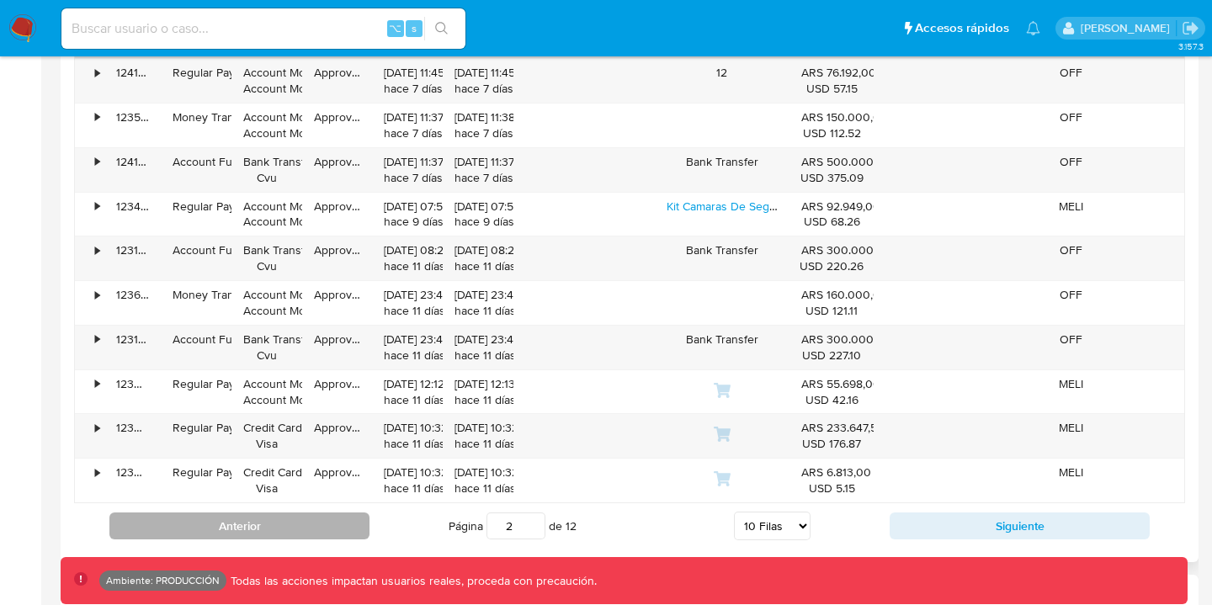
click at [264, 526] on button "Anterior" at bounding box center [239, 526] width 260 height 27
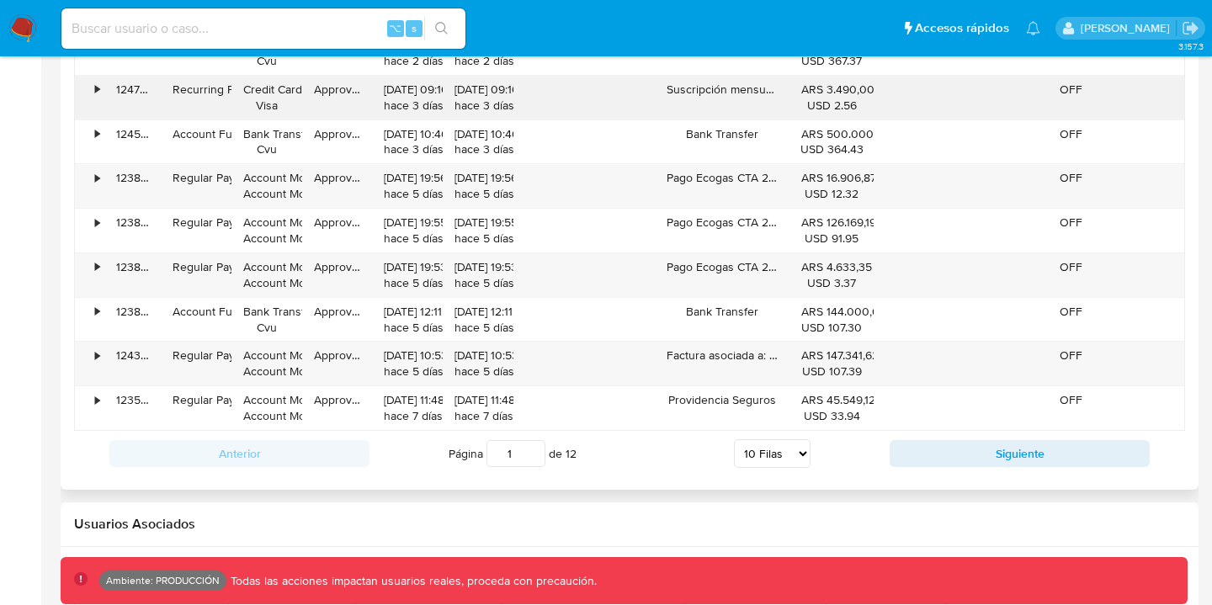
scroll to position [1856, 0]
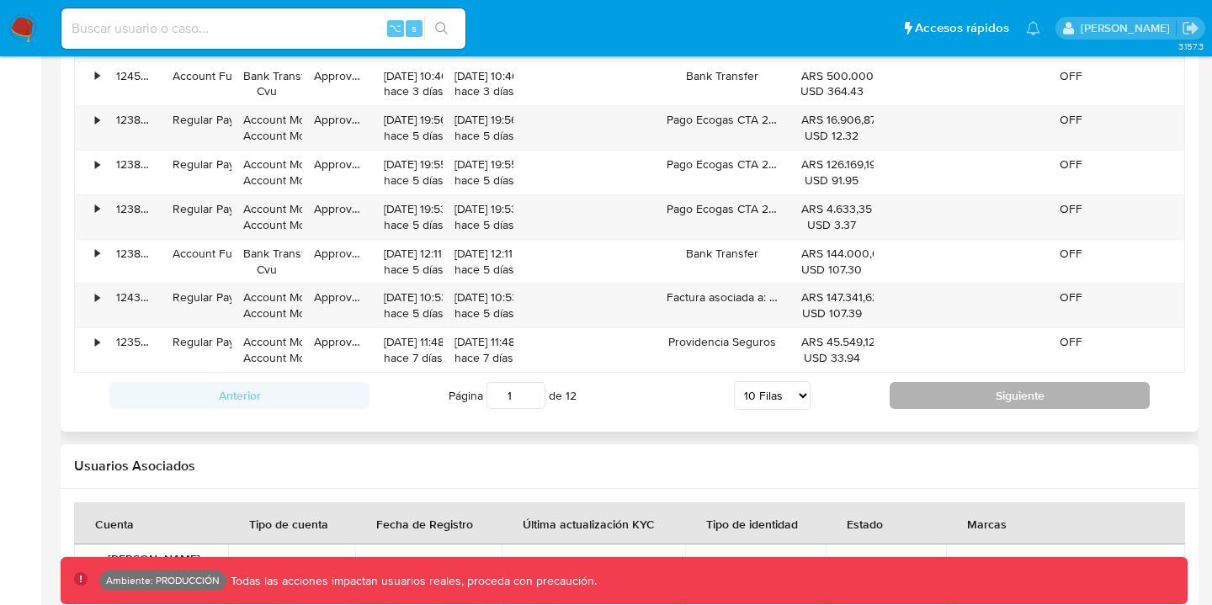
click at [956, 401] on button "Siguiente" at bounding box center [1020, 395] width 260 height 27
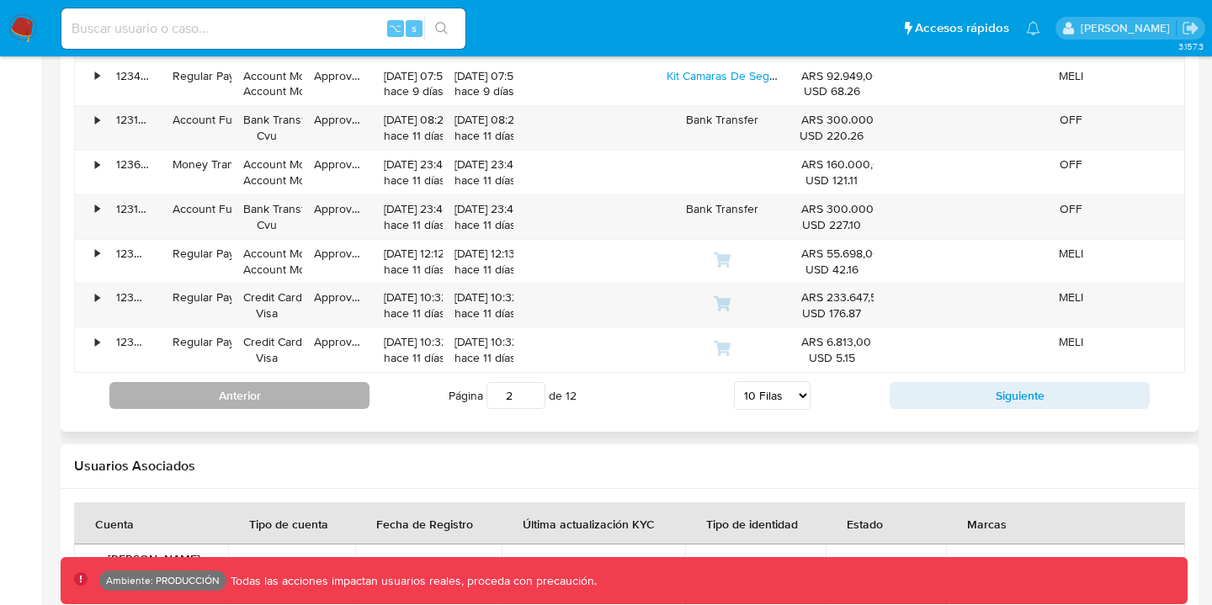
click at [274, 392] on button "Anterior" at bounding box center [239, 395] width 260 height 27
type input "1"
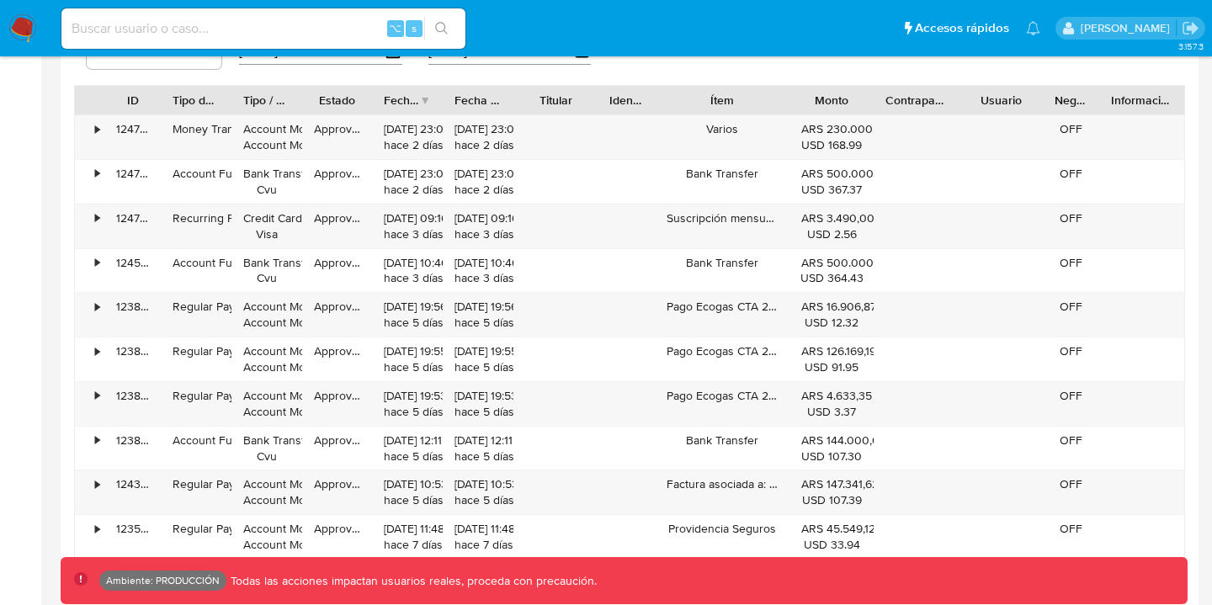
scroll to position [1637, 0]
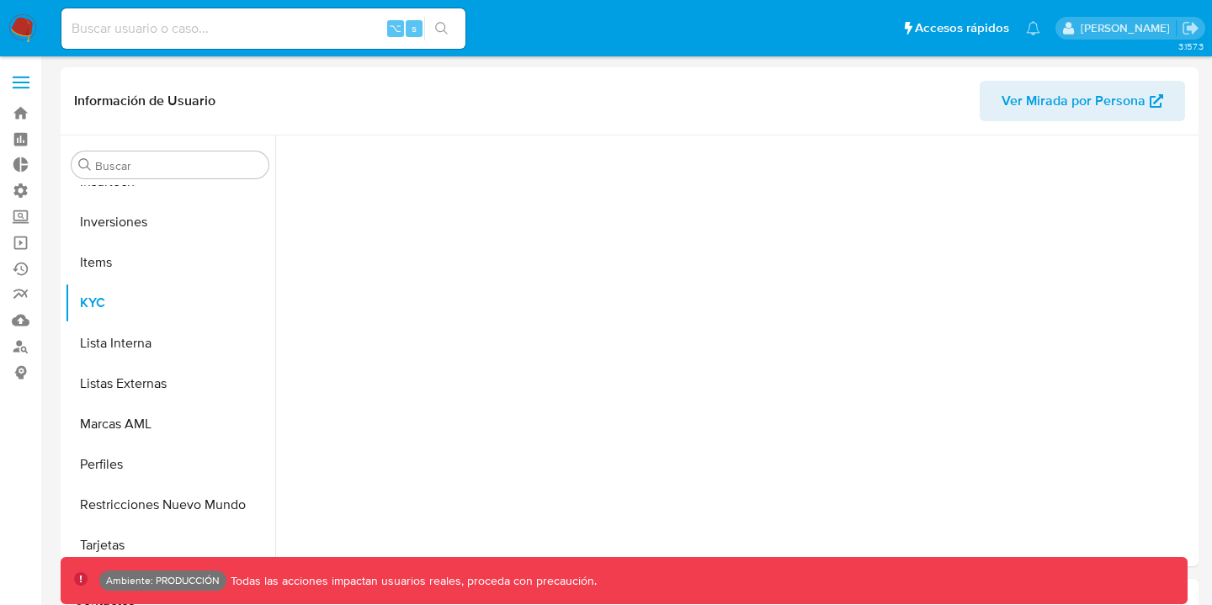
scroll to position [792, 0]
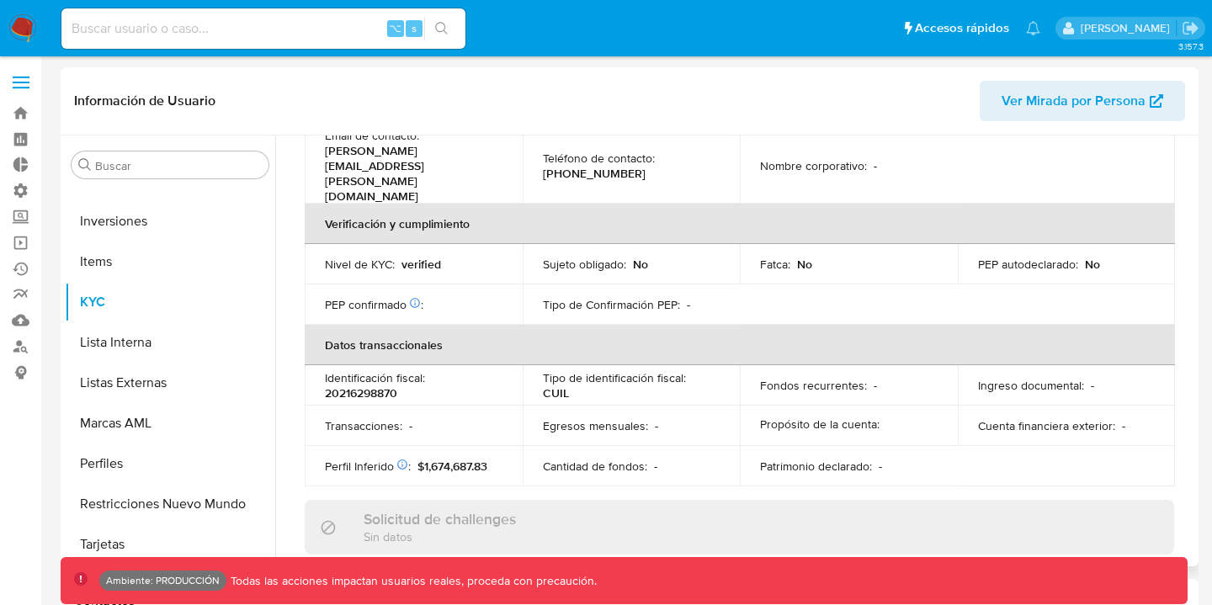
select select "10"
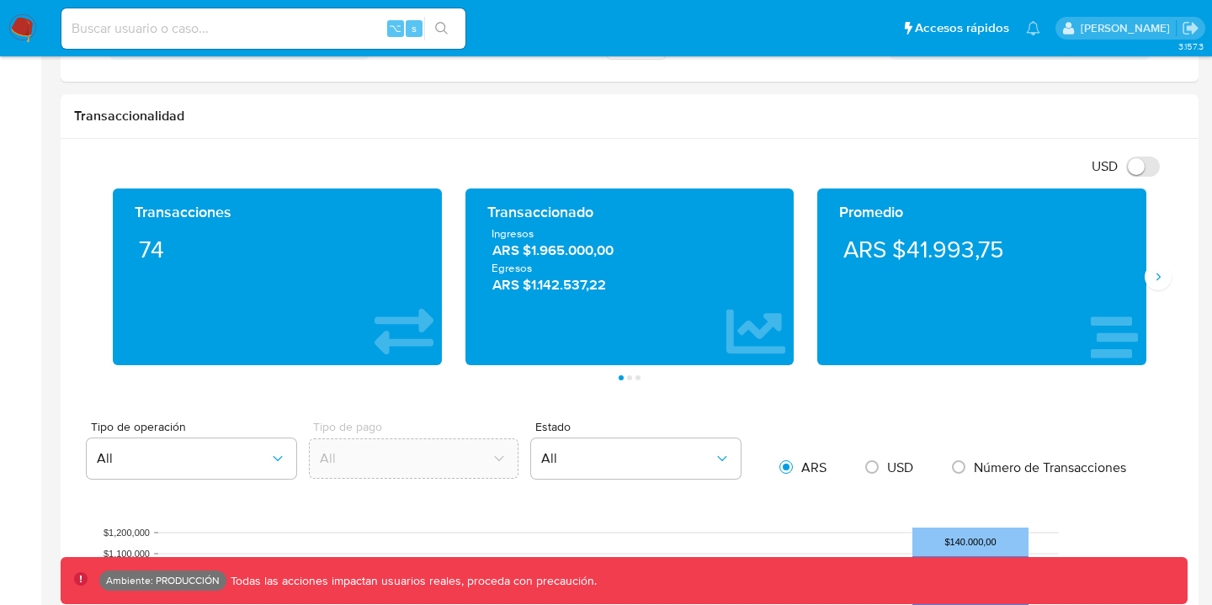
scroll to position [841, 0]
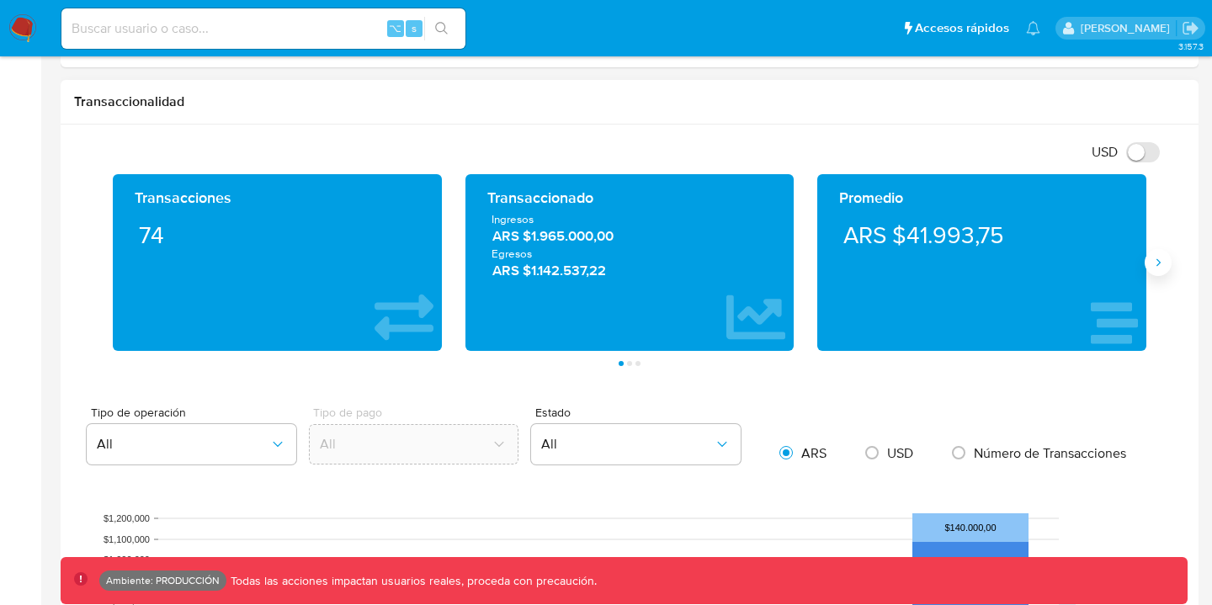
click at [1153, 272] on button "Siguiente" at bounding box center [1158, 262] width 27 height 27
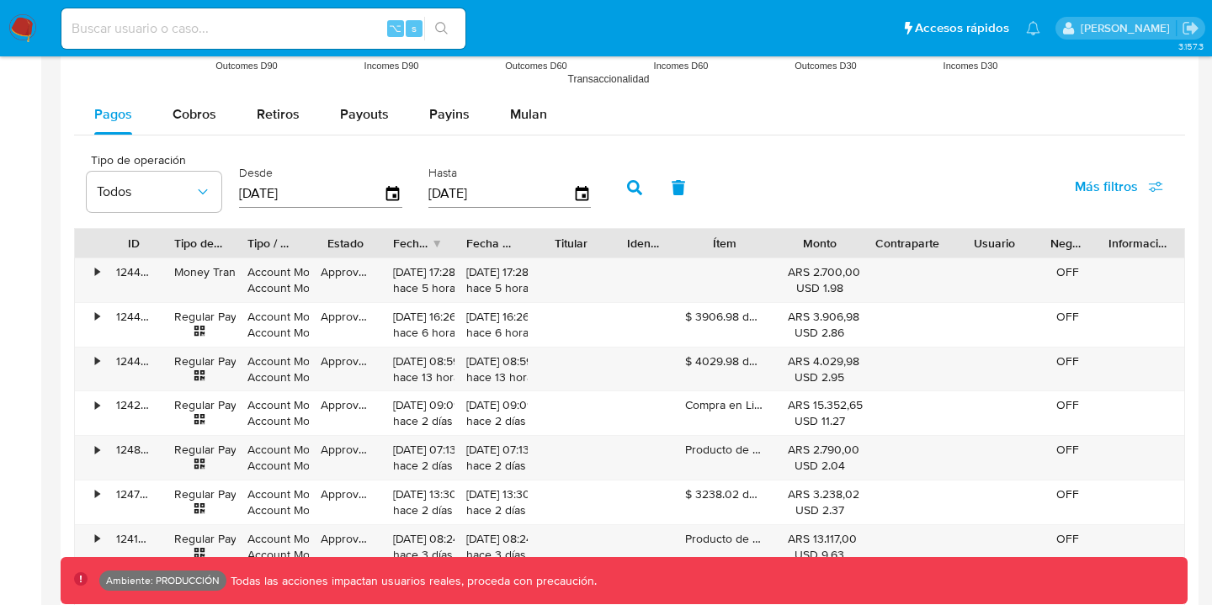
scroll to position [1563, 0]
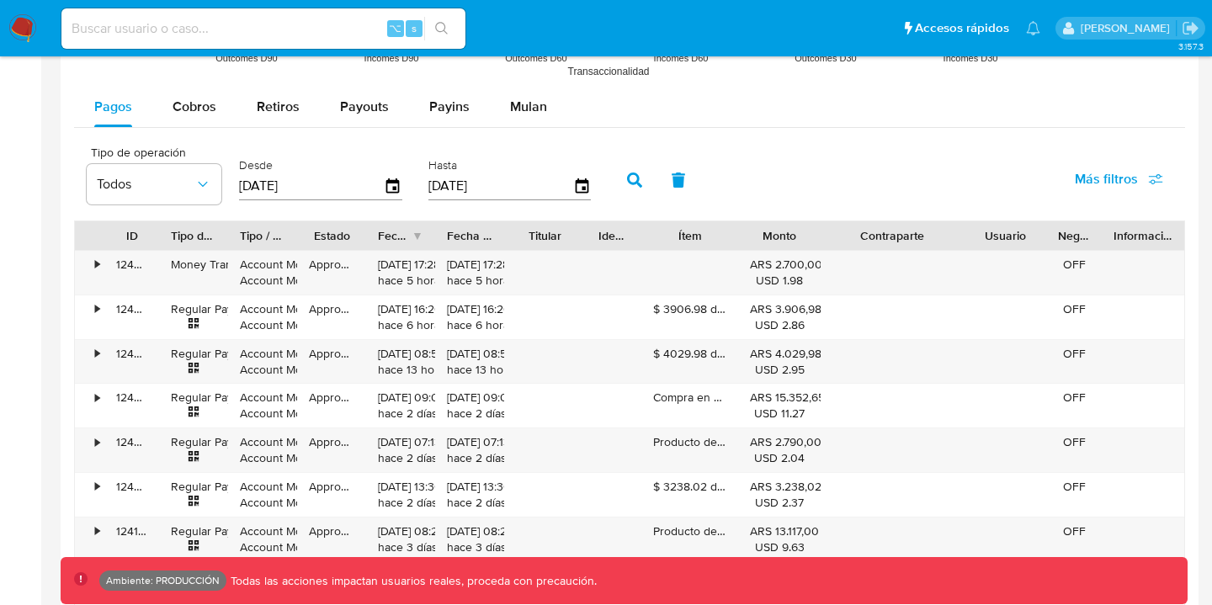
drag, startPoint x: 948, startPoint y: 234, endPoint x: 1003, endPoint y: 248, distance: 56.6
click at [1004, 249] on div "ID Tipo de operación Tipo / Método Estado Fecha de creación Fecha de aprobación…" at bounding box center [630, 235] width 1110 height 29
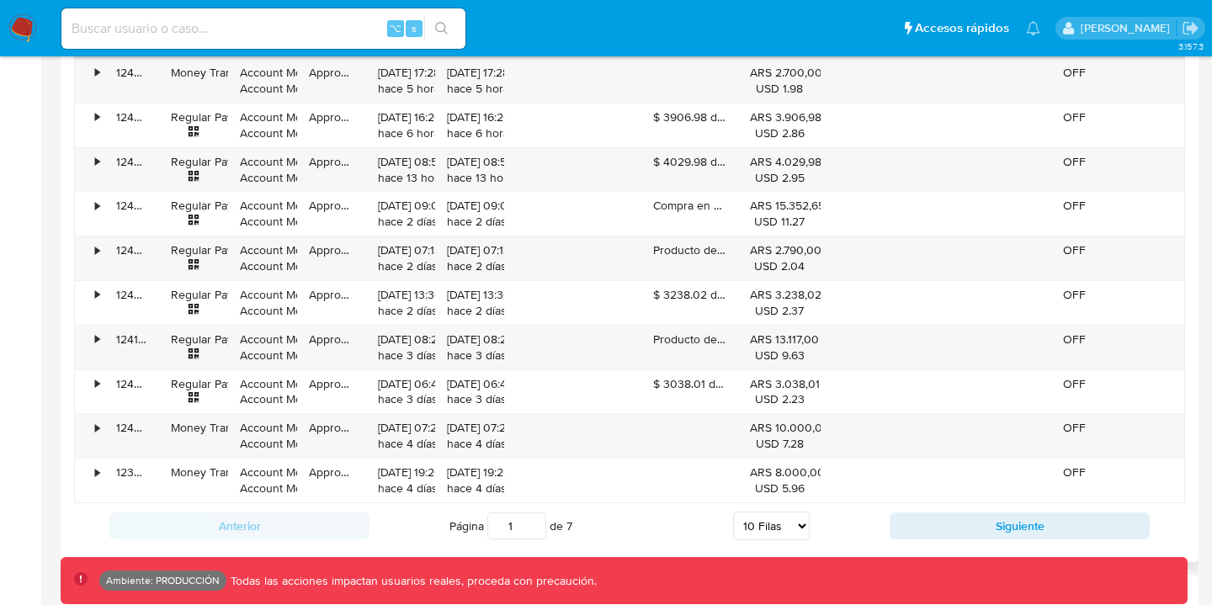
scroll to position [1751, 0]
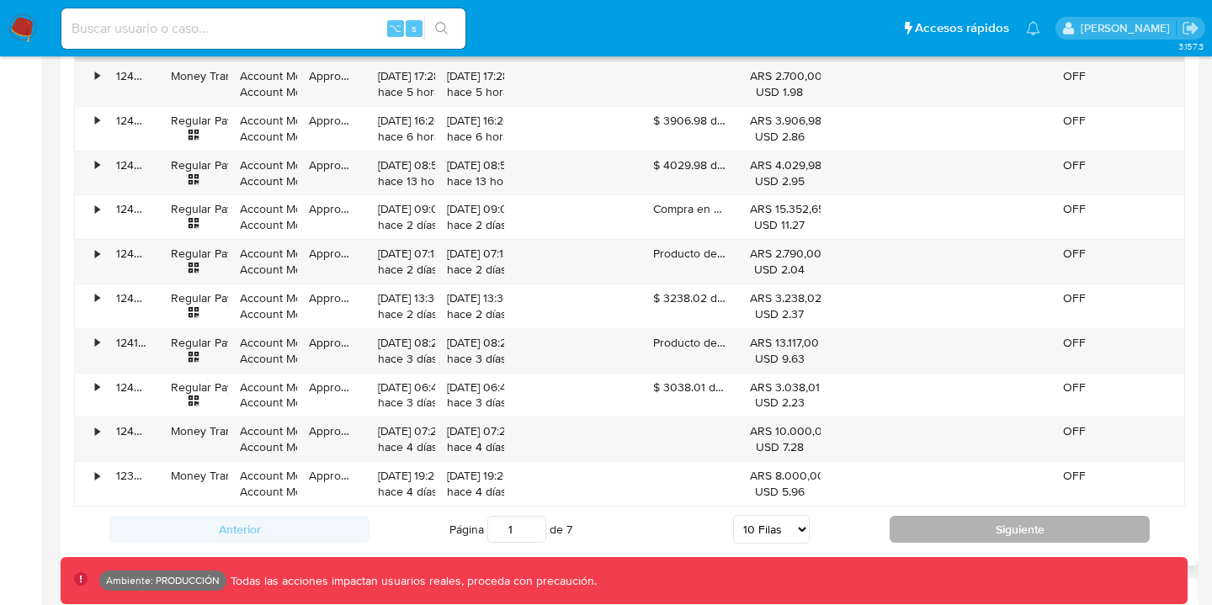
click at [908, 528] on button "Siguiente" at bounding box center [1020, 529] width 260 height 27
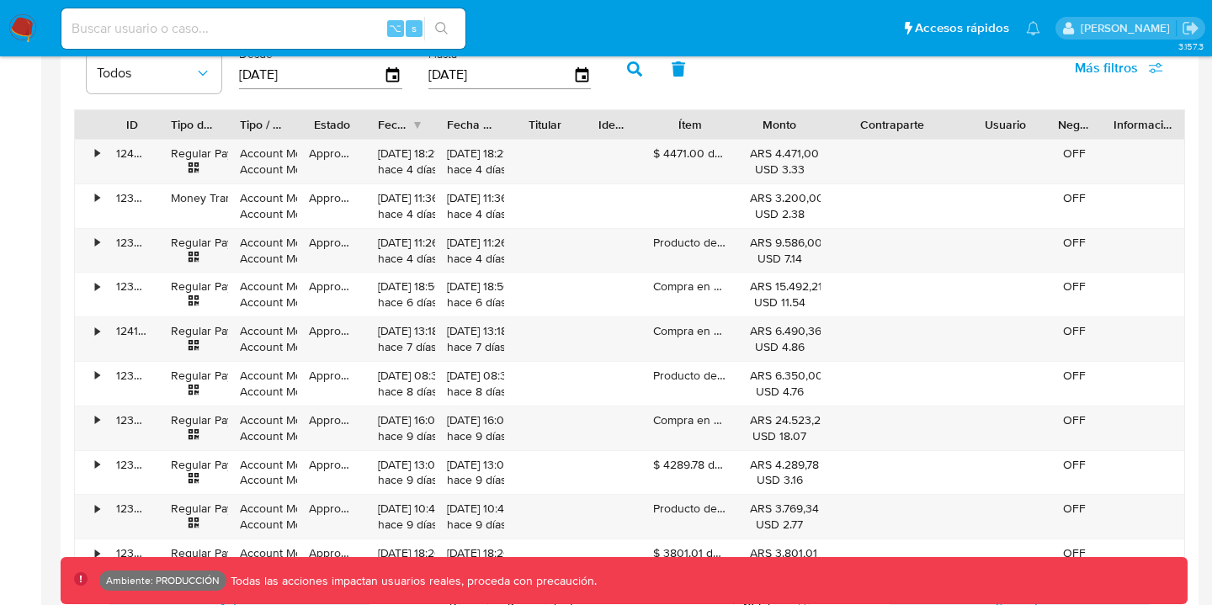
scroll to position [1673, 0]
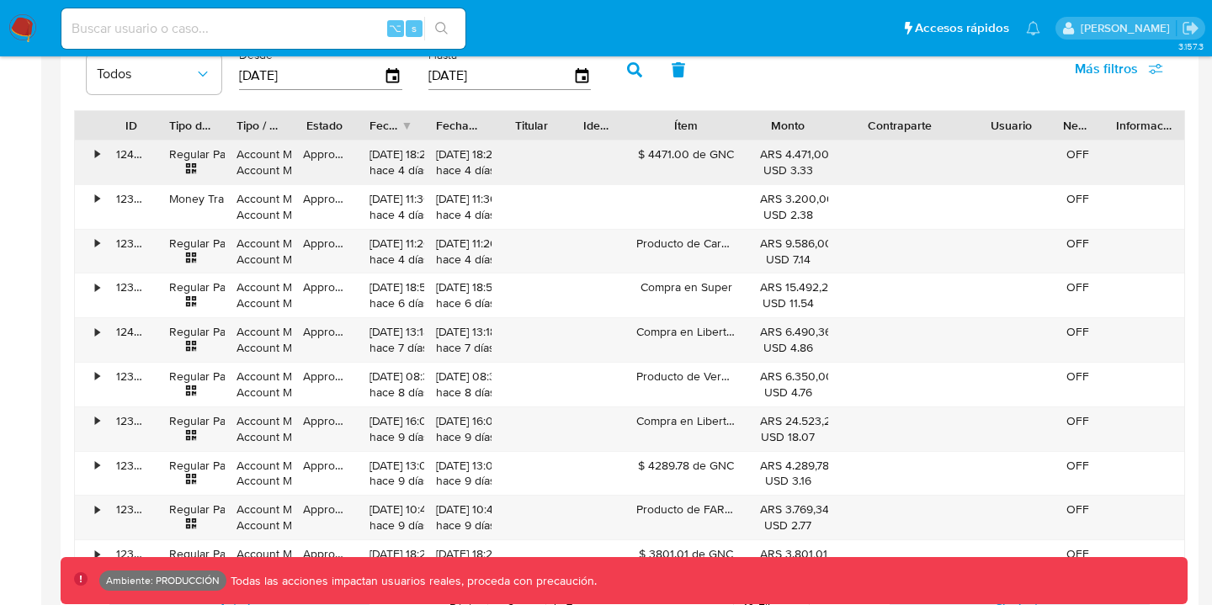
drag, startPoint x: 734, startPoint y: 130, endPoint x: 762, endPoint y: 150, distance: 34.4
click at [761, 151] on div "ID Tipo de operación Tipo / Método Estado Fecha de creación Fecha de aprobación…" at bounding box center [629, 347] width 1111 height 475
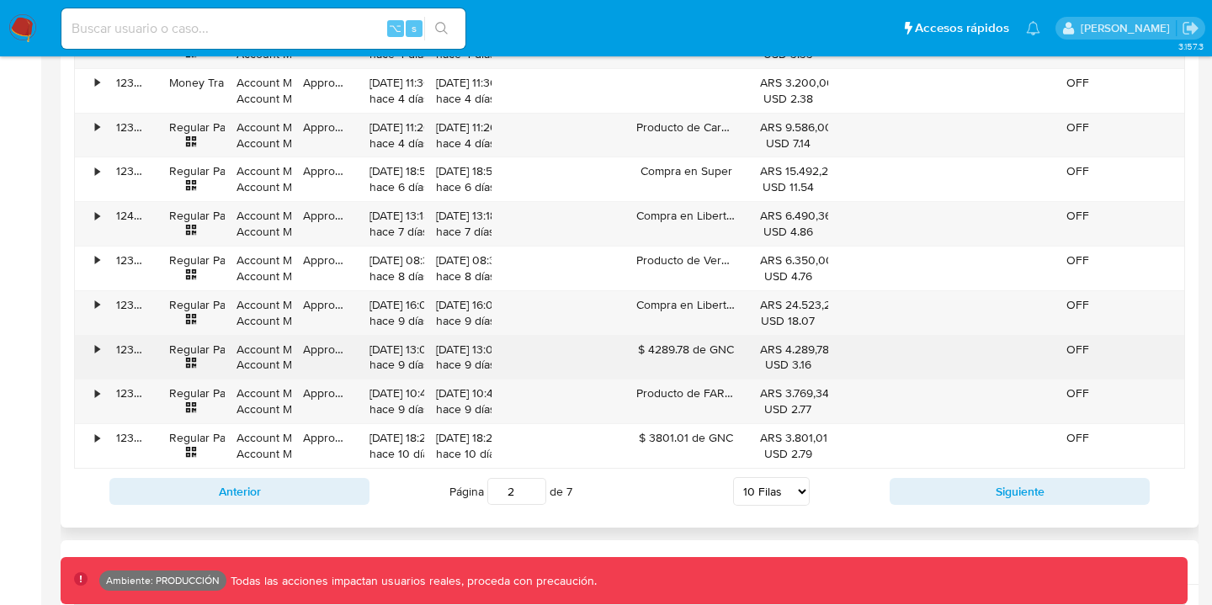
scroll to position [1790, 0]
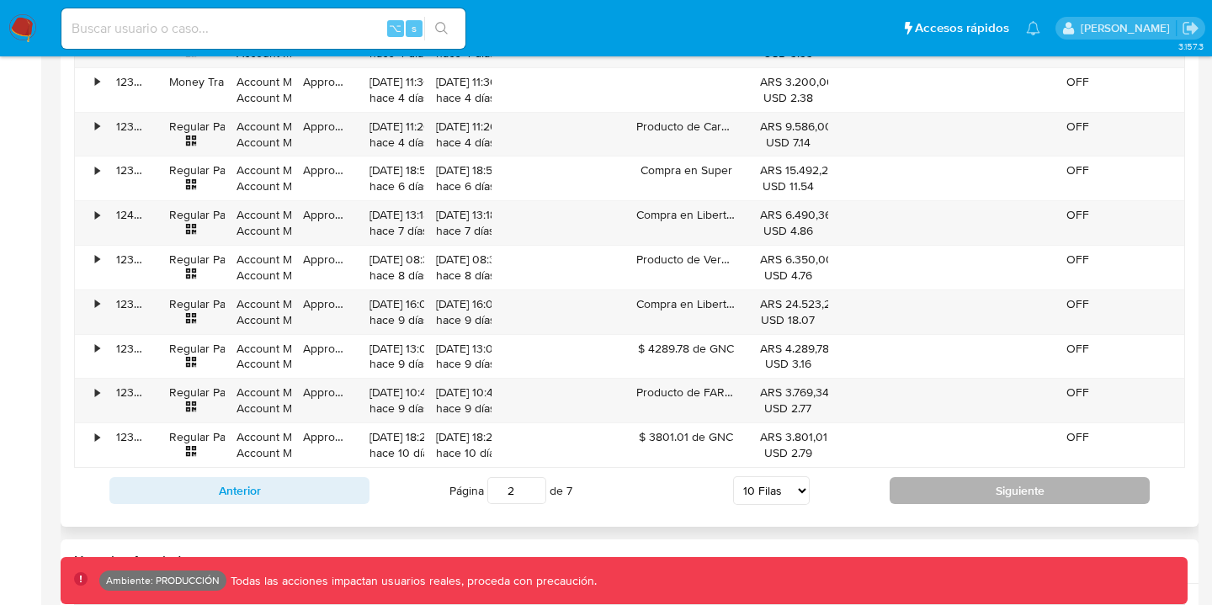
click at [899, 492] on button "Siguiente" at bounding box center [1020, 490] width 260 height 27
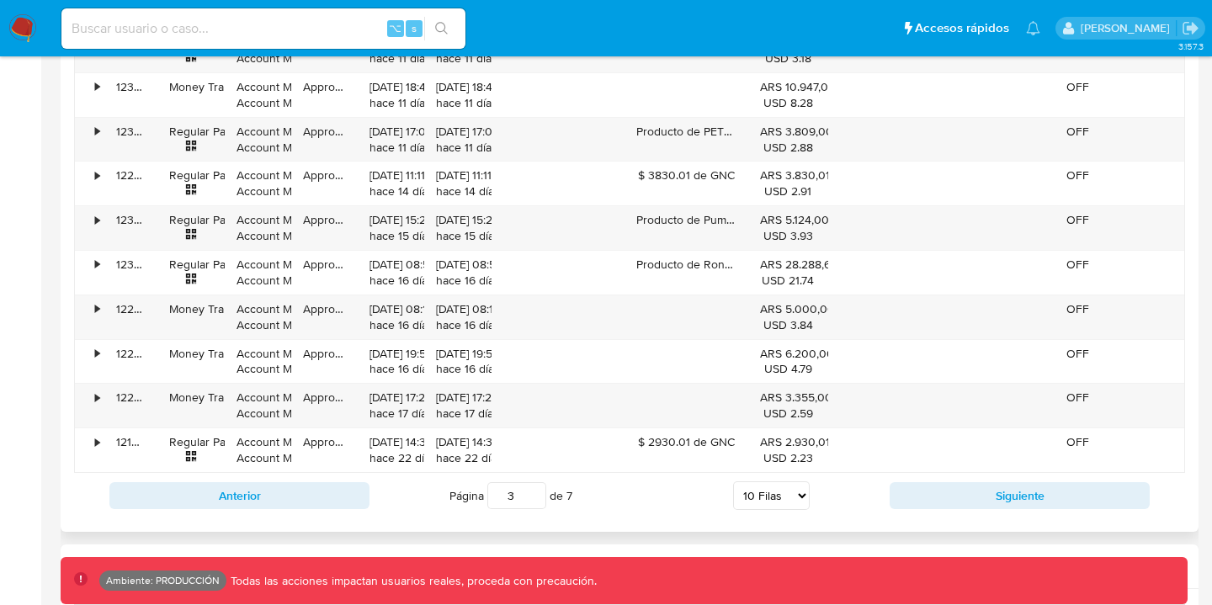
scroll to position [1792, 0]
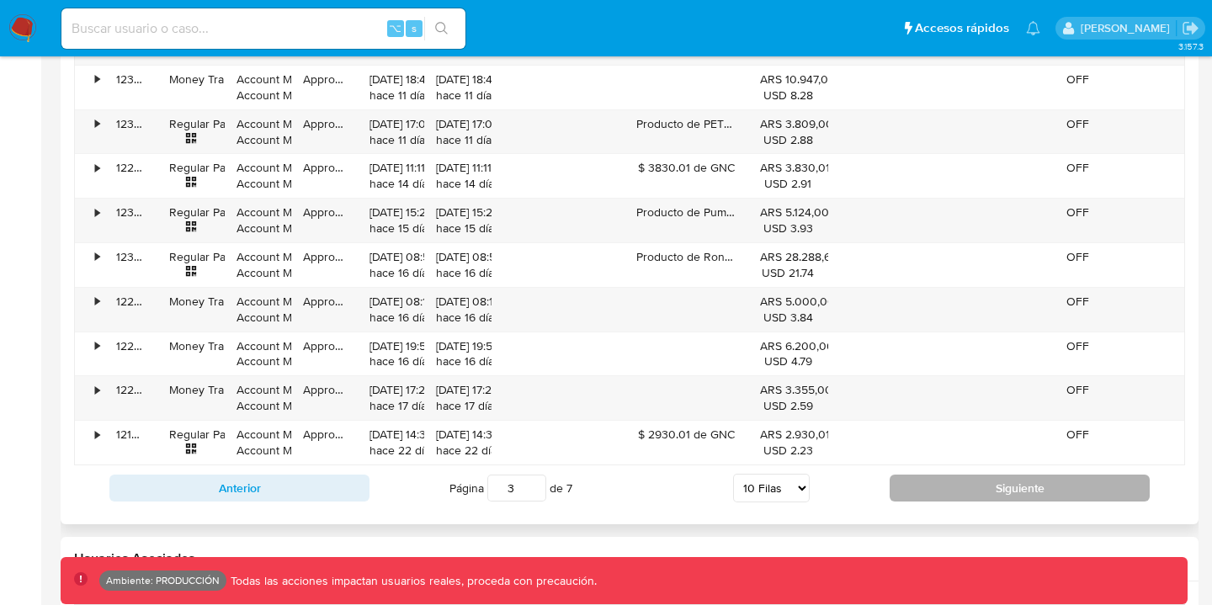
click at [949, 480] on button "Siguiente" at bounding box center [1020, 488] width 260 height 27
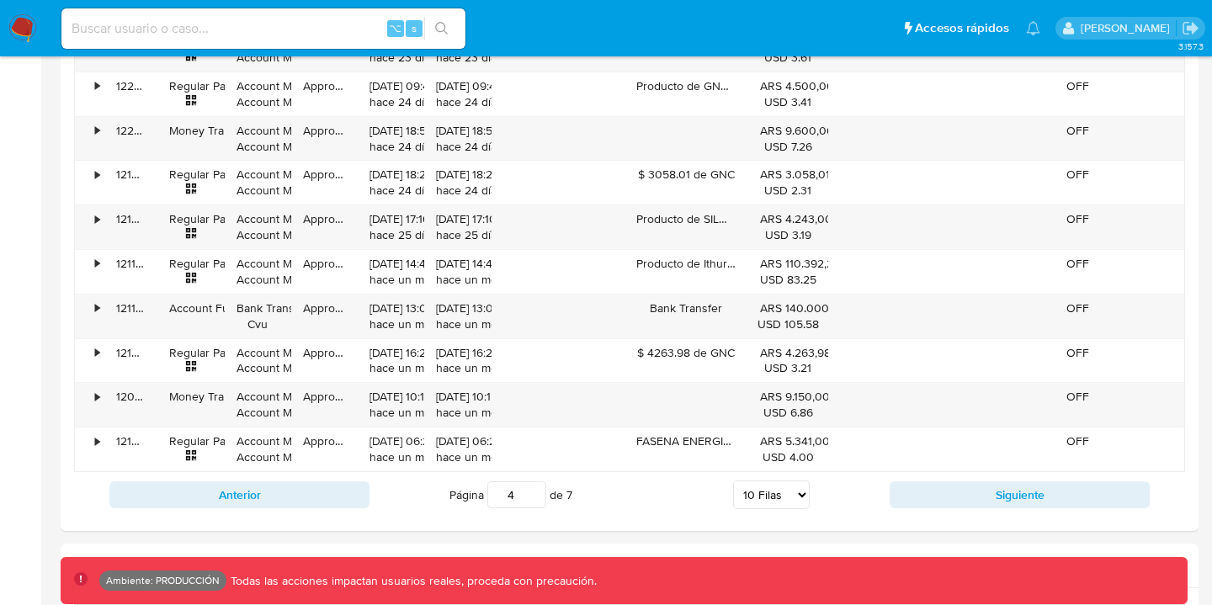
scroll to position [1788, 0]
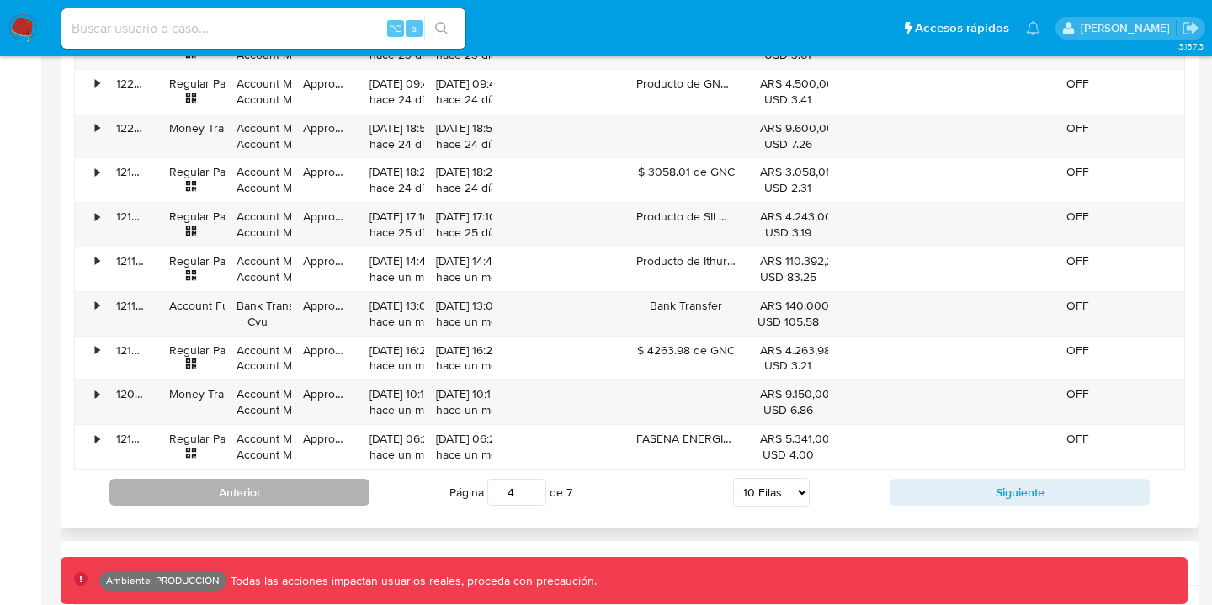
click at [298, 485] on button "Anterior" at bounding box center [239, 492] width 260 height 27
type input "3"
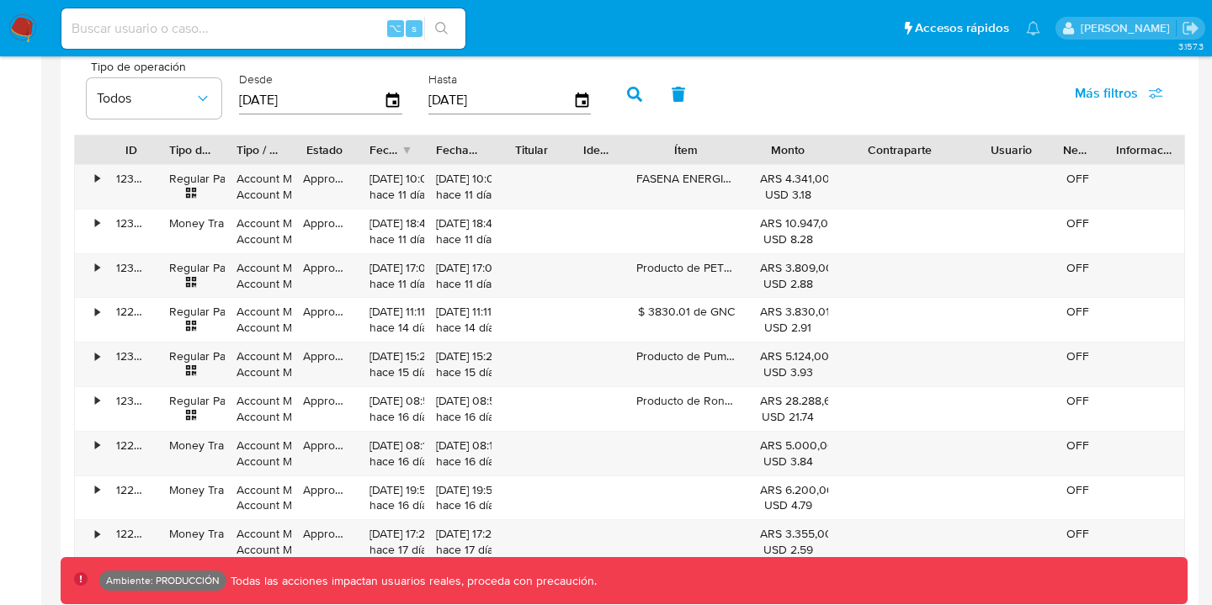
scroll to position [1594, 0]
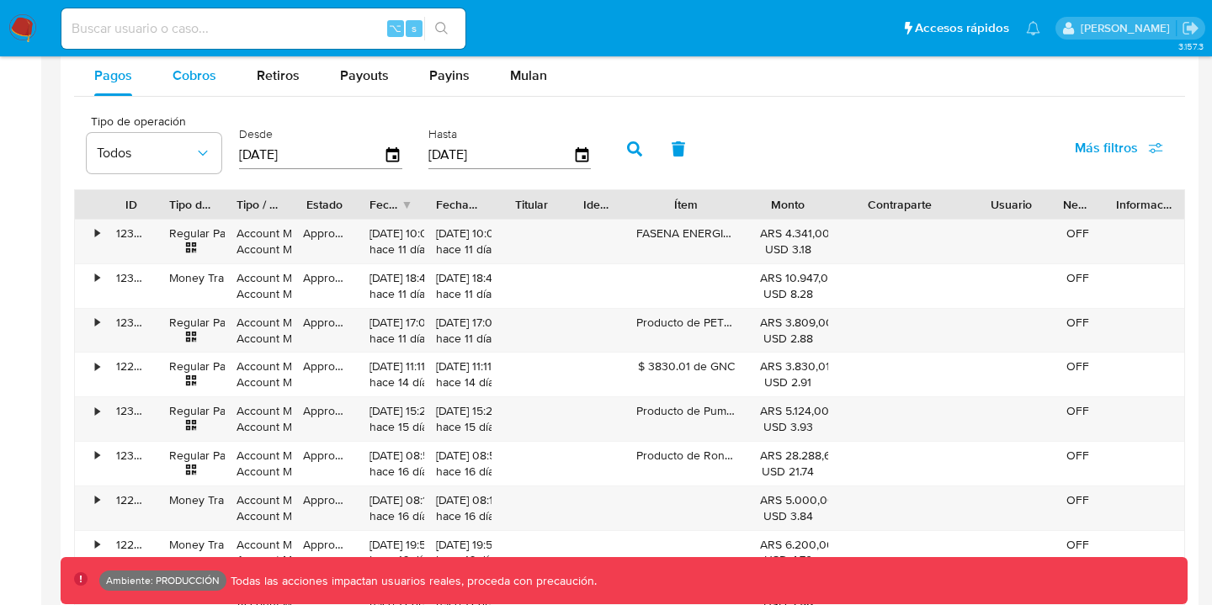
click at [202, 88] on div "Cobros" at bounding box center [195, 76] width 44 height 40
select select "10"
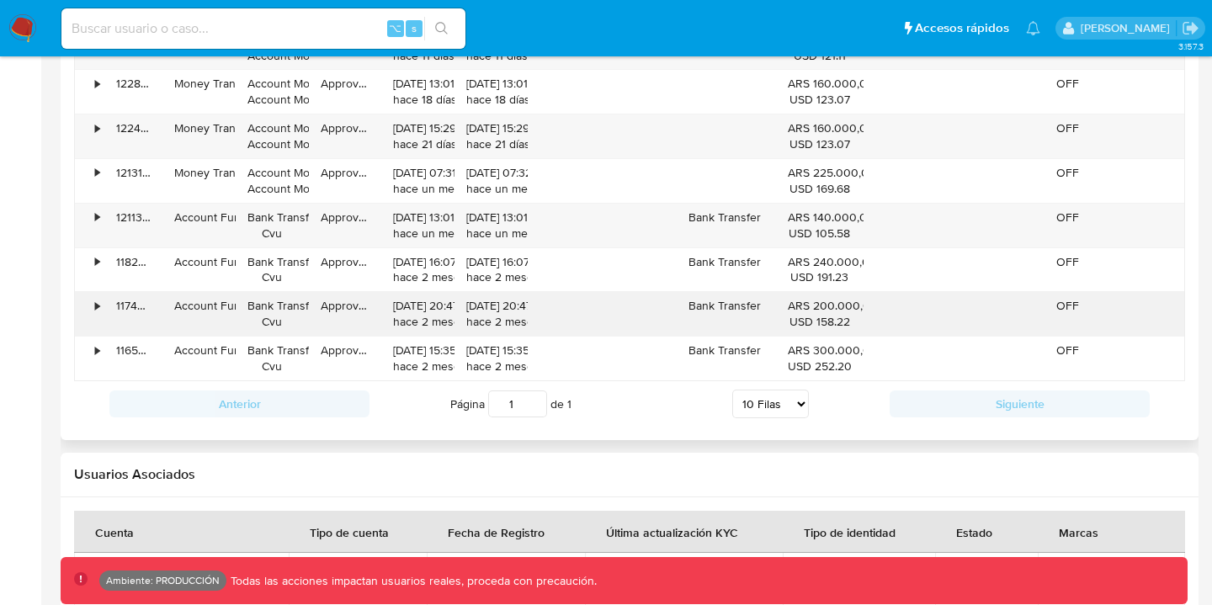
scroll to position [1510, 0]
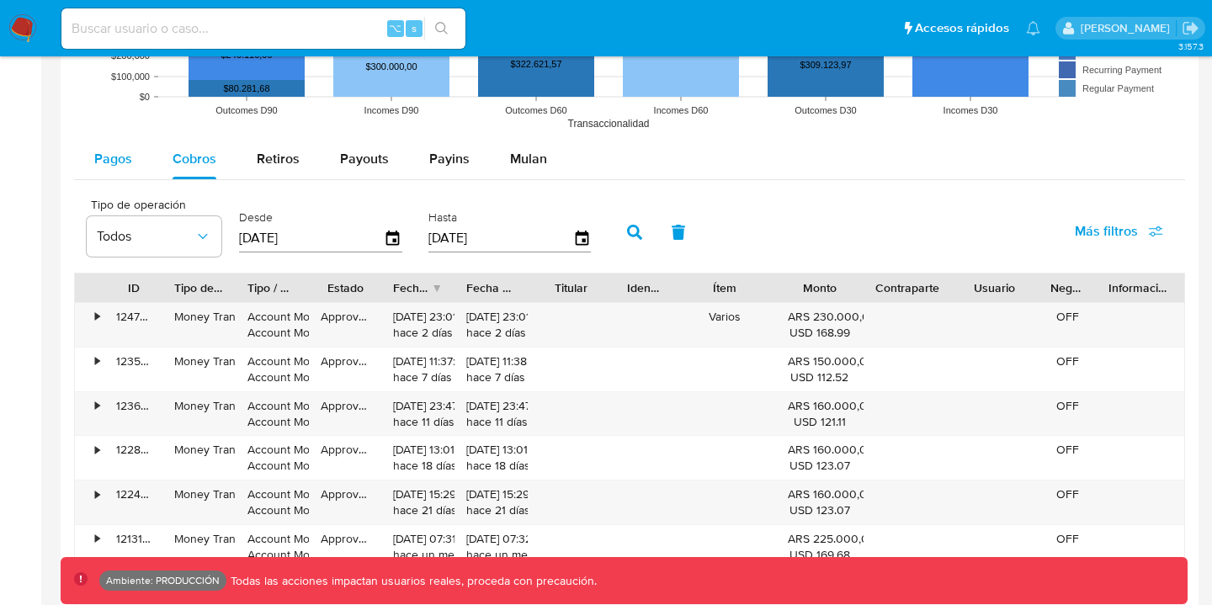
click at [113, 166] on span "Pagos" at bounding box center [113, 158] width 38 height 19
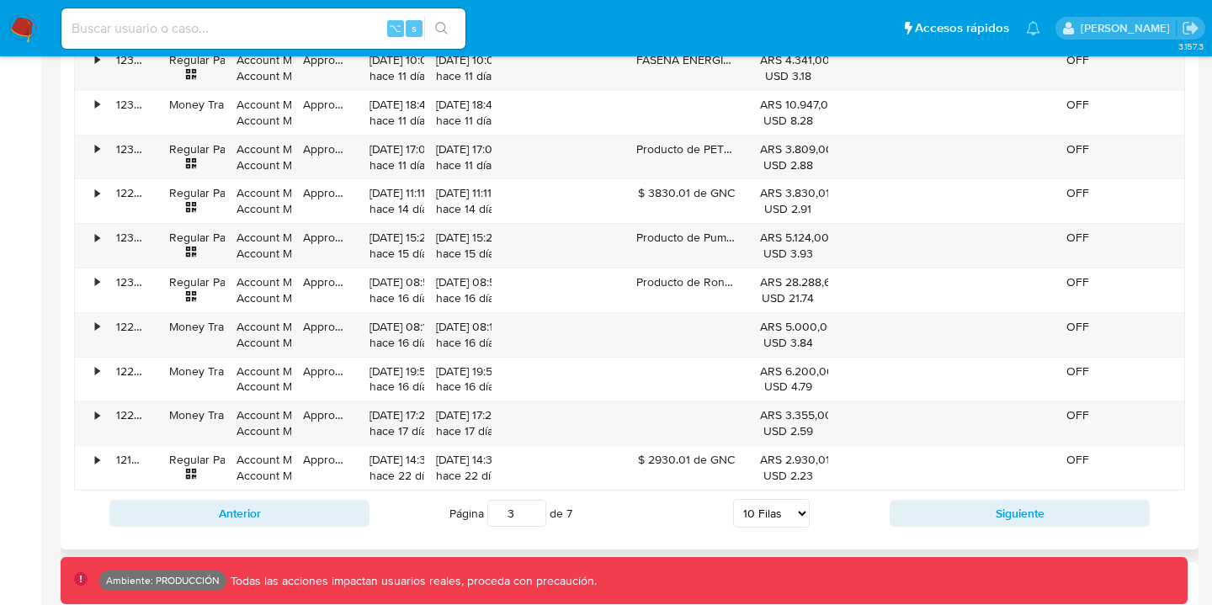
scroll to position [1770, 0]
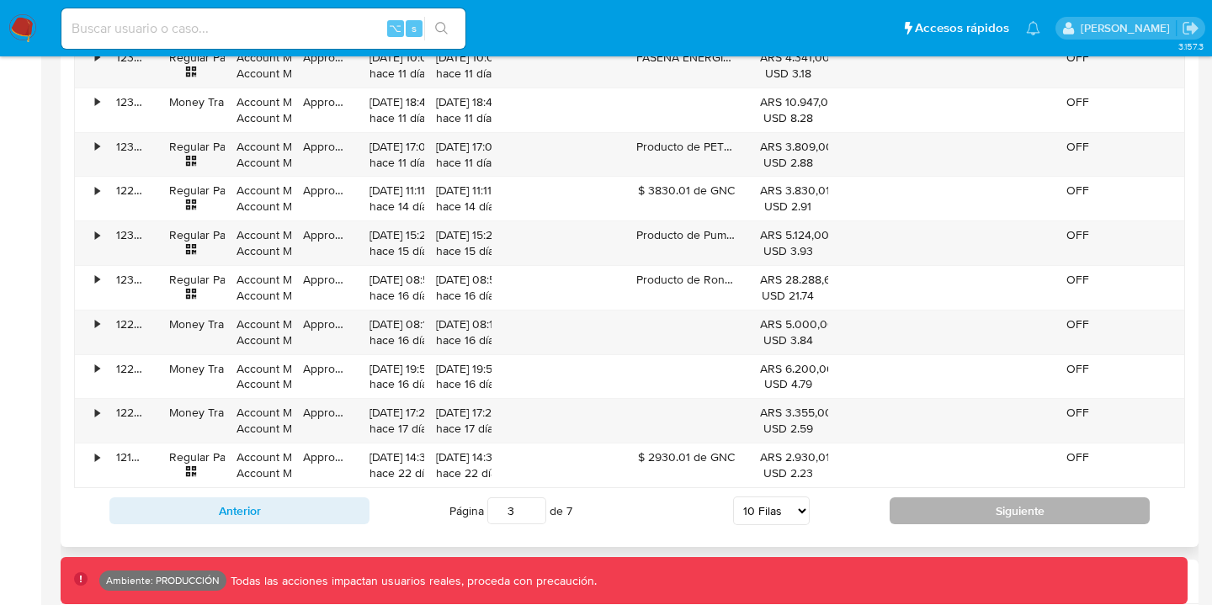
click at [957, 509] on button "Siguiente" at bounding box center [1020, 511] width 260 height 27
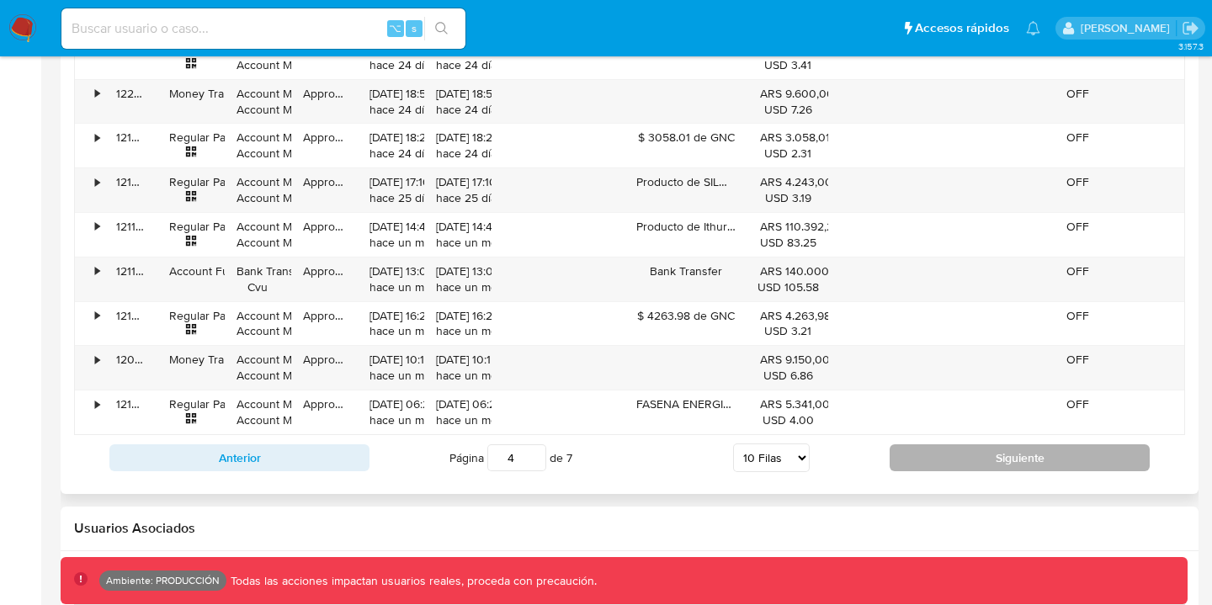
scroll to position [1888, 0]
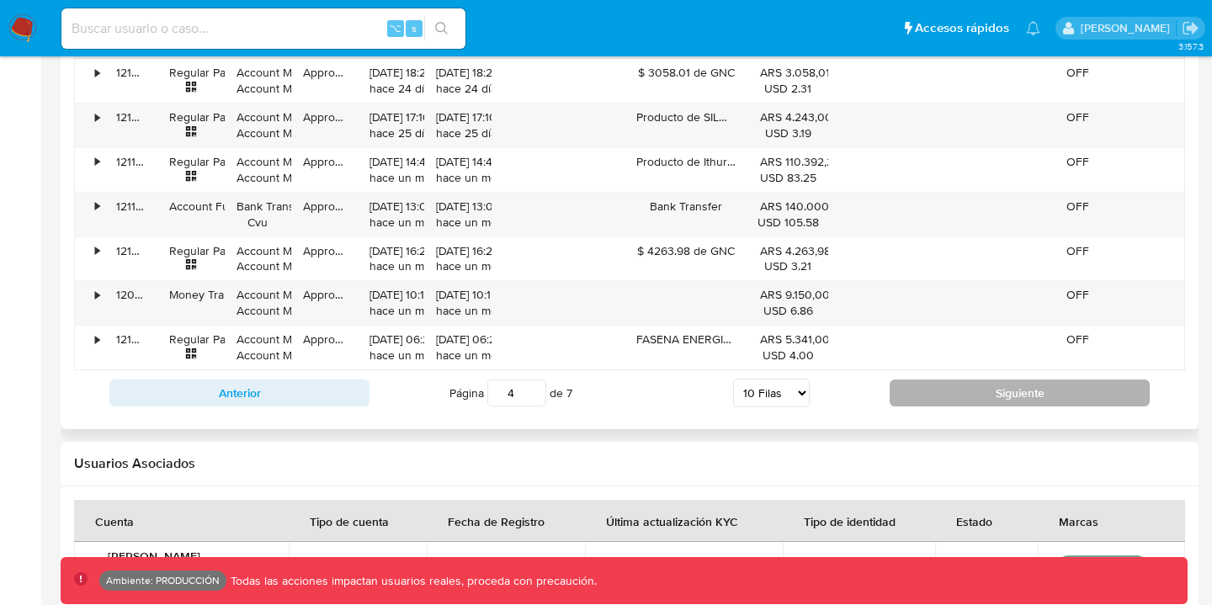
click at [935, 391] on button "Siguiente" at bounding box center [1020, 393] width 260 height 27
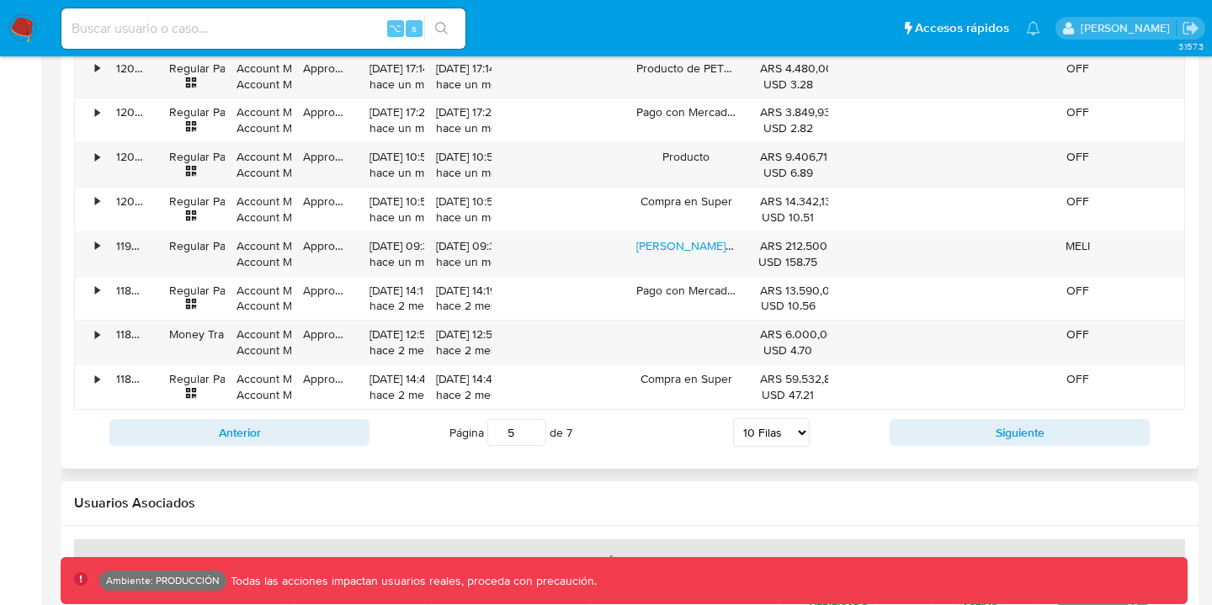
scroll to position [1873, 0]
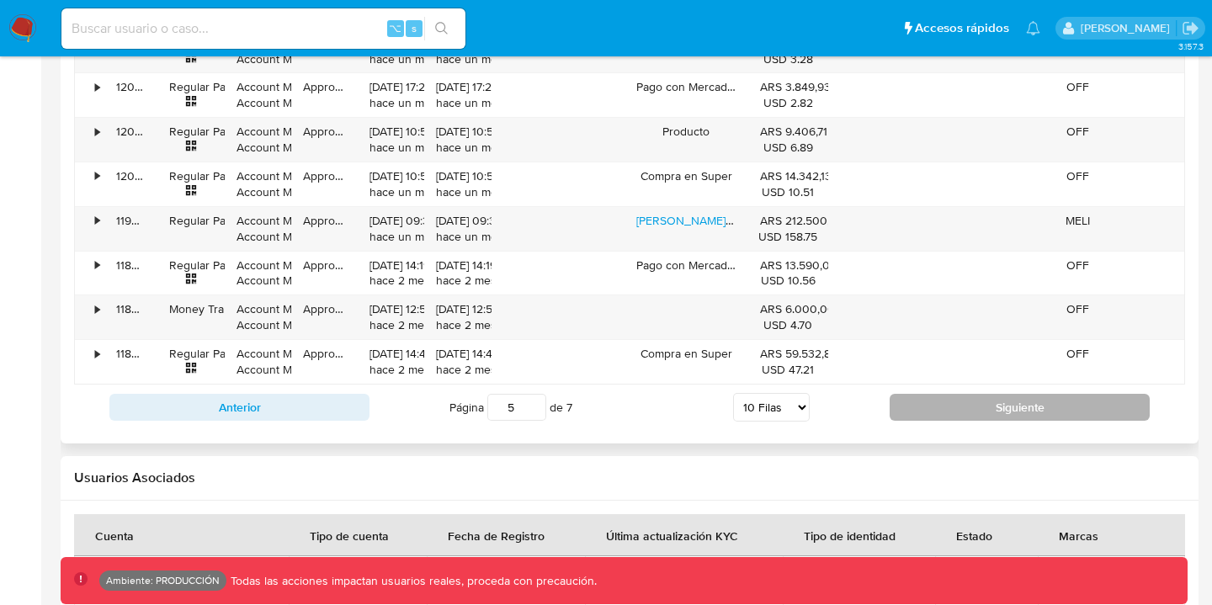
click at [918, 402] on button "Siguiente" at bounding box center [1020, 407] width 260 height 27
type input "6"
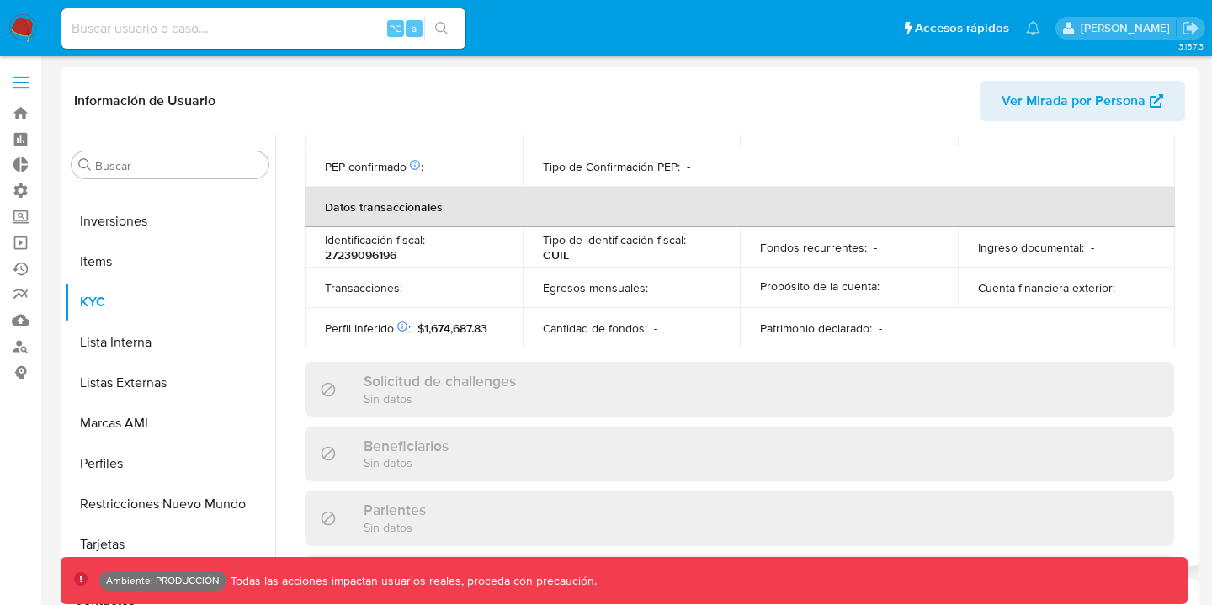
scroll to position [902, 0]
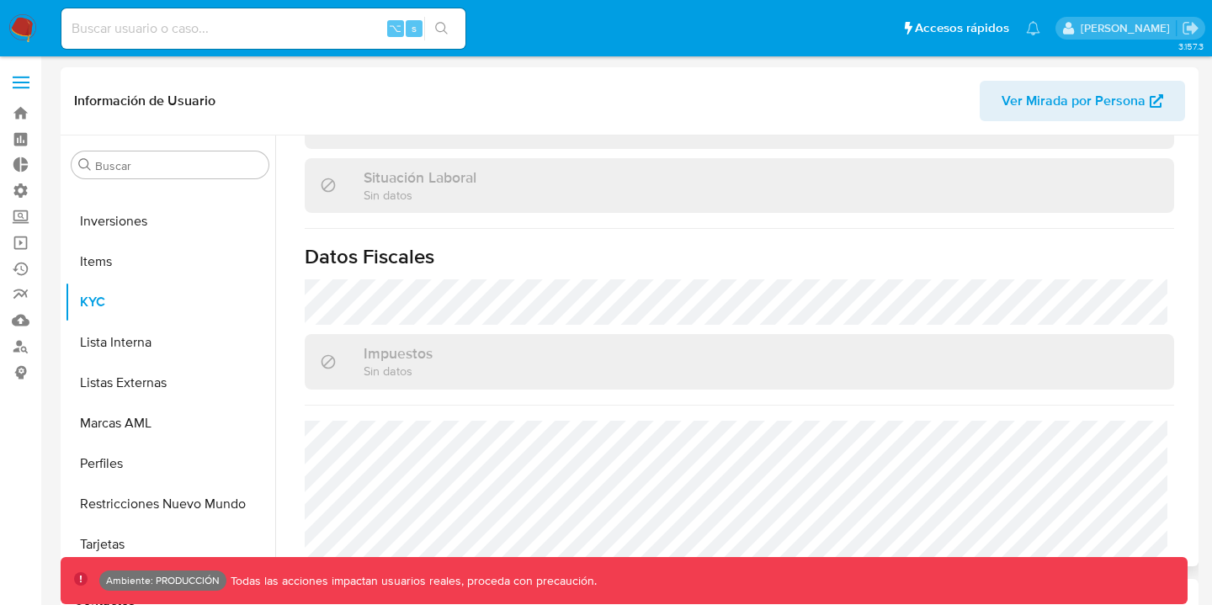
select select "10"
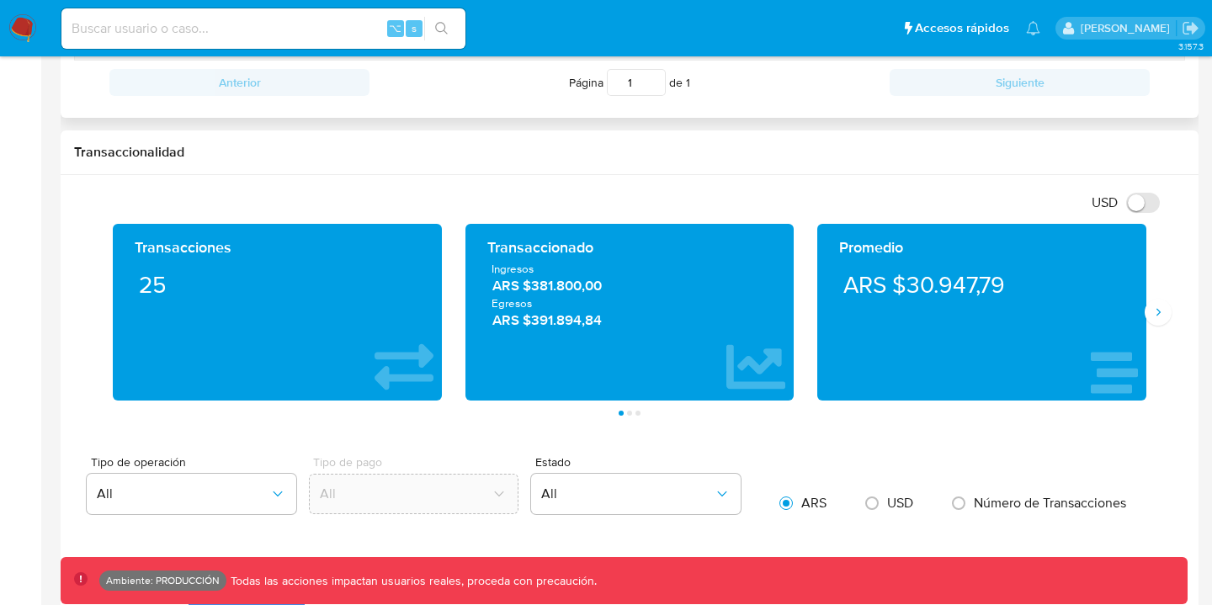
scroll to position [577, 0]
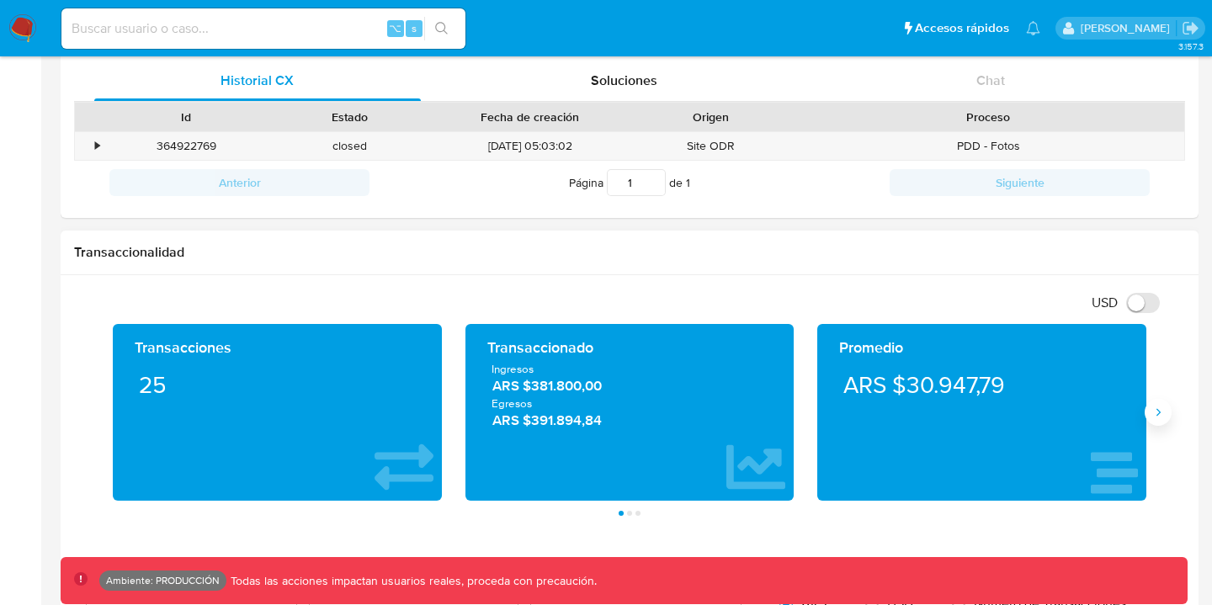
click at [1156, 426] on button "Siguiente" at bounding box center [1158, 412] width 27 height 27
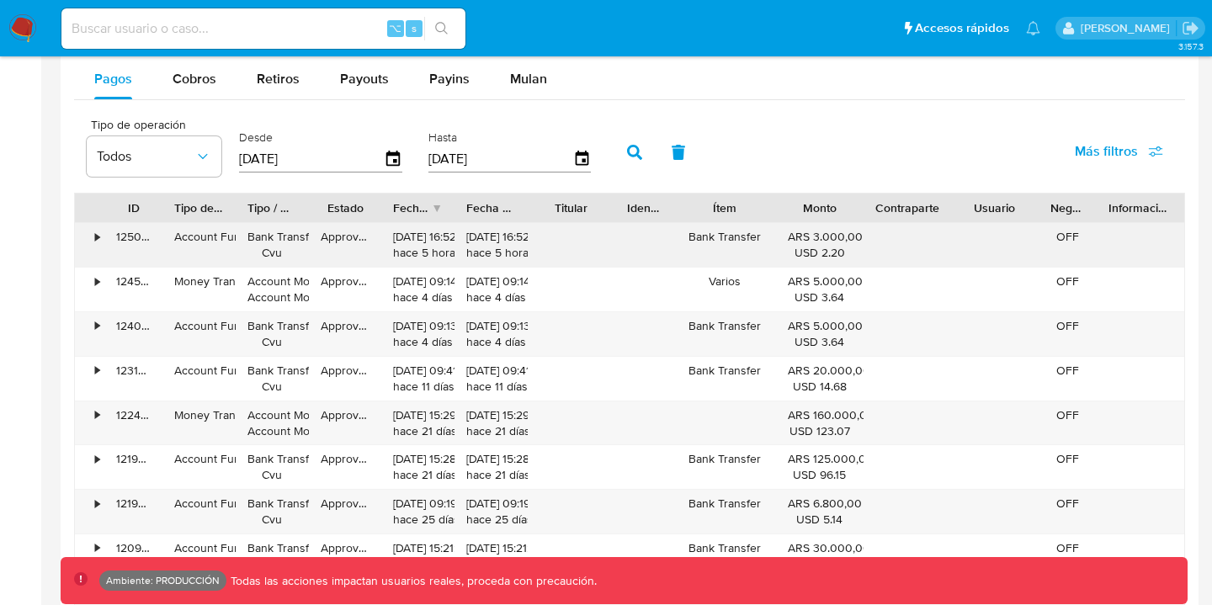
scroll to position [1487, 0]
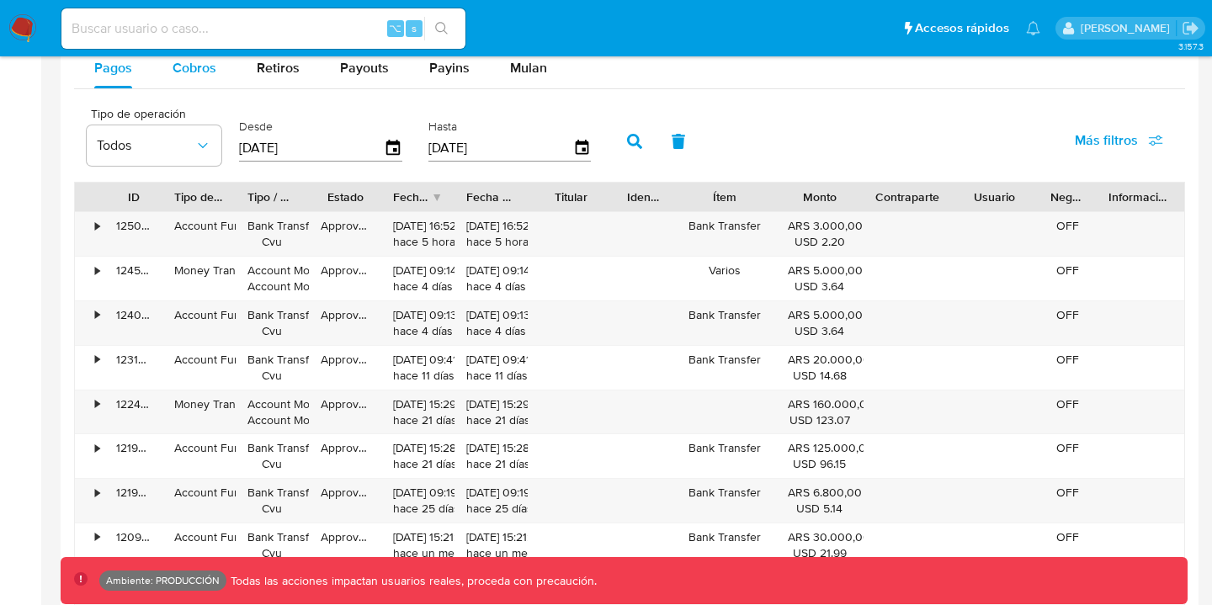
click at [187, 76] on span "Cobros" at bounding box center [195, 67] width 44 height 19
select select "10"
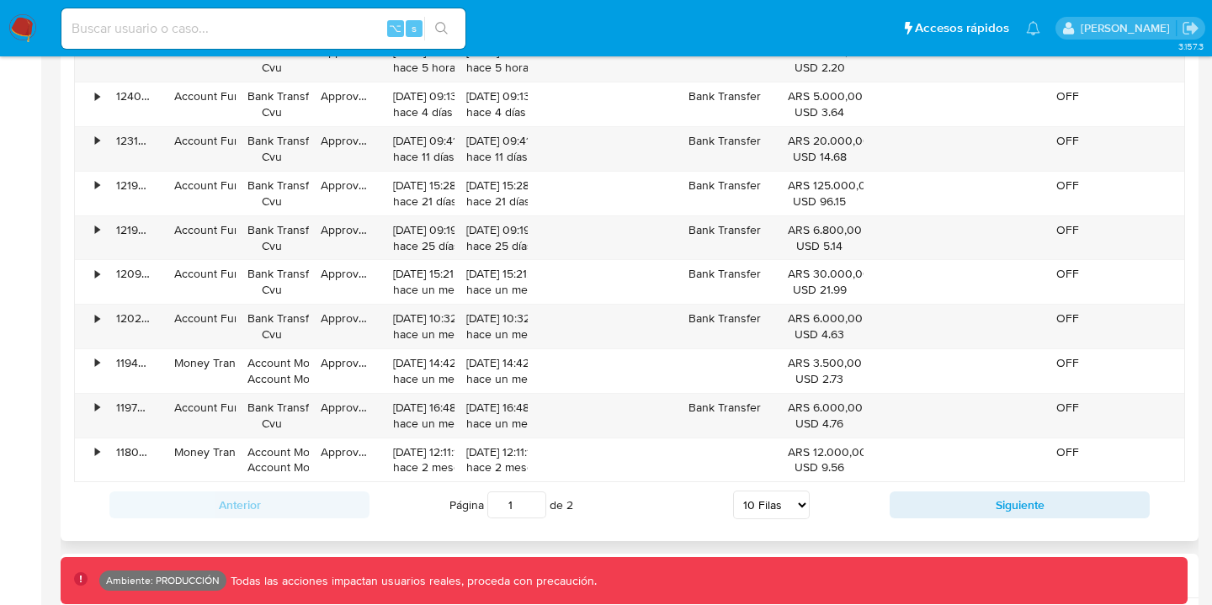
scroll to position [1663, 0]
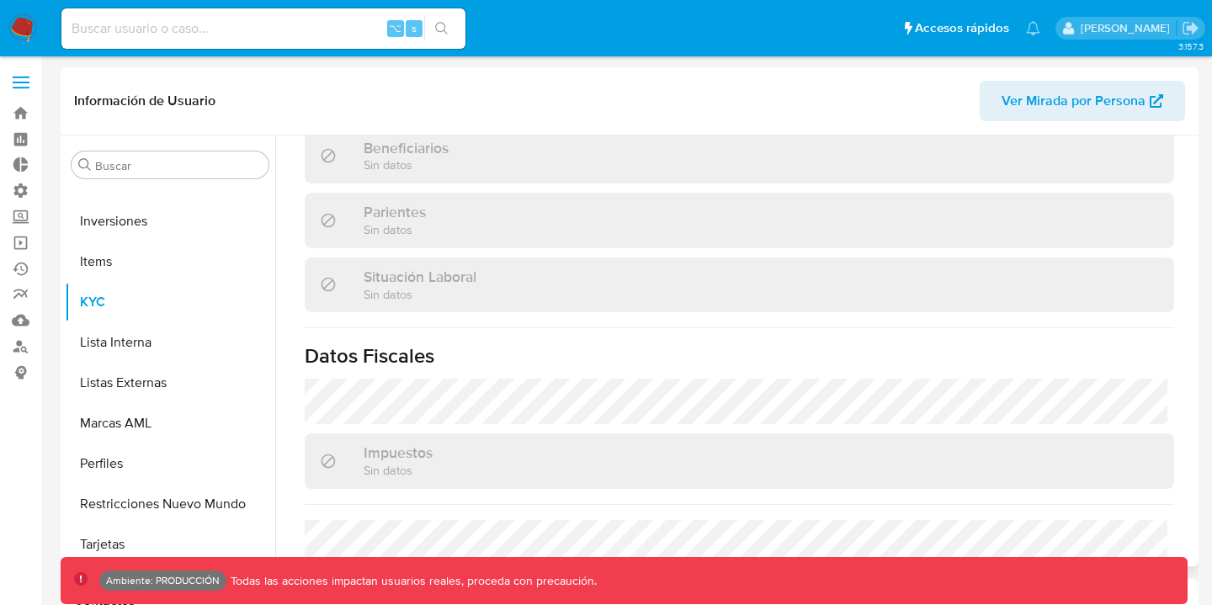
scroll to position [902, 0]
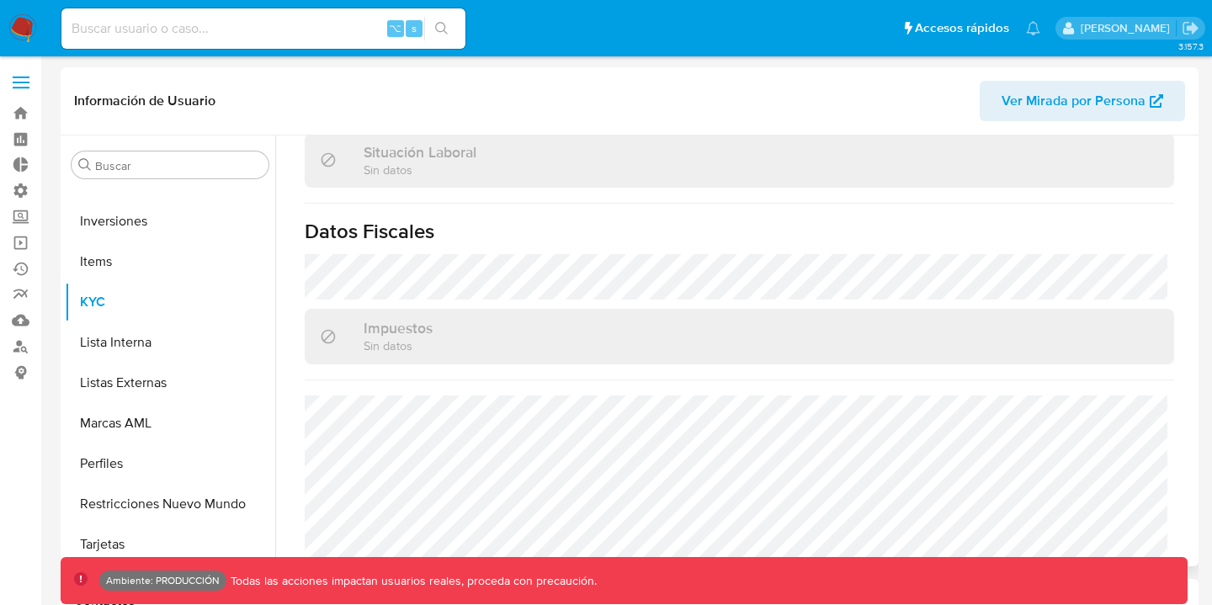
select select "10"
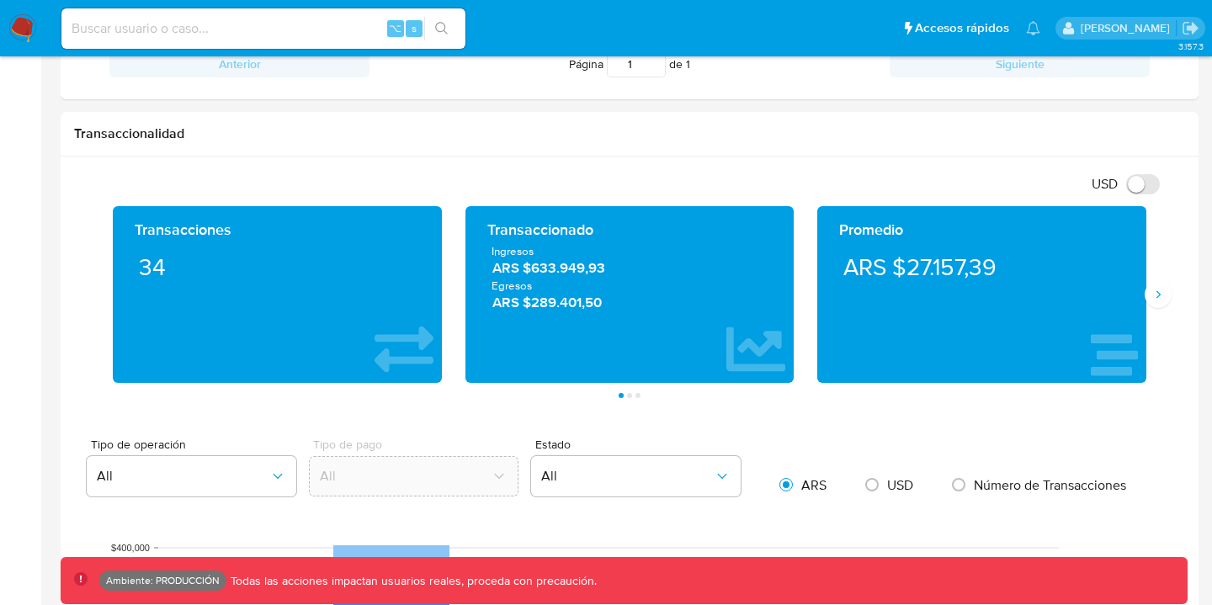
scroll to position [826, 0]
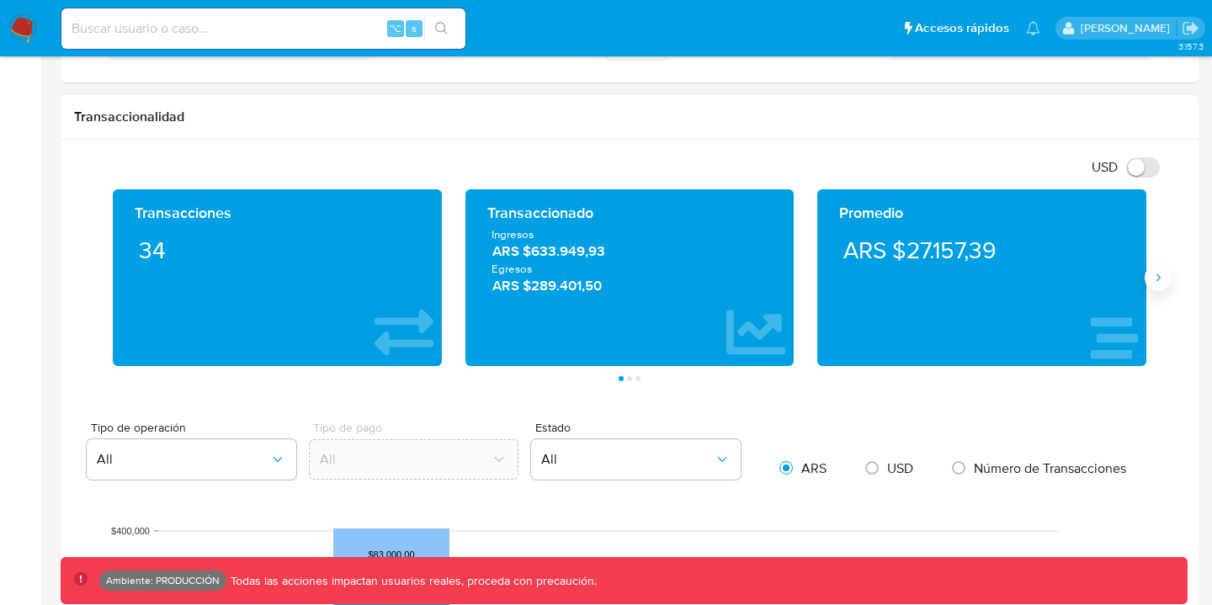
click at [1168, 287] on button "Siguiente" at bounding box center [1158, 277] width 27 height 27
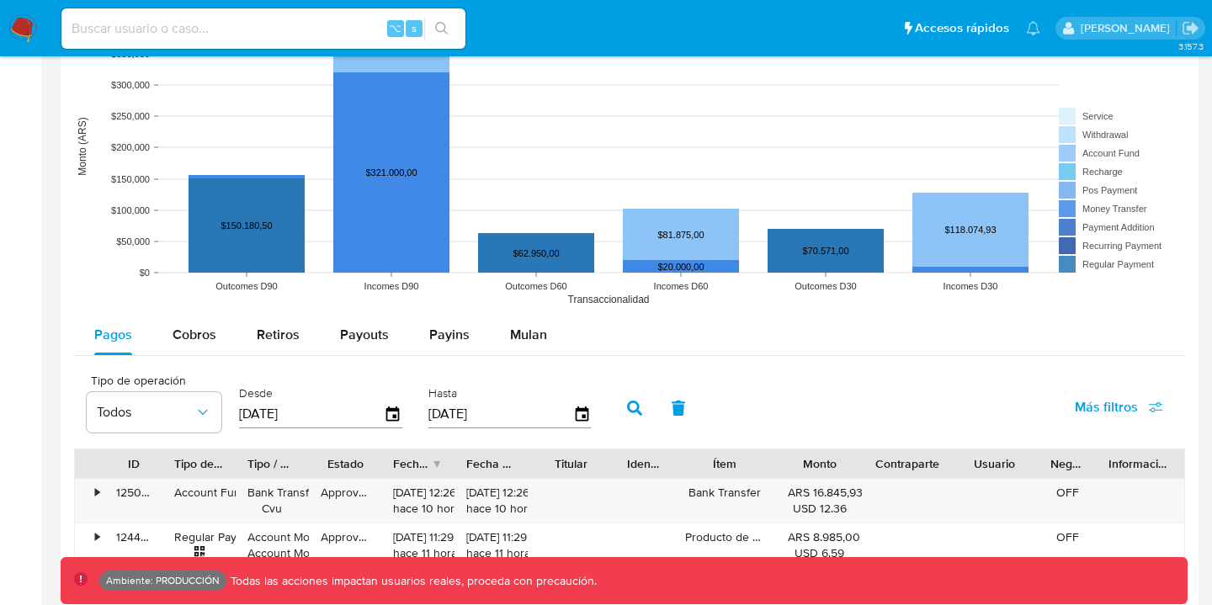
scroll to position [1540, 0]
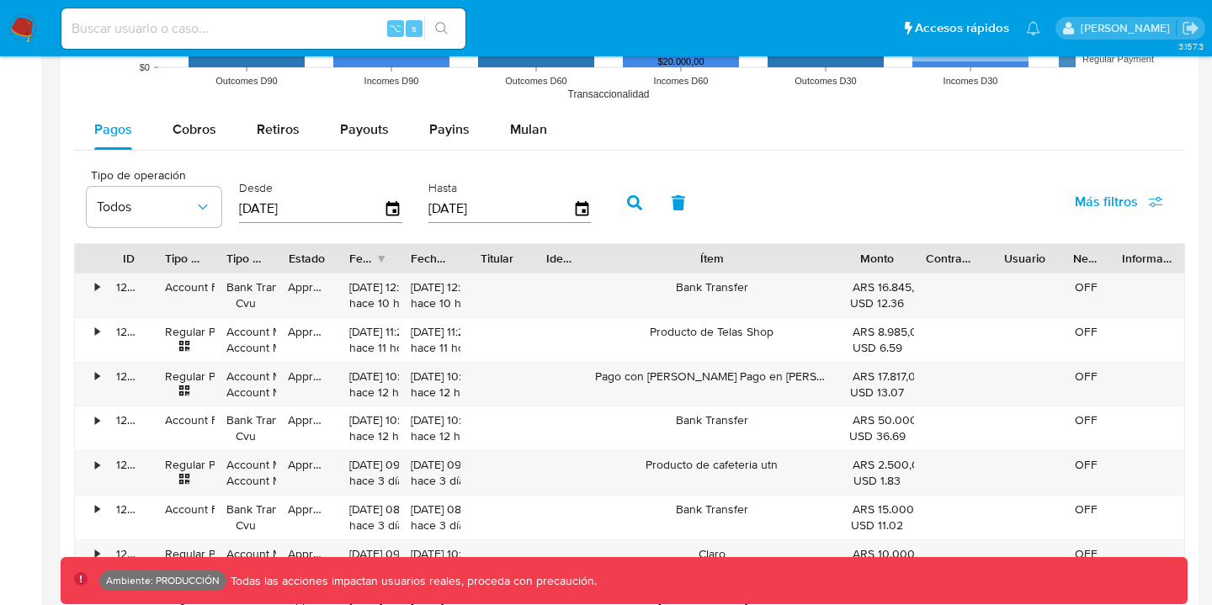
click at [940, 305] on div "ID Tipo de operación Tipo / Método Estado Fecha de creación Fecha de aprobación…" at bounding box center [629, 480] width 1111 height 475
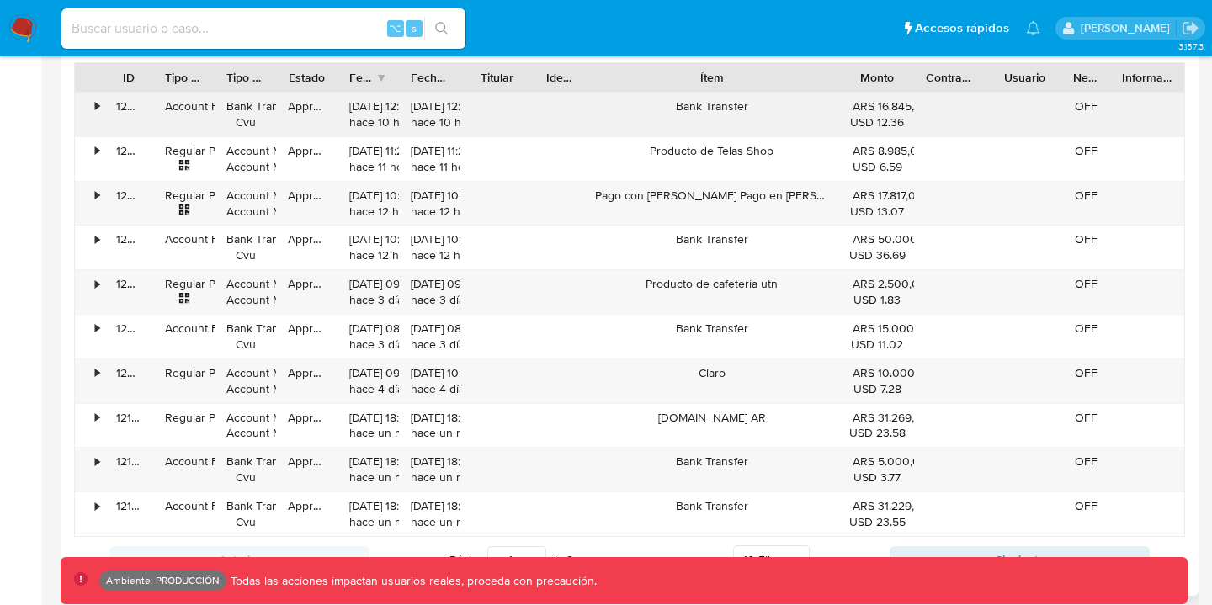
scroll to position [1720, 0]
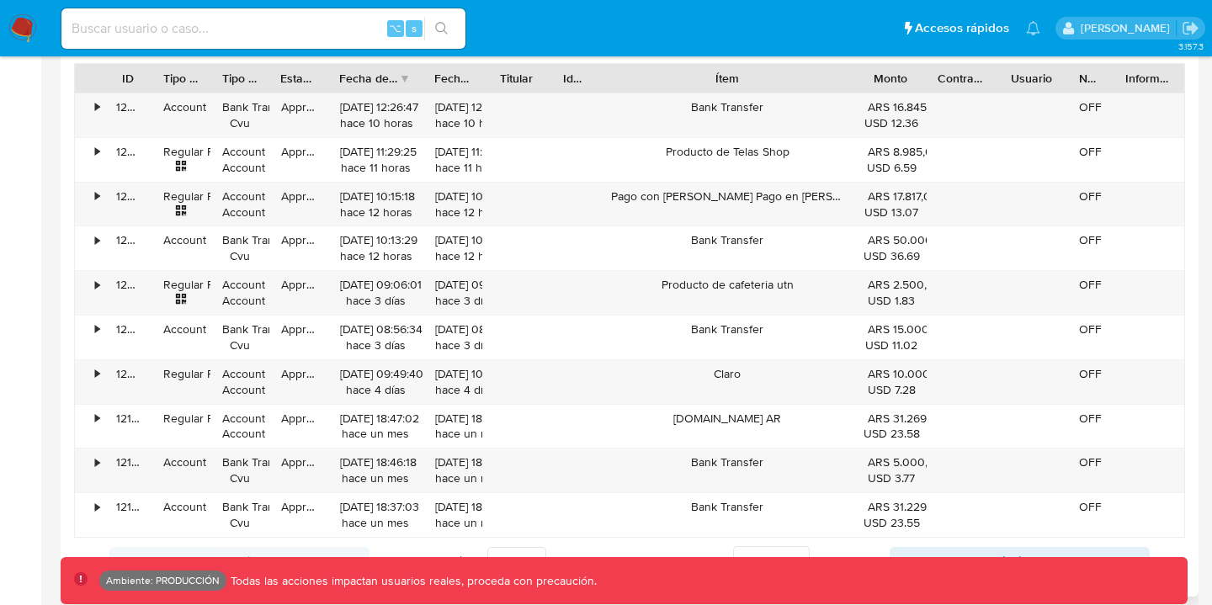
drag, startPoint x: 403, startPoint y: 77, endPoint x: 434, endPoint y: 84, distance: 32.1
click at [434, 84] on div at bounding box center [422, 78] width 30 height 29
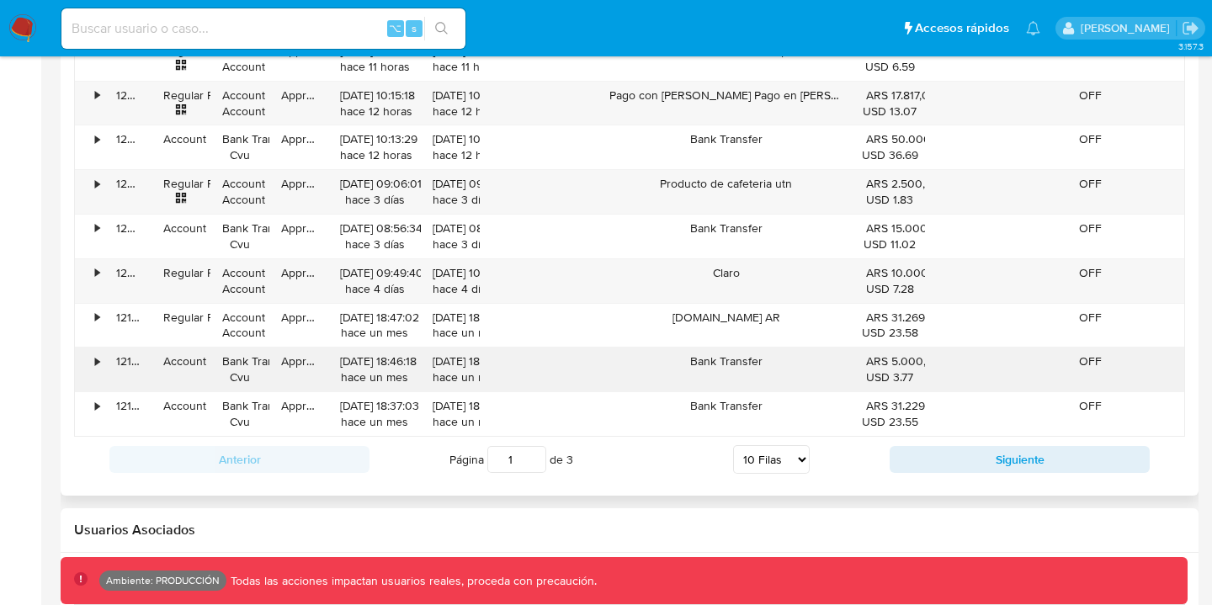
scroll to position [1839, 0]
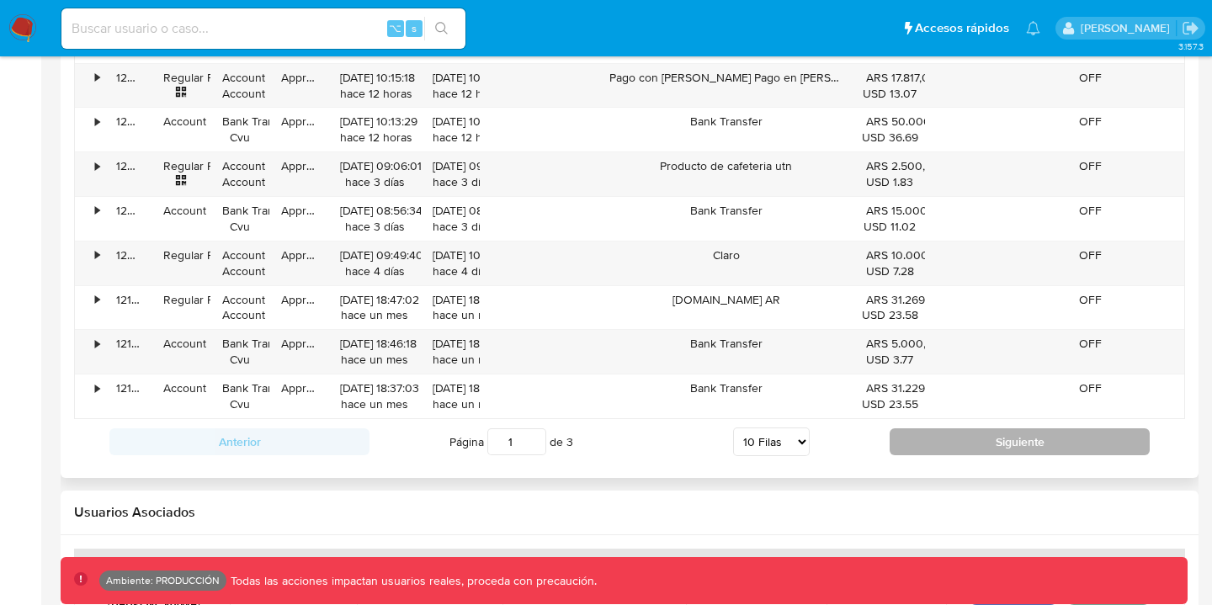
click at [931, 441] on button "Siguiente" at bounding box center [1020, 442] width 260 height 27
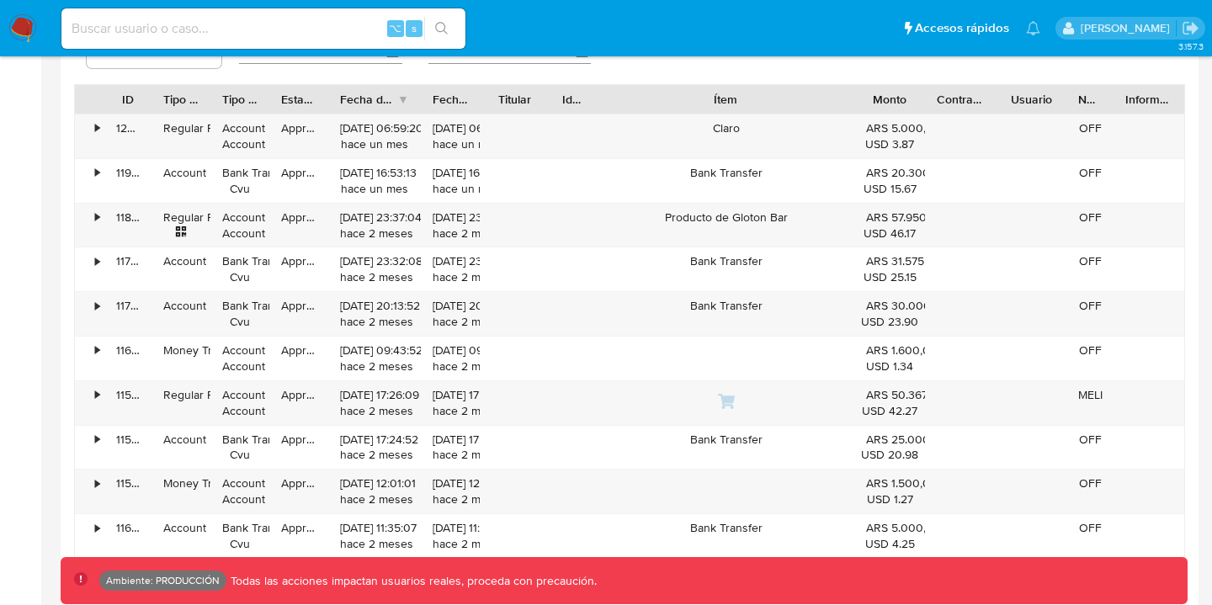
scroll to position [1666, 0]
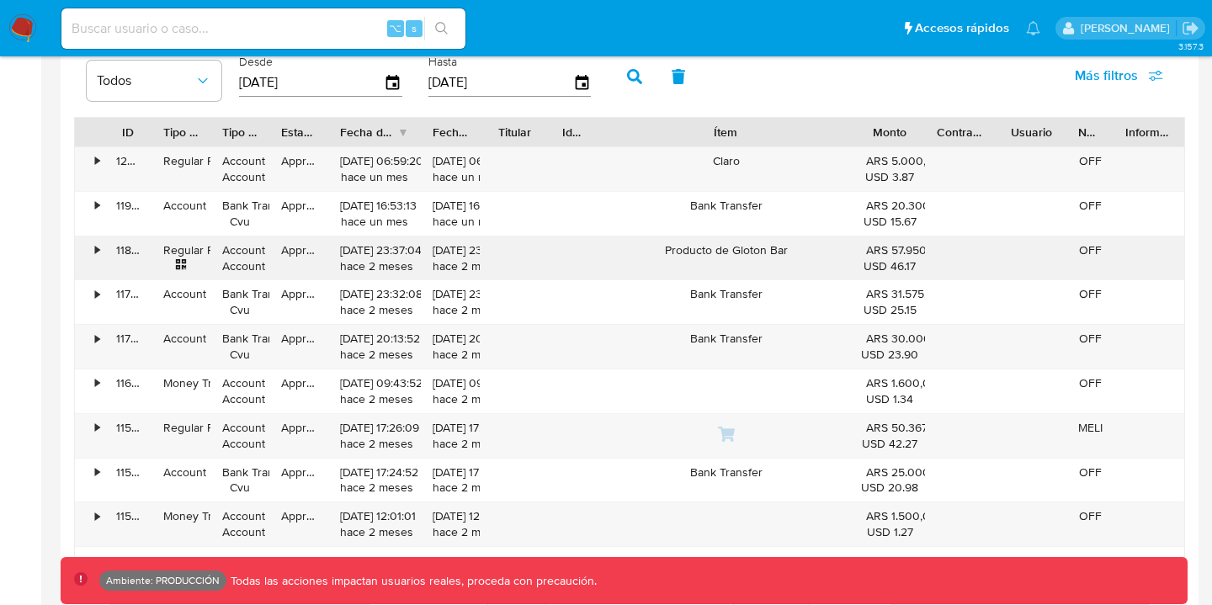
click at [95, 248] on div "•" at bounding box center [97, 250] width 4 height 16
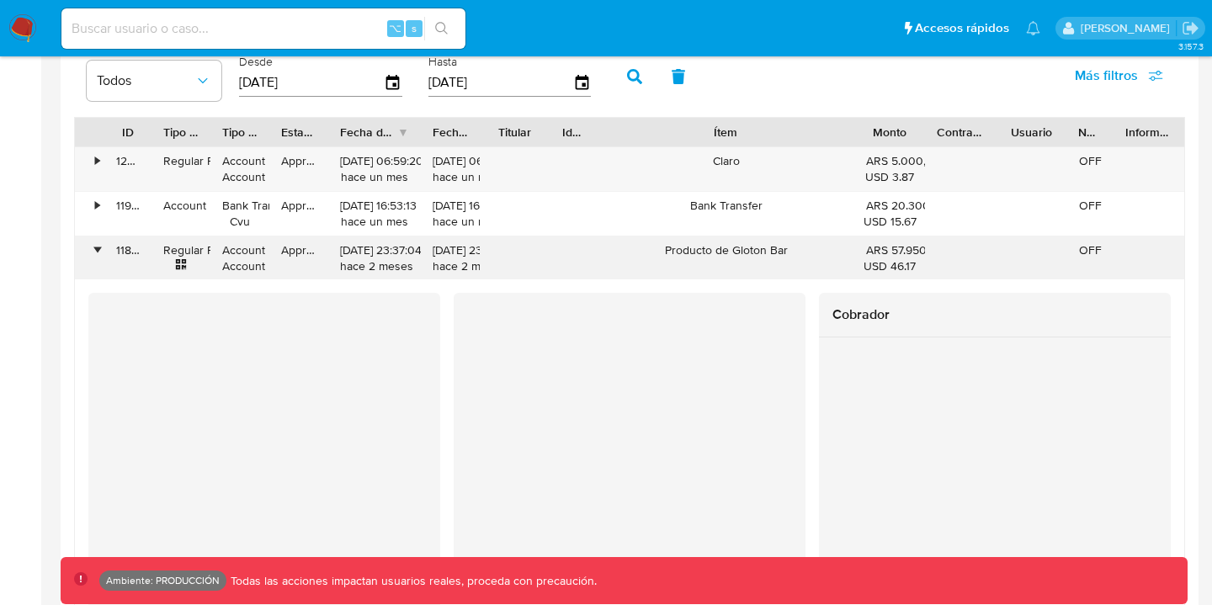
click at [90, 250] on div "•" at bounding box center [89, 259] width 29 height 44
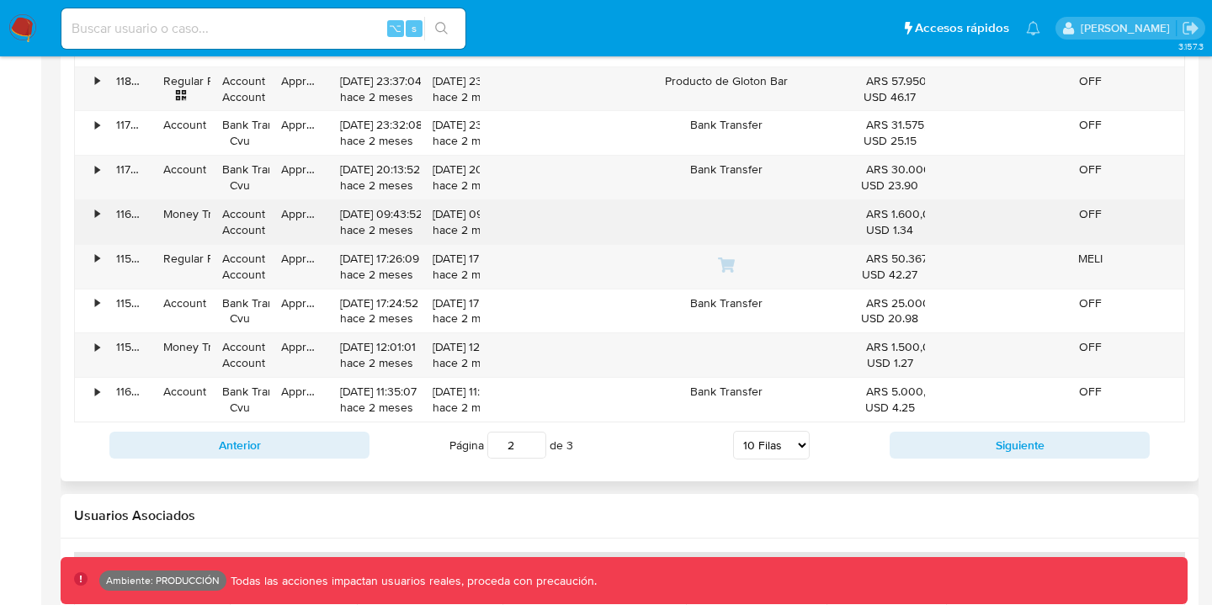
scroll to position [2026, 0]
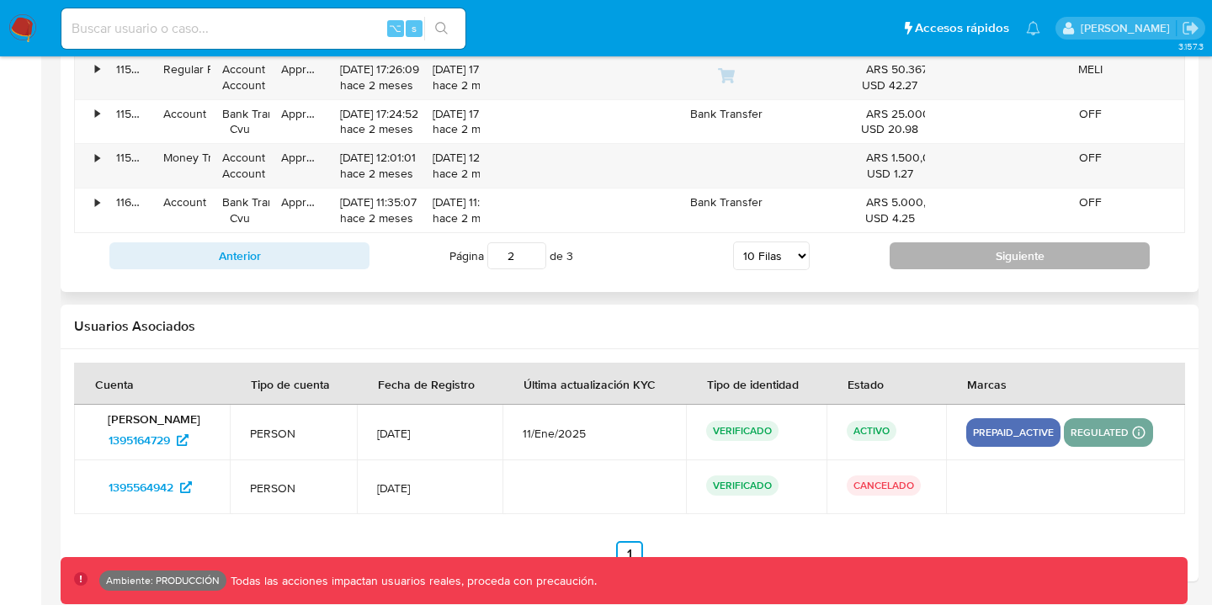
click at [966, 264] on button "Siguiente" at bounding box center [1020, 255] width 260 height 27
type input "3"
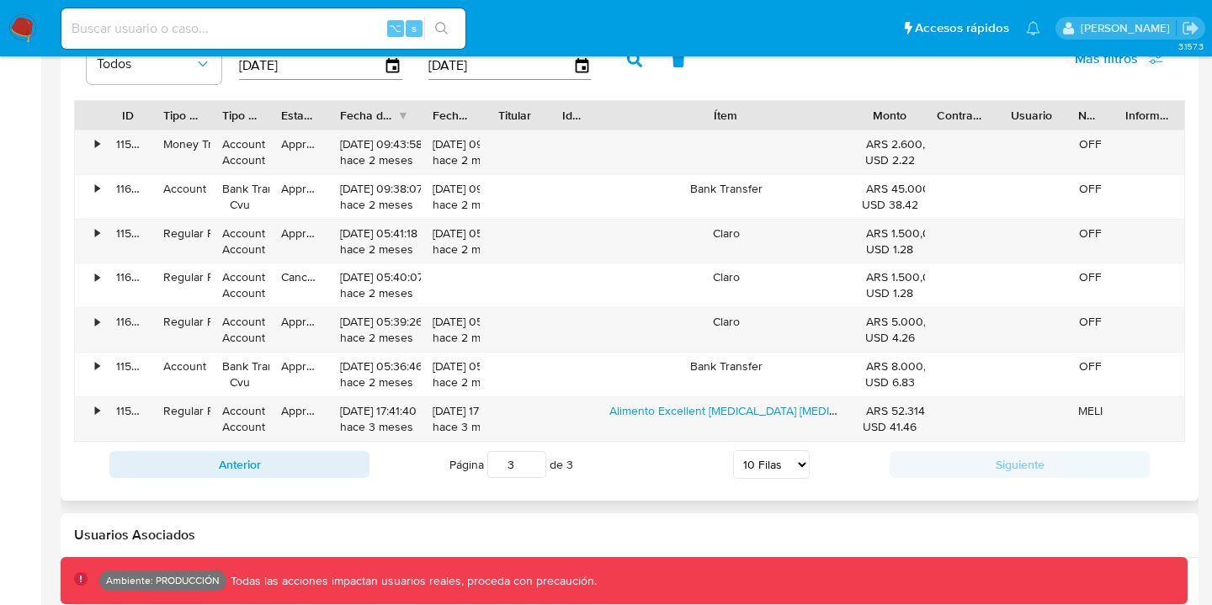
scroll to position [1684, 0]
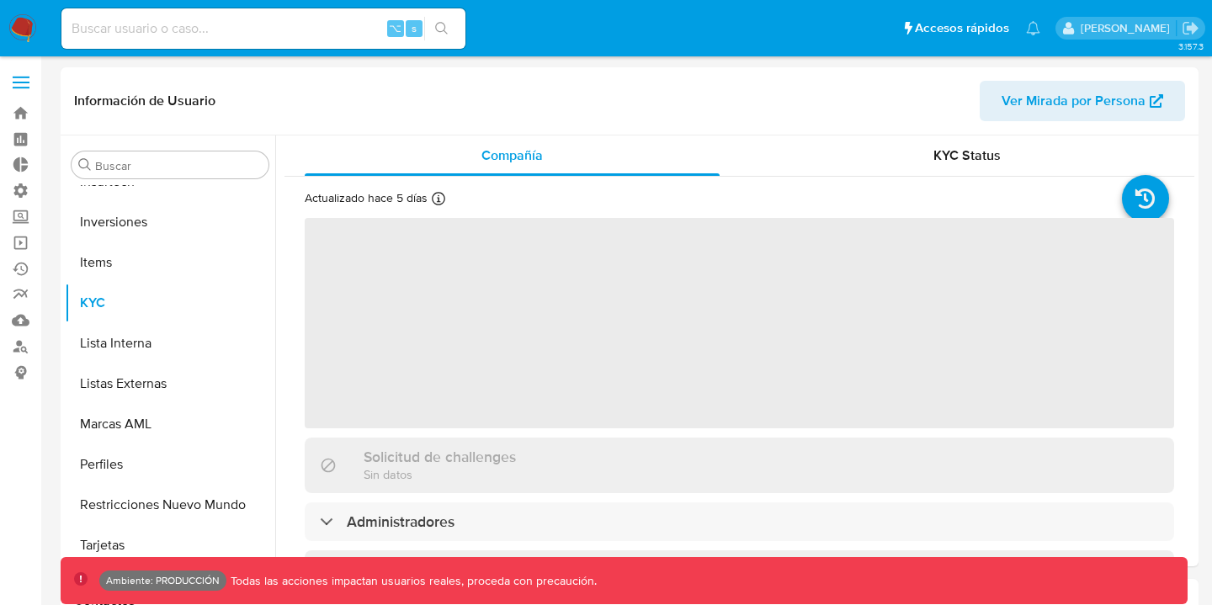
scroll to position [792, 0]
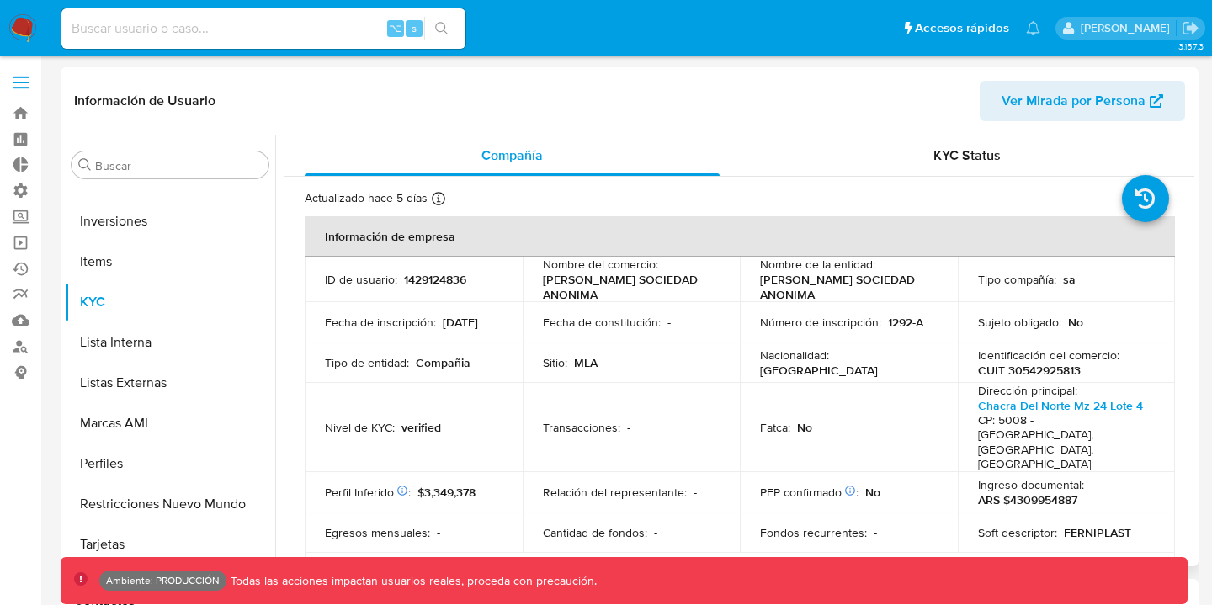
select select "10"
